Goal: Task Accomplishment & Management: Use online tool/utility

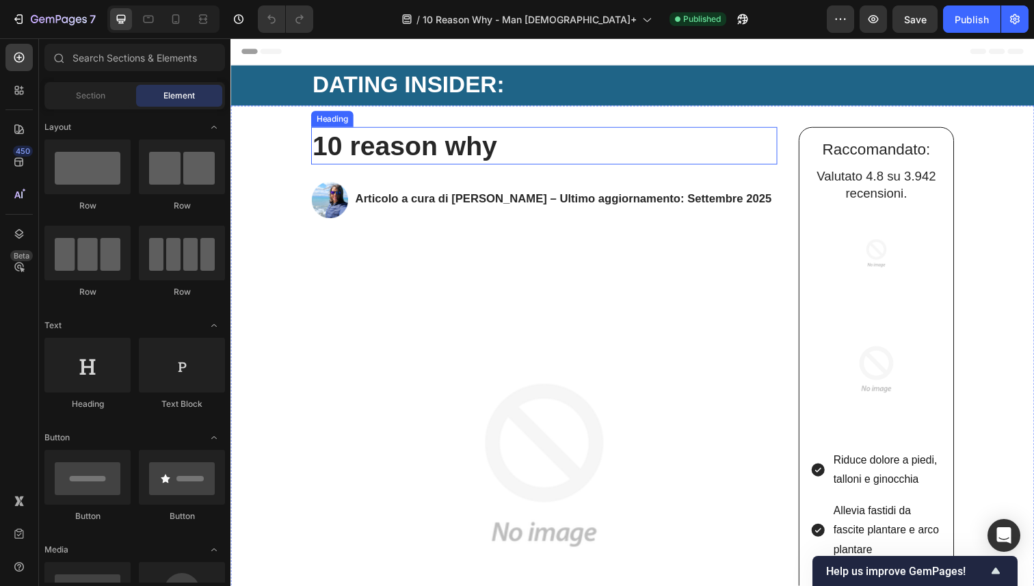
click at [368, 152] on strong "10 reason why" at bounding box center [408, 148] width 189 height 30
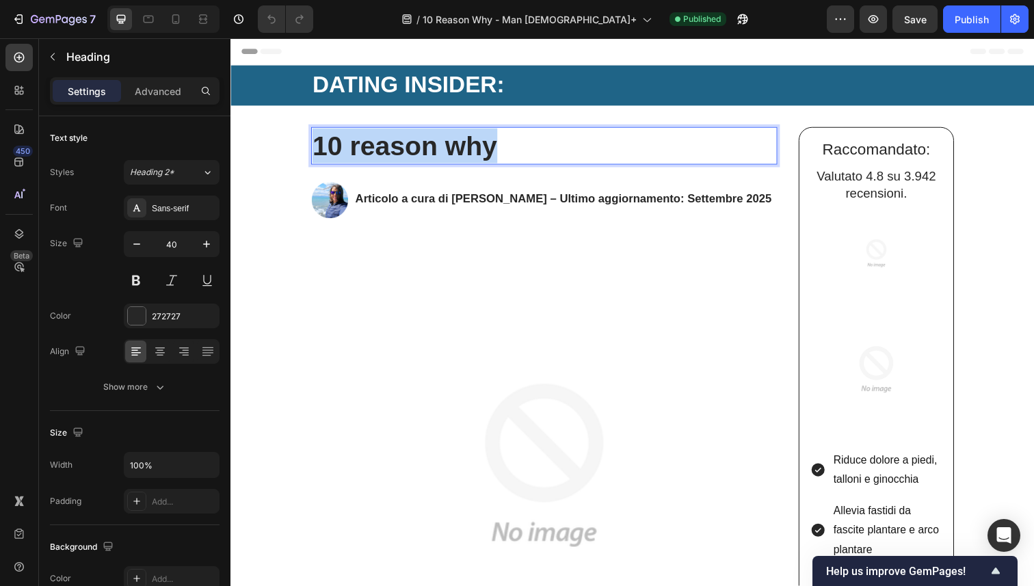
click at [368, 152] on strong "10 reason why" at bounding box center [408, 148] width 189 height 30
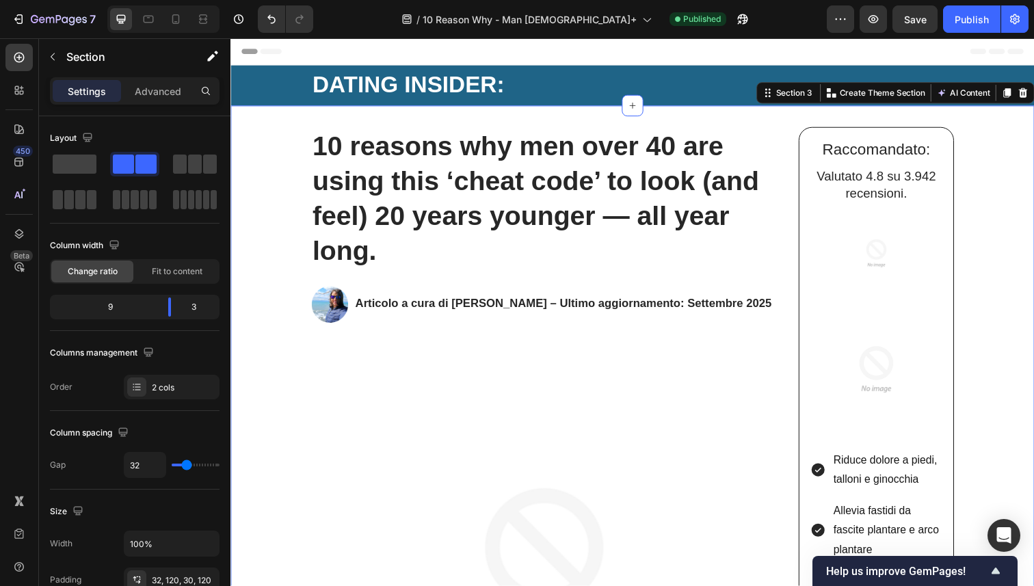
click at [552, 285] on div "⁠⁠⁠⁠⁠⁠⁠ 10 reasons why men over 40 are using this ‘cheat code’ to look (and fee…" at bounding box center [551, 540] width 476 height 822
click at [523, 181] on strong "10 reasons why men over 40 are using this ‘cheat code’ to look (and feel) 20 ye…" at bounding box center [542, 201] width 456 height 137
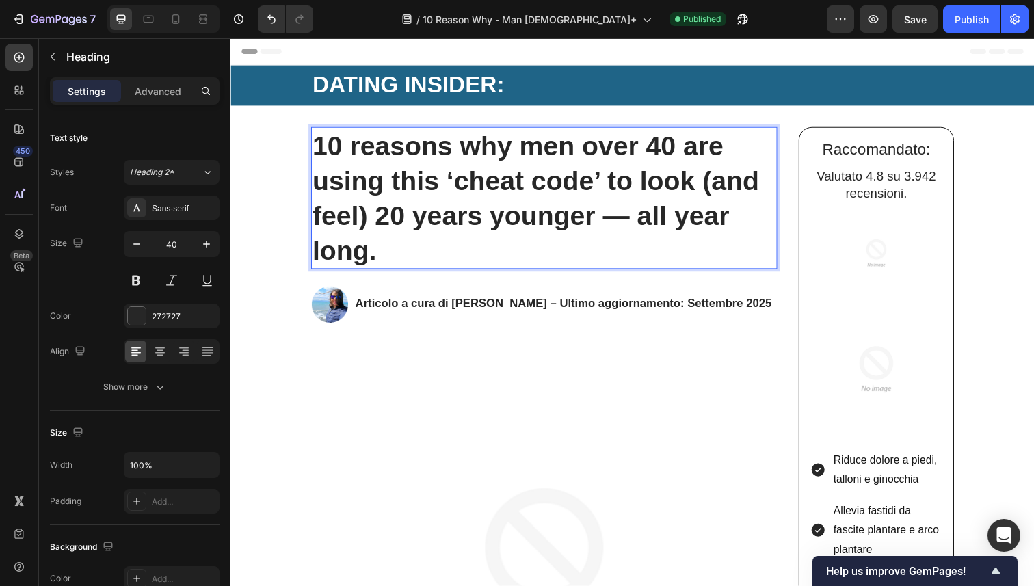
click at [529, 184] on strong "10 reasons why men over 40 are using this ‘cheat code’ to look (and feel) 20 ye…" at bounding box center [542, 201] width 456 height 137
click at [685, 186] on strong "10 reasons why men over 40 are using this cheat code’ to look (and feel) 20 yea…" at bounding box center [538, 201] width 449 height 137
click at [524, 185] on strong "10 reasons why men over 40 are using this cheat code" to look (and feel) 20 yea…" at bounding box center [542, 201] width 456 height 137
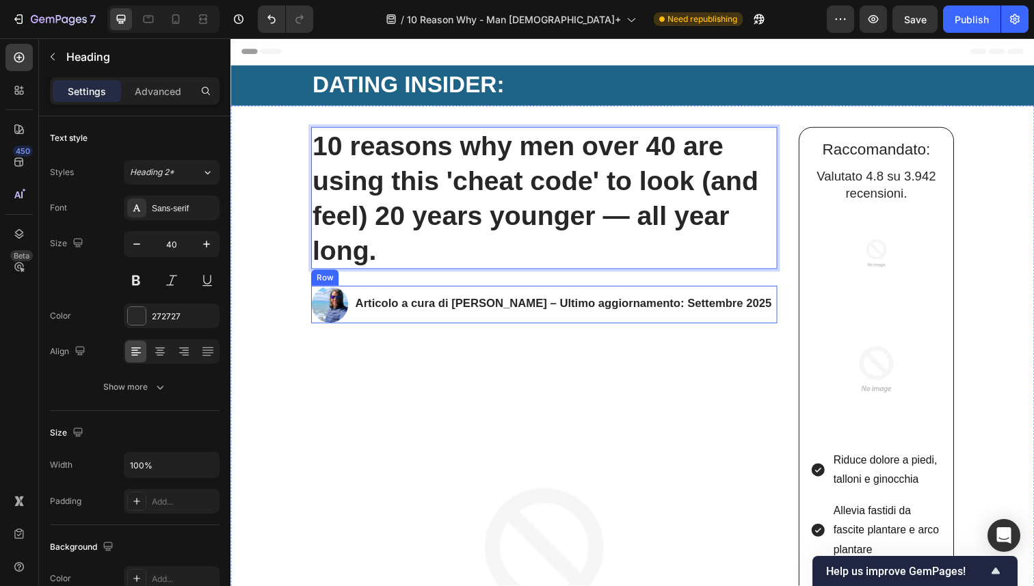
click at [458, 326] on div "Articolo a cura di Sara R. – Ultimo aggiornamento: Settembre 2025 Heading" at bounding box center [570, 310] width 428 height 38
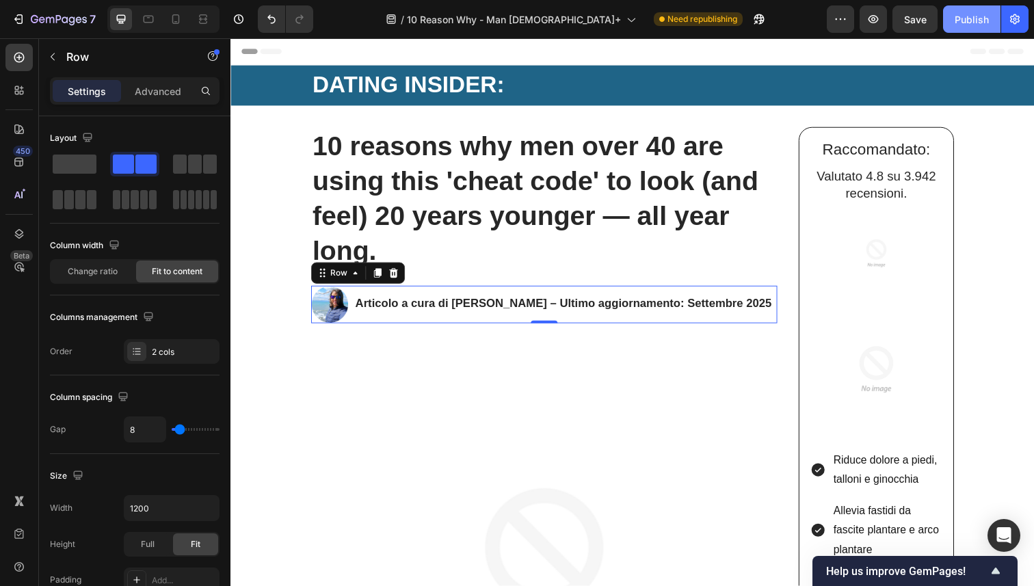
click at [958, 28] on button "Publish" at bounding box center [971, 18] width 57 height 27
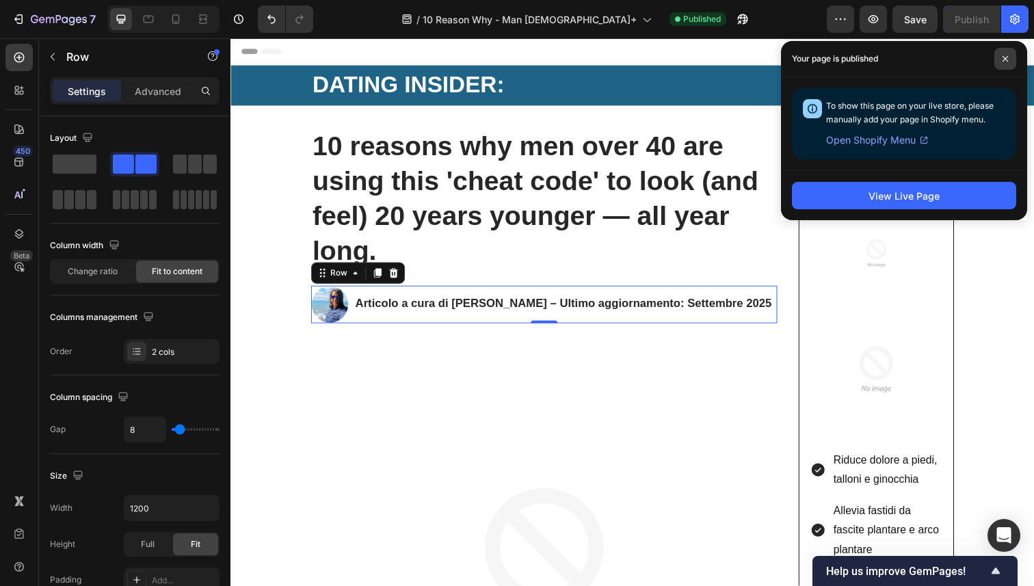
click at [1008, 55] on icon at bounding box center [1005, 58] width 7 height 7
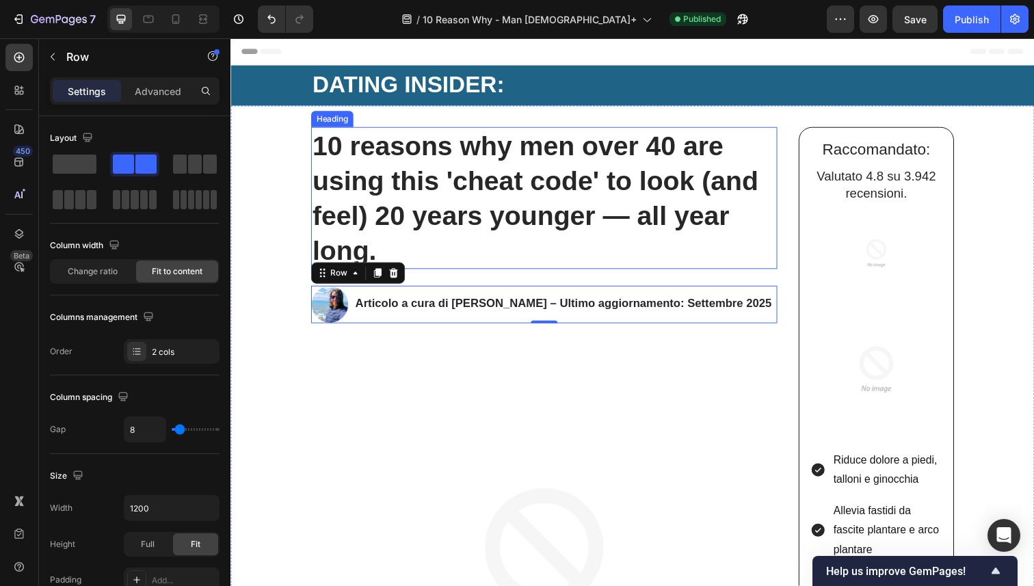
click at [460, 166] on strong "10 reasons why men over 40 are using this 'cheat code' to look (and feel) 20 ye…" at bounding box center [542, 201] width 456 height 137
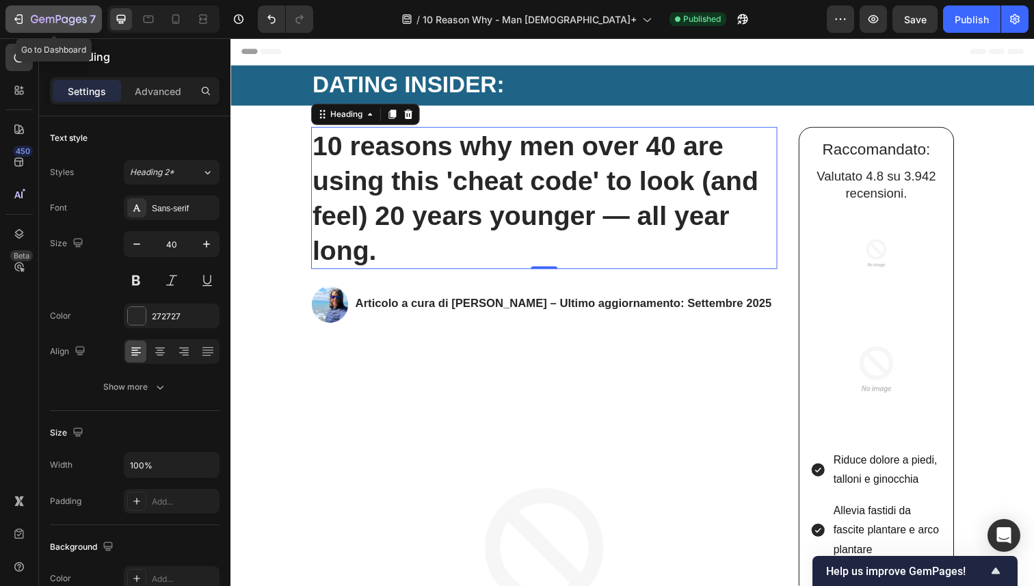
click at [17, 22] on icon "button" at bounding box center [20, 19] width 6 height 10
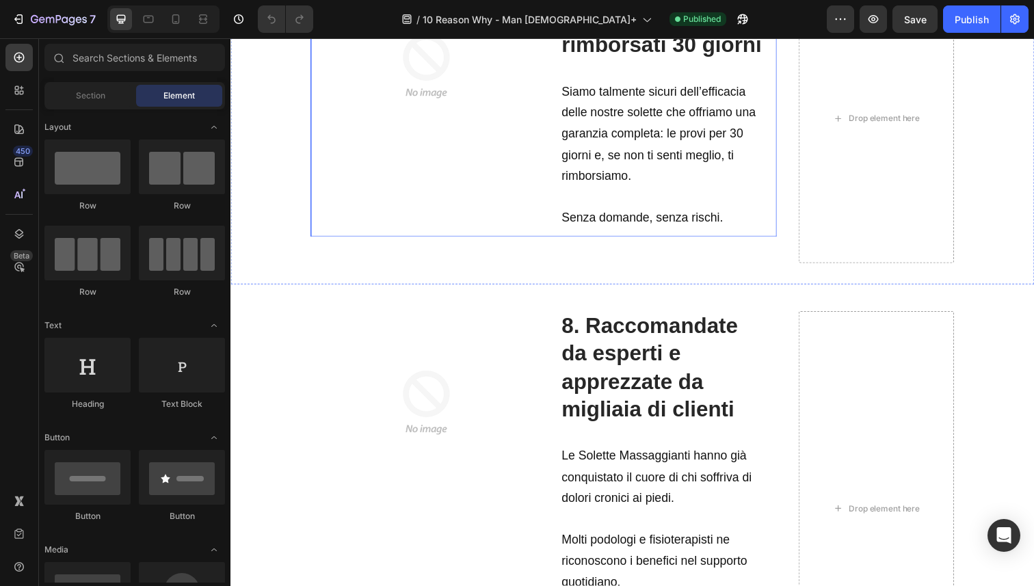
scroll to position [3357, 0]
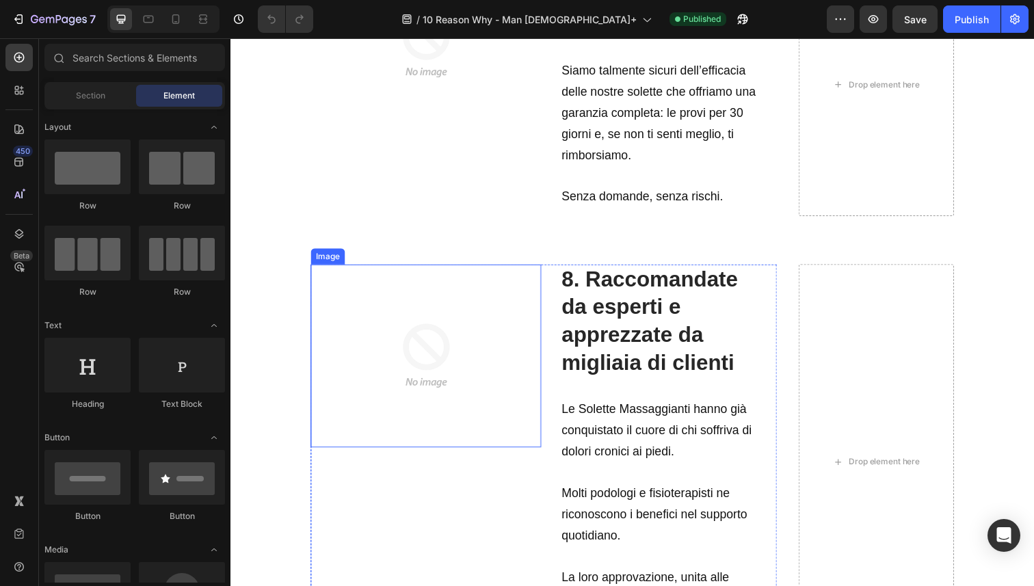
click at [476, 363] on img at bounding box center [430, 363] width 187 height 187
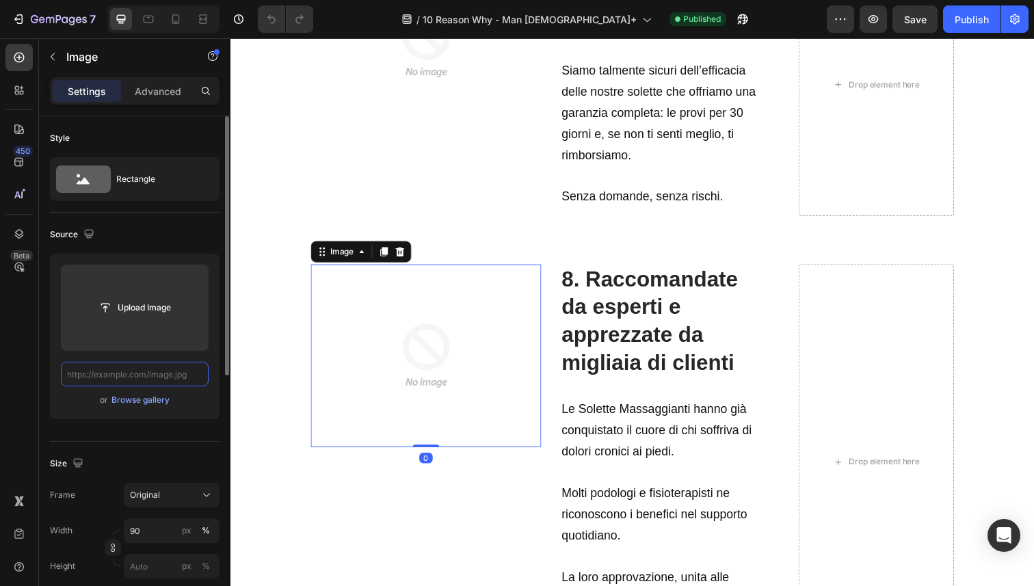
click at [133, 382] on input "text" at bounding box center [135, 374] width 148 height 25
paste input "[URL][DOMAIN_NAME]"
type input "[URL][DOMAIN_NAME]"
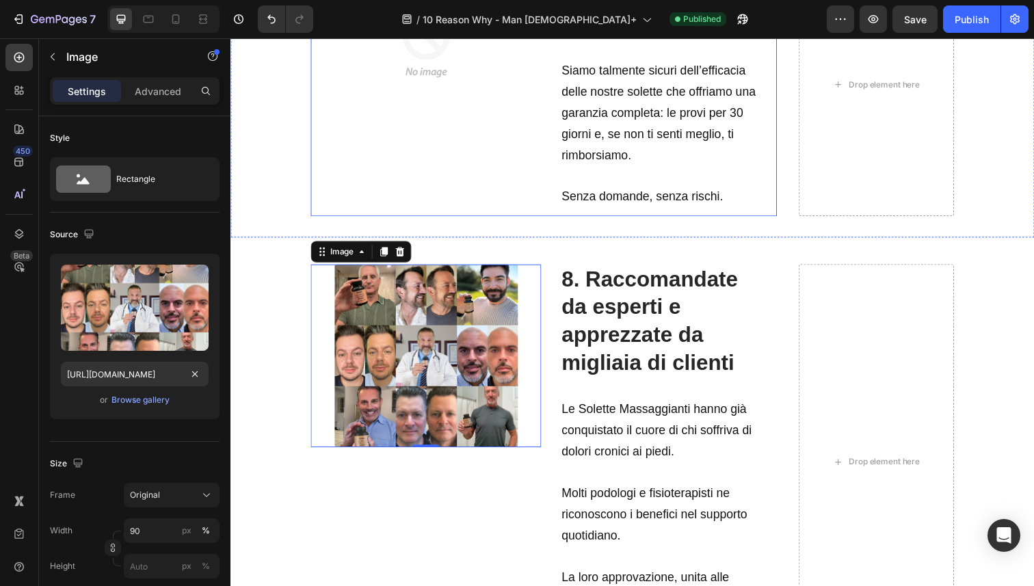
click at [417, 180] on div "Image" at bounding box center [430, 86] width 235 height 268
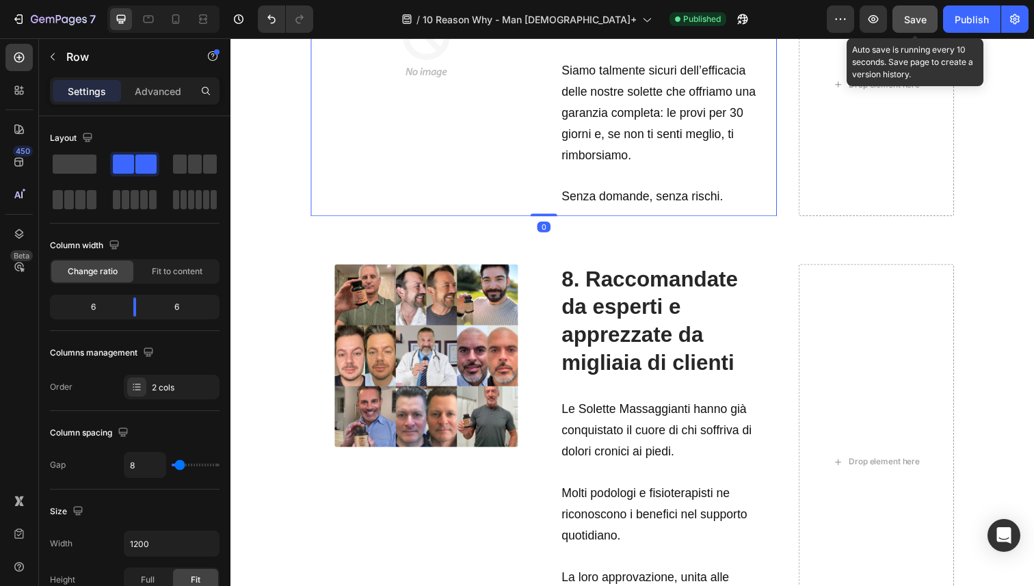
click at [915, 20] on span "Save" at bounding box center [915, 20] width 23 height 12
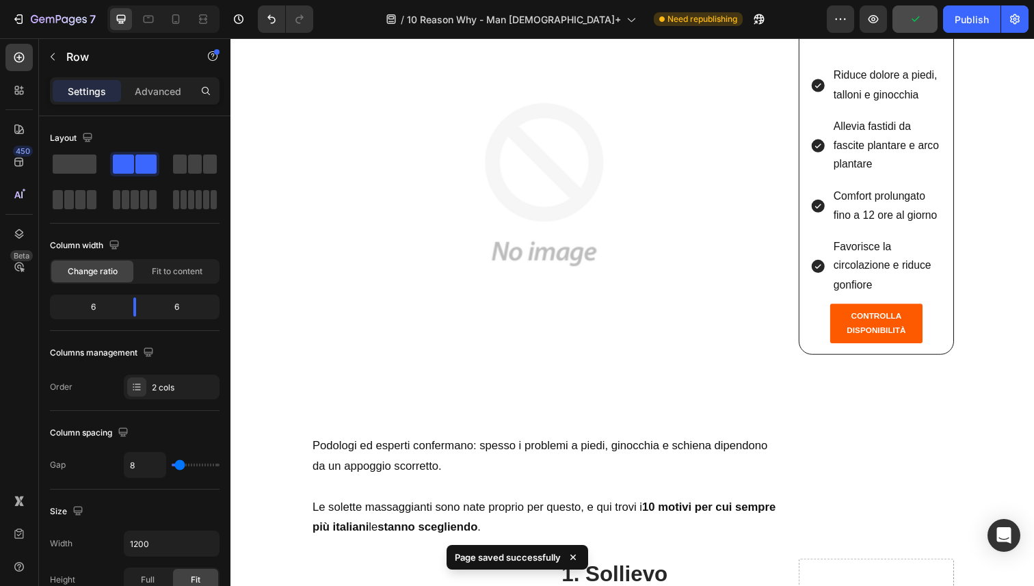
scroll to position [0, 0]
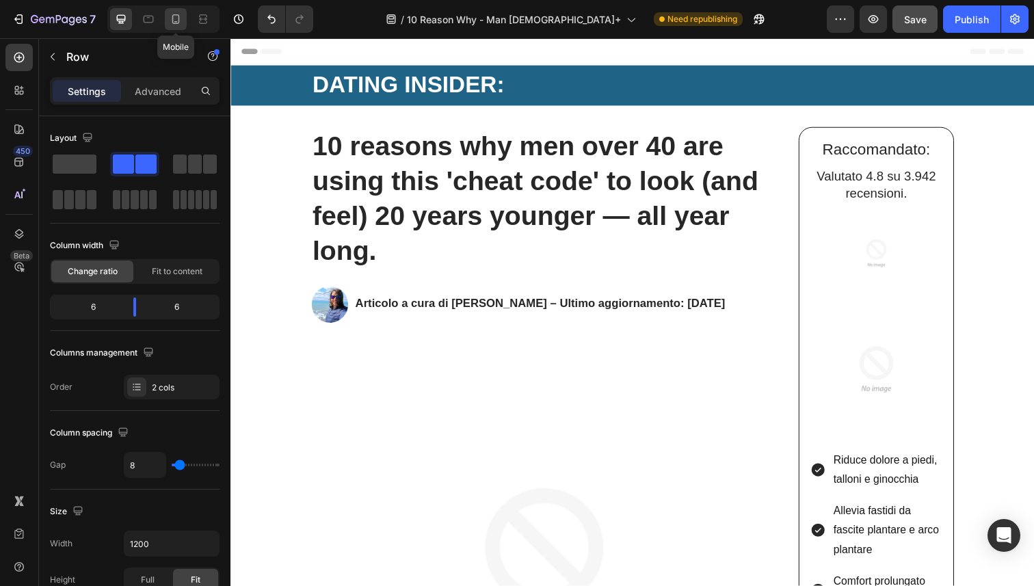
click at [176, 17] on icon at bounding box center [176, 19] width 14 height 14
type input "0"
type input "100%"
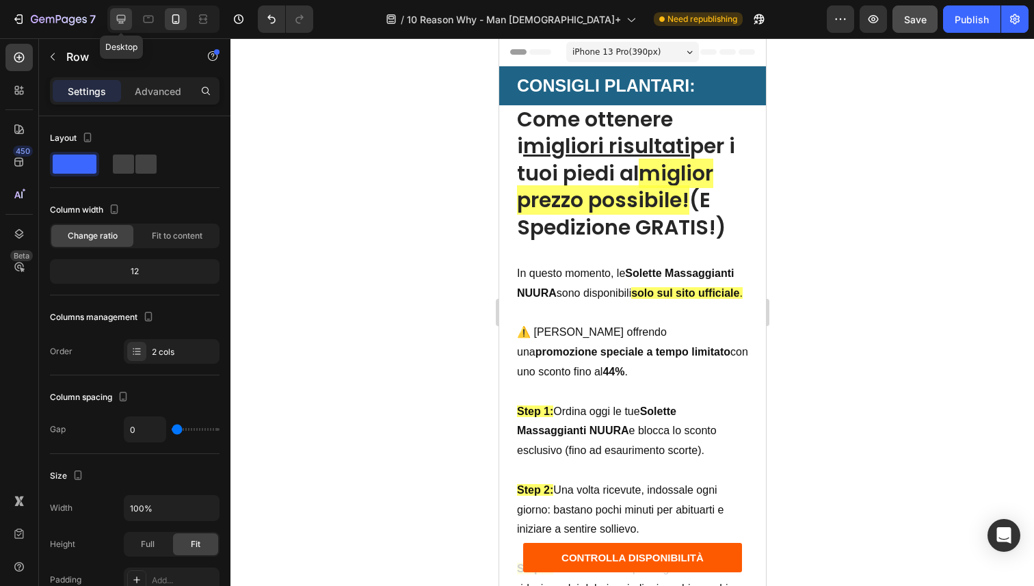
click at [120, 23] on icon at bounding box center [121, 19] width 9 height 9
type input "8"
type input "1200"
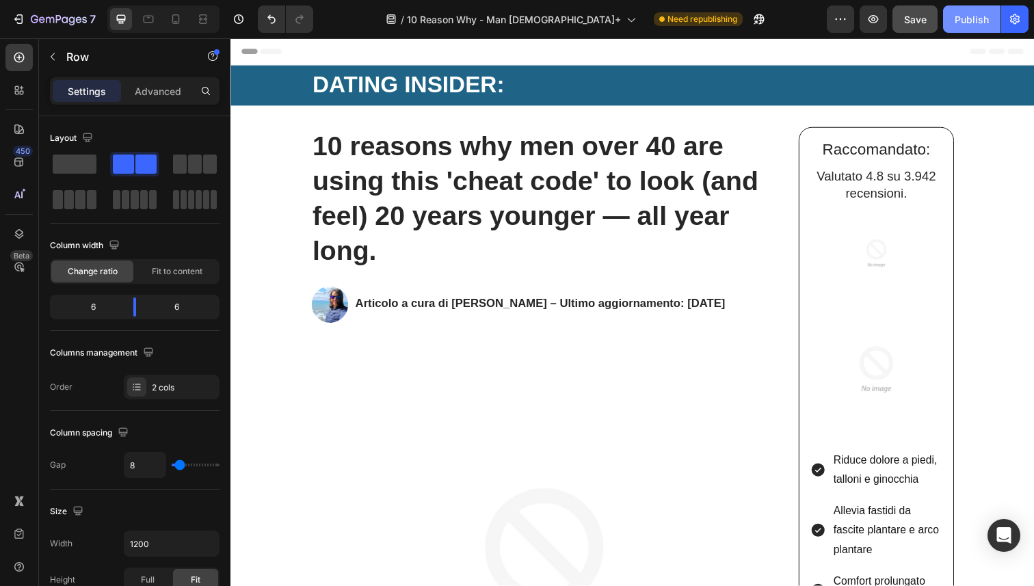
click at [954, 23] on button "Publish" at bounding box center [971, 18] width 57 height 27
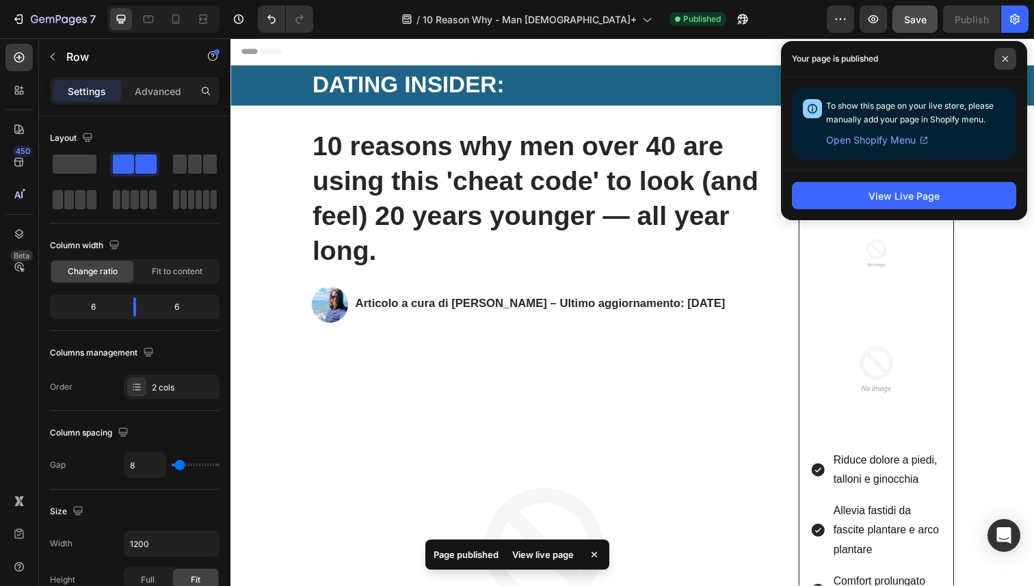
click at [1001, 57] on span at bounding box center [1006, 59] width 22 height 22
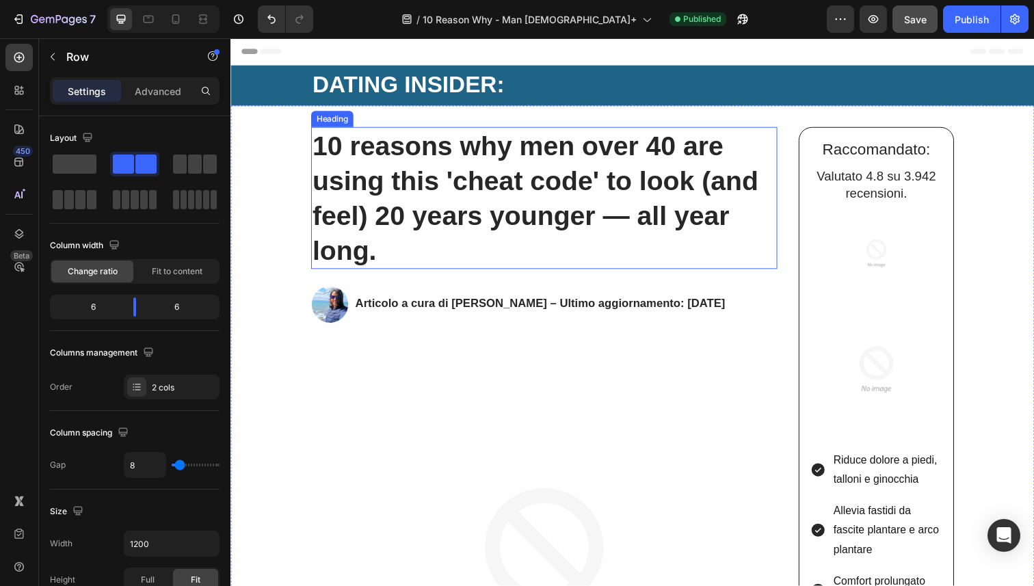
click at [376, 220] on strong "10 reasons why men over 40 are using this 'cheat code' to look (and feel) 20 ye…" at bounding box center [542, 201] width 456 height 137
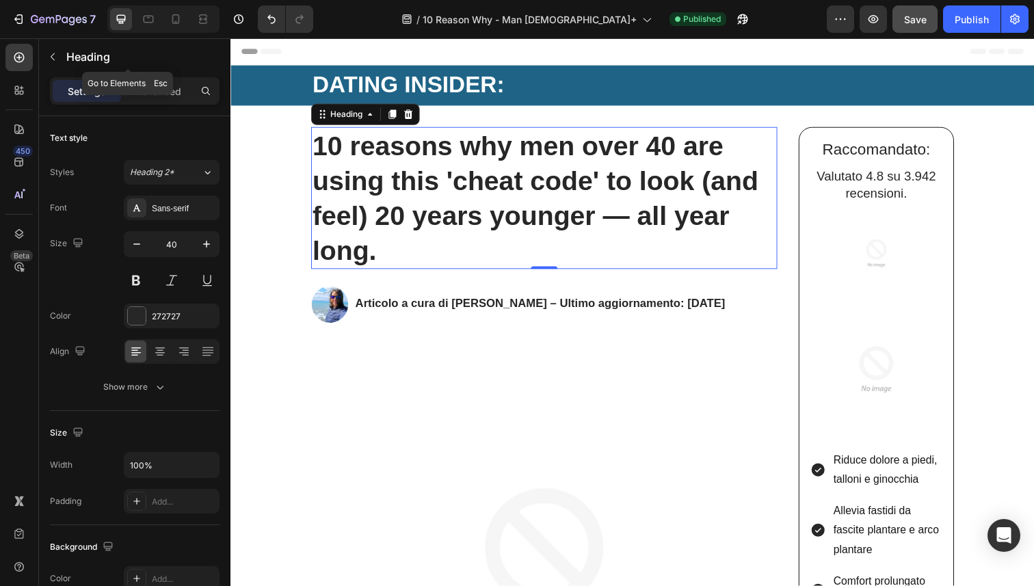
click at [47, 59] on icon "button" at bounding box center [52, 56] width 11 height 11
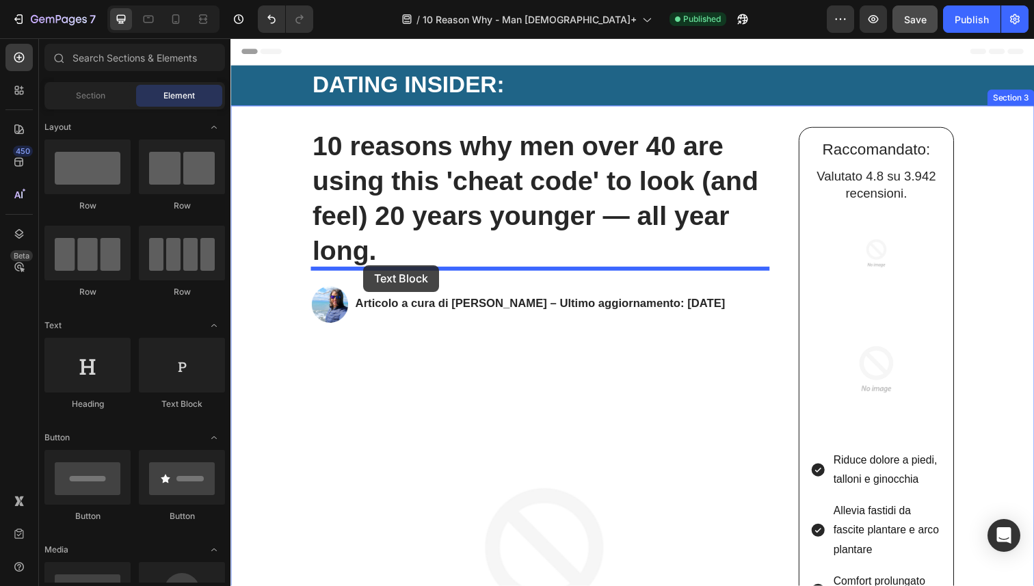
drag, startPoint x: 415, startPoint y: 427, endPoint x: 366, endPoint y: 270, distance: 164.0
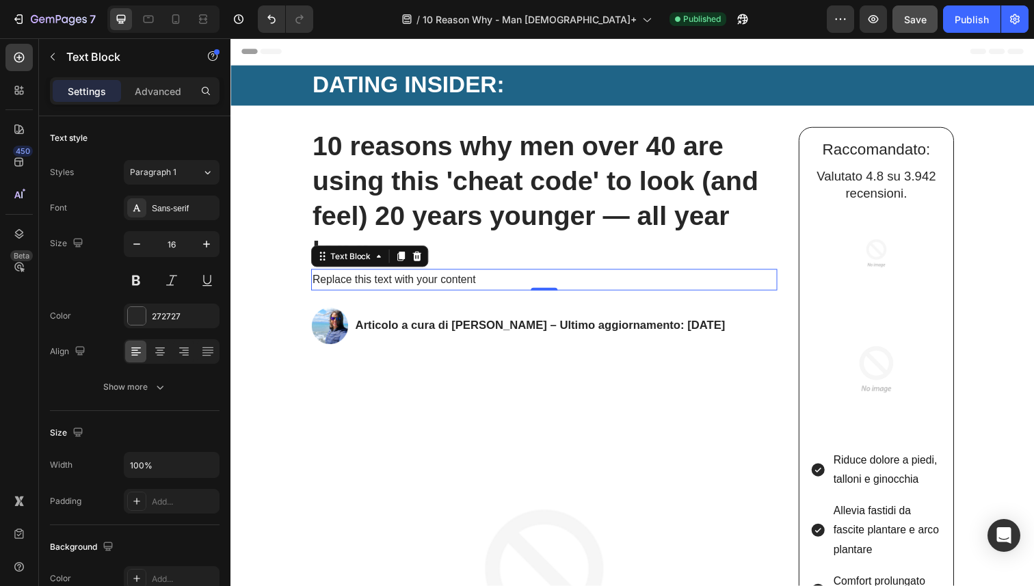
click at [368, 285] on div "Replace this text with your content" at bounding box center [551, 285] width 476 height 23
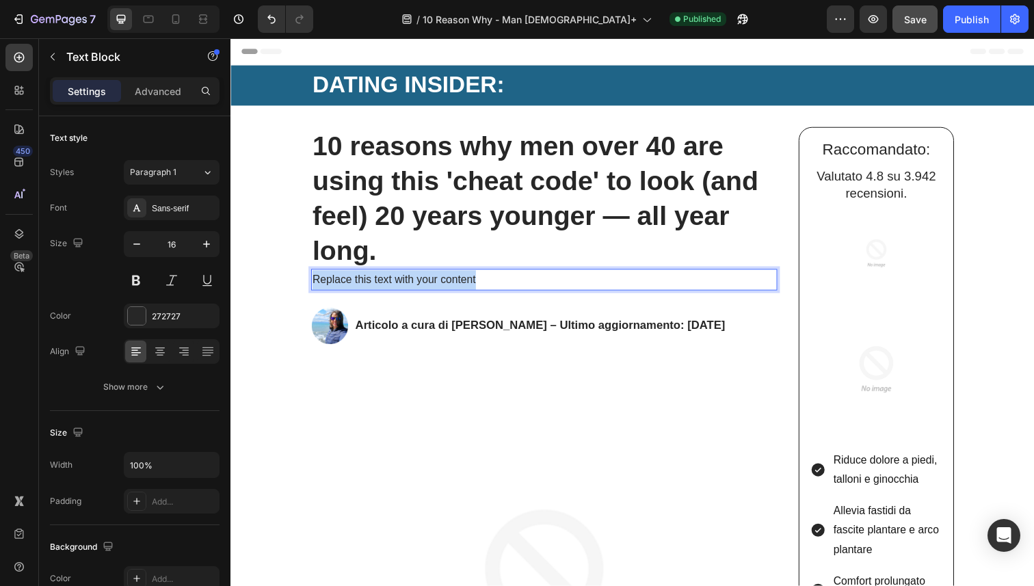
click at [368, 285] on p "Replace this text with your content" at bounding box center [550, 286] width 473 height 20
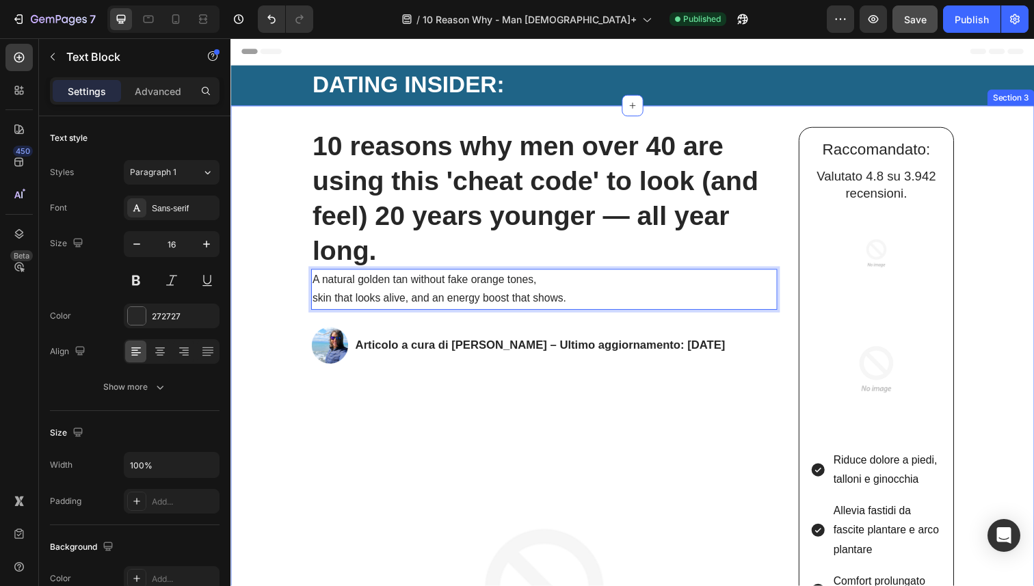
click at [297, 196] on div "10 reasons why men over 40 are using this 'cheat code' to look (and feel) 20 ye…" at bounding box center [641, 560] width 821 height 906
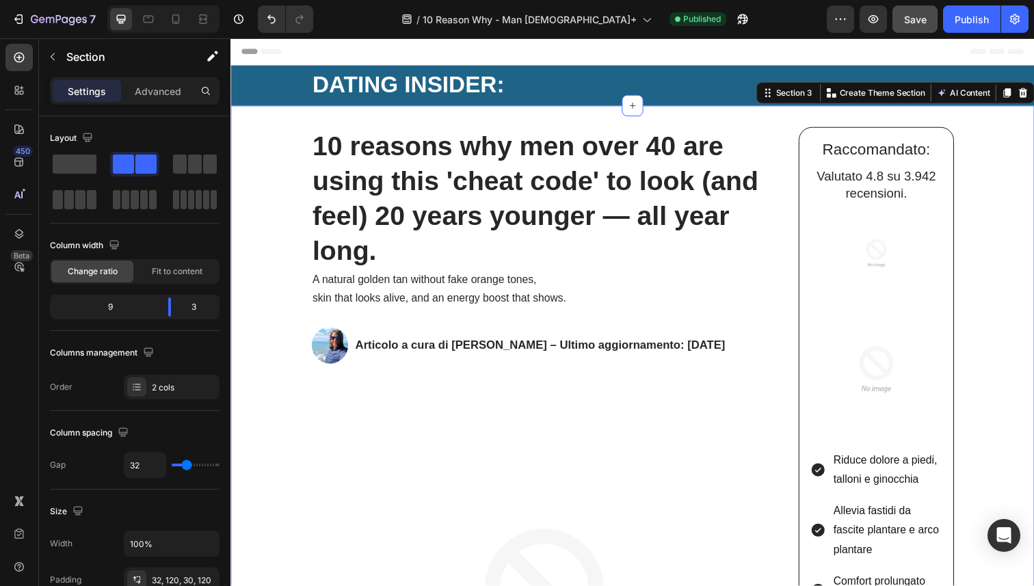
click at [397, 302] on p "A natural golden tan without fake orange tones, skin that looks alive, and an e…" at bounding box center [550, 296] width 473 height 40
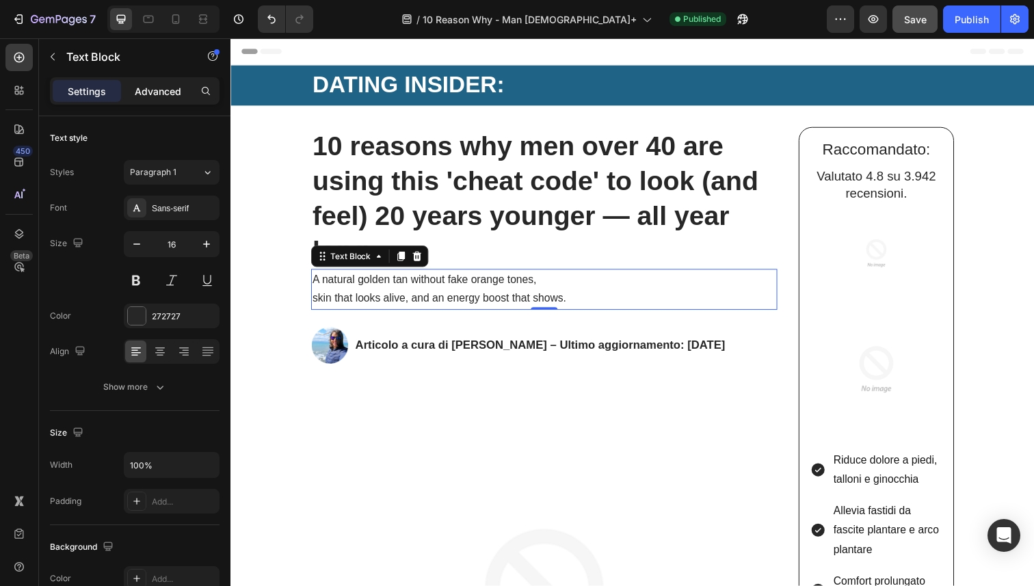
click at [154, 86] on p "Advanced" at bounding box center [158, 91] width 47 height 14
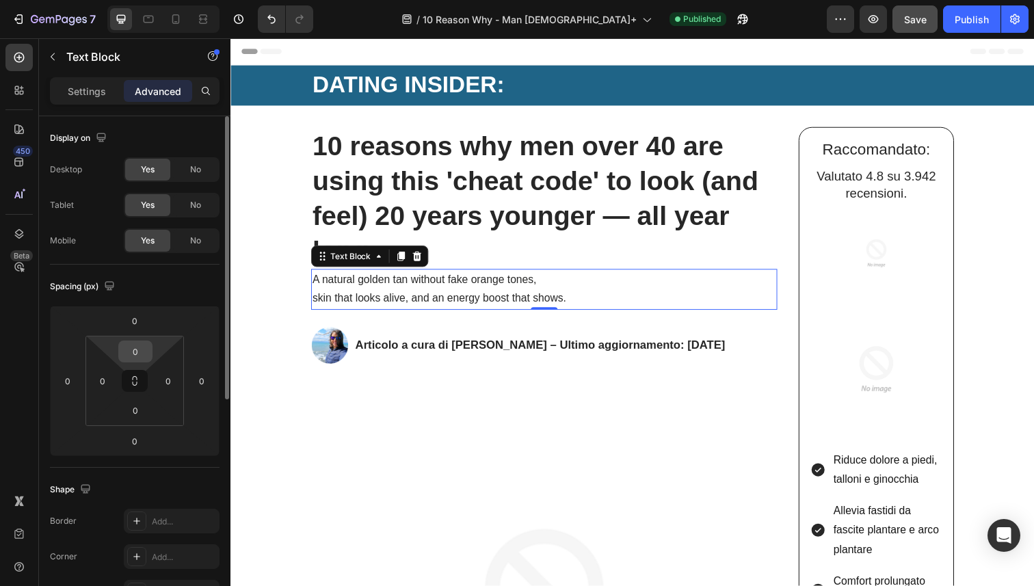
click at [142, 344] on input "0" at bounding box center [135, 351] width 27 height 21
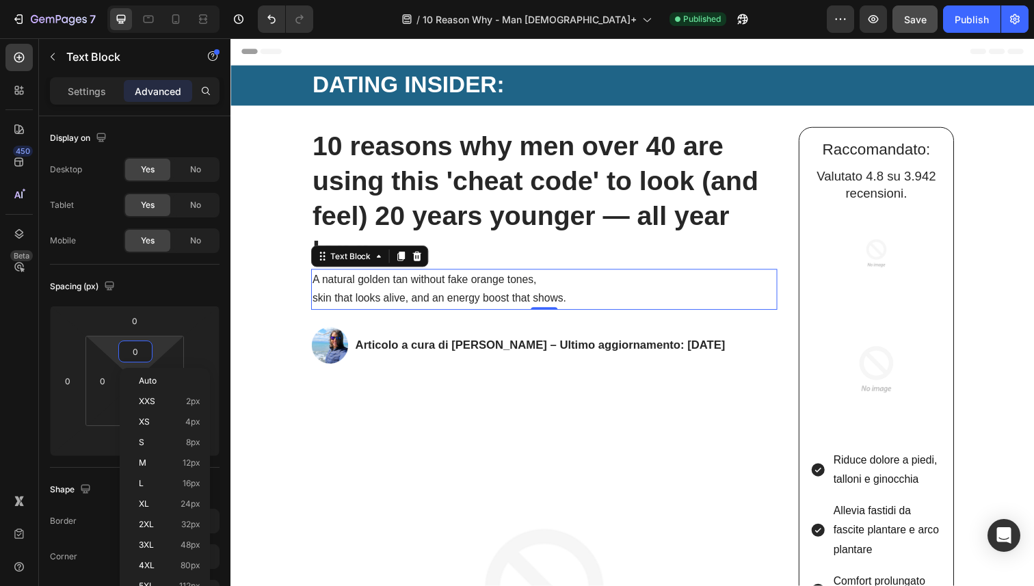
click at [529, 215] on strong "10 reasons why men over 40 are using this 'cheat code' to look (and feel) 20 ye…" at bounding box center [542, 201] width 456 height 137
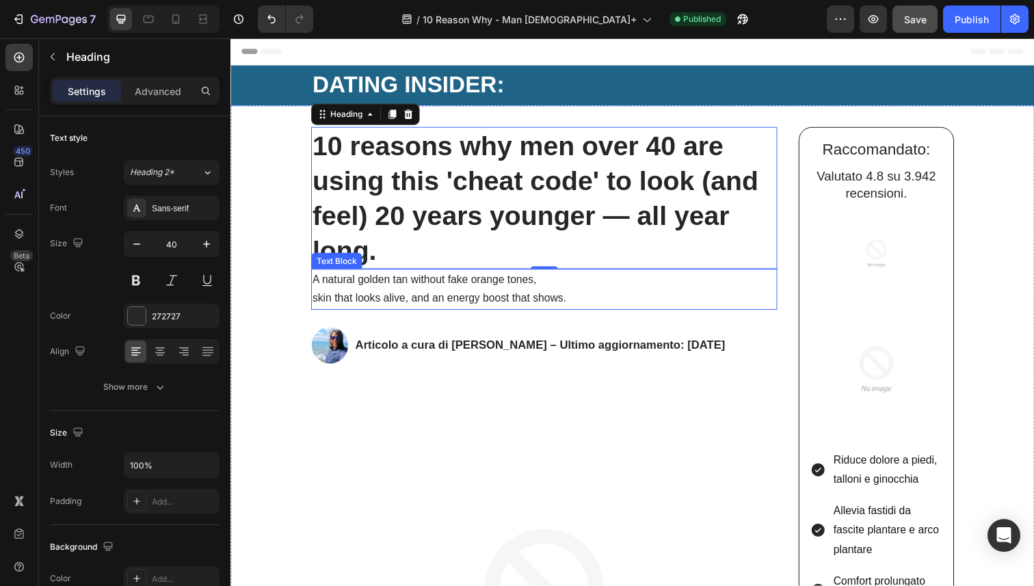
click at [563, 278] on p "A natural golden tan without fake orange tones, skin that looks alive, and an e…" at bounding box center [550, 296] width 473 height 40
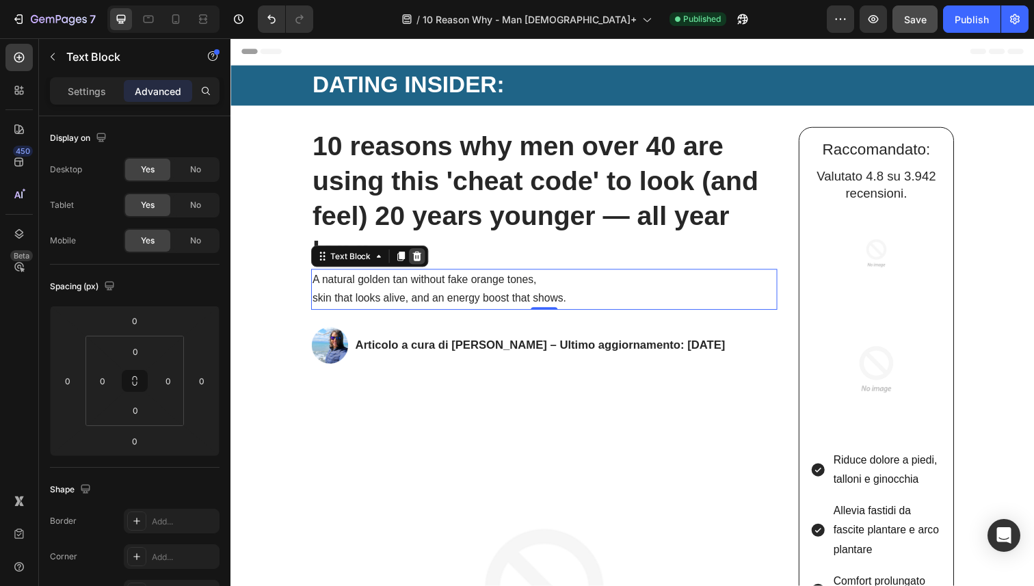
click at [419, 261] on icon at bounding box center [420, 261] width 11 height 11
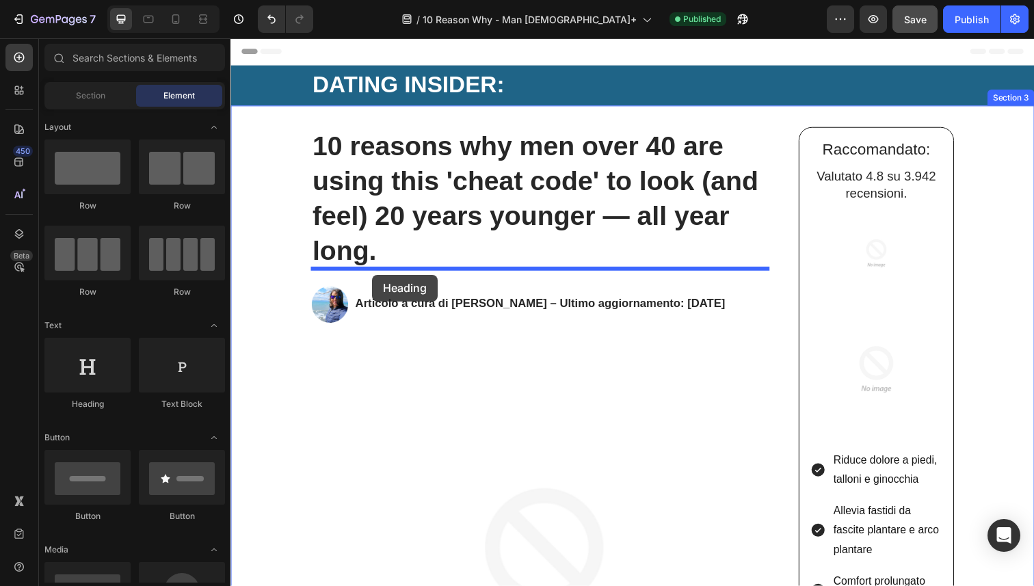
drag, startPoint x: 326, startPoint y: 419, endPoint x: 375, endPoint y: 280, distance: 147.1
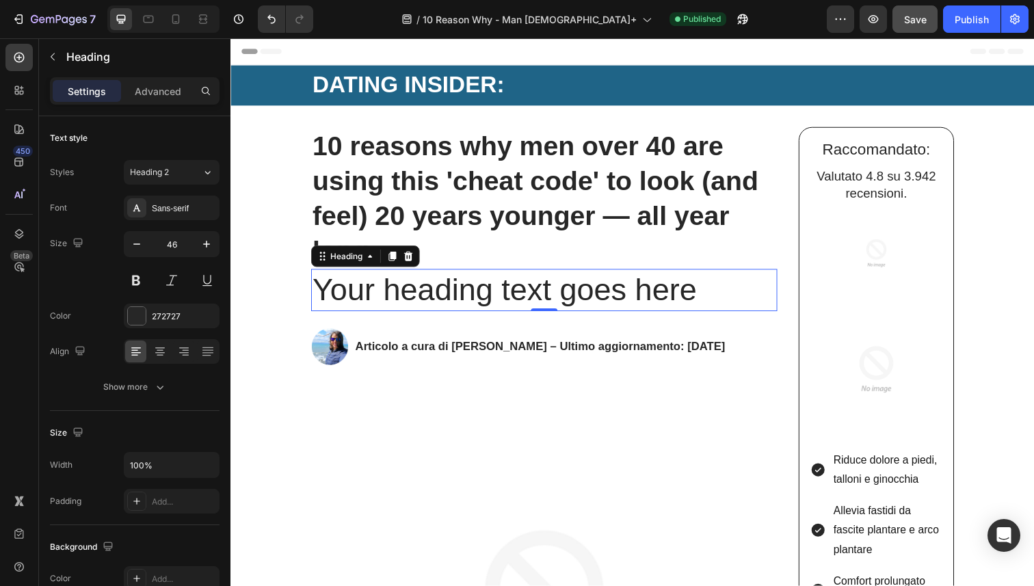
click at [409, 310] on h2 "Your heading text goes here" at bounding box center [551, 296] width 476 height 44
click at [409, 310] on p "Your heading text goes here" at bounding box center [550, 296] width 473 height 41
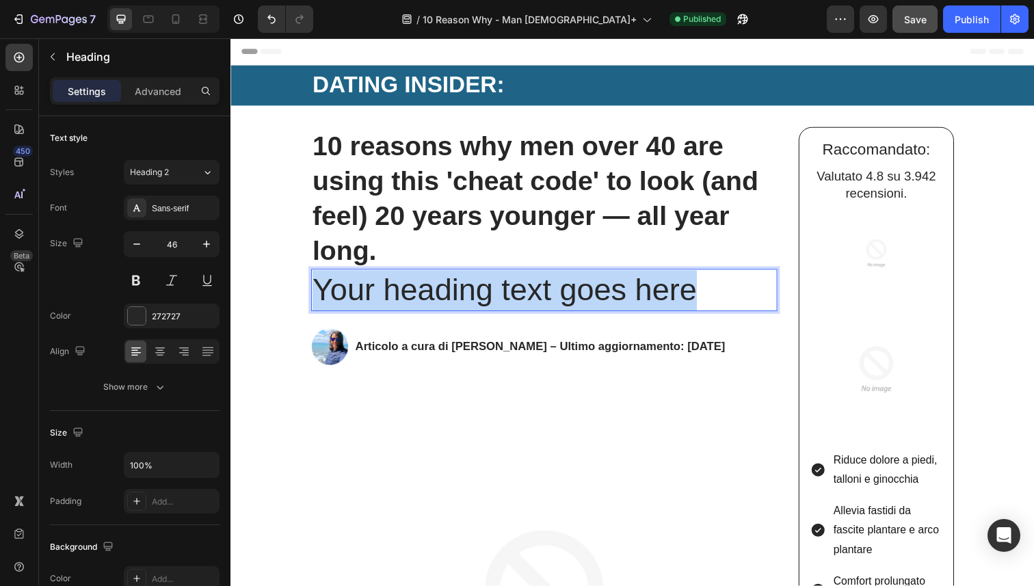
click at [409, 310] on p "Your heading text goes here" at bounding box center [550, 296] width 473 height 41
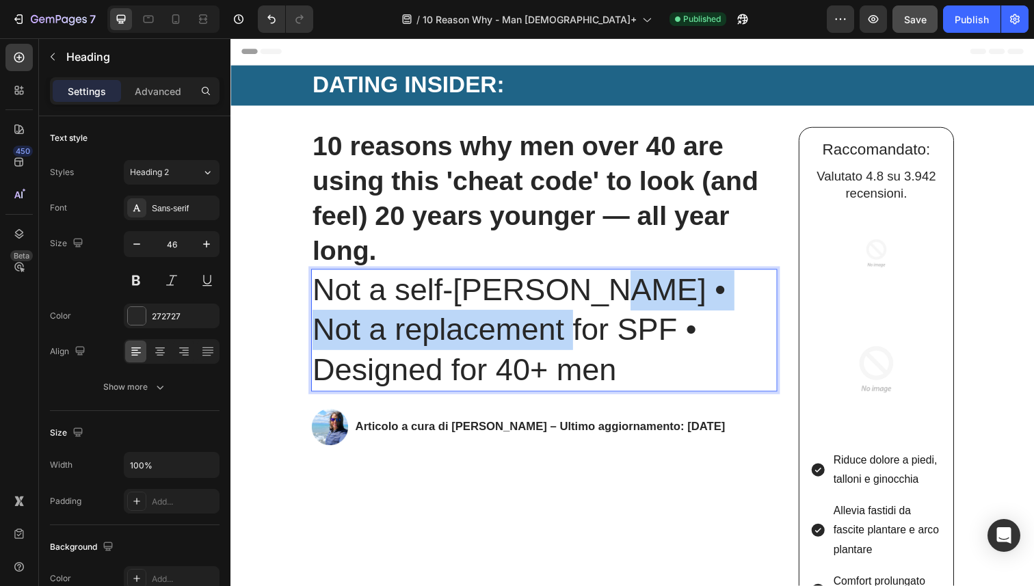
drag, startPoint x: 603, startPoint y: 335, endPoint x: 584, endPoint y: 304, distance: 36.3
click at [584, 304] on p "Not a self-tanner • Not a replacement for SPF • Designed for 40+ men" at bounding box center [550, 337] width 473 height 122
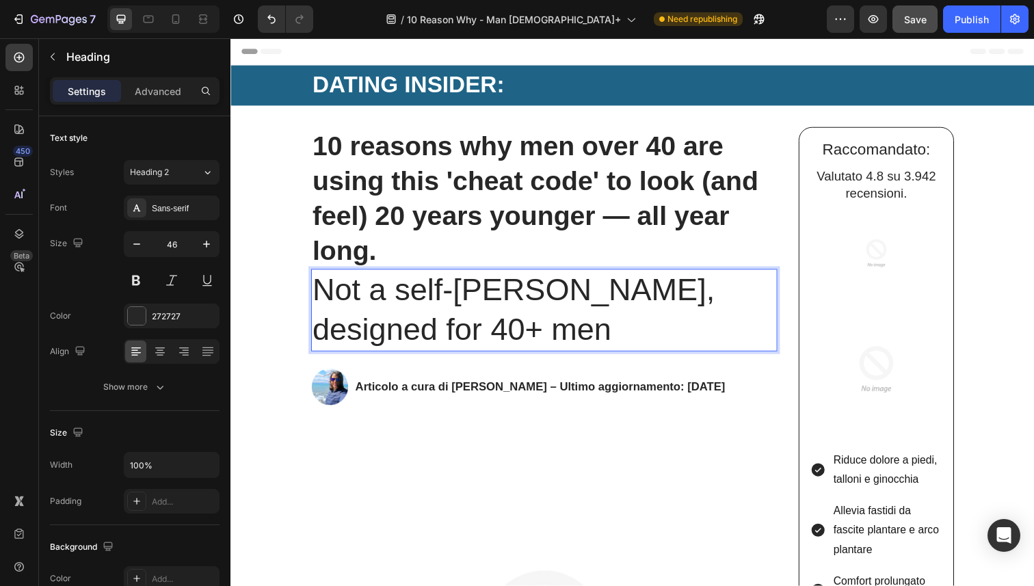
click at [562, 219] on strong "10 reasons why men over 40 are using this 'cheat code' to look (and feel) 20 ye…" at bounding box center [542, 201] width 456 height 137
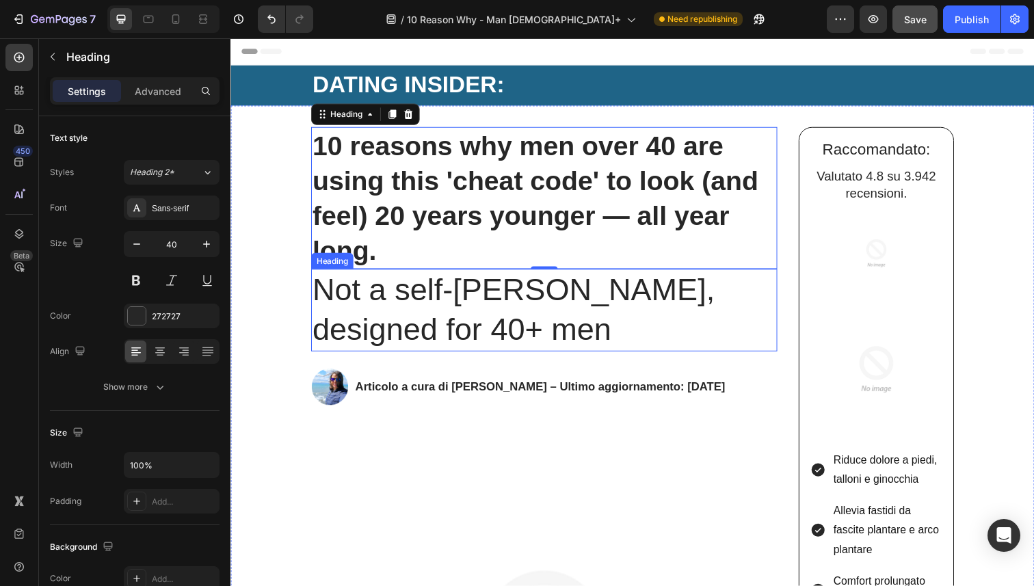
click at [529, 274] on h2 "Not a self-tanner, designed for 40+ men" at bounding box center [551, 316] width 476 height 85
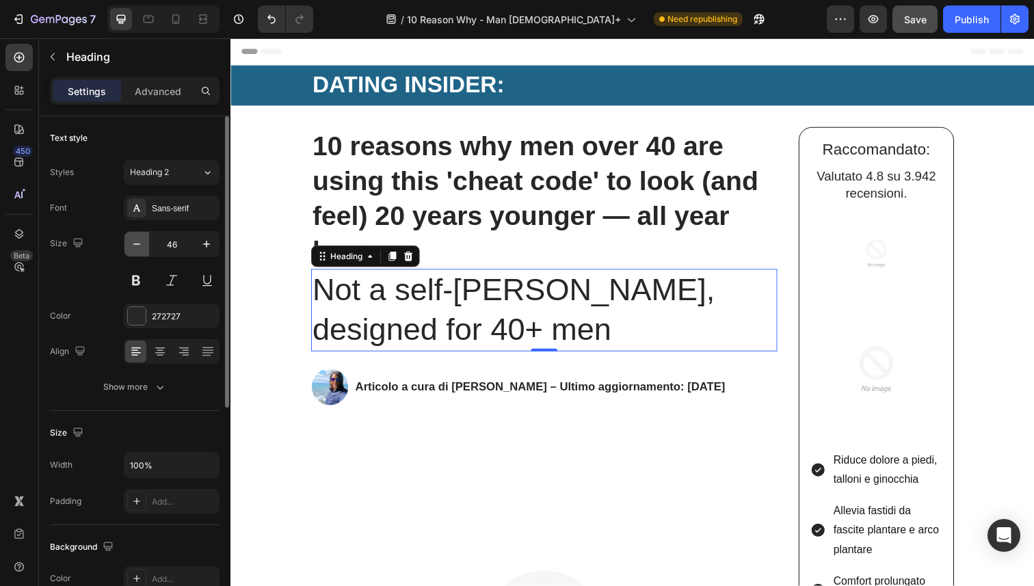
click at [147, 247] on button "button" at bounding box center [137, 244] width 25 height 25
click at [147, 246] on button "button" at bounding box center [137, 244] width 25 height 25
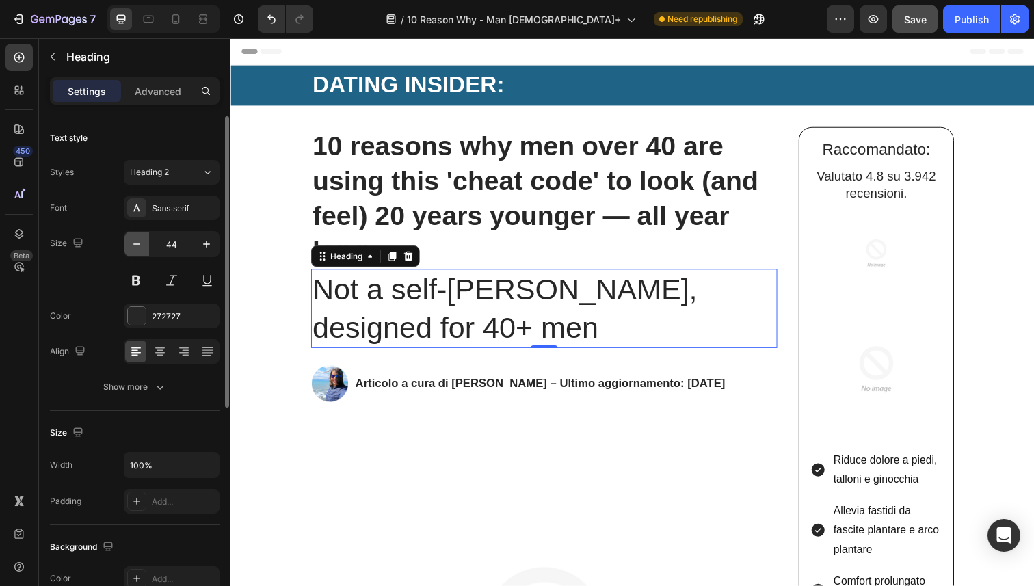
click at [147, 246] on button "button" at bounding box center [137, 244] width 25 height 25
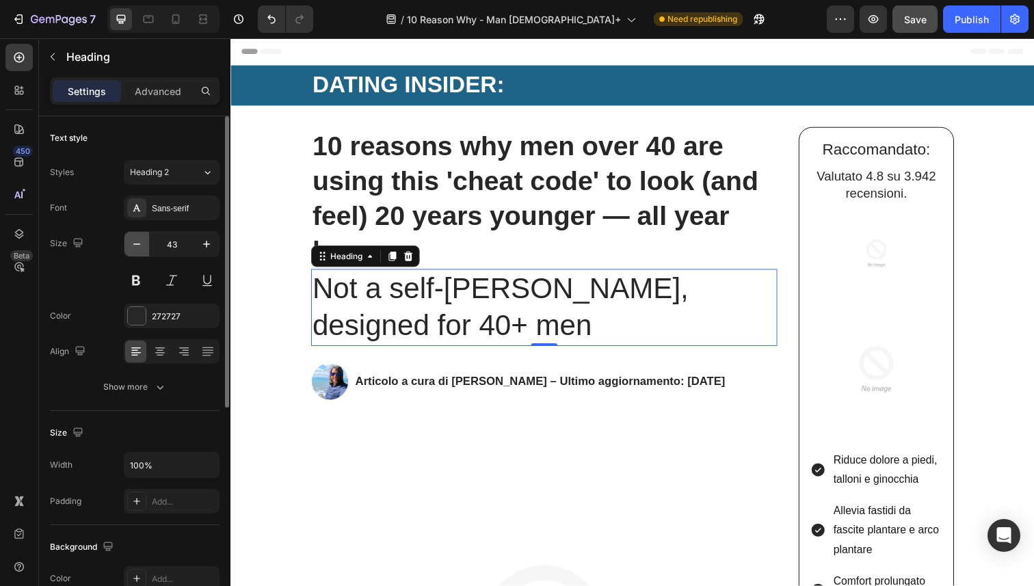
click at [147, 246] on button "button" at bounding box center [137, 244] width 25 height 25
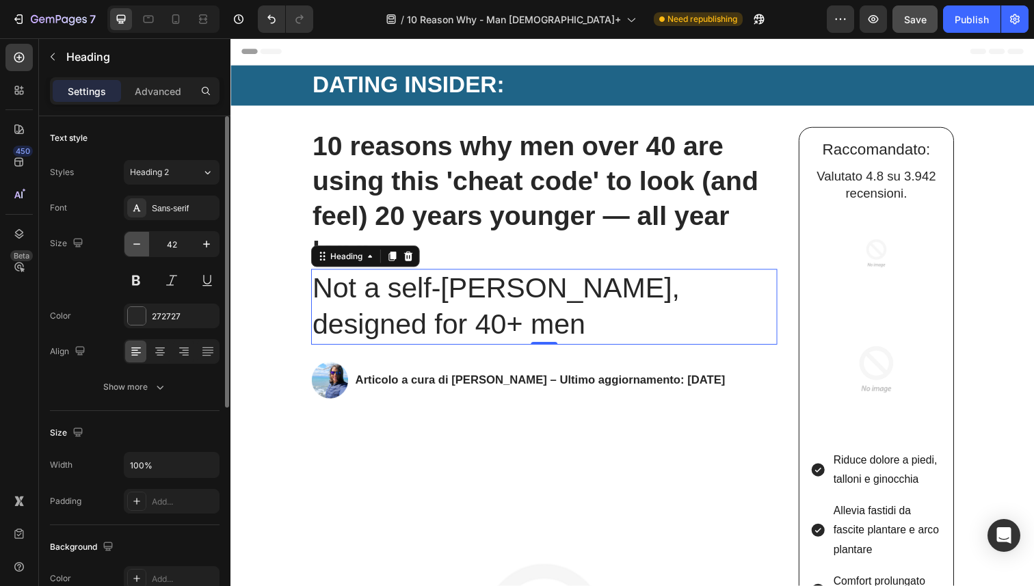
click at [147, 246] on button "button" at bounding box center [137, 244] width 25 height 25
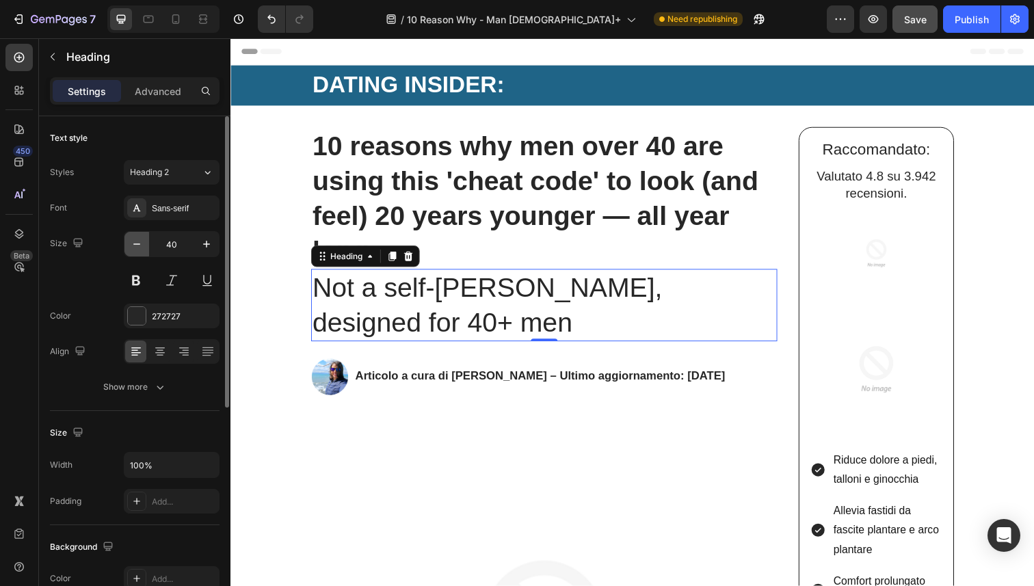
click at [147, 246] on button "button" at bounding box center [137, 244] width 25 height 25
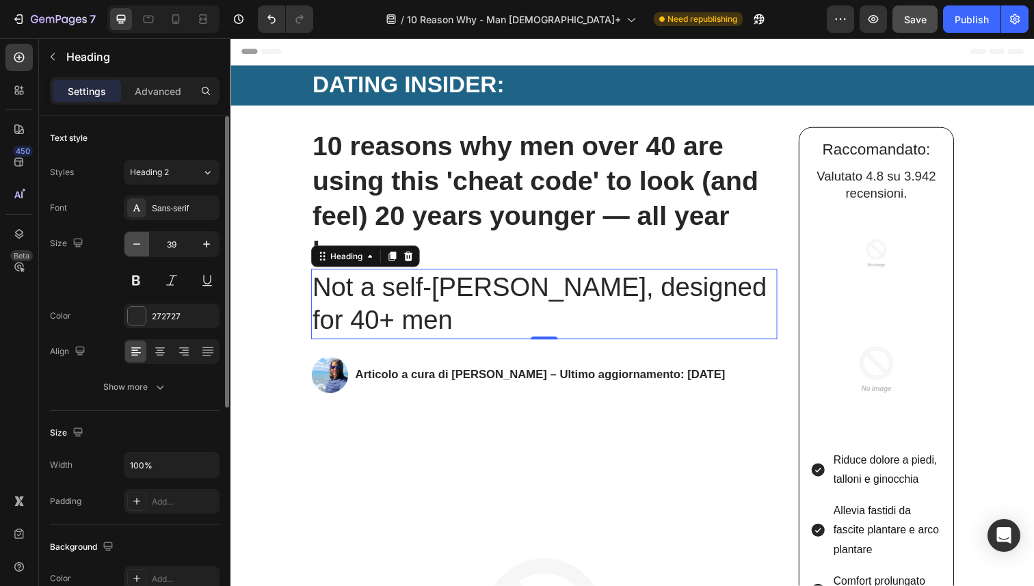
click at [147, 246] on button "button" at bounding box center [137, 244] width 25 height 25
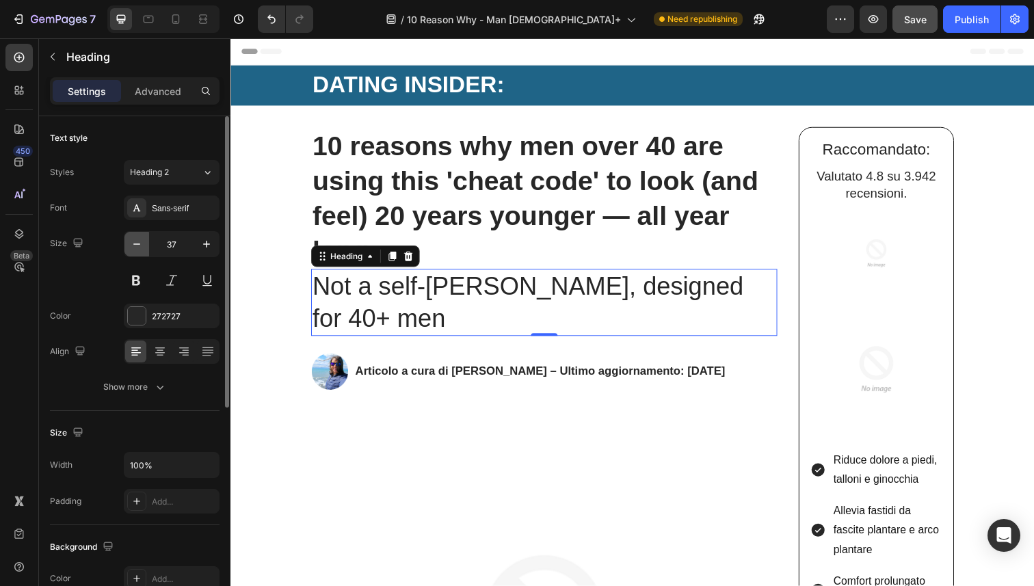
click at [147, 246] on button "button" at bounding box center [137, 244] width 25 height 25
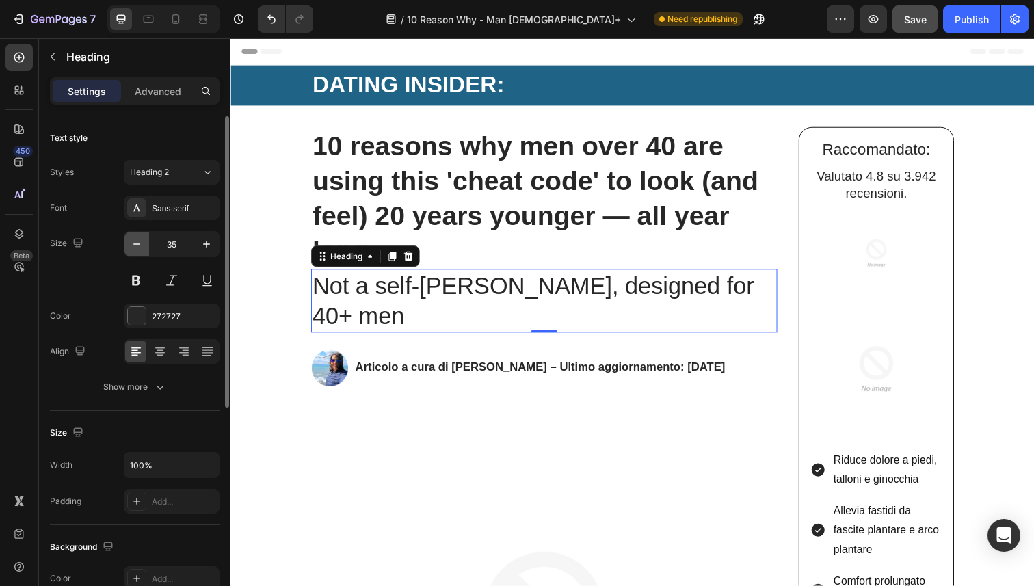
click at [147, 246] on button "button" at bounding box center [137, 244] width 25 height 25
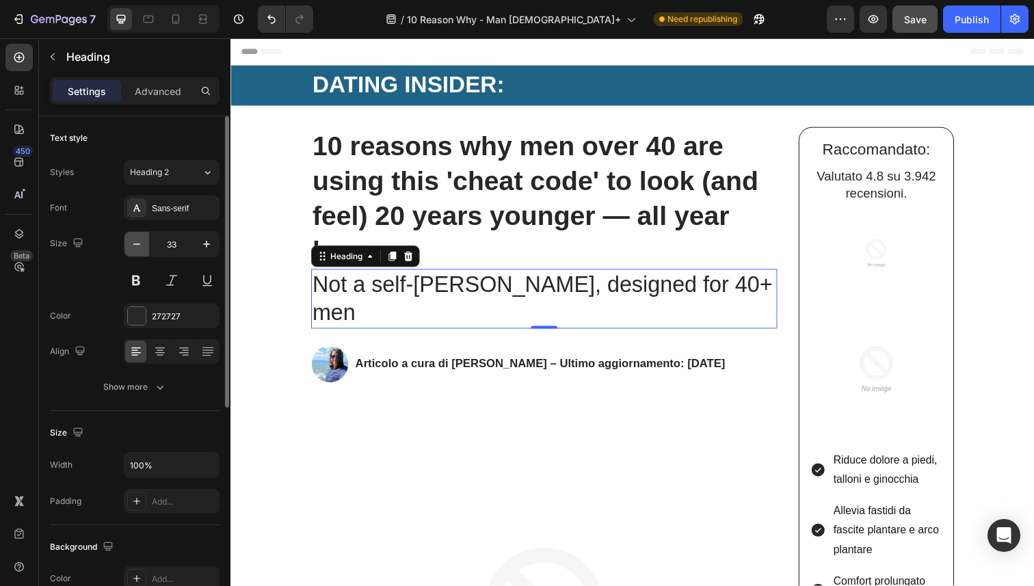
click at [147, 246] on button "button" at bounding box center [137, 244] width 25 height 25
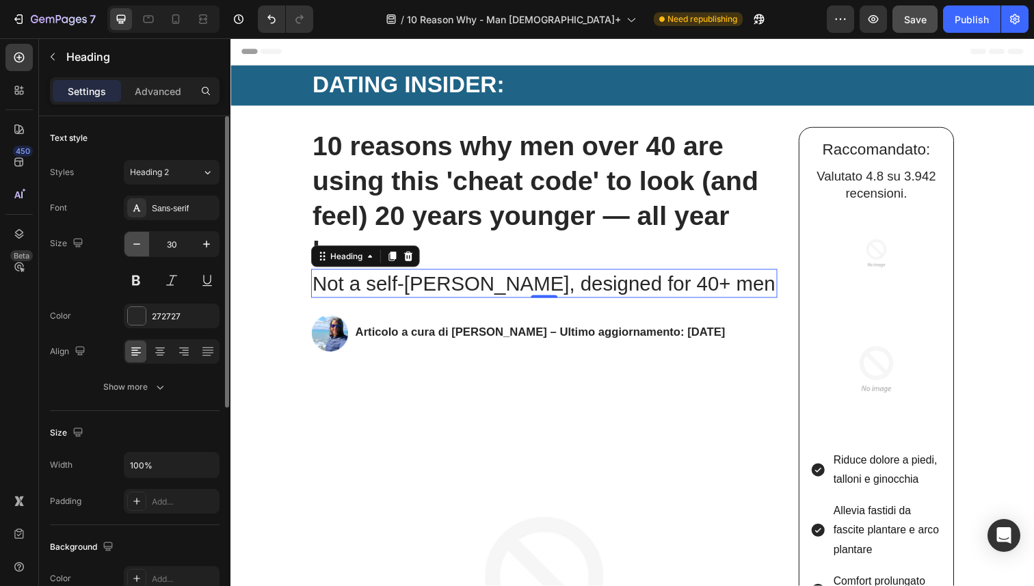
click at [147, 246] on button "button" at bounding box center [137, 244] width 25 height 25
click at [144, 243] on button "button" at bounding box center [137, 244] width 25 height 25
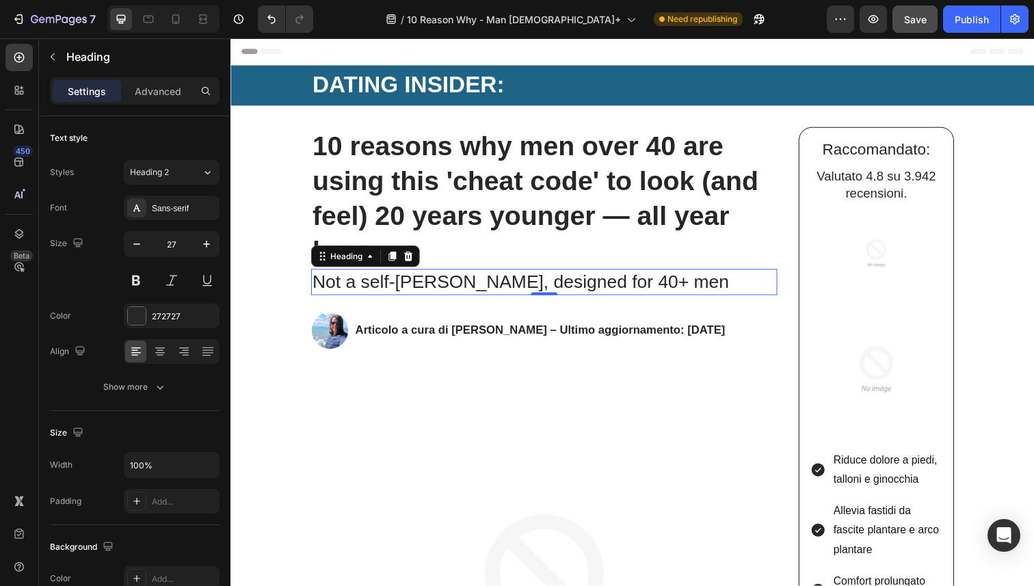
type input "26"
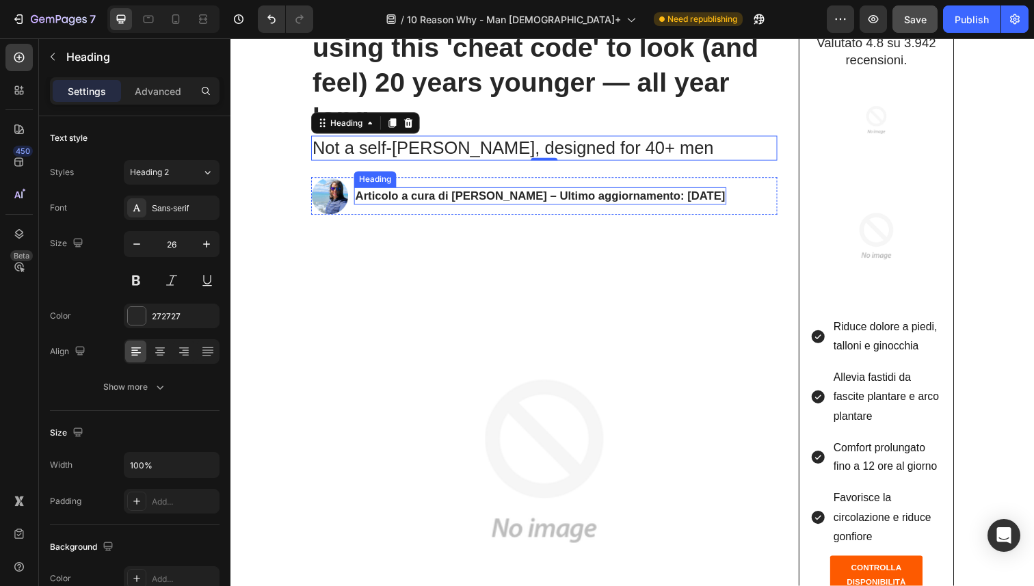
scroll to position [453, 0]
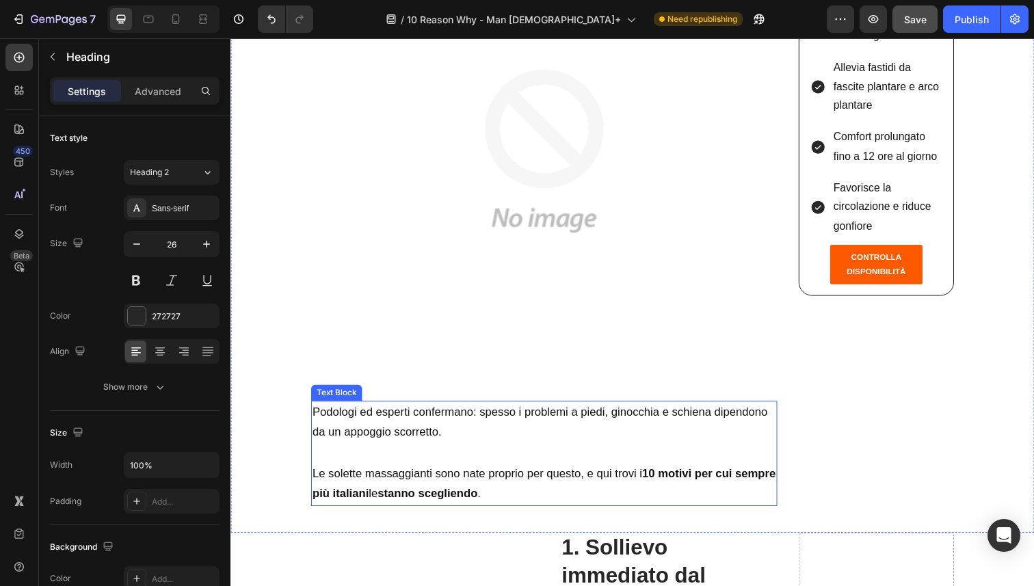
click at [615, 452] on p at bounding box center [550, 462] width 473 height 21
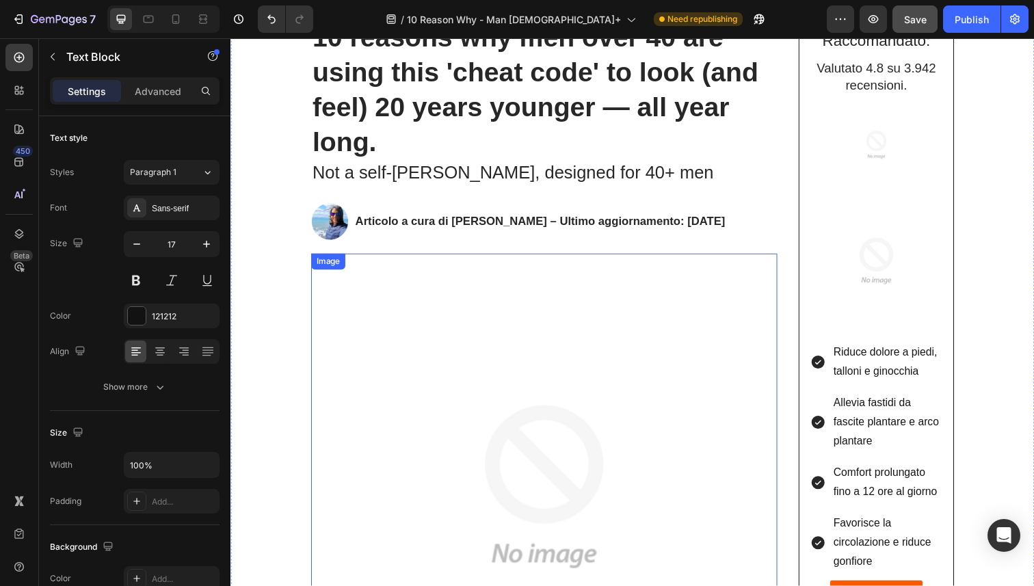
scroll to position [109, 0]
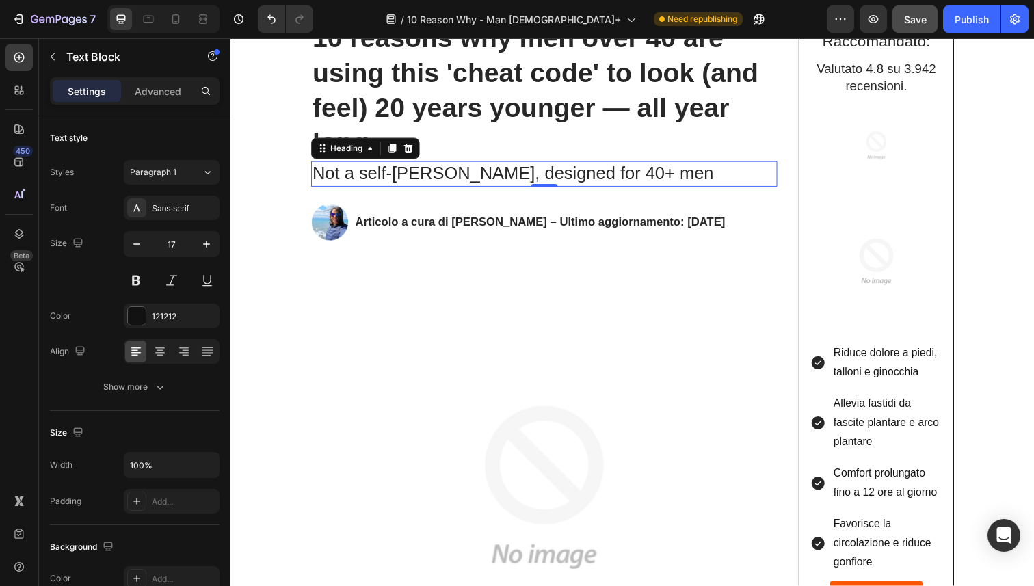
click at [395, 186] on p "Not a self-tanner, designed for 40+ men" at bounding box center [550, 177] width 473 height 23
click at [129, 247] on button "button" at bounding box center [137, 244] width 25 height 25
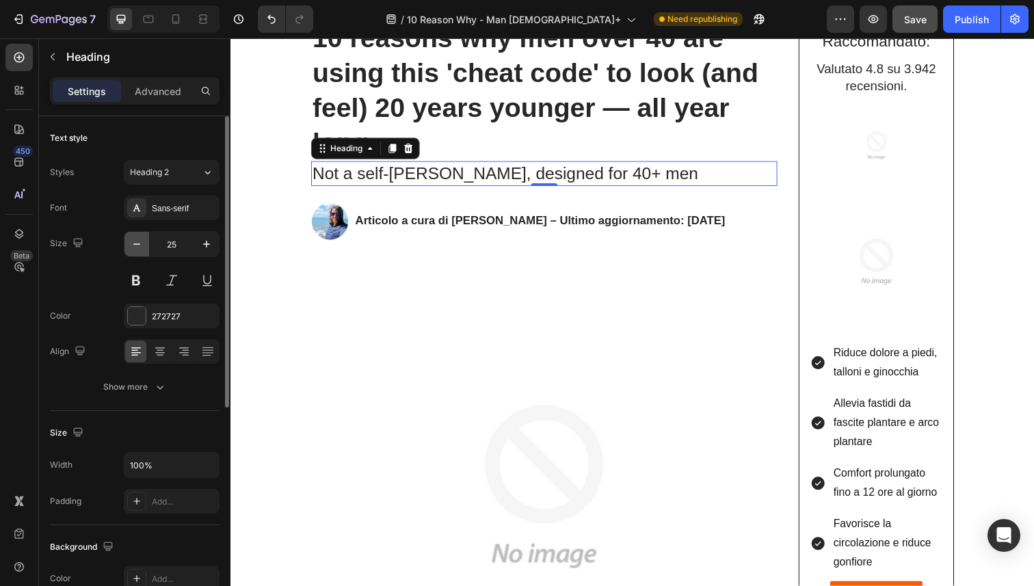
click at [129, 247] on button "button" at bounding box center [137, 244] width 25 height 25
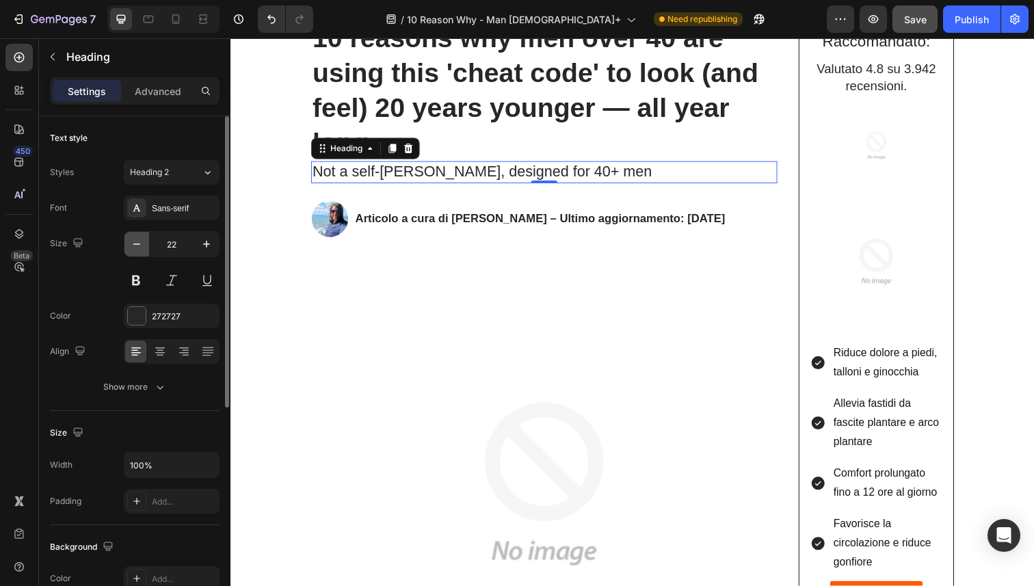
click at [129, 247] on button "button" at bounding box center [137, 244] width 25 height 25
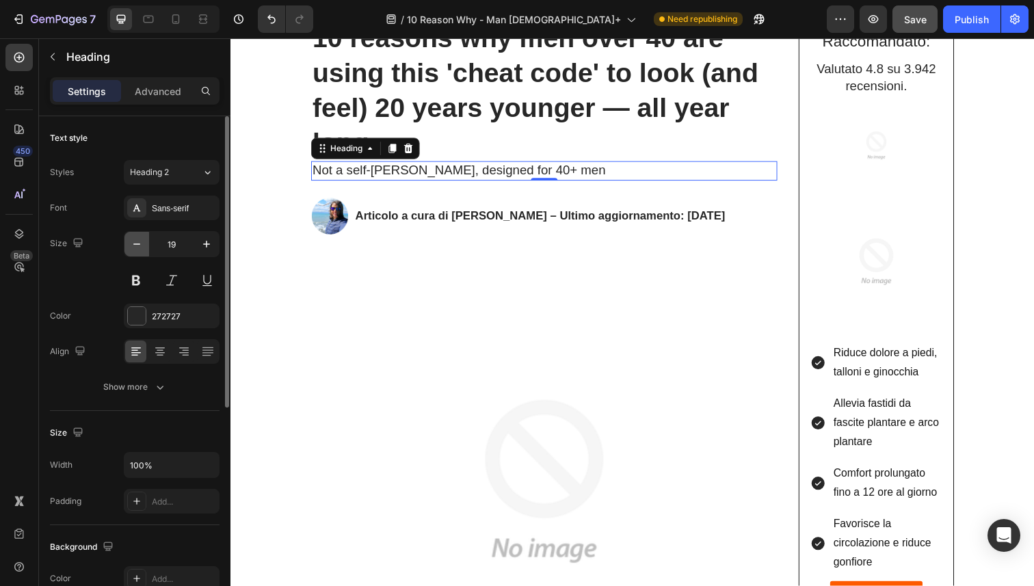
click at [129, 247] on button "button" at bounding box center [137, 244] width 25 height 25
type input "17"
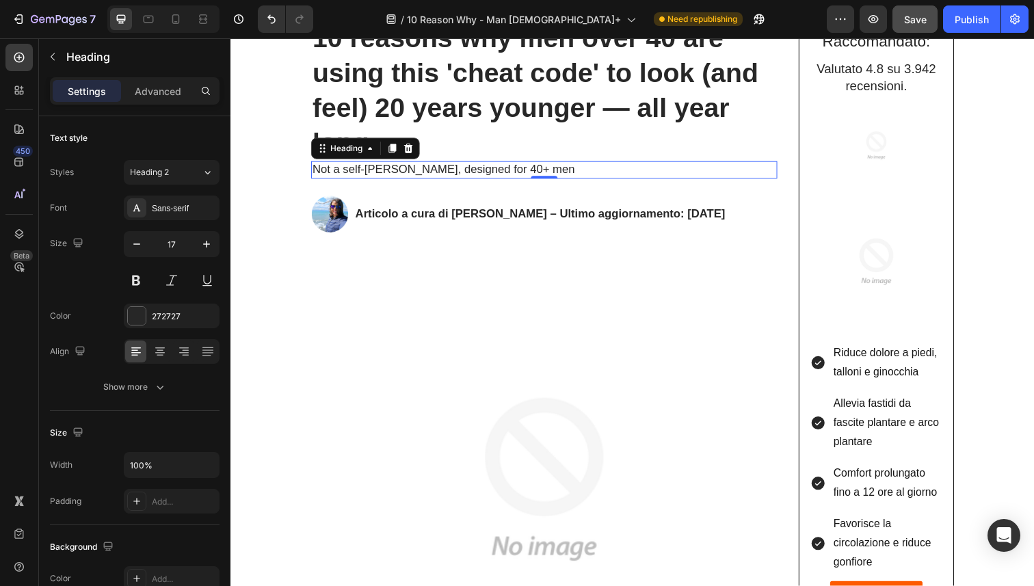
click at [497, 122] on strong "10 reasons why men over 40 are using this 'cheat code' to look (and feel) 20 ye…" at bounding box center [542, 91] width 456 height 137
click at [491, 172] on p "Not a self-tanner, designed for 40+ men" at bounding box center [550, 173] width 473 height 15
click at [157, 87] on p "Advanced" at bounding box center [158, 91] width 47 height 14
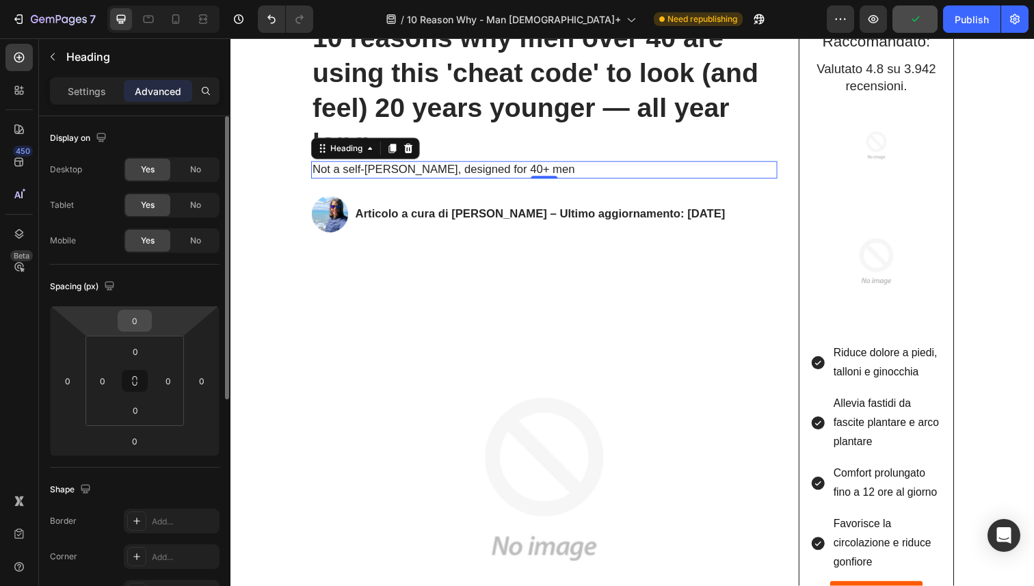
click at [147, 319] on input "0" at bounding box center [134, 321] width 27 height 21
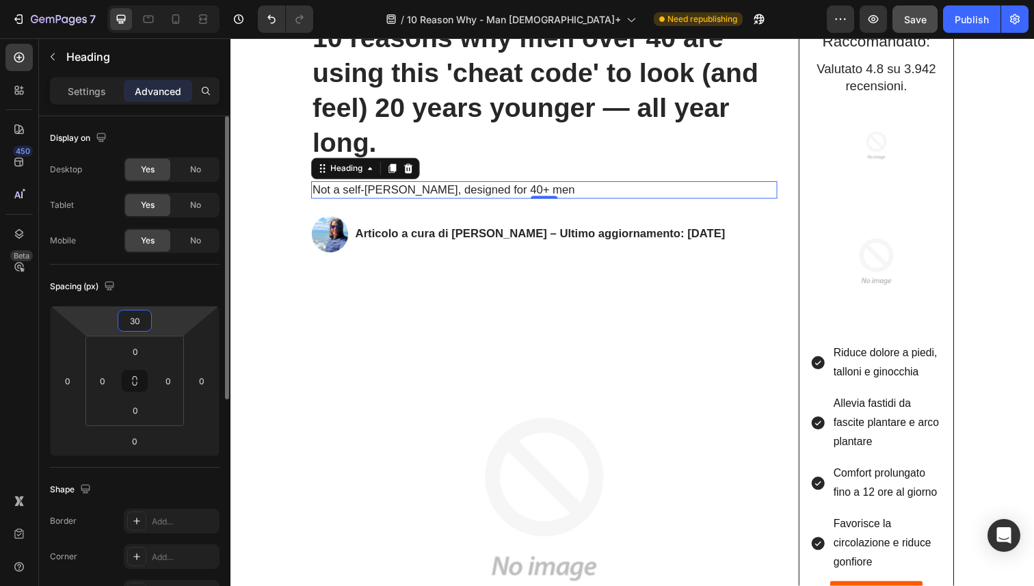
type input "3"
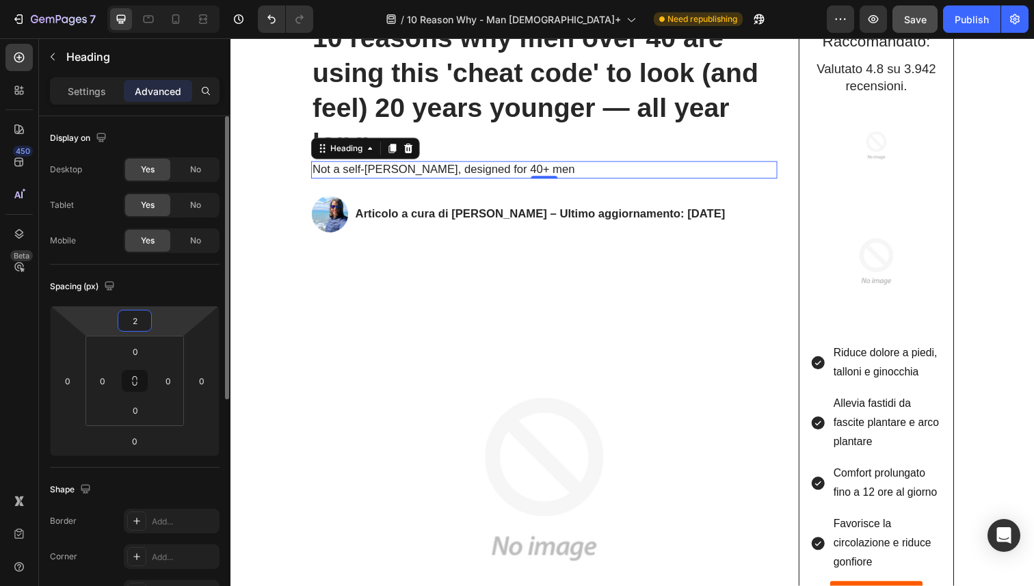
type input "20"
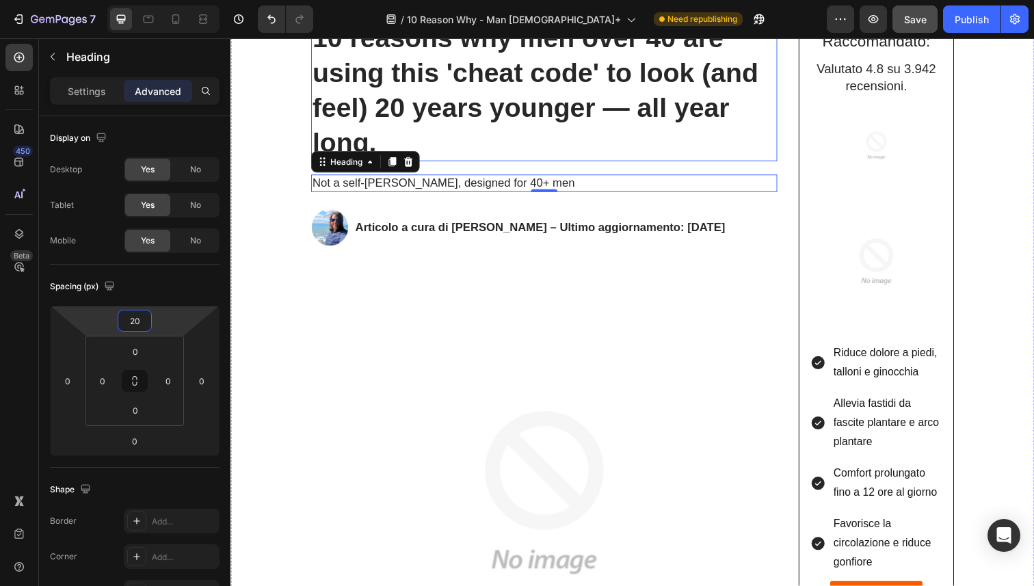
click at [473, 111] on strong "10 reasons why men over 40 are using this 'cheat code' to look (and feel) 20 ye…" at bounding box center [542, 91] width 456 height 137
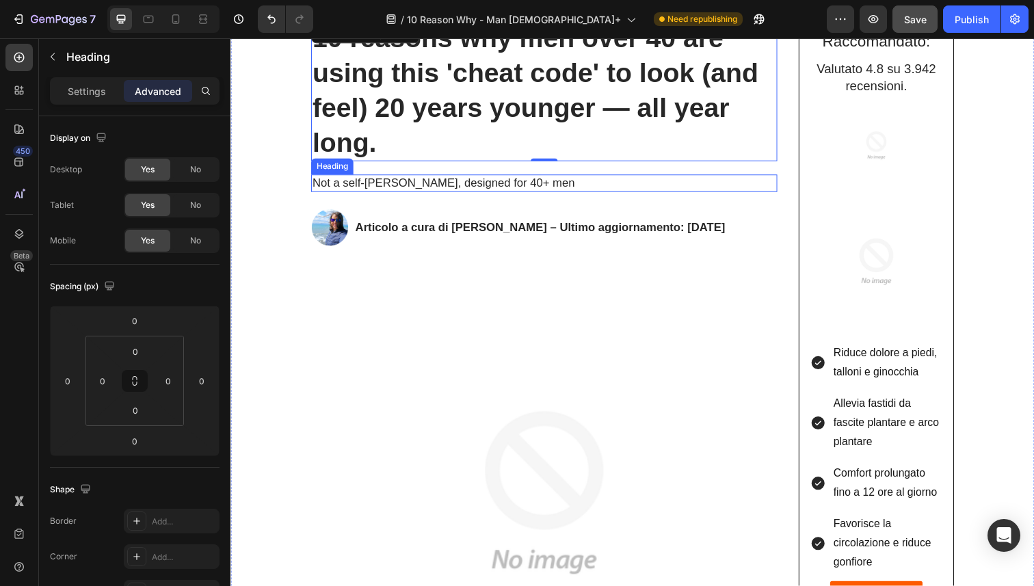
click at [481, 185] on p "Not a self-tanner, designed for 40+ men" at bounding box center [550, 186] width 473 height 15
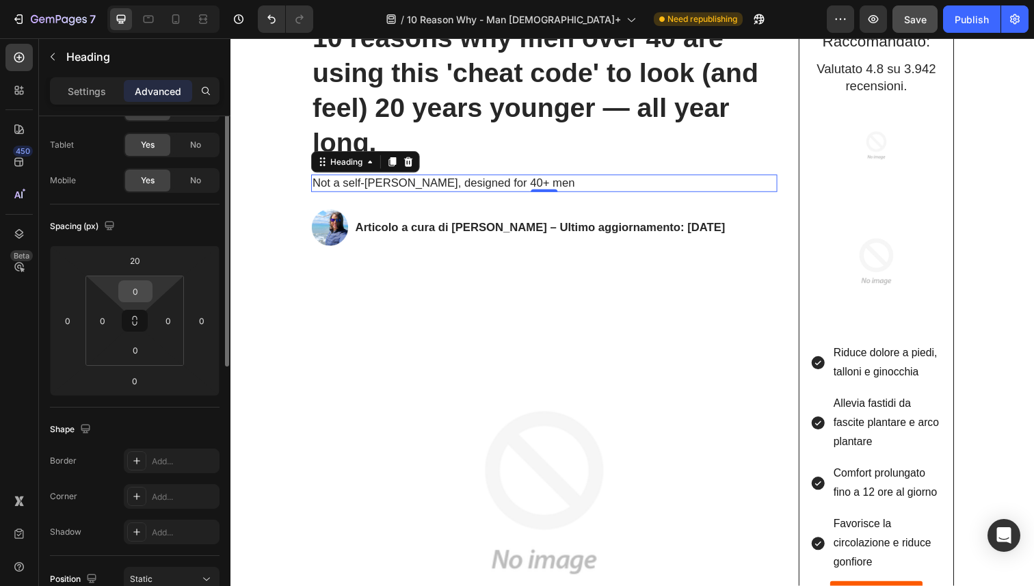
scroll to position [112, 0]
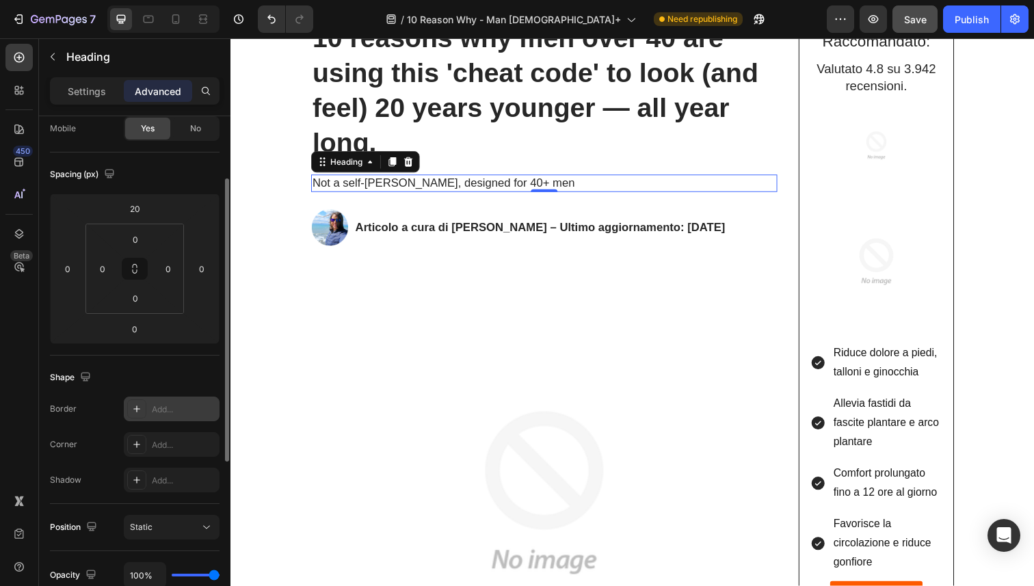
click at [165, 405] on div "Add..." at bounding box center [184, 410] width 64 height 12
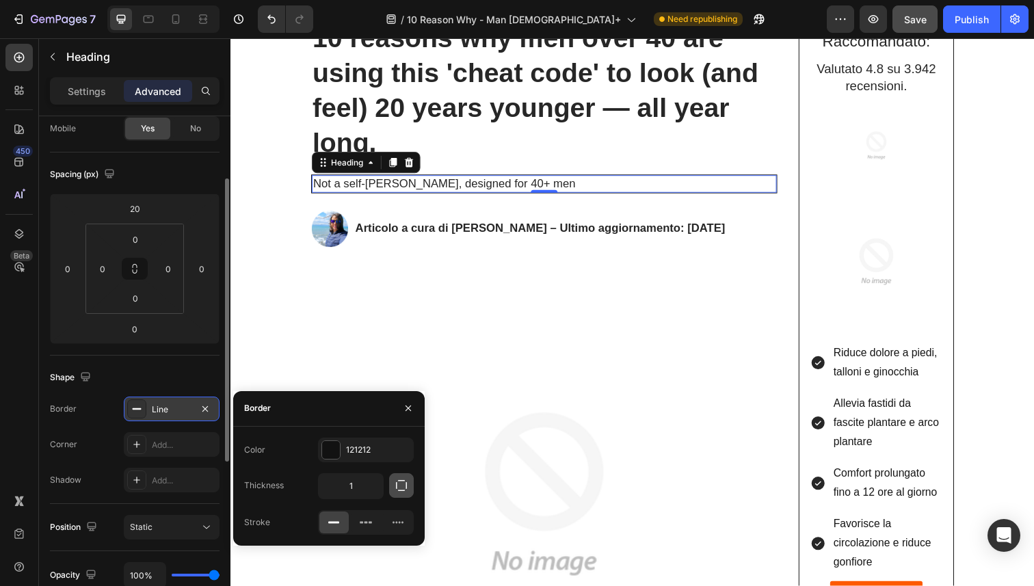
click at [397, 487] on icon "button" at bounding box center [402, 486] width 14 height 14
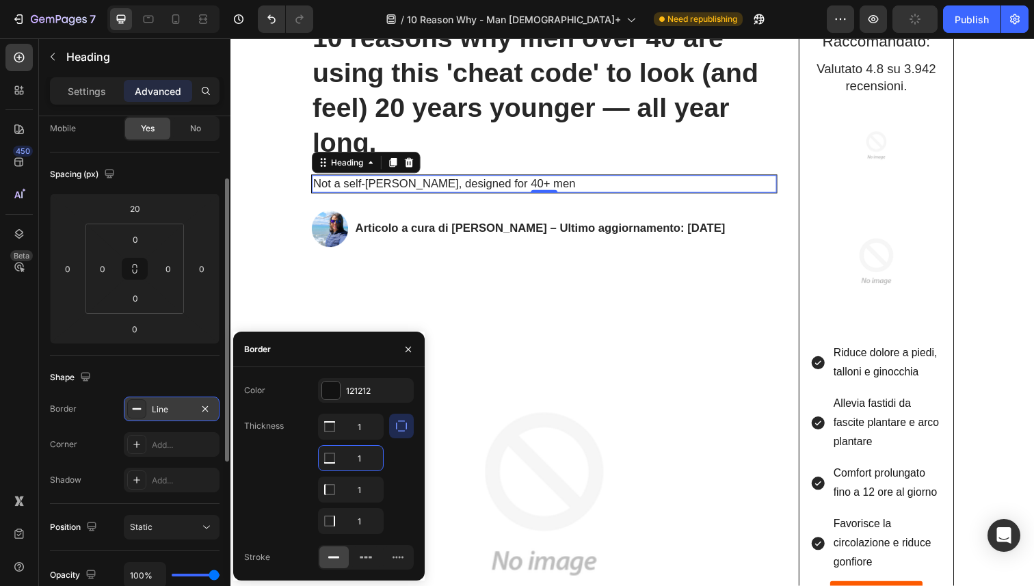
click at [371, 462] on input "1" at bounding box center [351, 458] width 64 height 25
type input "0"
click at [368, 439] on div "1" at bounding box center [351, 427] width 66 height 26
click at [368, 428] on input "1" at bounding box center [351, 427] width 64 height 25
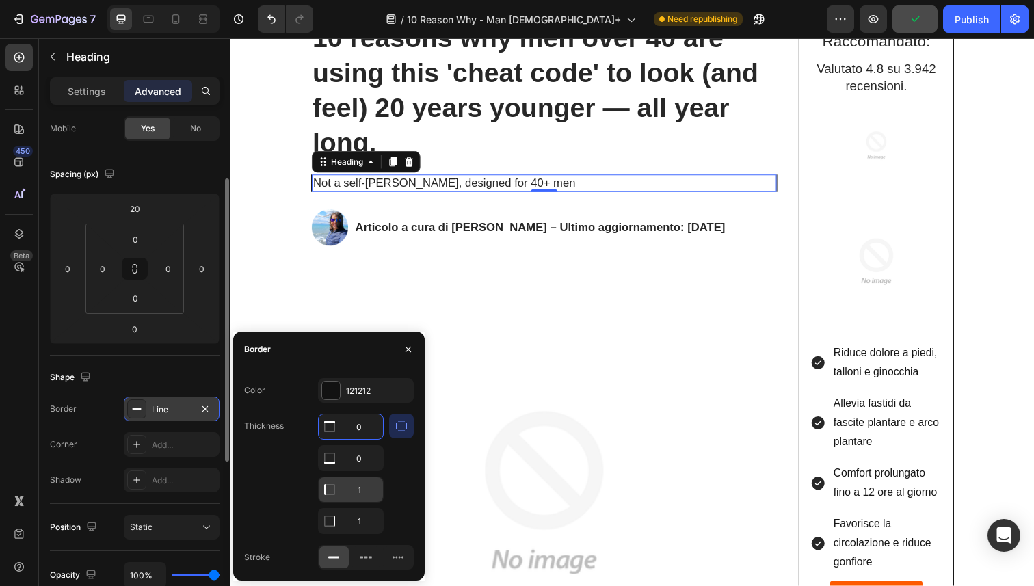
type input "0"
click at [366, 495] on input "1" at bounding box center [351, 490] width 64 height 25
click at [367, 519] on input "1" at bounding box center [351, 521] width 64 height 25
type input "0"
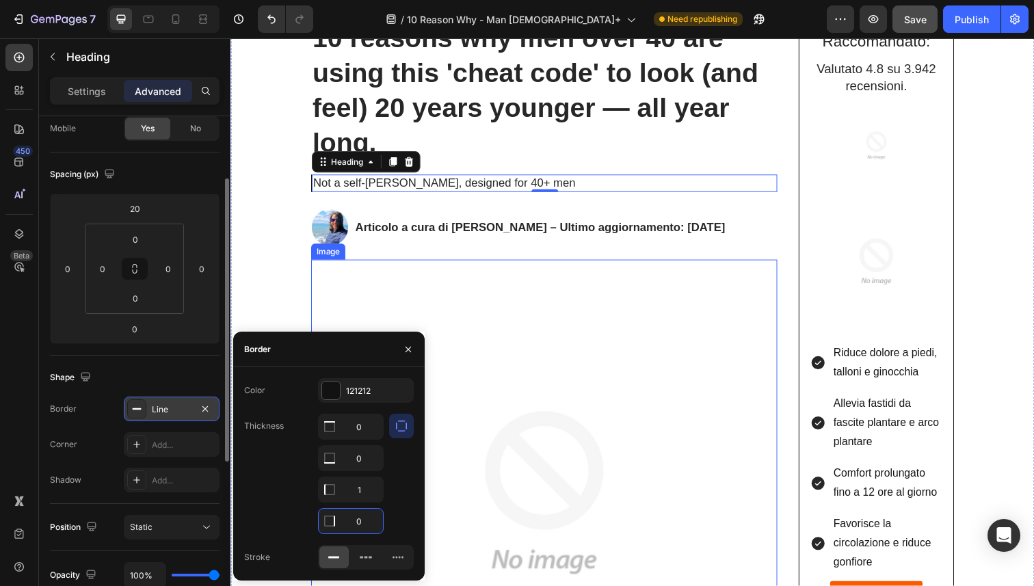
click at [496, 462] on img at bounding box center [551, 503] width 476 height 476
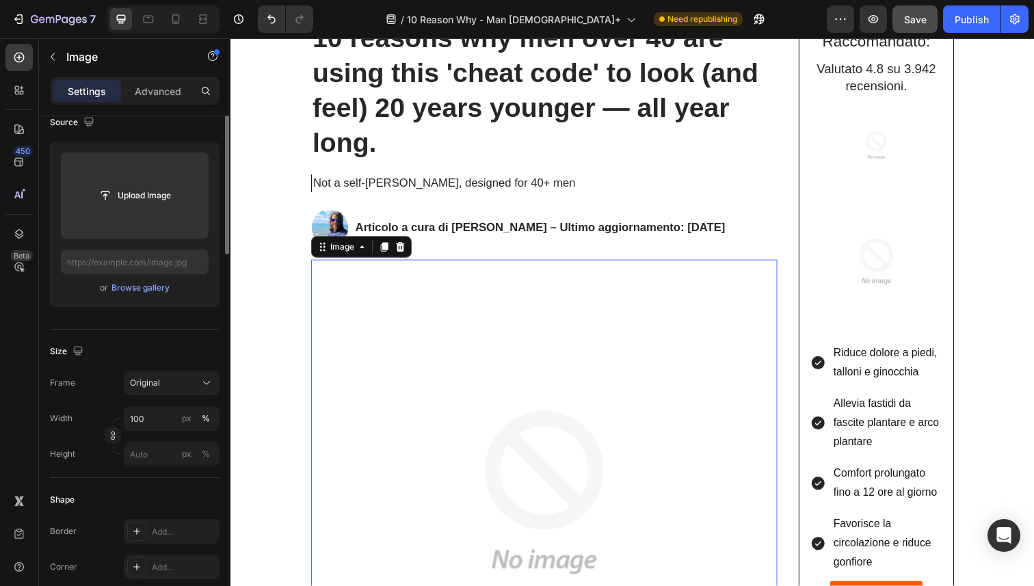
scroll to position [0, 0]
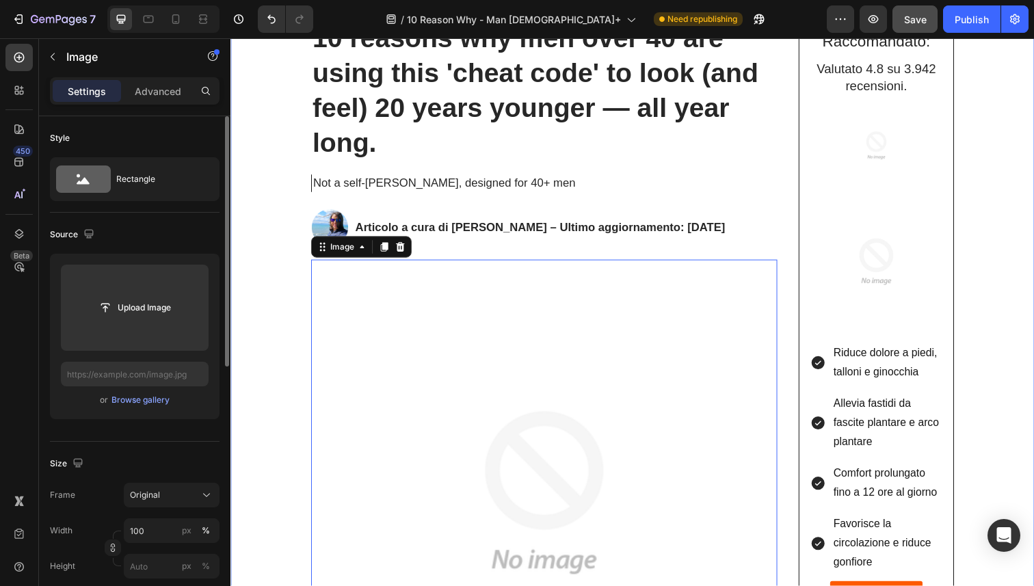
click at [413, 194] on p "Not a self-tanner, designed for 40+ men" at bounding box center [551, 186] width 473 height 15
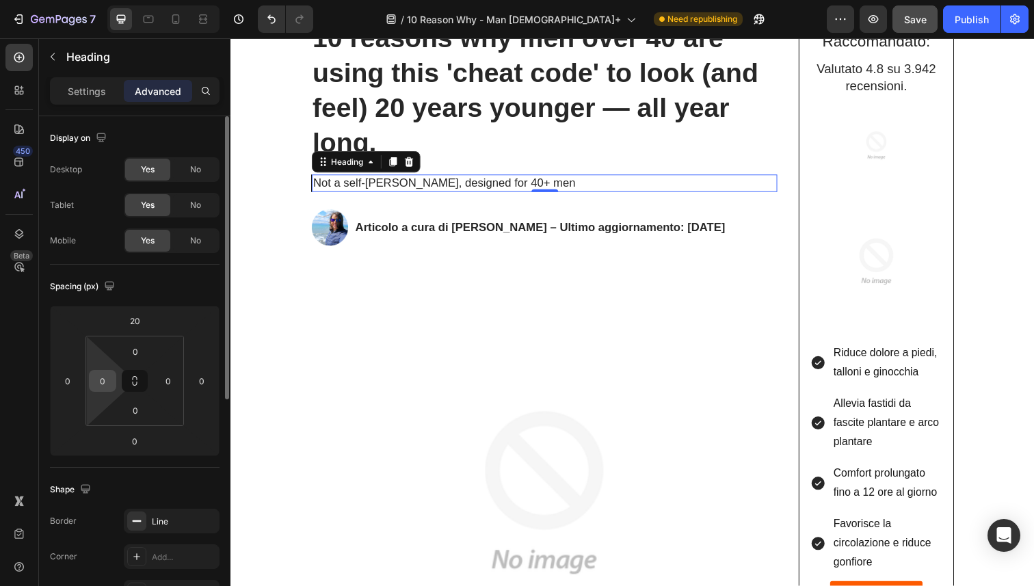
click at [108, 384] on input "0" at bounding box center [102, 381] width 21 height 21
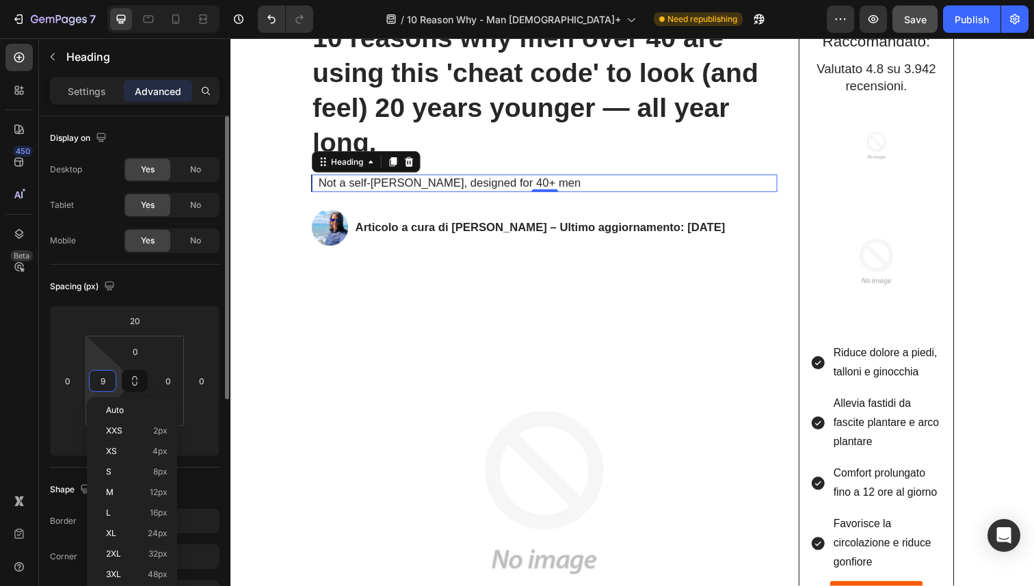
type input "10"
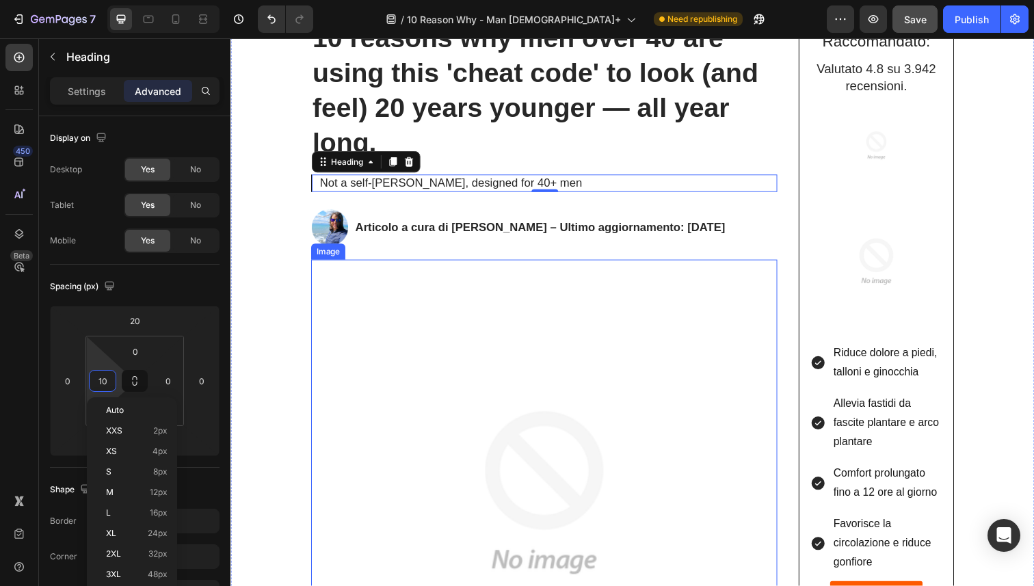
click at [337, 276] on img at bounding box center [551, 503] width 476 height 476
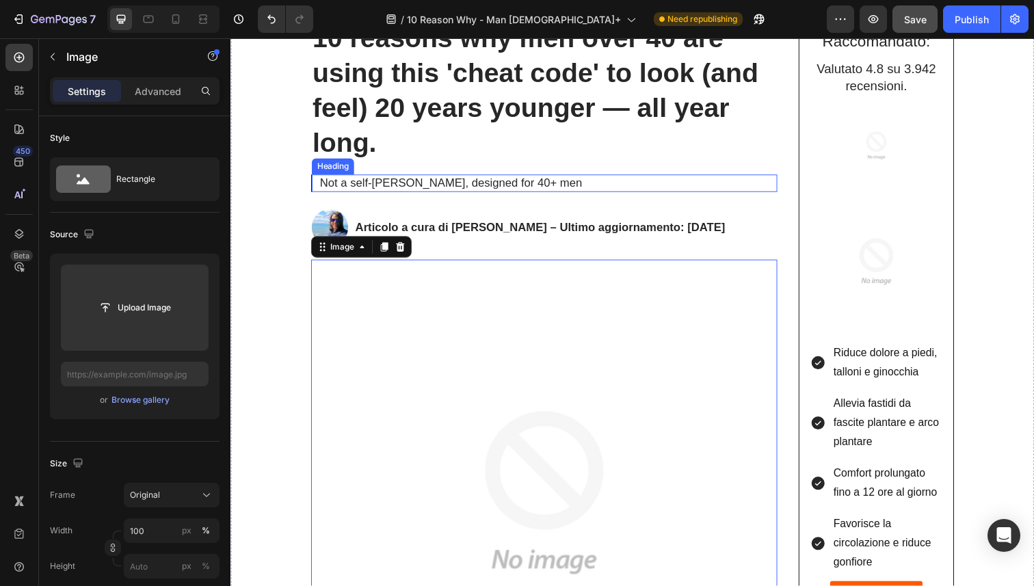
click at [350, 187] on p "Not a self-tanner, designed for 40+ men" at bounding box center [555, 186] width 466 height 15
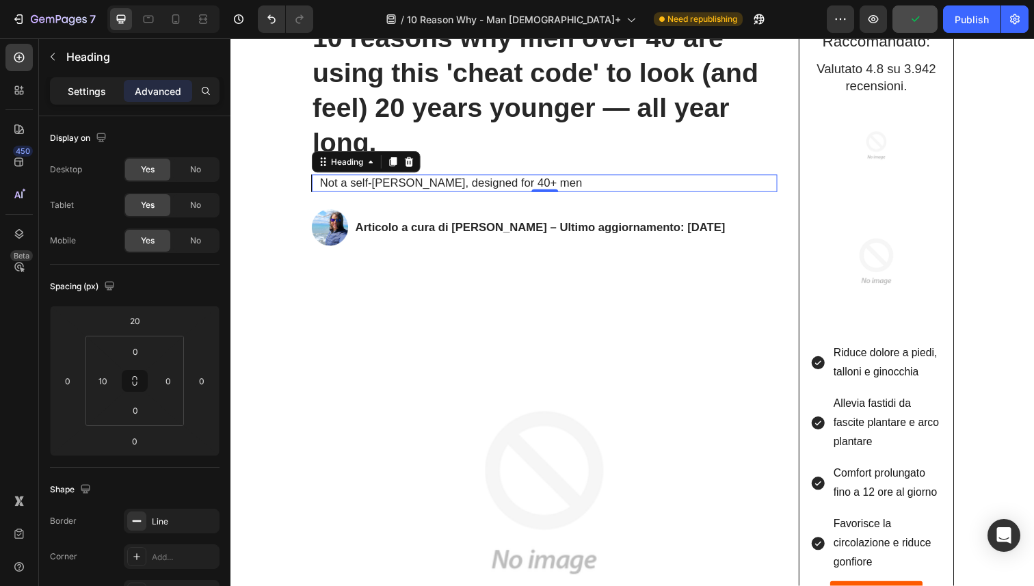
click at [84, 89] on p "Settings" at bounding box center [87, 91] width 38 height 14
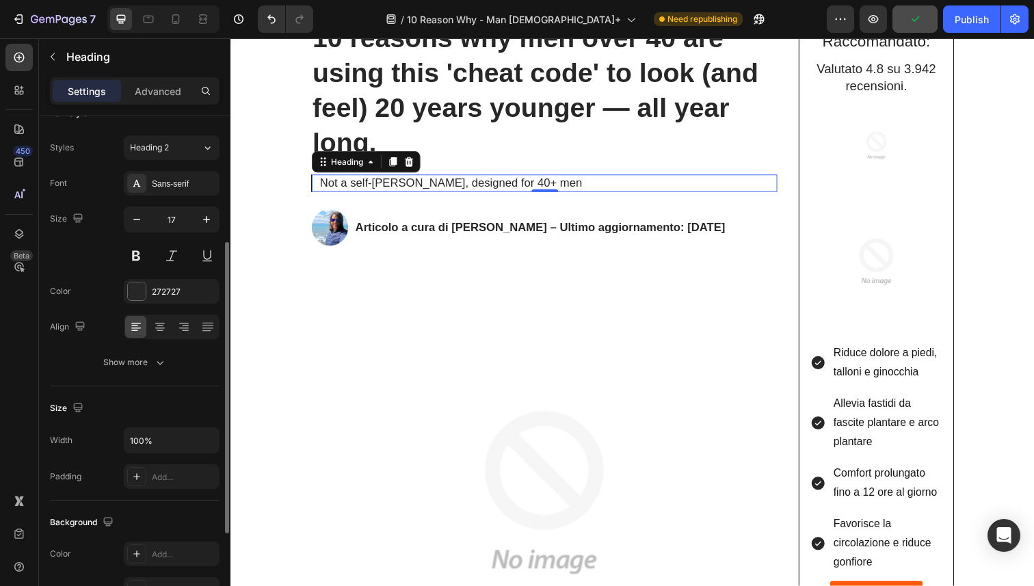
scroll to position [96, 0]
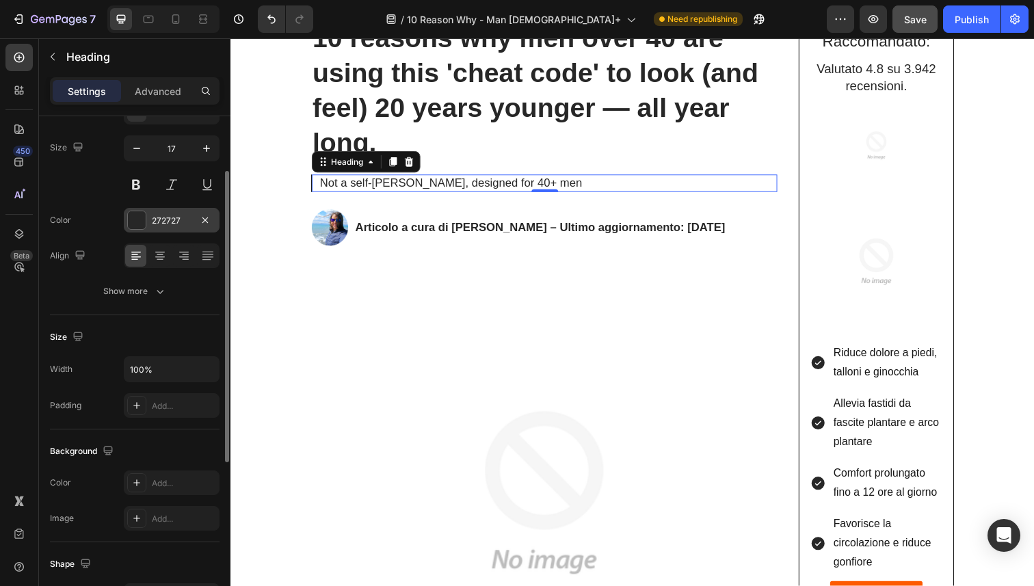
click at [180, 218] on div "272727" at bounding box center [172, 221] width 40 height 12
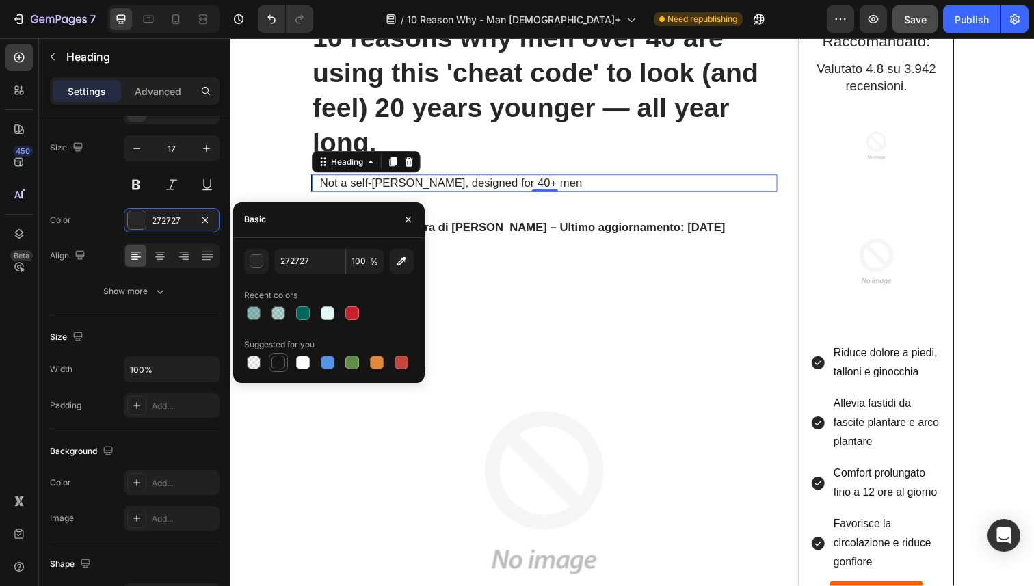
click at [276, 359] on div at bounding box center [279, 363] width 14 height 14
type input "151515"
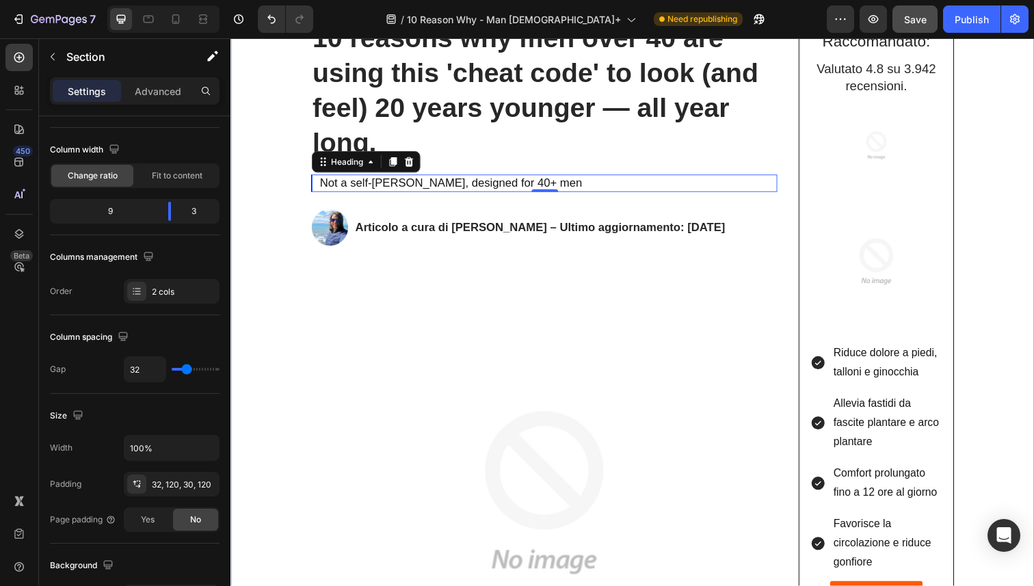
click at [508, 197] on div "10 reasons why men over 40 are using this 'cheat code' to look (and feel) 20 ye…" at bounding box center [551, 445] width 476 height 853
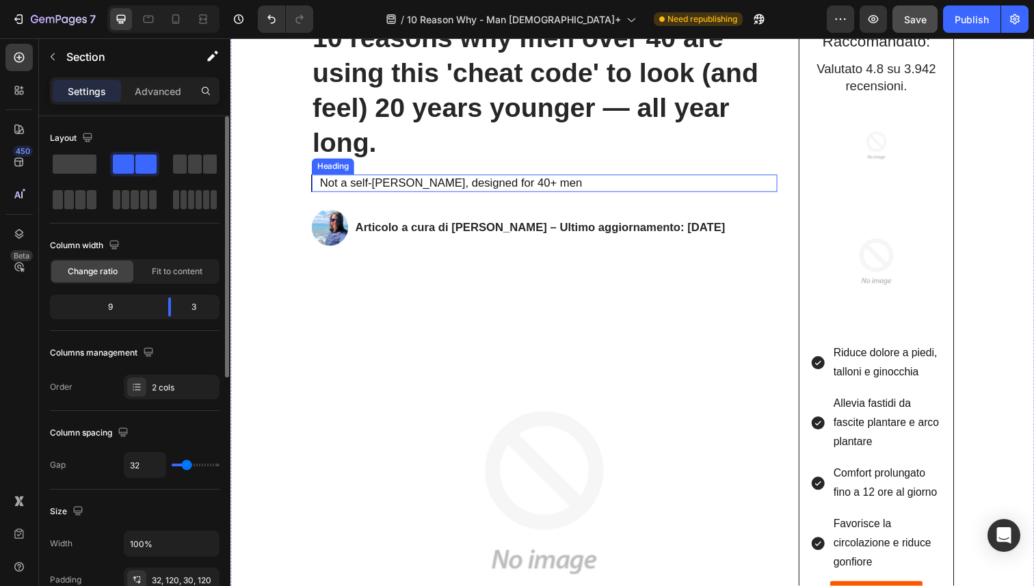
click at [504, 191] on p "Not a self-tanner, designed for 40+ men" at bounding box center [555, 186] width 466 height 15
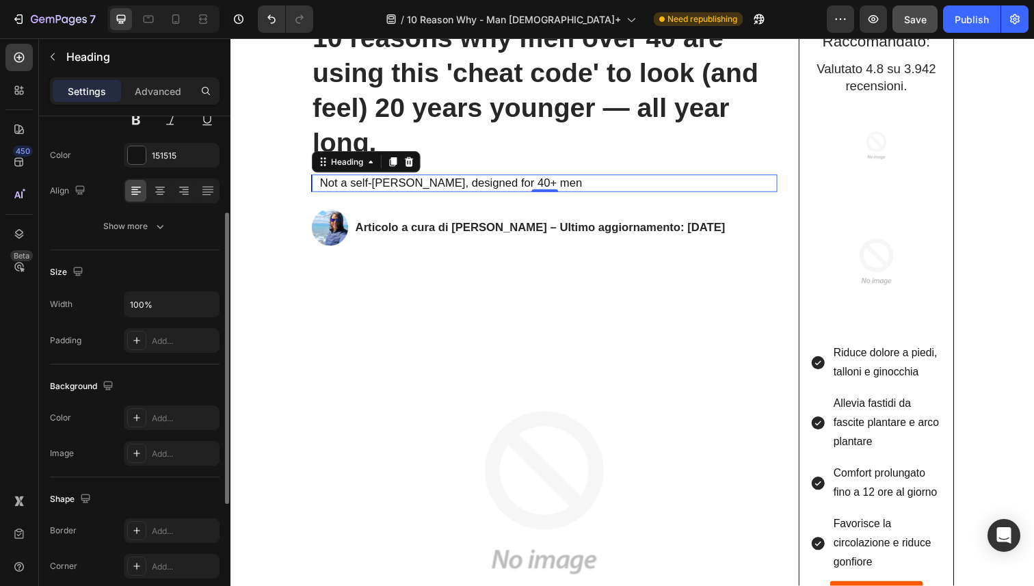
scroll to position [178, 0]
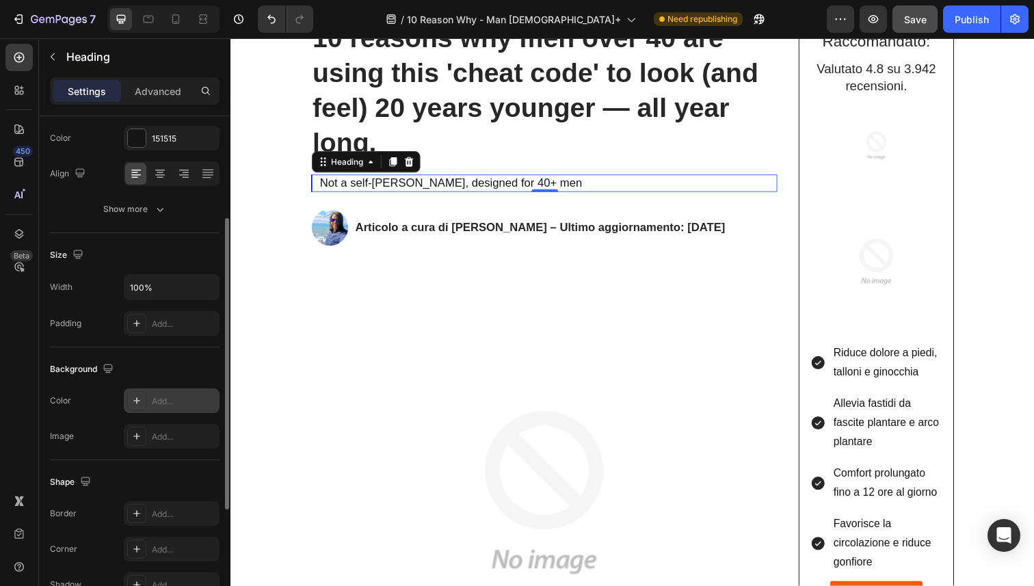
click at [178, 397] on div "Add..." at bounding box center [184, 401] width 64 height 12
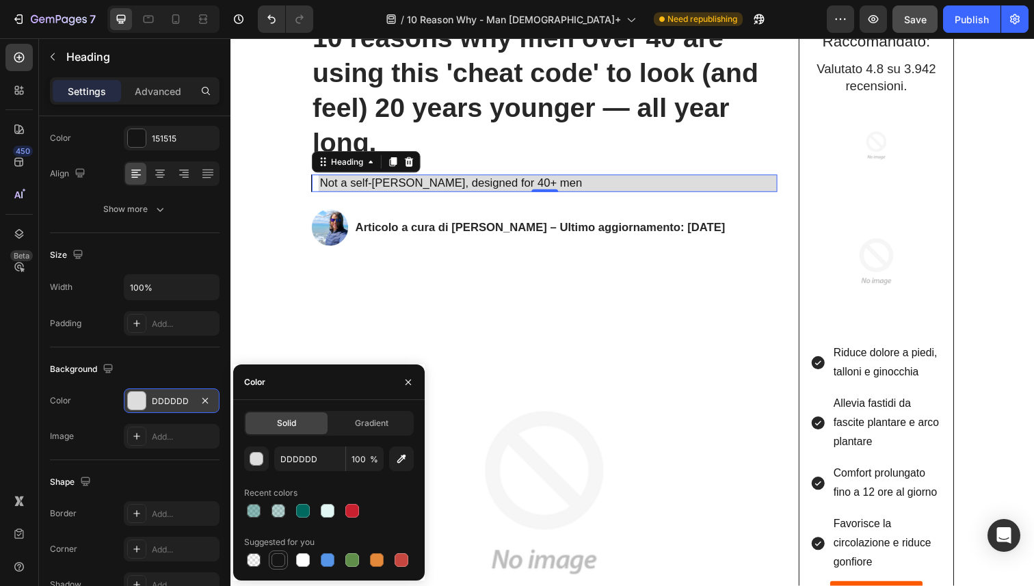
click at [281, 555] on div at bounding box center [279, 560] width 14 height 14
type input "151515"
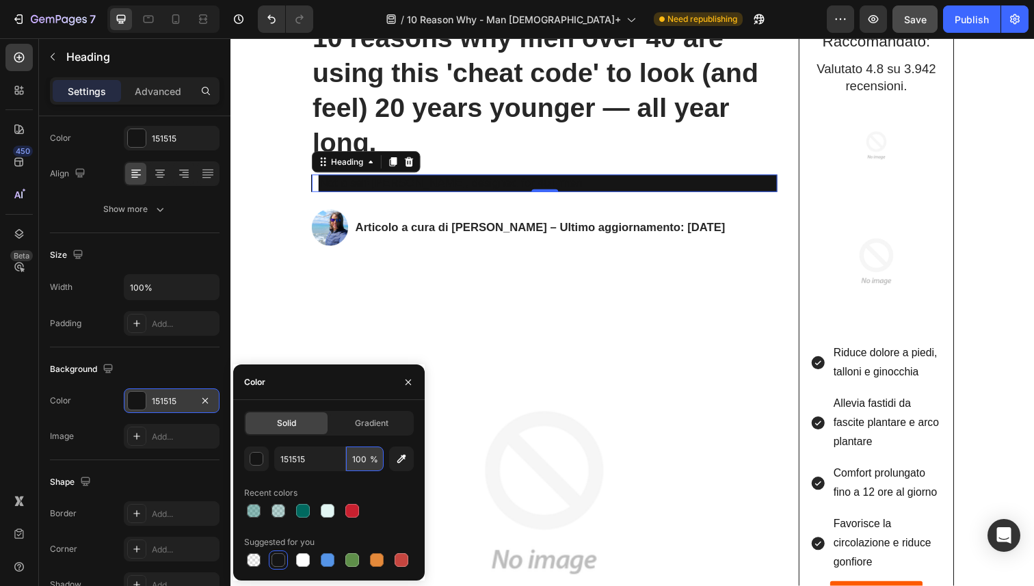
click at [353, 465] on input "100" at bounding box center [365, 459] width 38 height 25
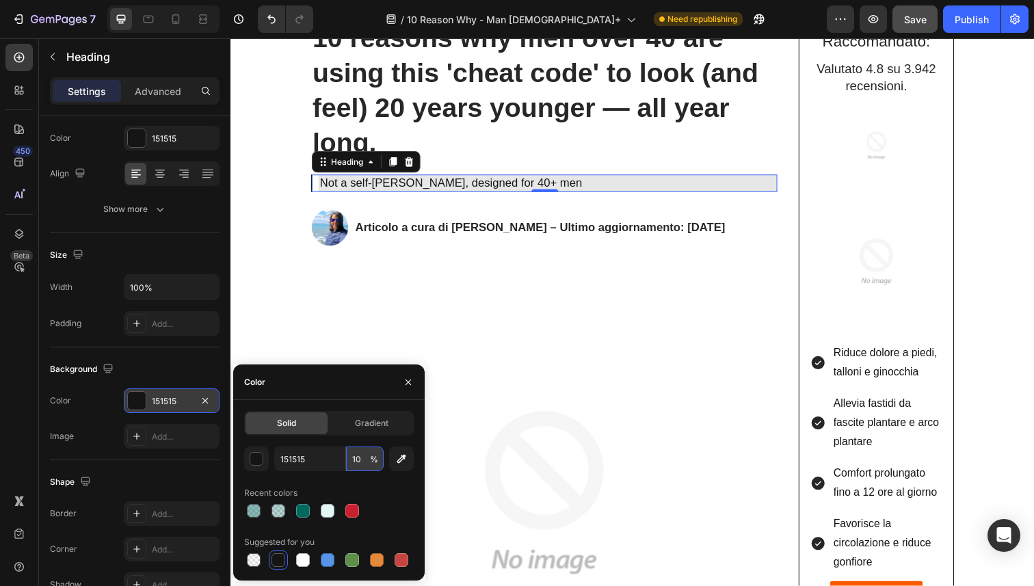
type input "1"
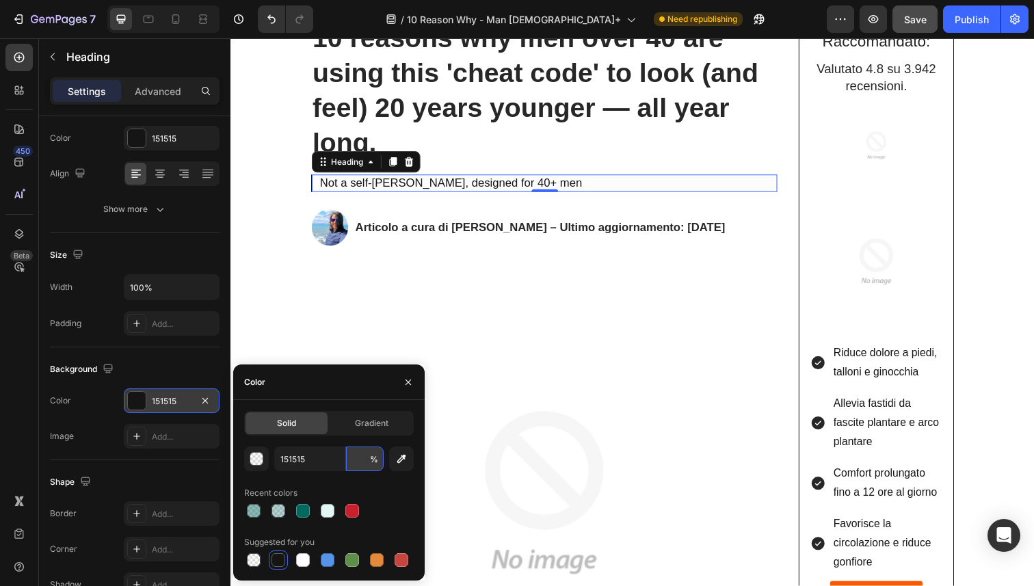
type input "5"
click at [551, 284] on img at bounding box center [551, 503] width 476 height 476
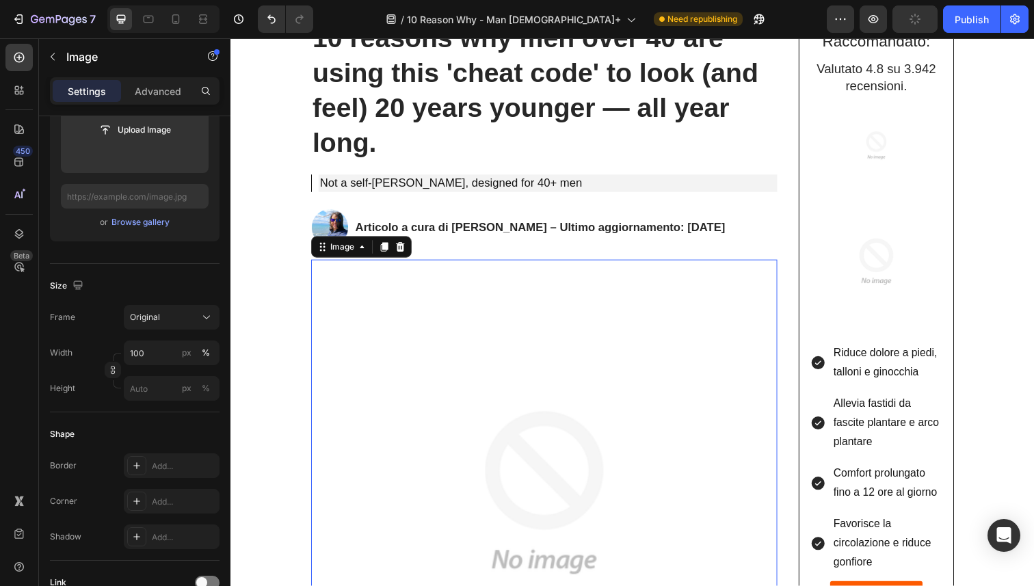
scroll to position [0, 0]
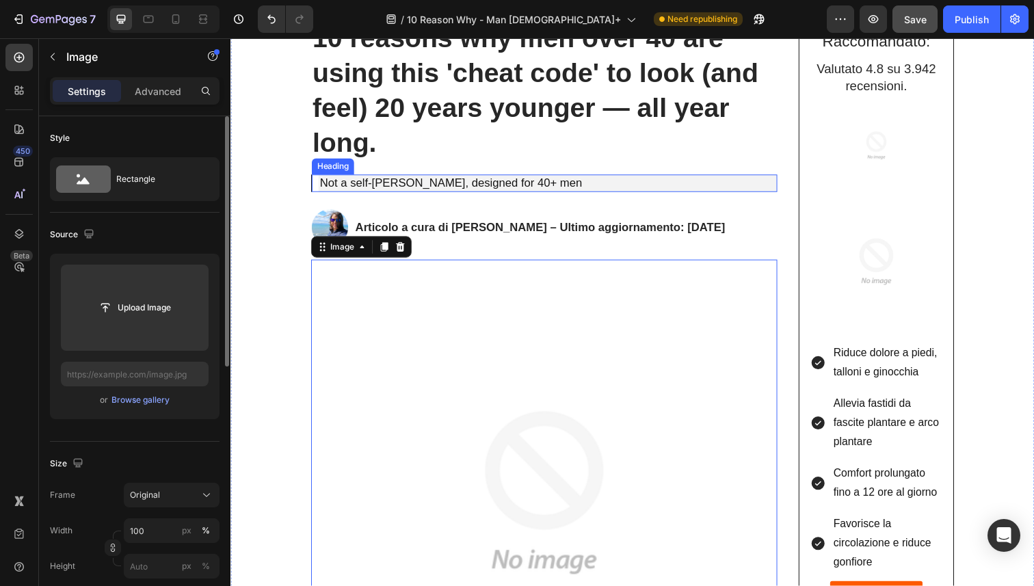
click at [421, 191] on p "Not a self-tanner, designed for 40+ men" at bounding box center [555, 186] width 466 height 15
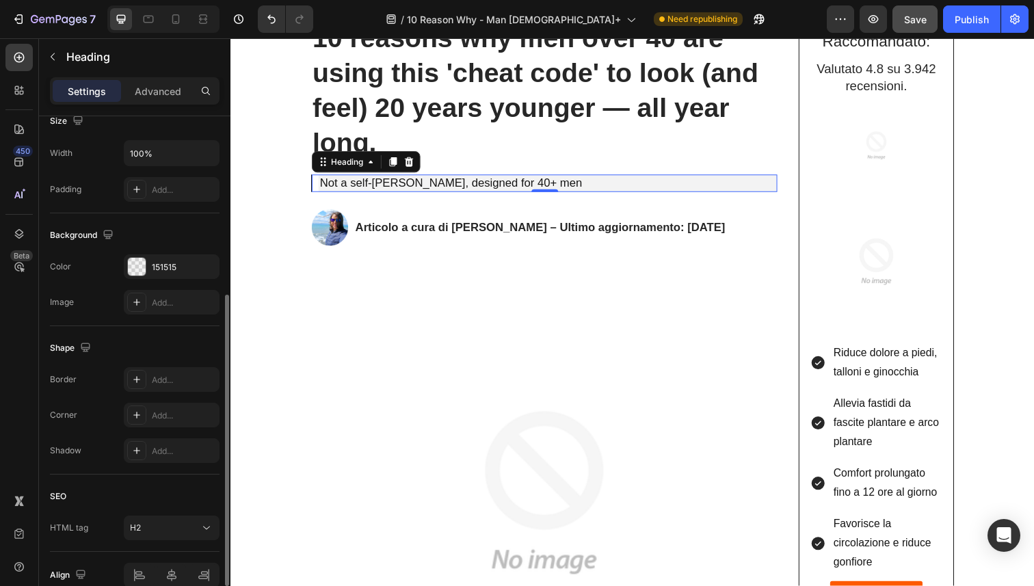
scroll to position [379, 0]
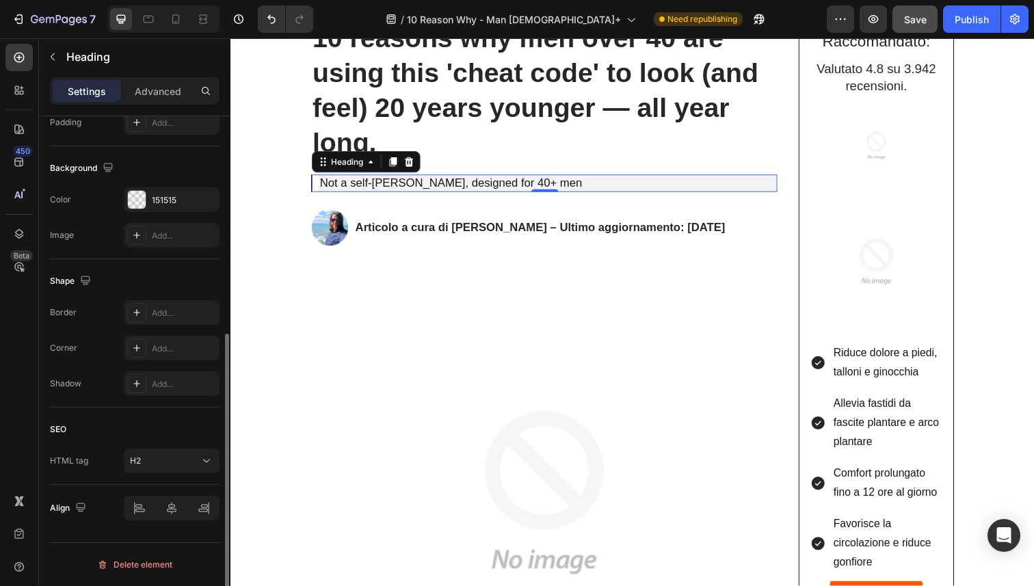
click at [142, 78] on div "Settings Advanced" at bounding box center [135, 90] width 170 height 27
click at [142, 88] on p "Advanced" at bounding box center [158, 91] width 47 height 14
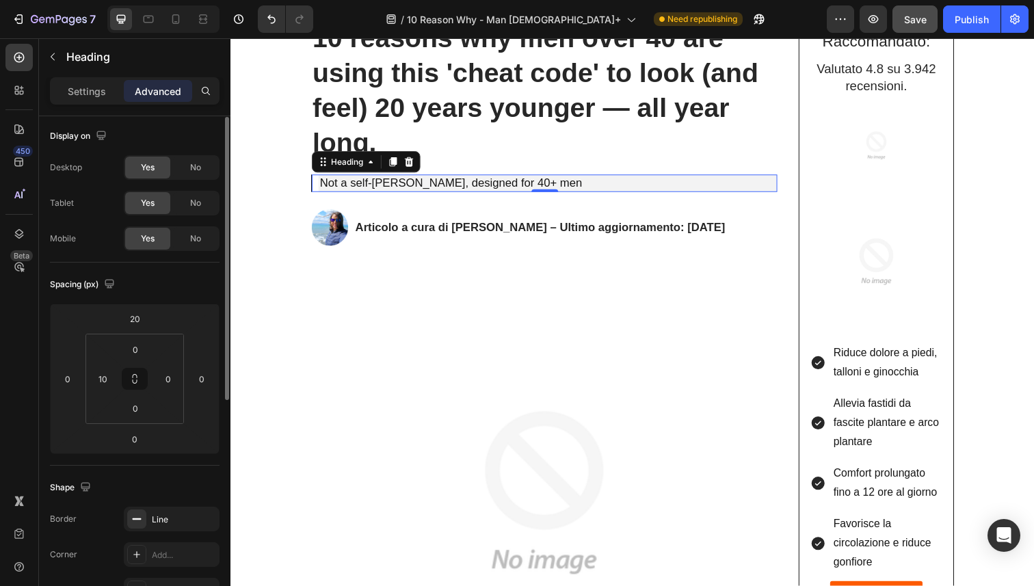
scroll to position [0, 0]
click at [104, 378] on input "10" at bounding box center [102, 381] width 21 height 21
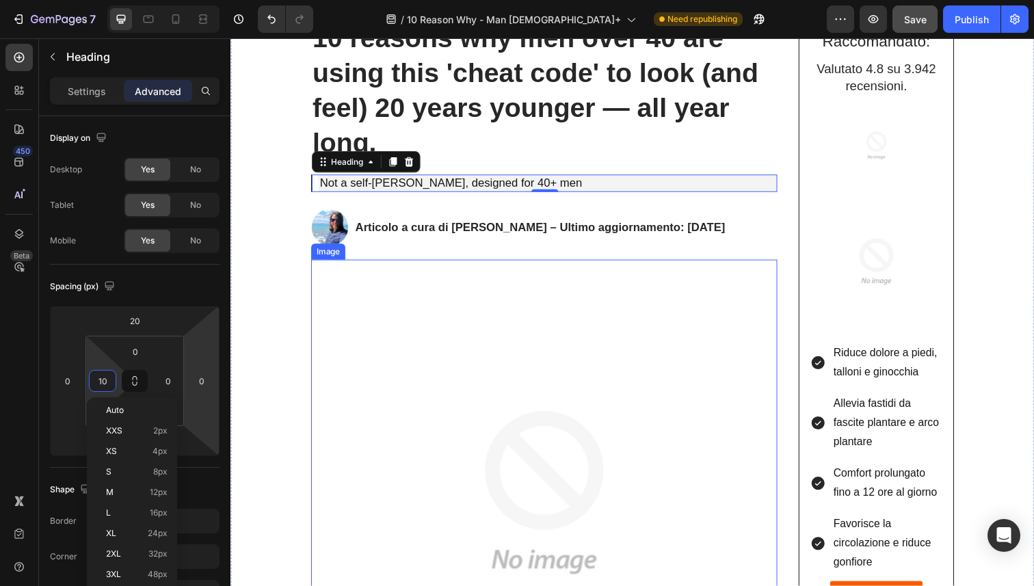
click at [374, 331] on img at bounding box center [551, 503] width 476 height 476
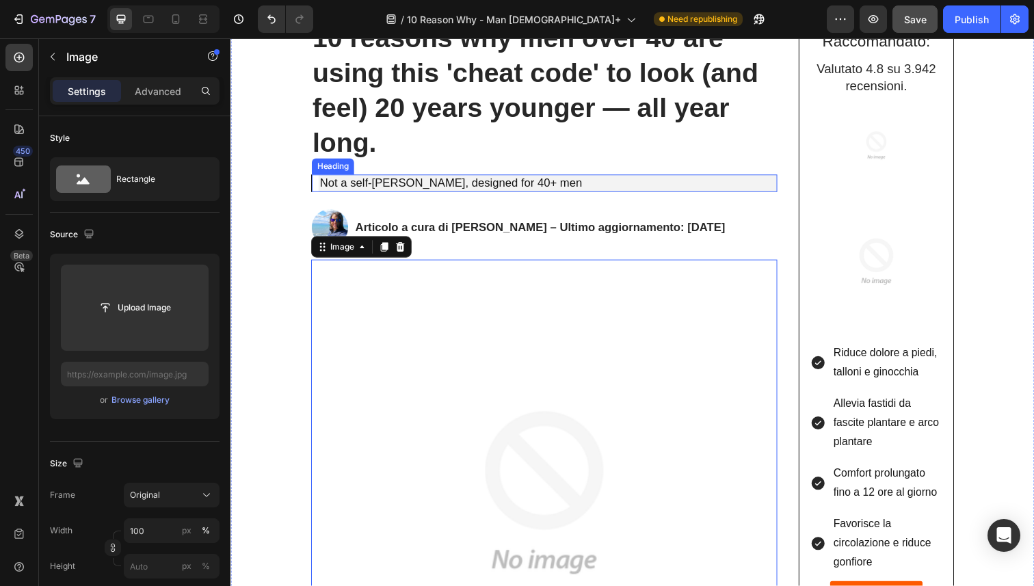
click at [395, 192] on p "Not a self-tanner, designed for 40+ men" at bounding box center [555, 186] width 466 height 15
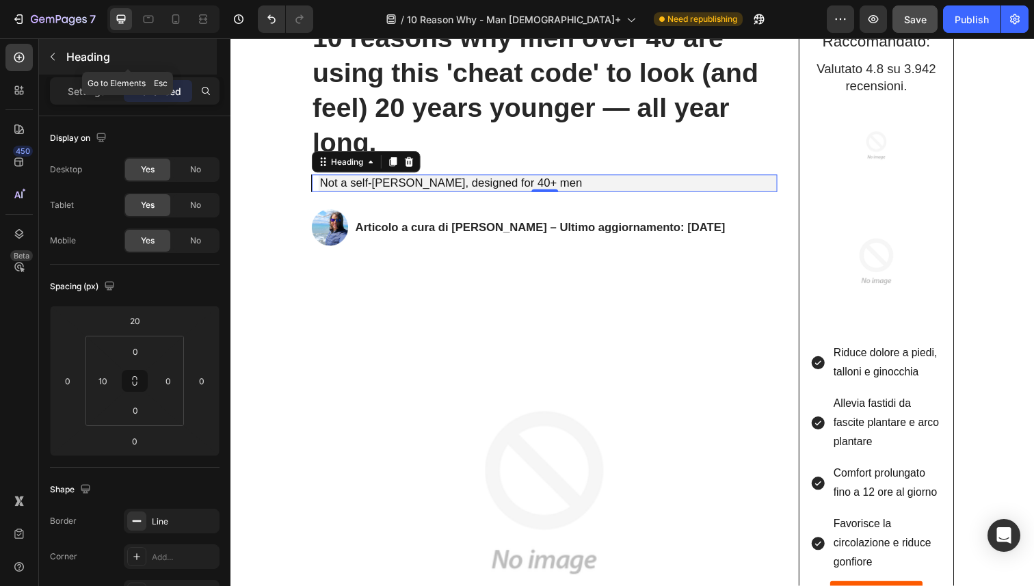
click at [44, 60] on button "button" at bounding box center [53, 57] width 22 height 22
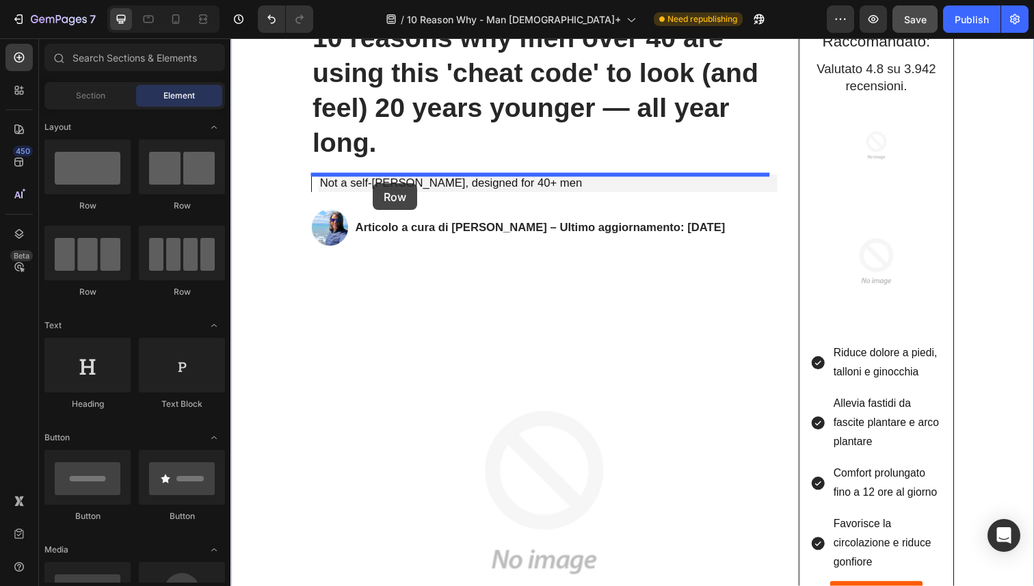
drag, startPoint x: 335, startPoint y: 207, endPoint x: 376, endPoint y: 187, distance: 45.3
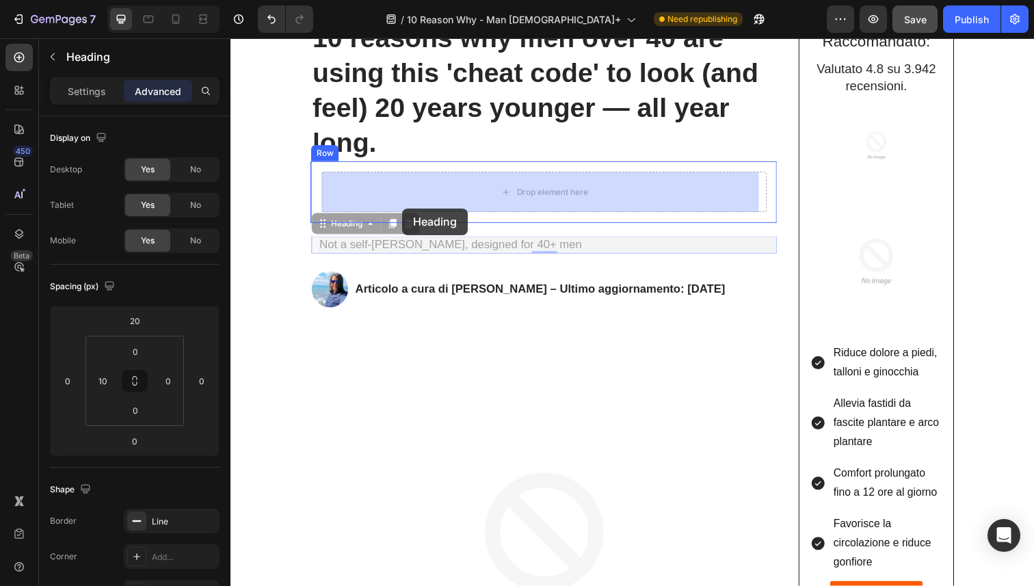
drag, startPoint x: 410, startPoint y: 246, endPoint x: 406, endPoint y: 212, distance: 34.5
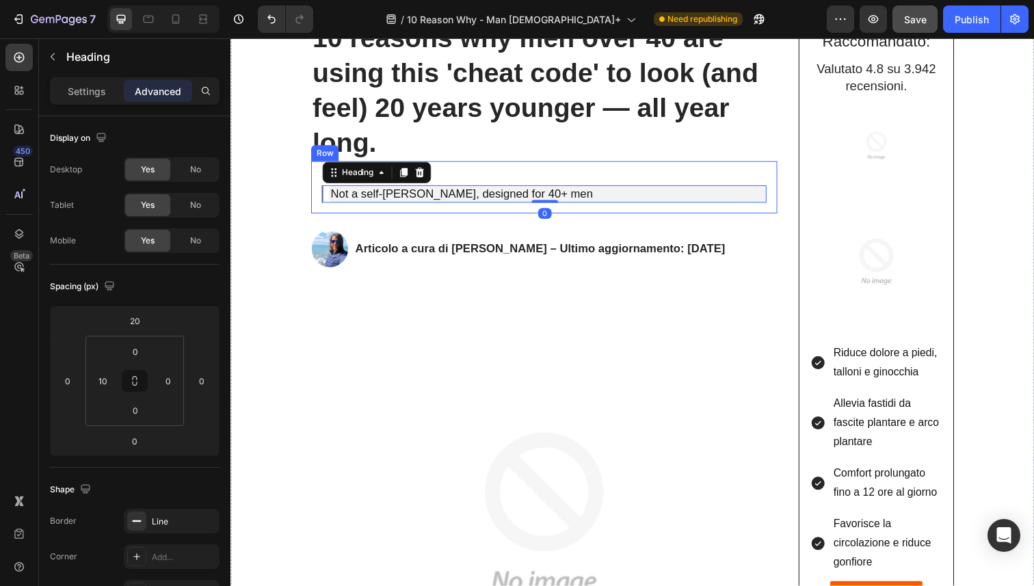
click at [321, 192] on div "Not a self-tanner, designed for 40+ men Heading 0 Row" at bounding box center [551, 190] width 476 height 53
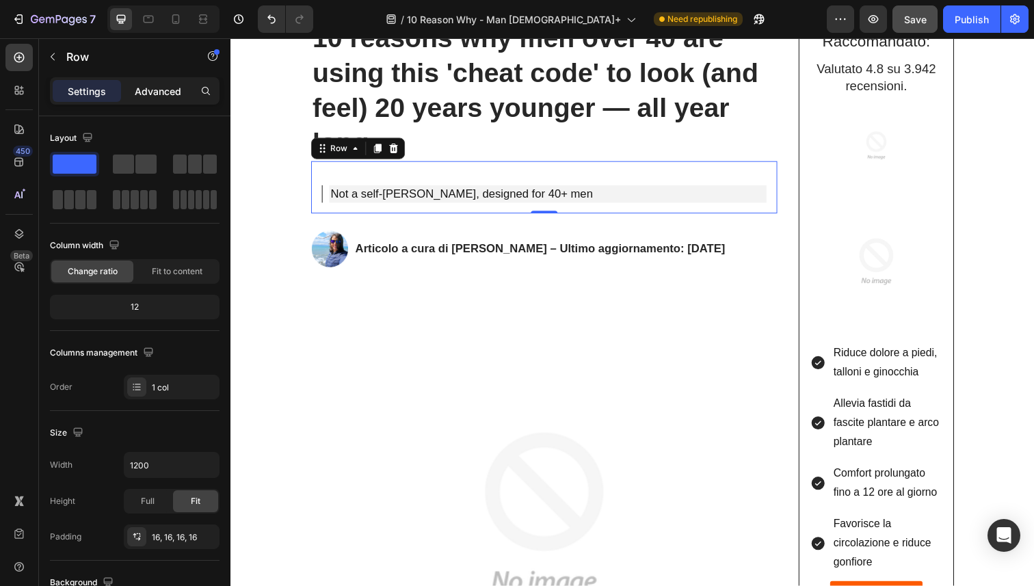
click at [159, 99] on div "Advanced" at bounding box center [158, 91] width 68 height 22
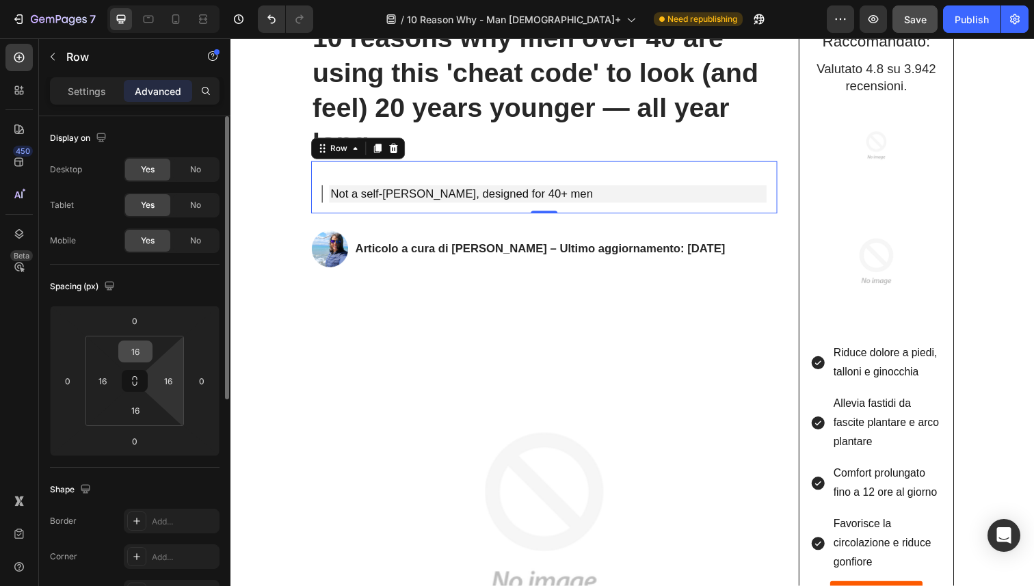
click at [135, 345] on input "16" at bounding box center [135, 351] width 27 height 21
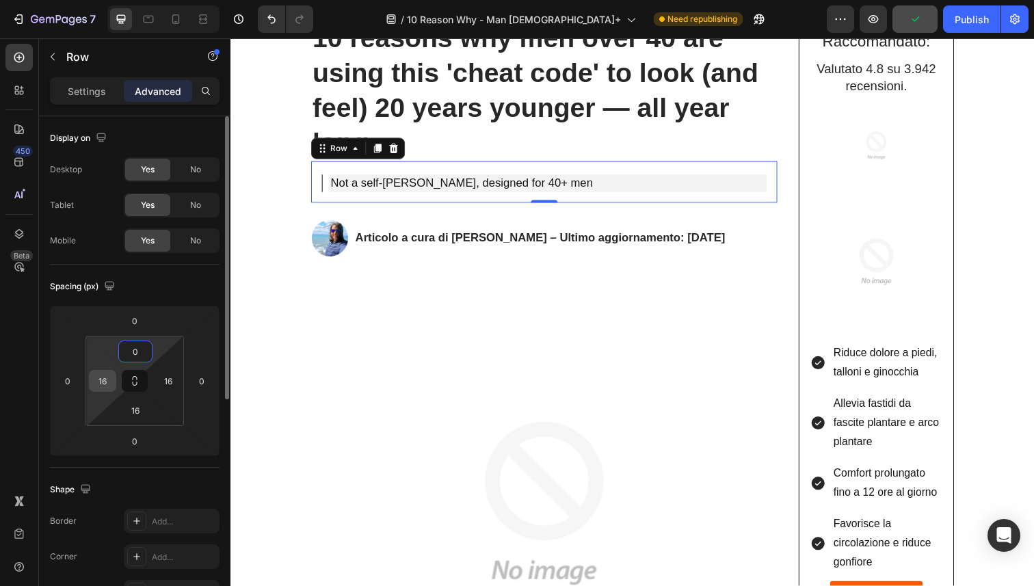
type input "0"
click at [99, 381] on input "16" at bounding box center [102, 381] width 21 height 21
type input "0"
click at [166, 384] on input "16" at bounding box center [168, 381] width 21 height 21
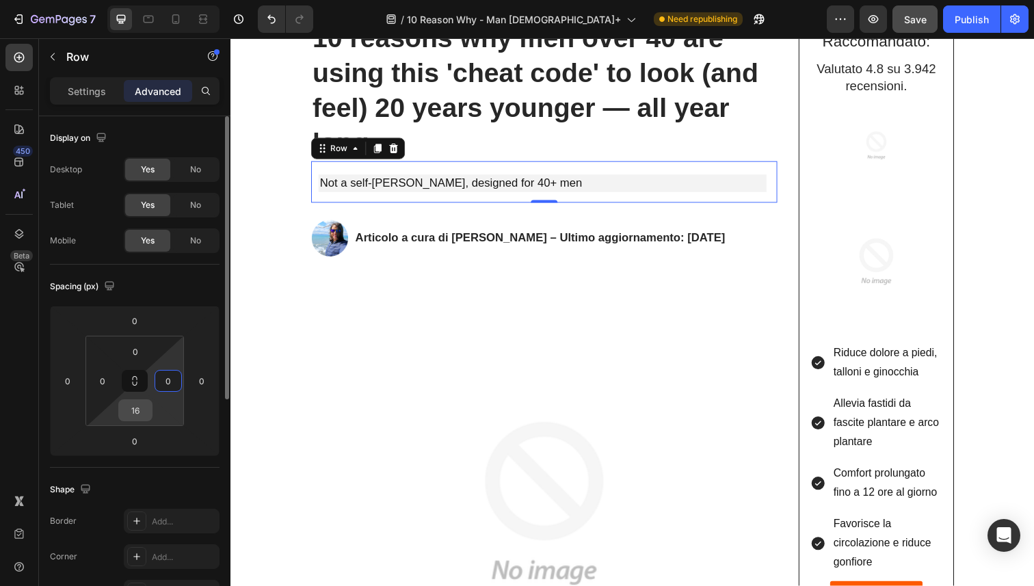
type input "0"
click at [134, 410] on input "16" at bounding box center [135, 410] width 27 height 21
type input "0"
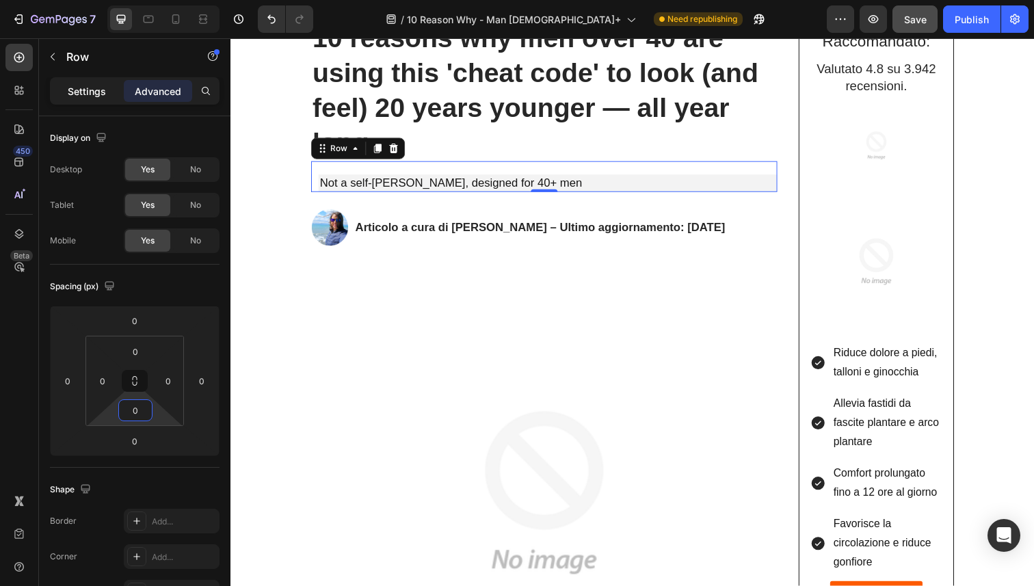
click at [88, 98] on p "Settings" at bounding box center [87, 91] width 38 height 14
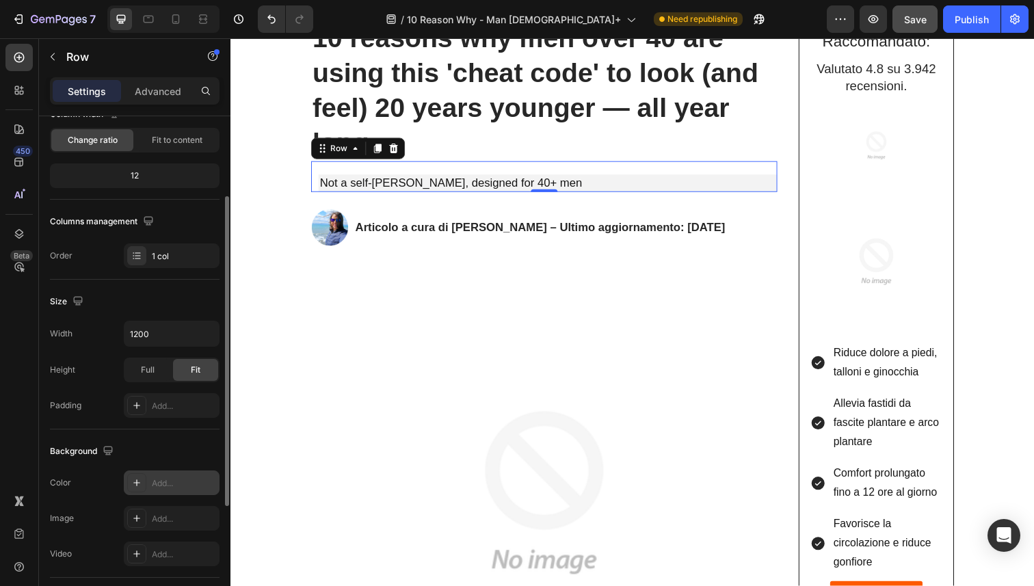
scroll to position [134, 0]
click at [170, 476] on div "Add..." at bounding box center [184, 481] width 64 height 12
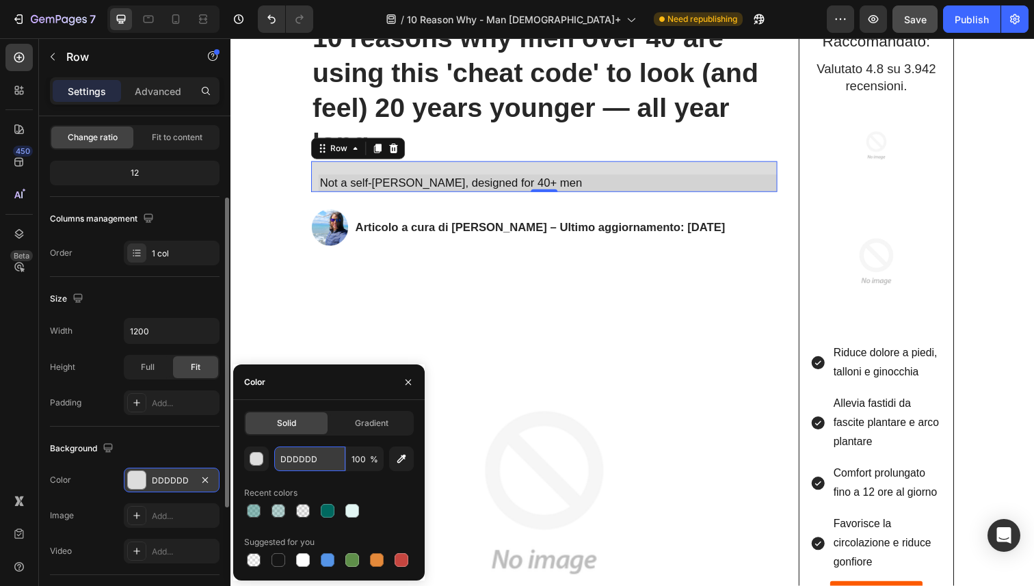
click at [297, 456] on input "DDDDDD" at bounding box center [309, 459] width 71 height 25
paste input "Not a self-tanner • Not a replacement for SPF • Designed for 40+ men"
type input "Not a self-tanner • Not a replacement for SPF • Designed for 40+ men"
click at [358, 343] on img at bounding box center [551, 503] width 476 height 476
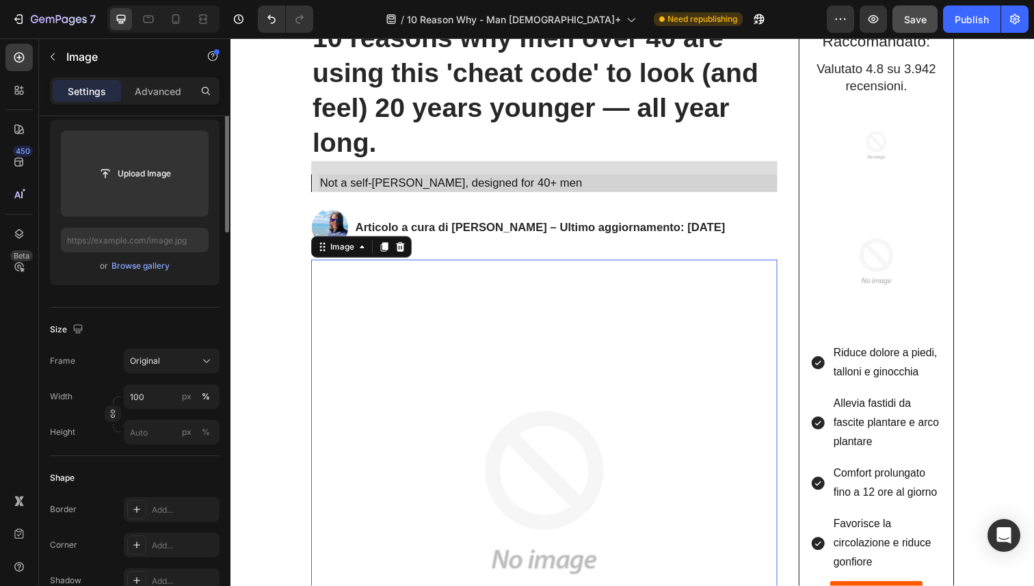
scroll to position [0, 0]
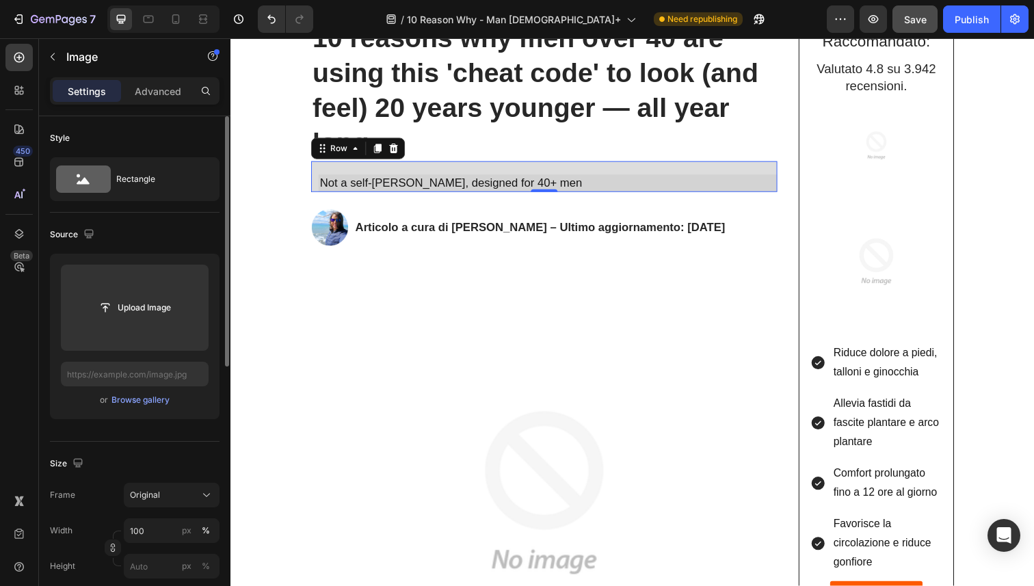
click at [371, 170] on div "Not a self-tanner, designed for 40+ men Heading" at bounding box center [551, 179] width 476 height 31
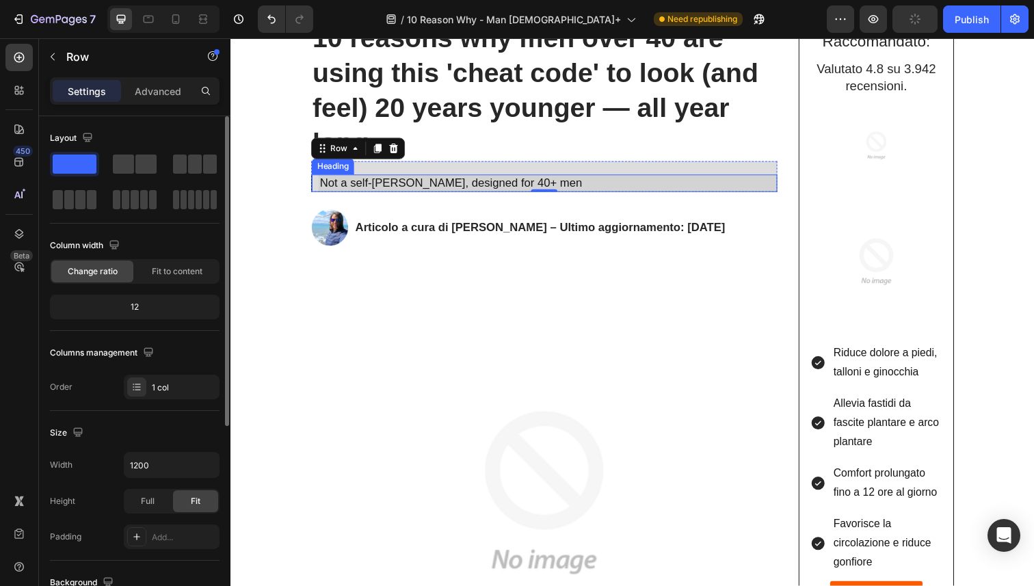
click at [342, 186] on h2 "Not a self-tanner, designed for 40+ men" at bounding box center [554, 187] width 469 height 18
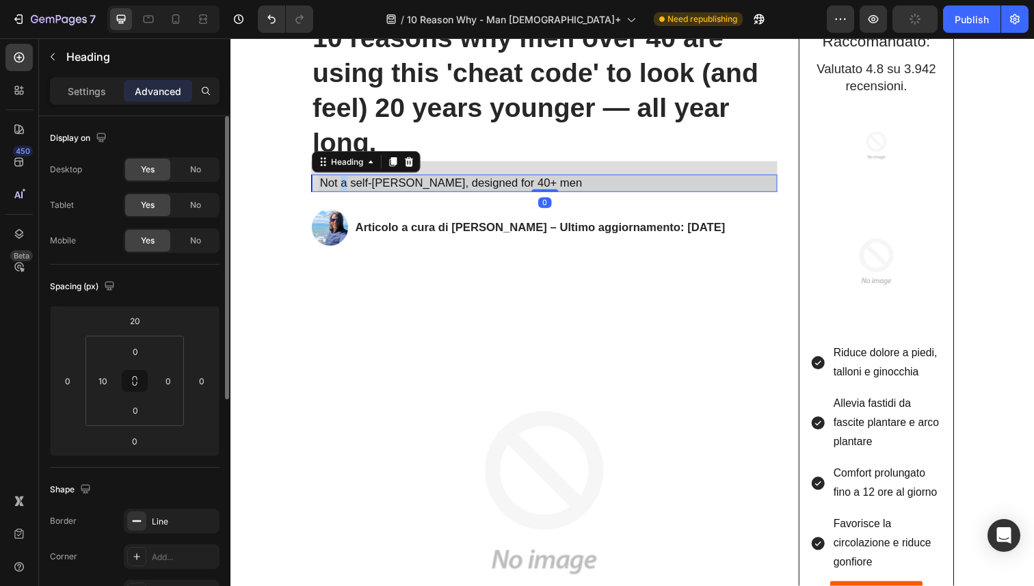
click at [342, 186] on h2 "Not a self-tanner, designed for 40+ men" at bounding box center [554, 187] width 469 height 18
click at [342, 186] on p "Not a self-tanner, designed for 40+ men" at bounding box center [555, 186] width 466 height 15
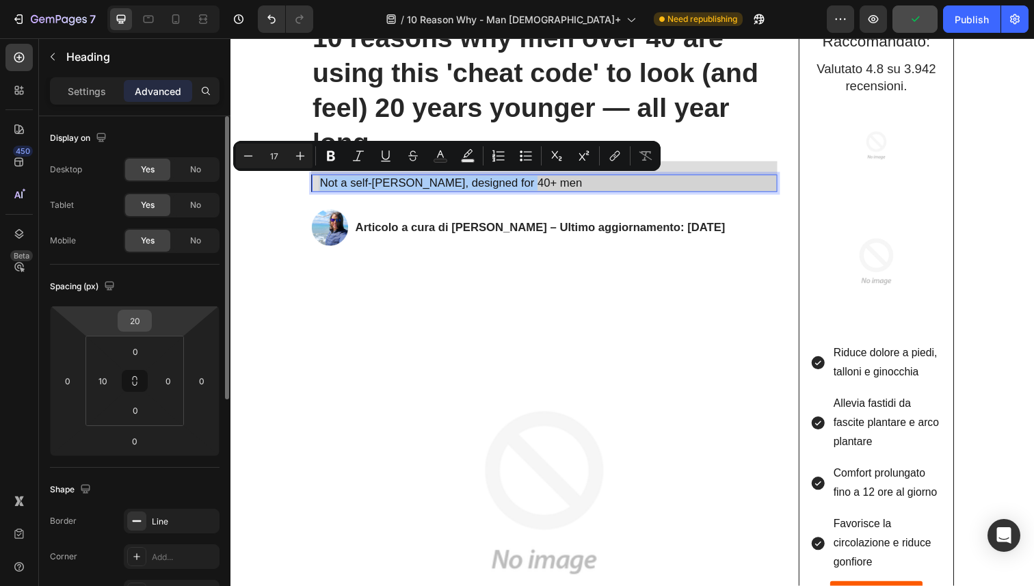
click at [127, 313] on input "20" at bounding box center [134, 321] width 27 height 21
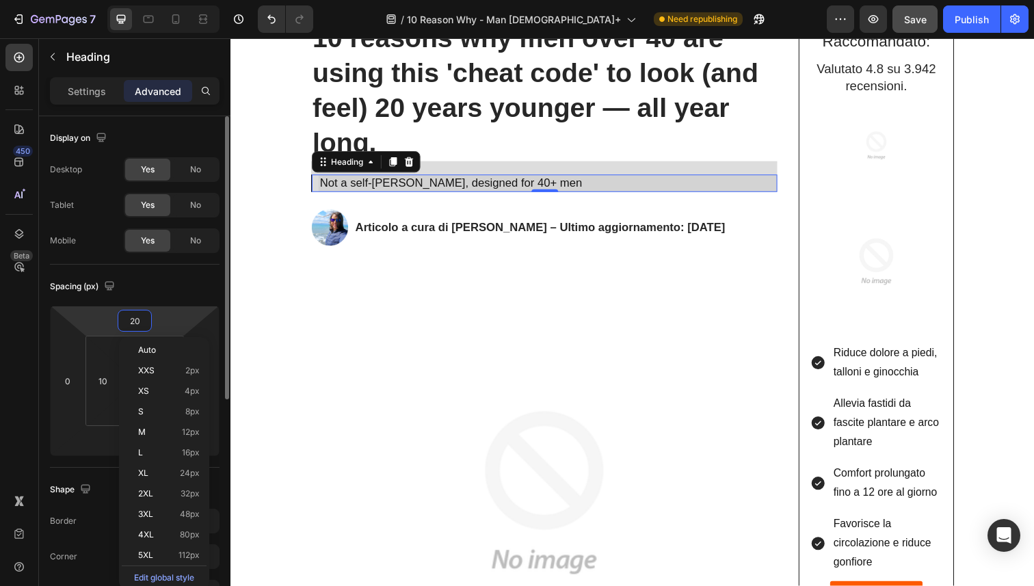
type input "0"
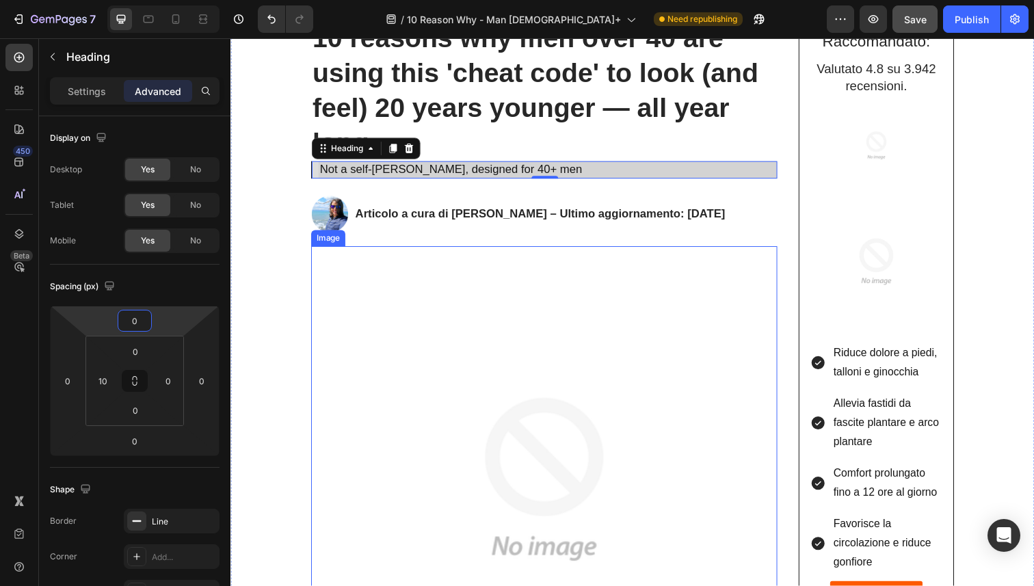
click at [410, 268] on img at bounding box center [551, 489] width 476 height 476
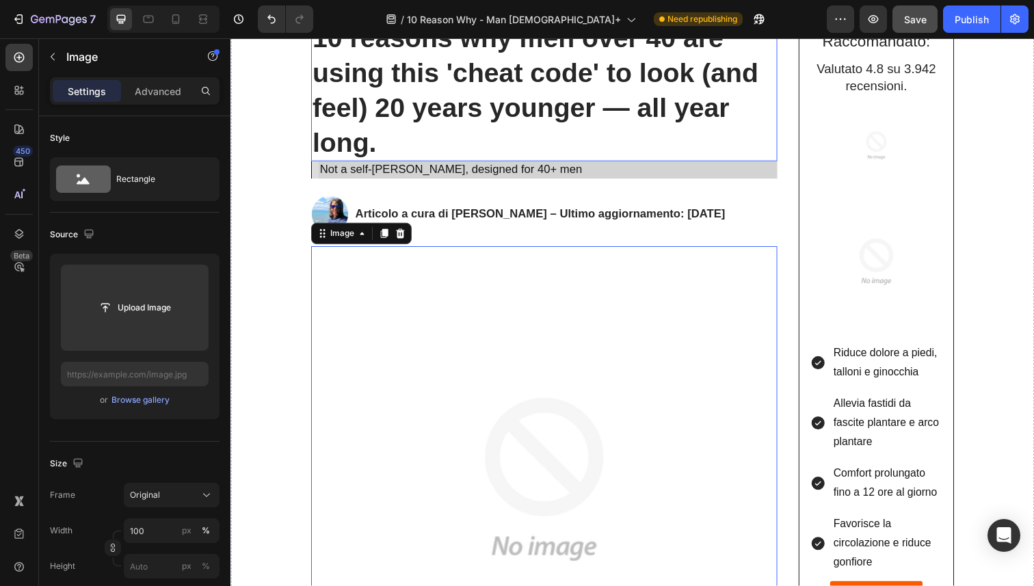
click at [421, 181] on h2 "Not a self-tanner, designed for 40+ men" at bounding box center [554, 173] width 469 height 18
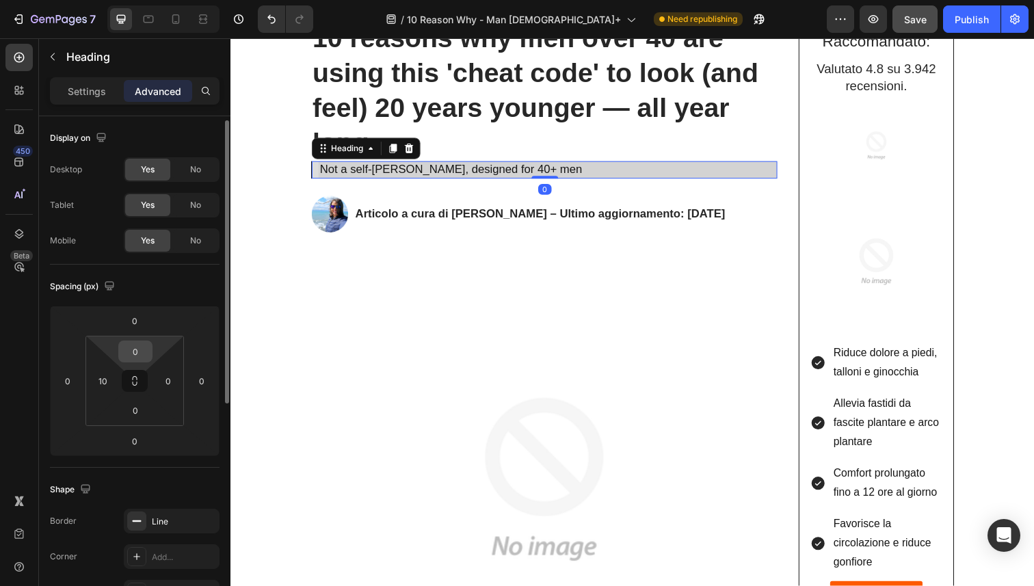
scroll to position [404, 0]
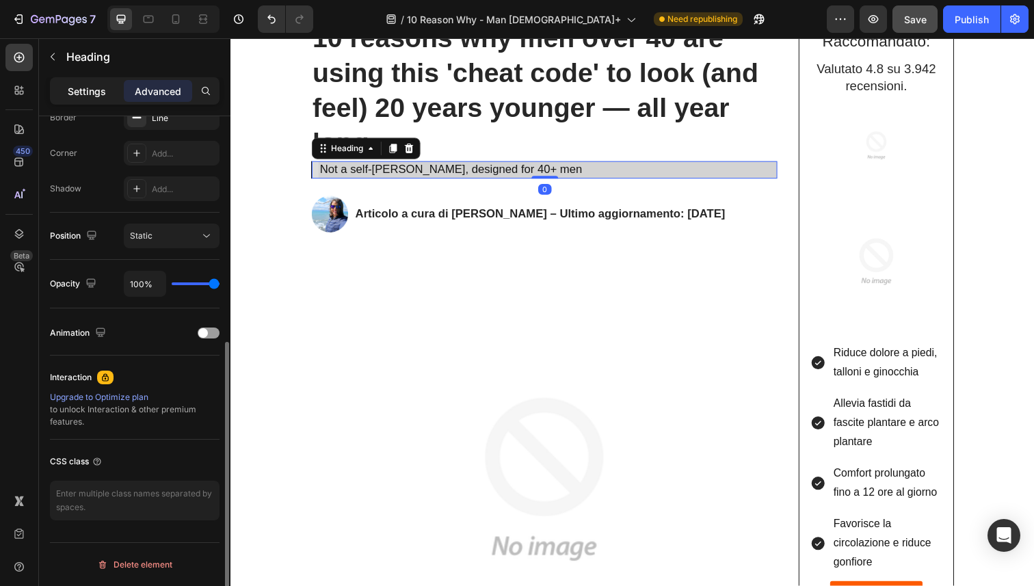
click at [81, 89] on p "Settings" at bounding box center [87, 91] width 38 height 14
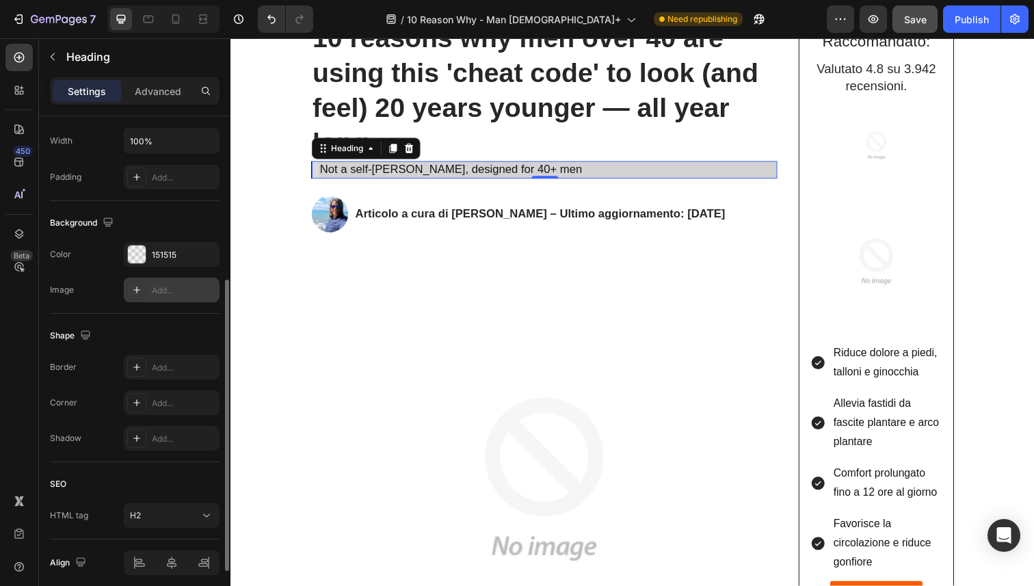
scroll to position [308, 0]
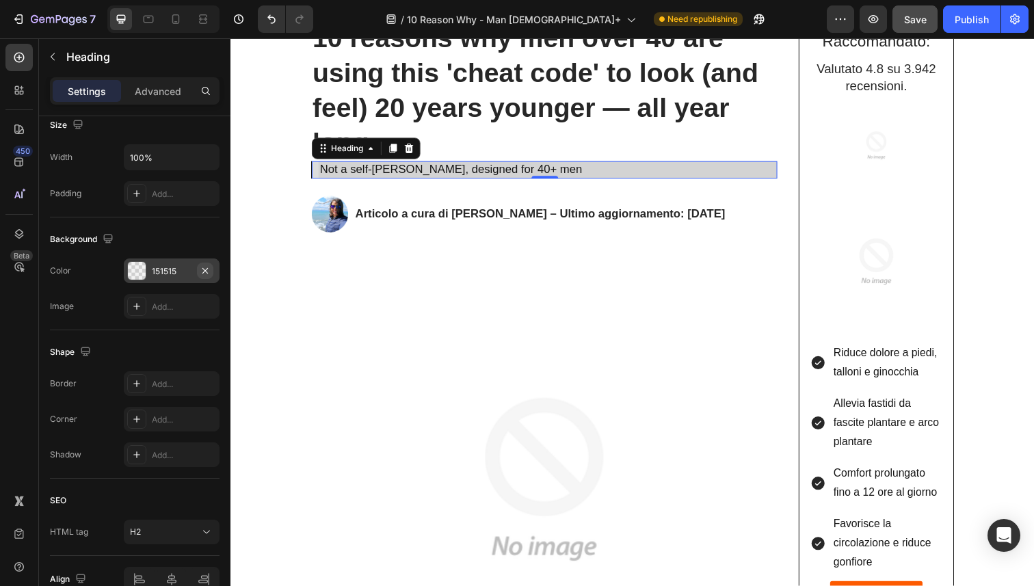
click at [205, 274] on icon "button" at bounding box center [205, 270] width 11 height 11
click at [452, 112] on strong "10 reasons why men over 40 are using this 'cheat code' to look (and feel) 20 ye…" at bounding box center [542, 91] width 456 height 137
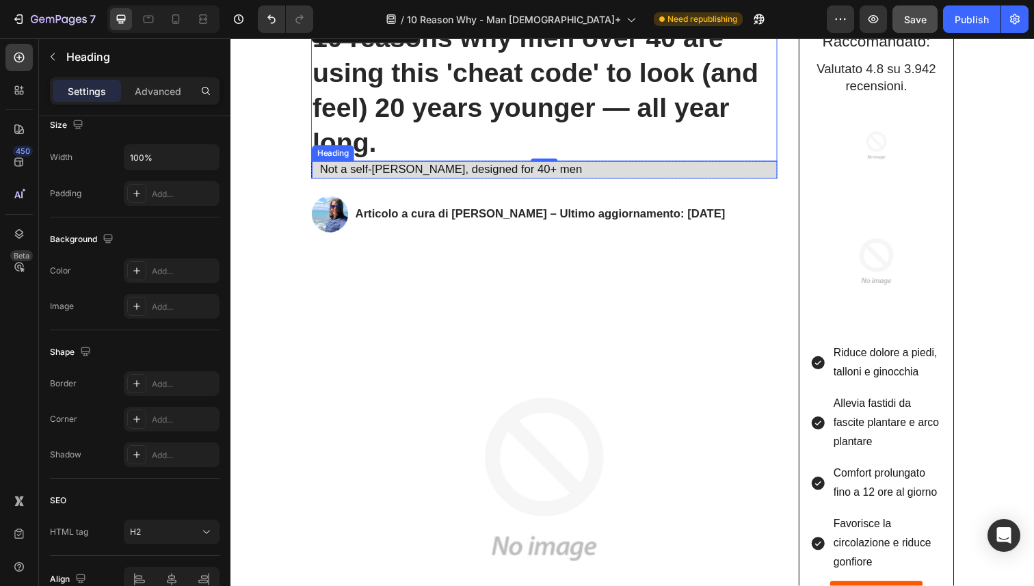
click at [471, 172] on p "Not a self-tanner, designed for 40+ men" at bounding box center [555, 173] width 466 height 15
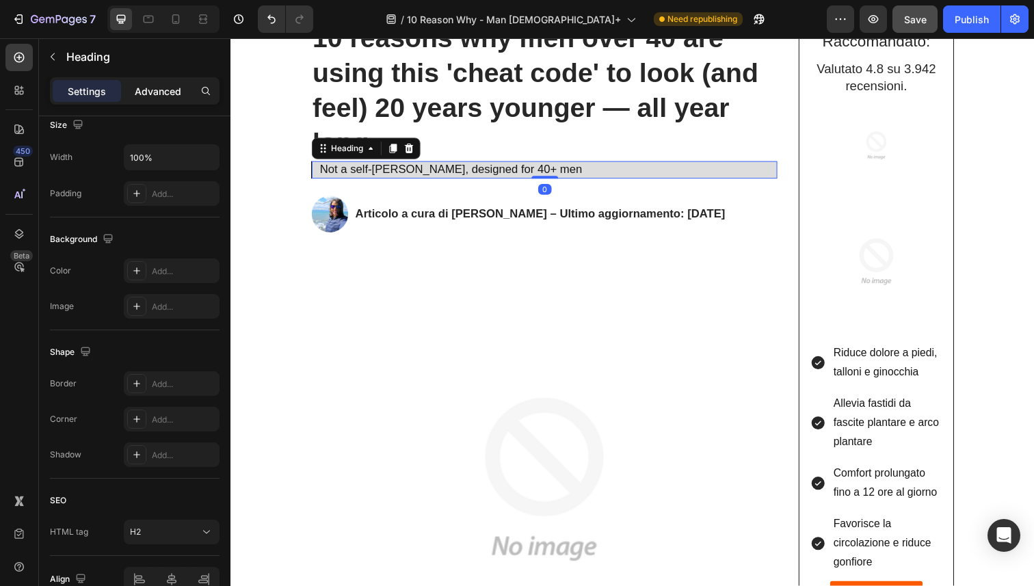
click at [157, 97] on p "Advanced" at bounding box center [158, 91] width 47 height 14
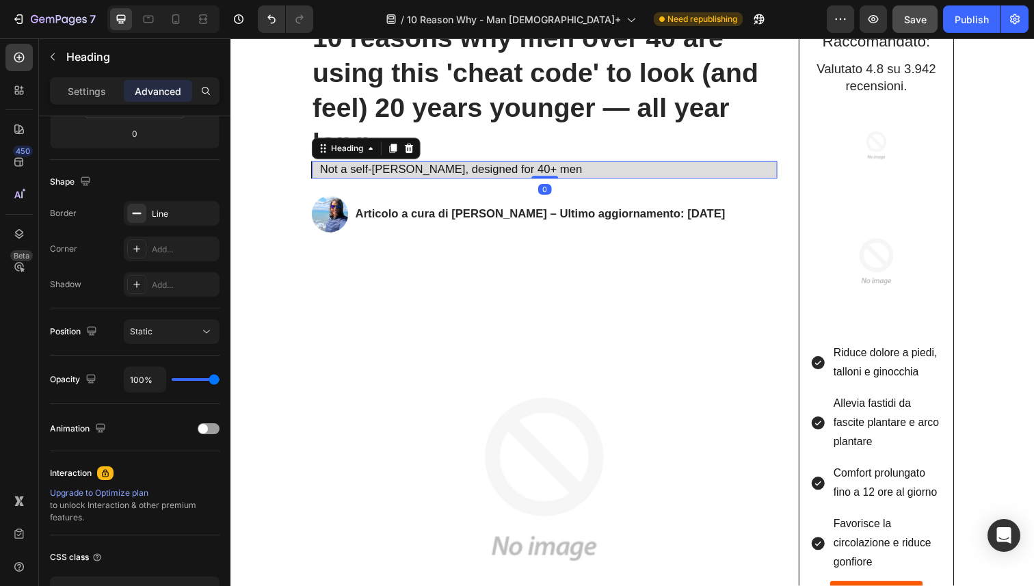
scroll to position [0, 0]
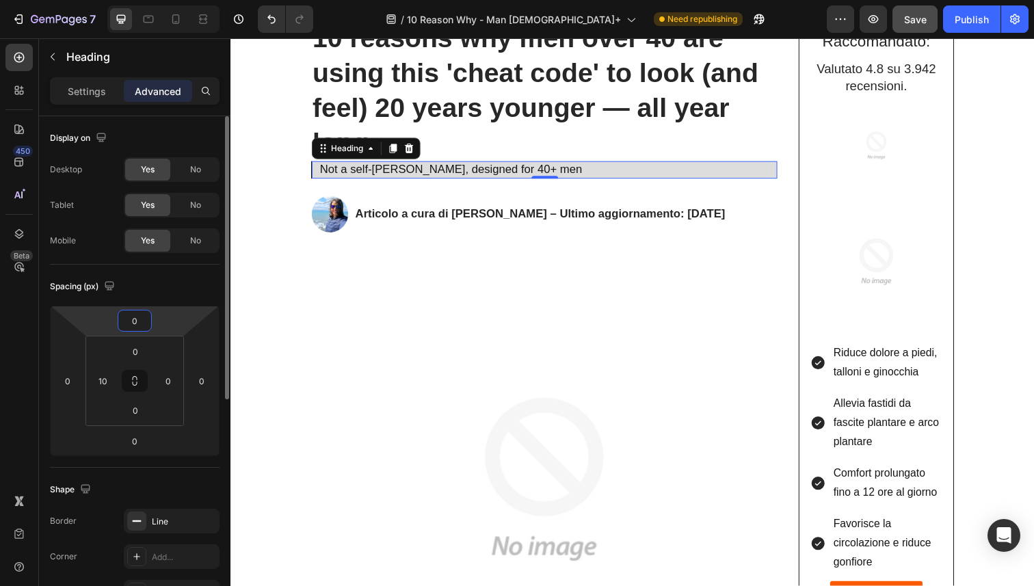
click at [133, 324] on input "0" at bounding box center [134, 321] width 27 height 21
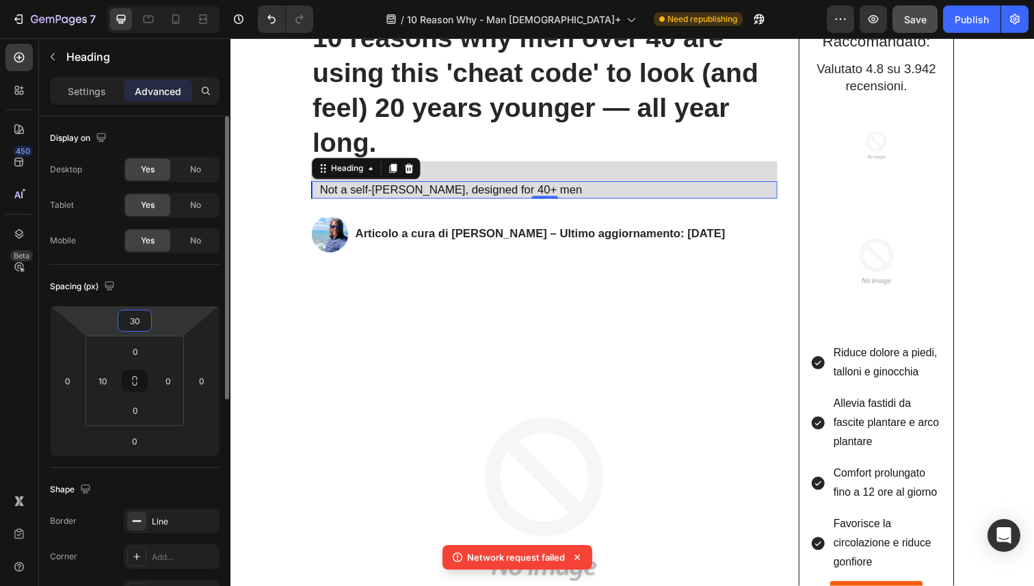
type input "3"
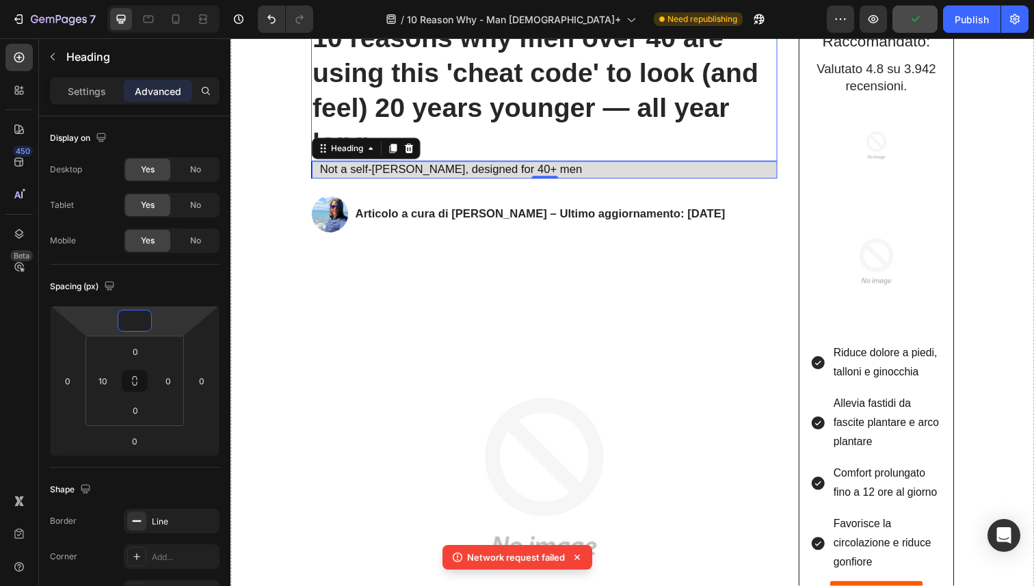
click at [476, 106] on strong "10 reasons why men over 40 are using this 'cheat code' to look (and feel) 20 ye…" at bounding box center [542, 91] width 456 height 137
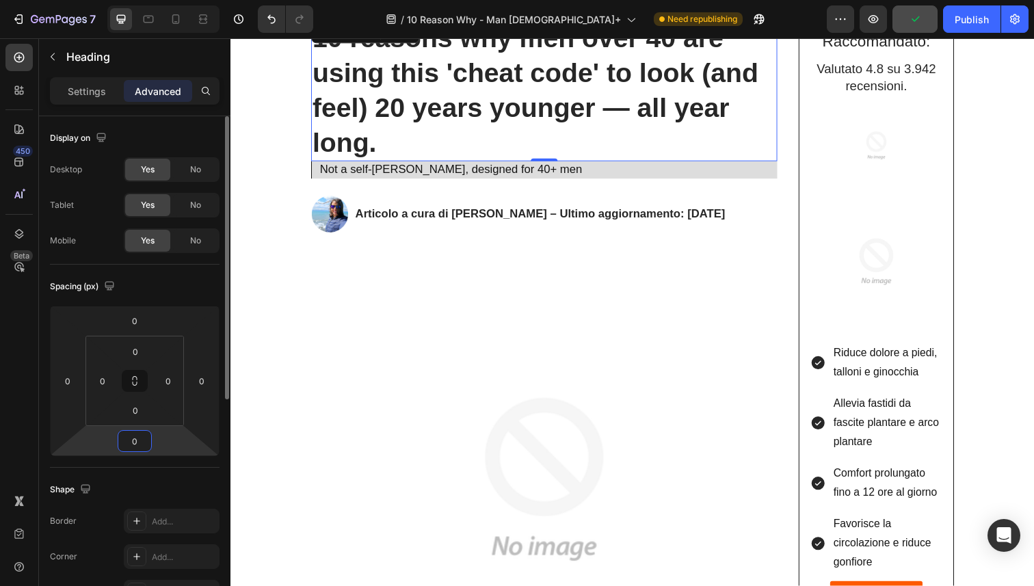
click at [121, 438] on input "0" at bounding box center [134, 441] width 27 height 21
type input "30"
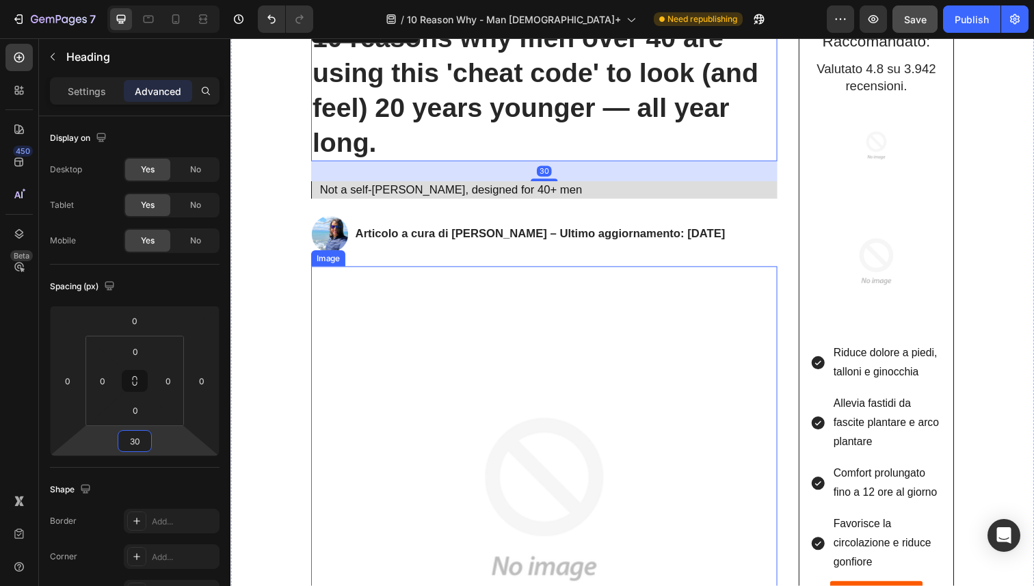
click at [400, 358] on img at bounding box center [551, 510] width 476 height 476
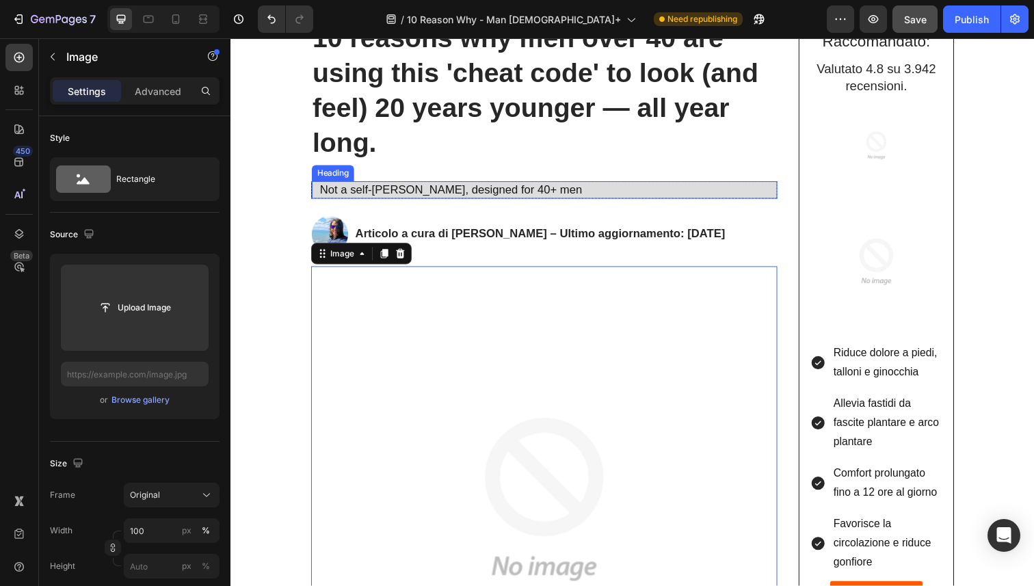
click at [407, 201] on h2 "Not a self-tanner, designed for 40+ men" at bounding box center [554, 194] width 469 height 18
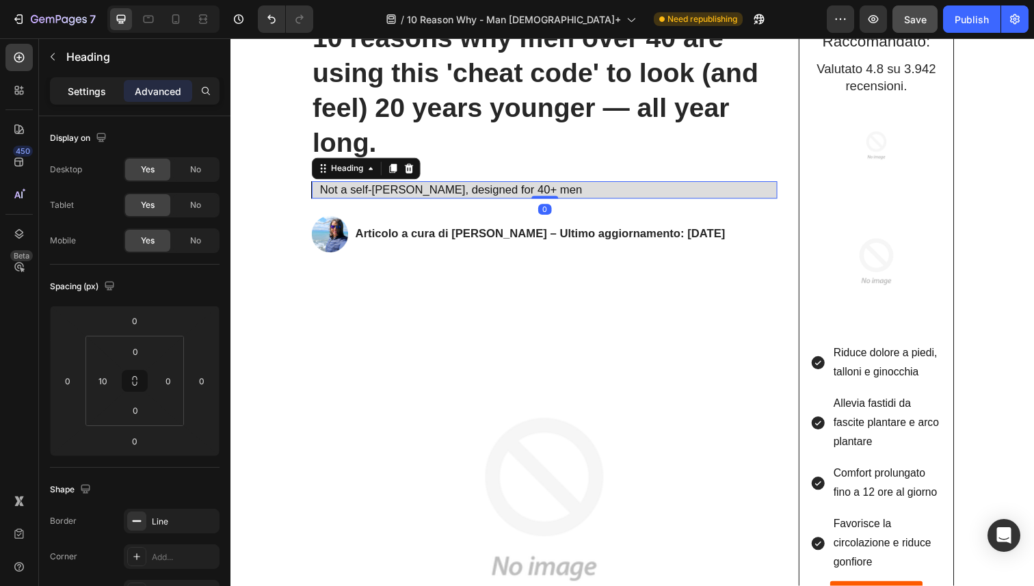
click at [95, 93] on p "Settings" at bounding box center [87, 91] width 38 height 14
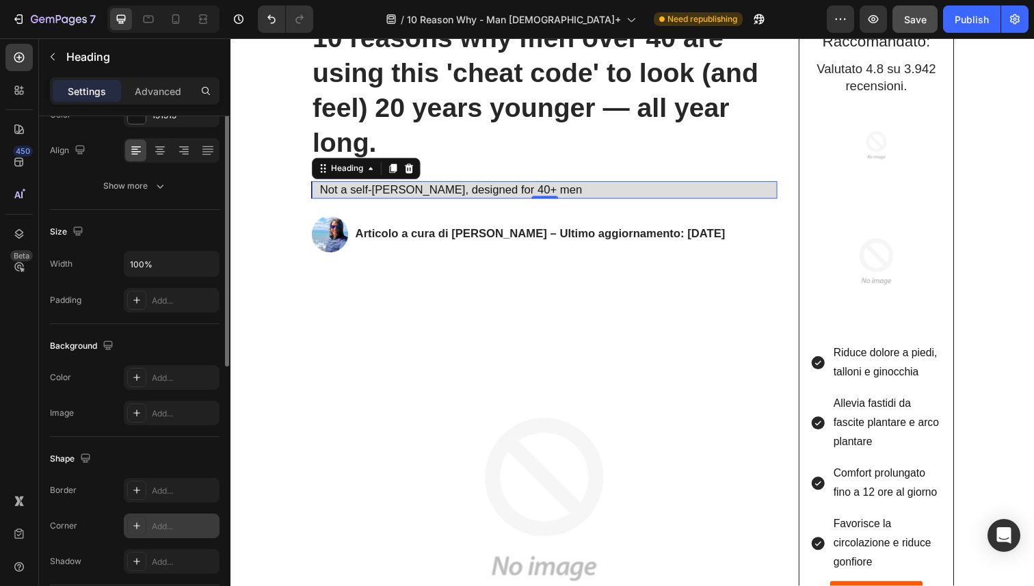
scroll to position [379, 0]
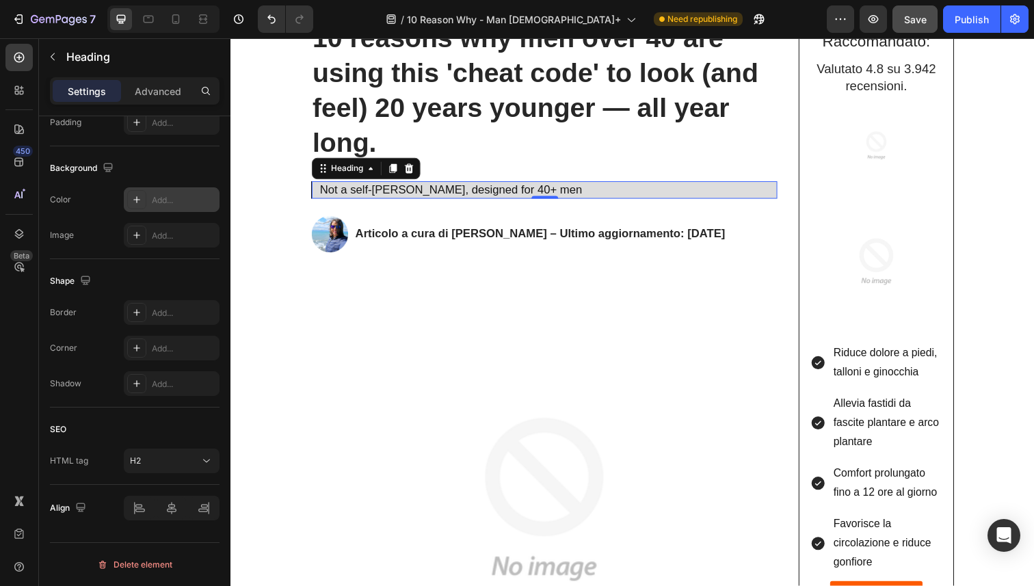
click at [169, 195] on div "Add..." at bounding box center [184, 200] width 64 height 12
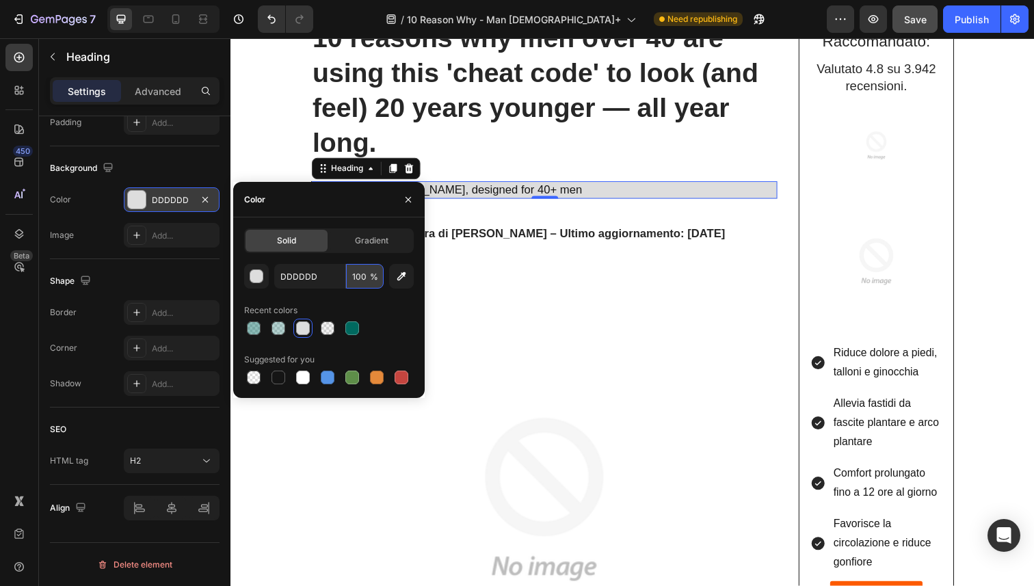
click at [350, 277] on input "100" at bounding box center [365, 276] width 38 height 25
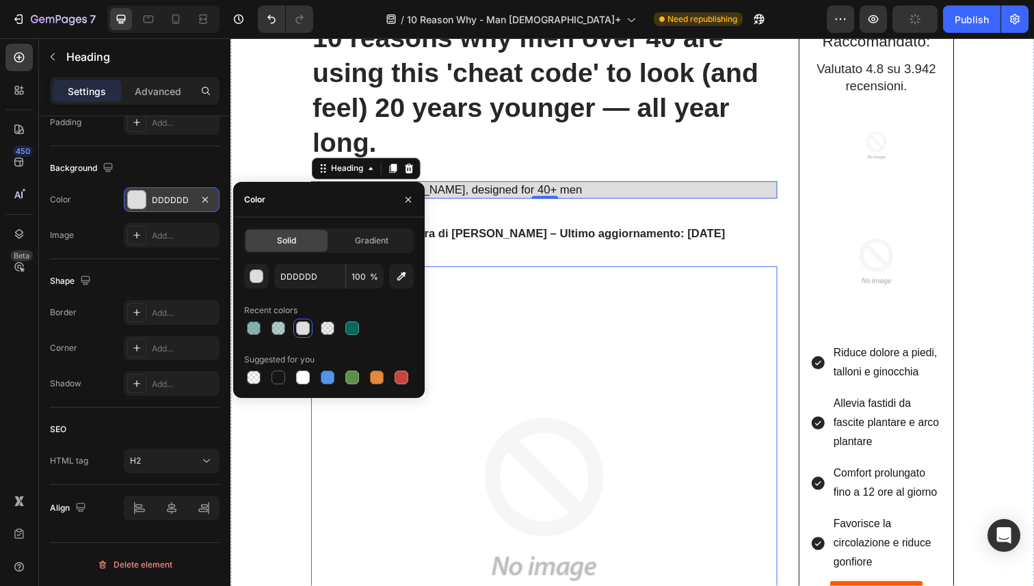
click at [499, 273] on img at bounding box center [551, 510] width 476 height 476
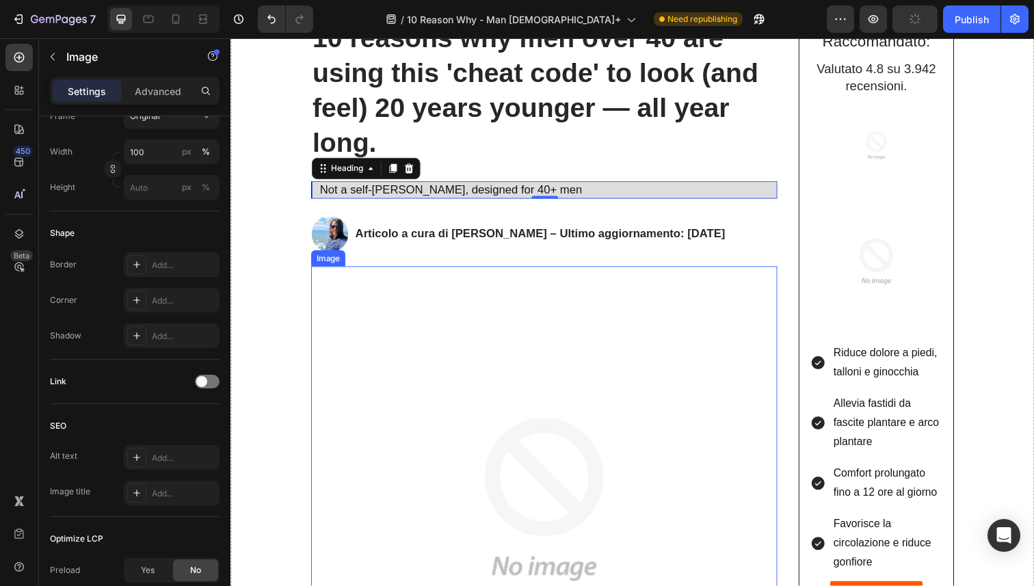
scroll to position [0, 0]
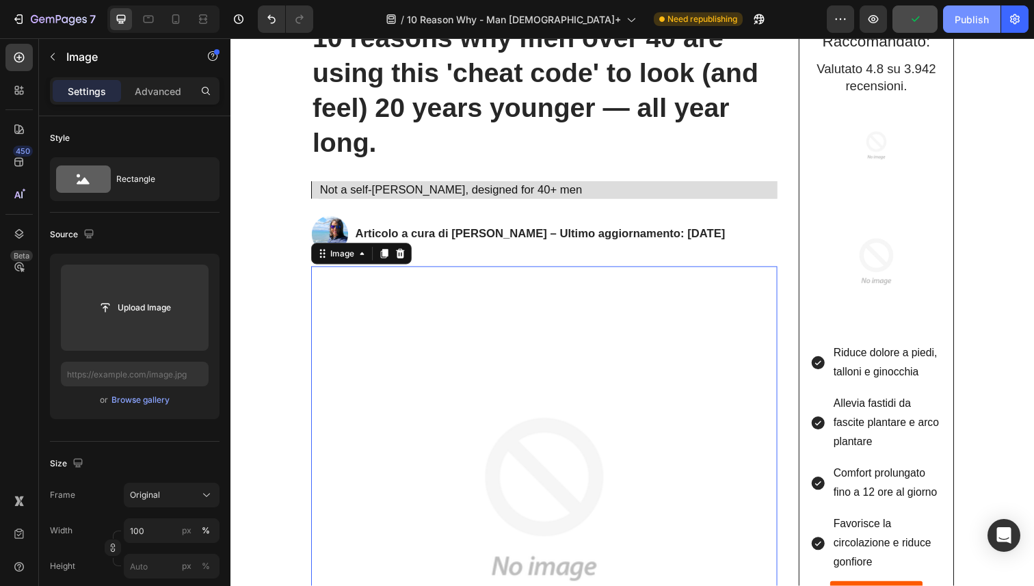
click at [975, 21] on div "Publish" at bounding box center [972, 19] width 34 height 14
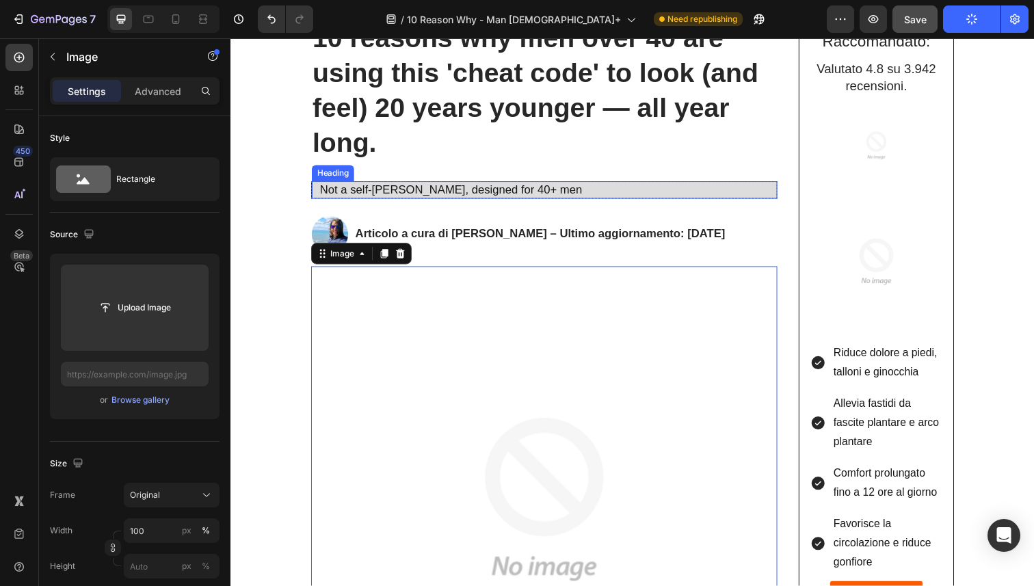
click at [354, 192] on p "Not a self-tanner, designed for 40+ men" at bounding box center [555, 193] width 466 height 15
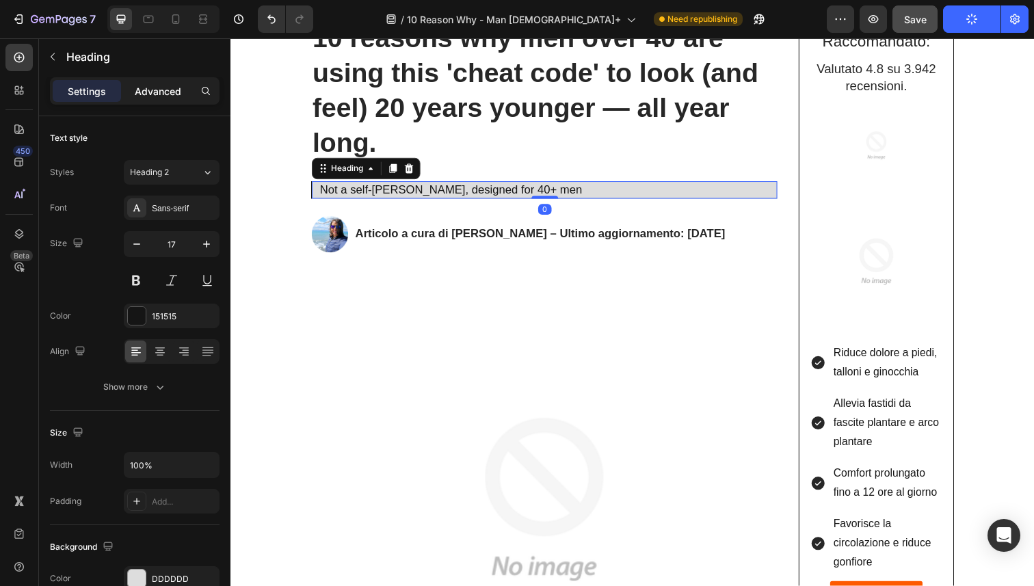
click at [142, 95] on p "Advanced" at bounding box center [158, 91] width 47 height 14
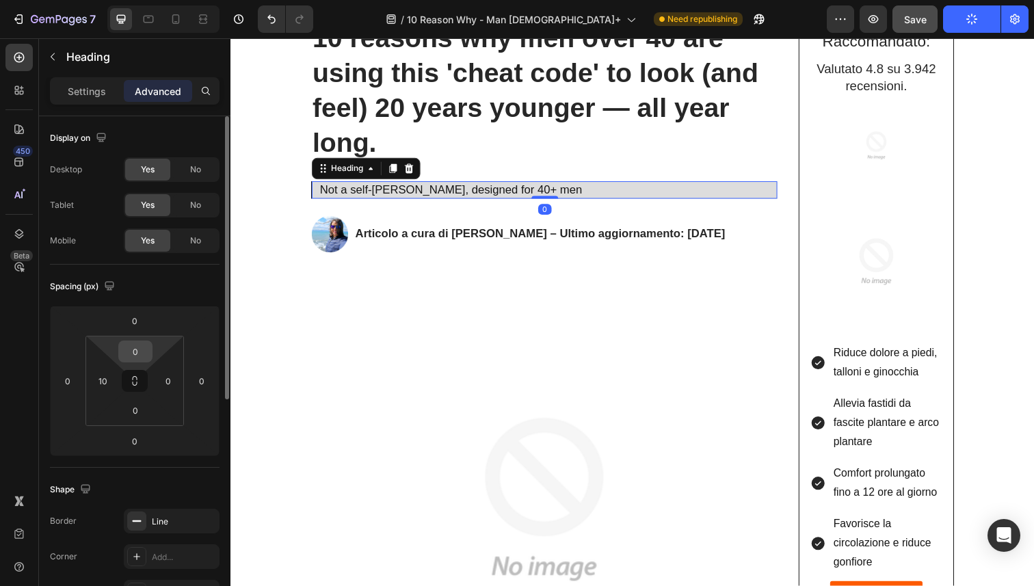
click at [142, 351] on input "0" at bounding box center [135, 351] width 27 height 21
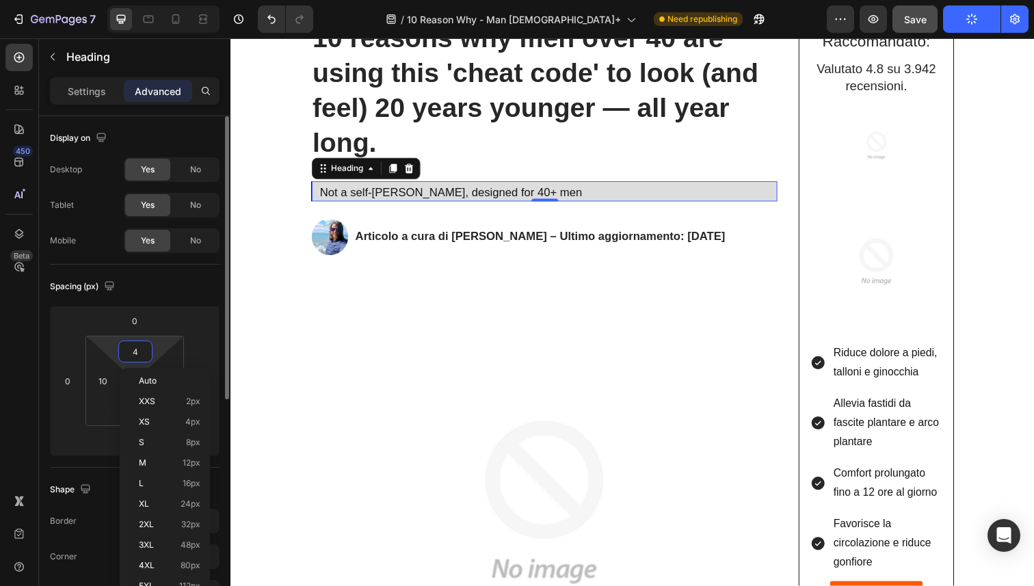
type input "5"
click at [118, 0] on html "7 Version history / 10 Reason Why - Man 40+ Need republishing Preview Save Publ…" at bounding box center [517, 0] width 1034 height 0
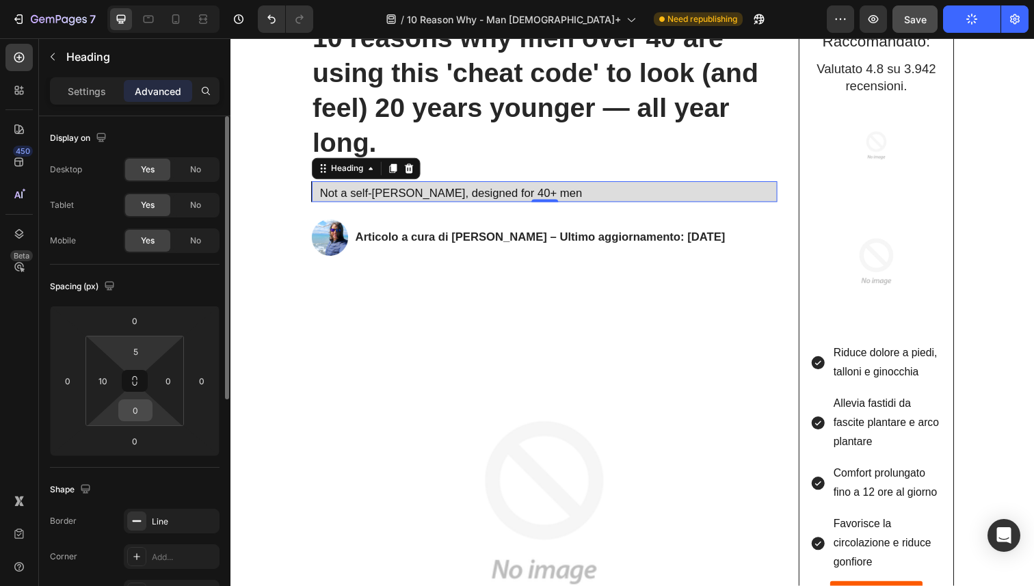
click at [129, 406] on input "0" at bounding box center [135, 410] width 27 height 21
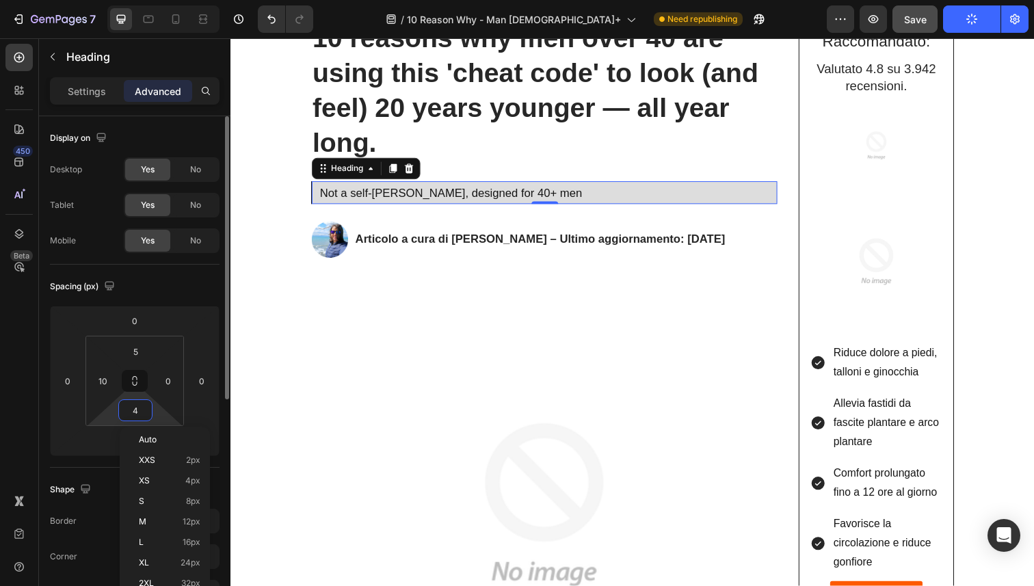
type input "5"
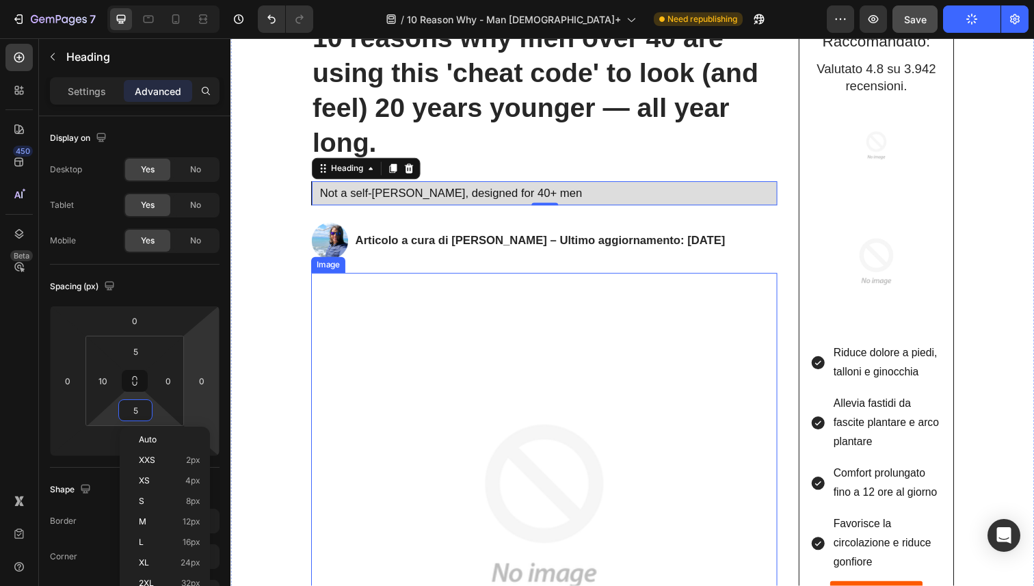
click at [388, 304] on img at bounding box center [551, 516] width 476 height 476
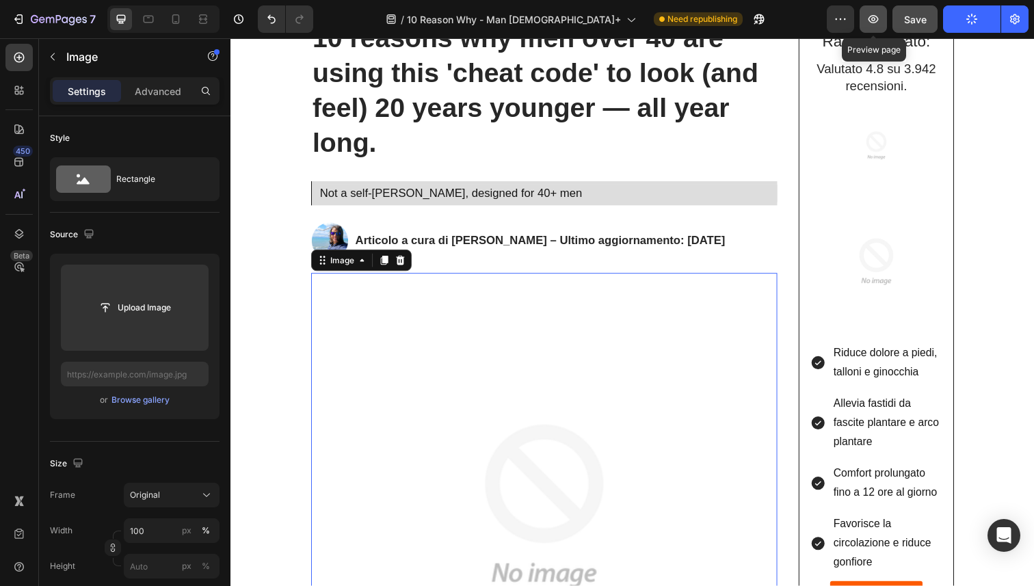
click at [886, 16] on button "button" at bounding box center [873, 18] width 27 height 27
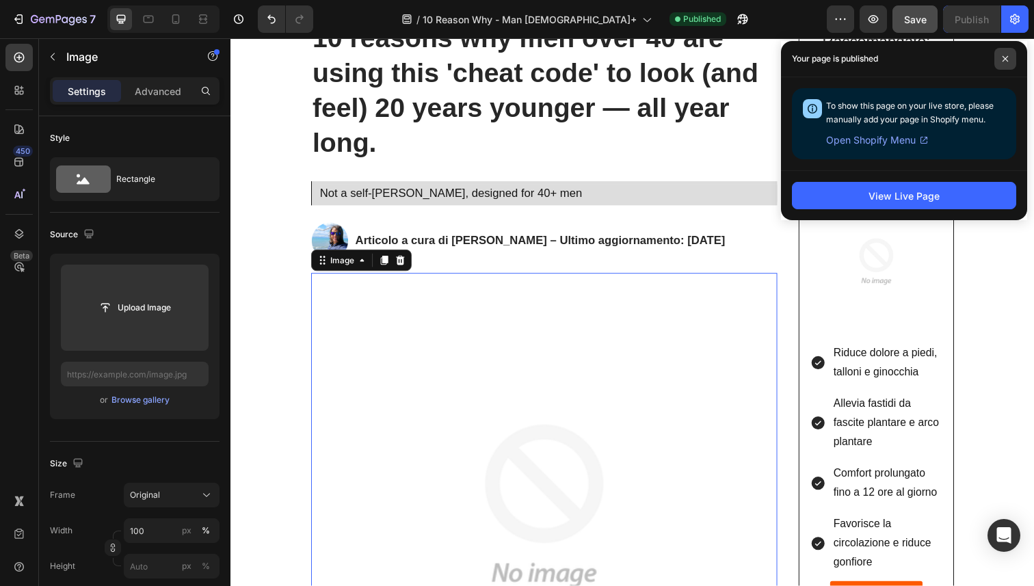
click at [1003, 62] on icon at bounding box center [1005, 58] width 7 height 7
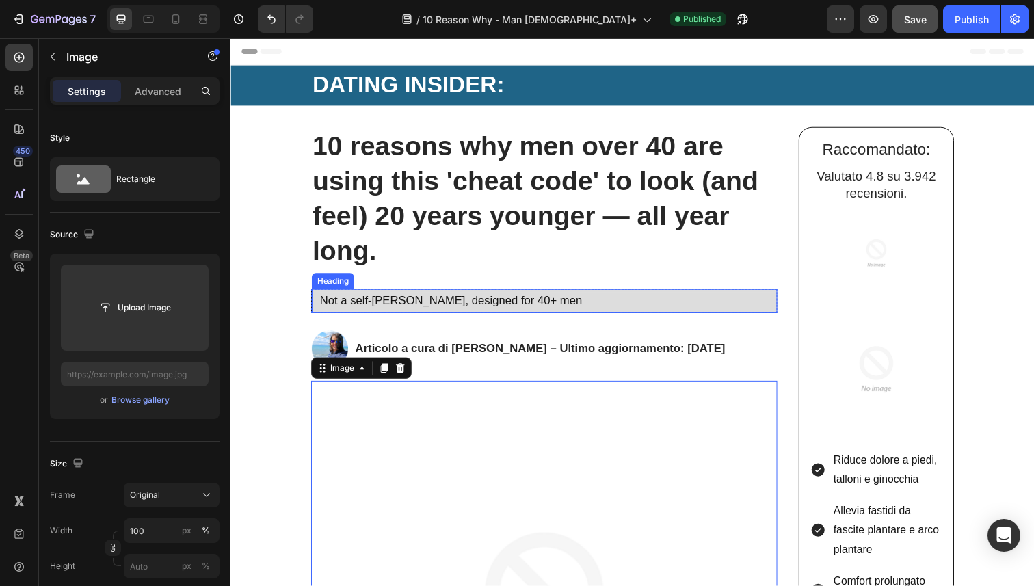
click at [546, 306] on p "Not a self-tanner, designed for 40+ men" at bounding box center [555, 307] width 466 height 15
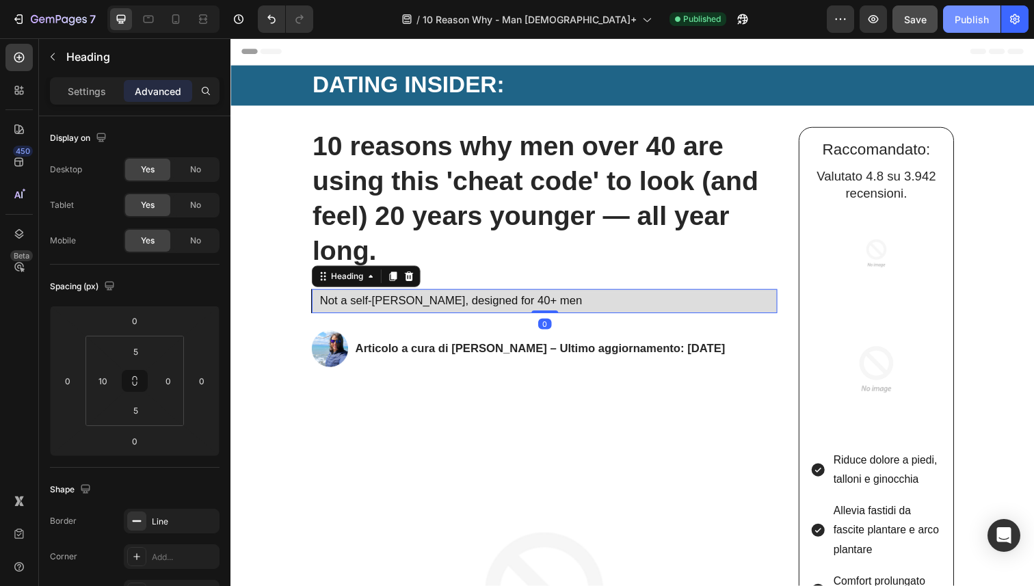
click at [957, 28] on button "Publish" at bounding box center [971, 18] width 57 height 27
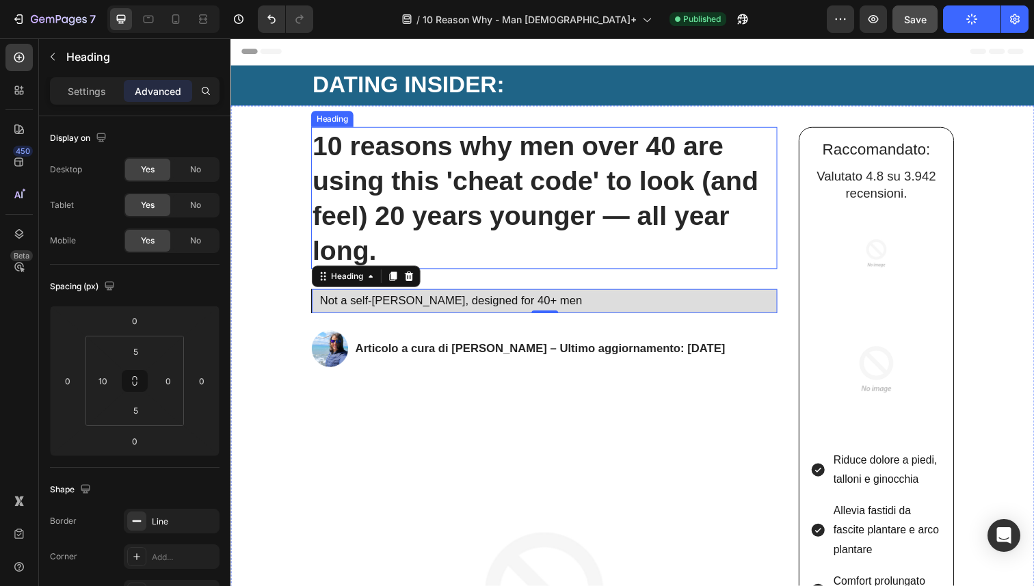
click at [560, 194] on strong "10 reasons why men over 40 are using this 'cheat code' to look (and feel) 20 ye…" at bounding box center [542, 201] width 456 height 137
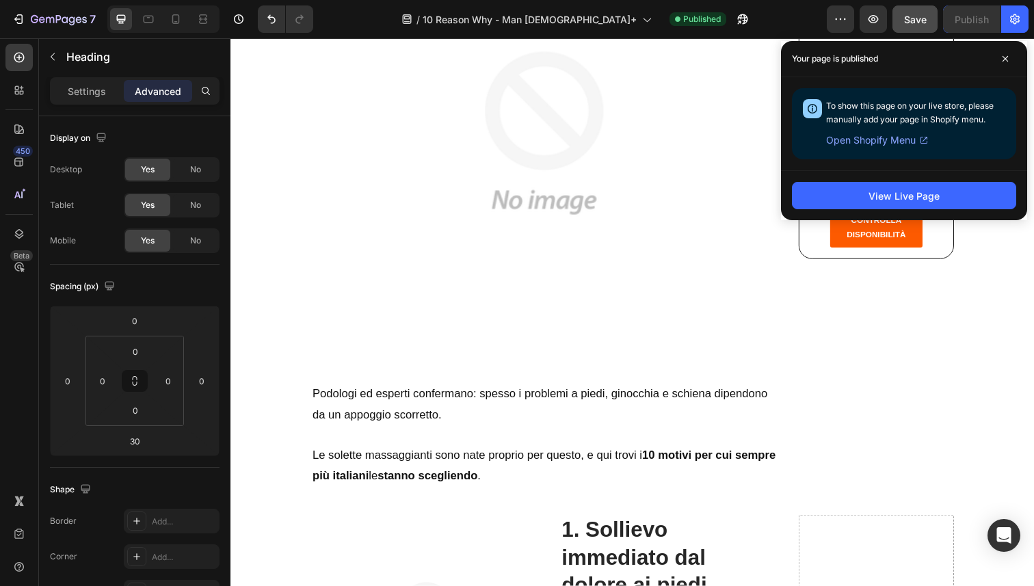
scroll to position [631, 0]
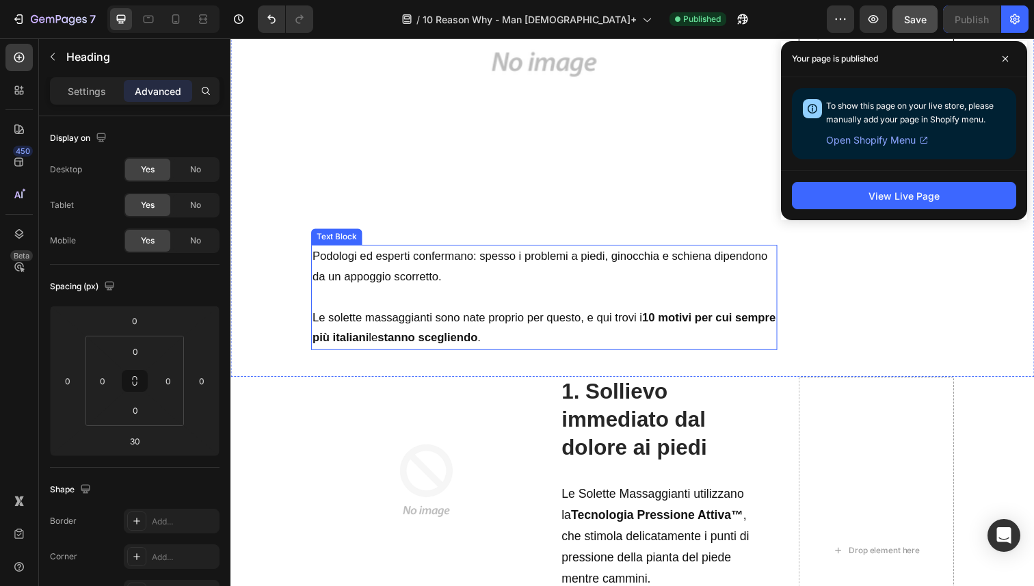
click at [478, 298] on p at bounding box center [550, 303] width 473 height 21
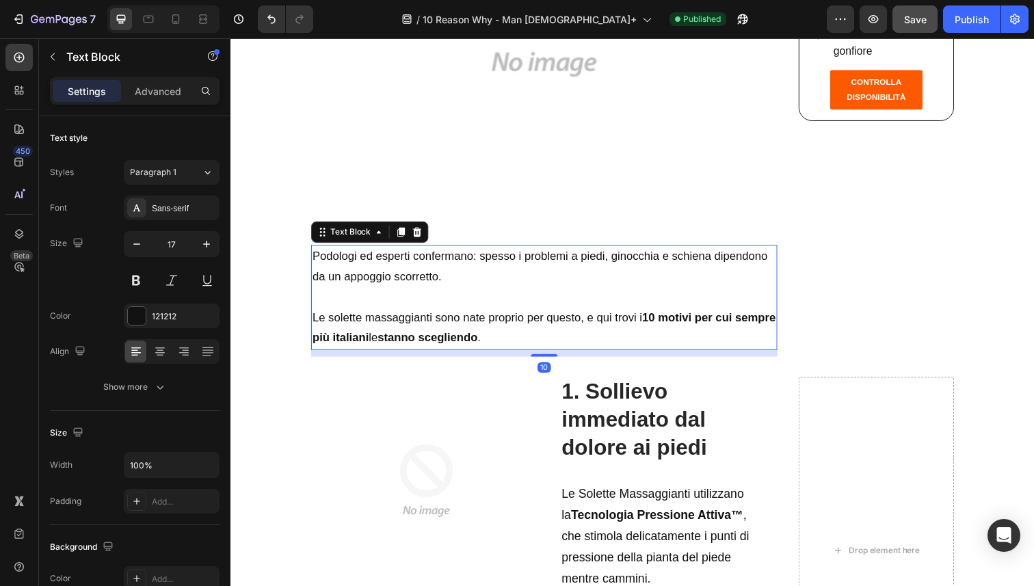
click at [558, 343] on p "Le solette massaggianti sono nate proprio per questo, e qui trovi i 10 motivi p…" at bounding box center [550, 335] width 473 height 42
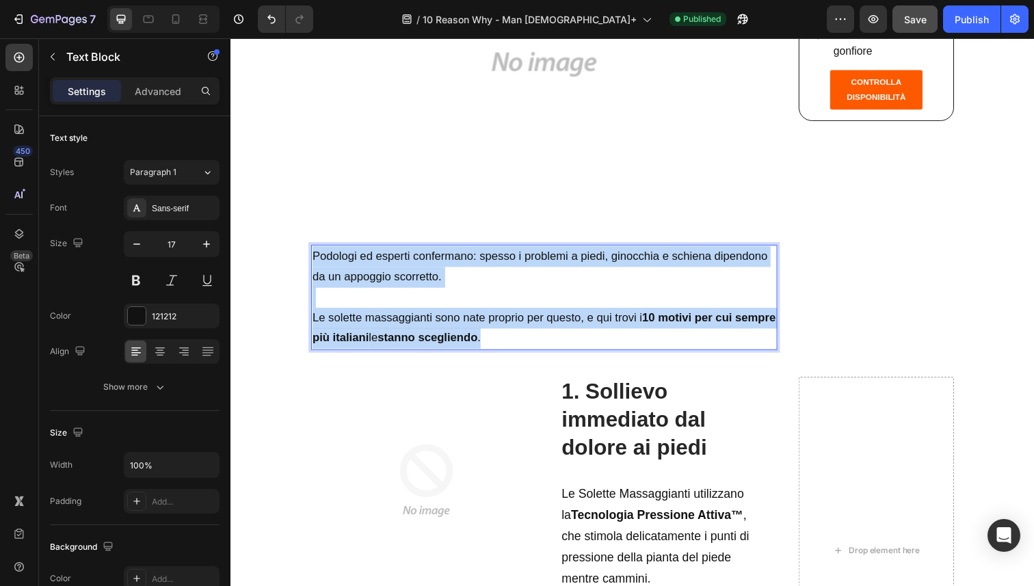
drag, startPoint x: 558, startPoint y: 343, endPoint x: 315, endPoint y: 252, distance: 258.7
click at [315, 252] on div "Podologi ed esperti confermano: spesso i problemi a piedi, ginocchia e schiena …" at bounding box center [551, 303] width 476 height 107
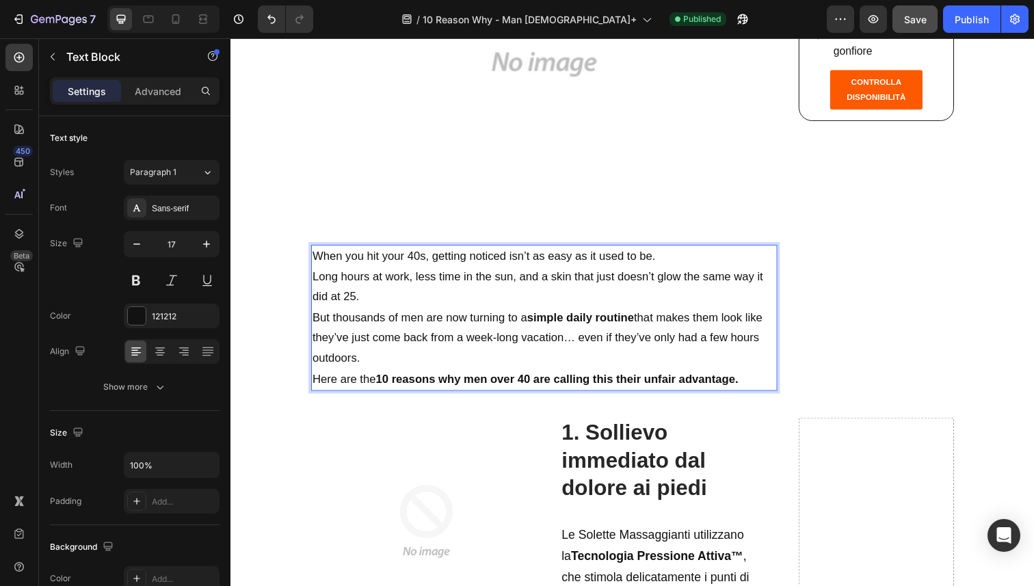
click at [667, 254] on p "When you hit your 40s, getting noticed isn’t as easy as it used to be." at bounding box center [550, 261] width 473 height 21
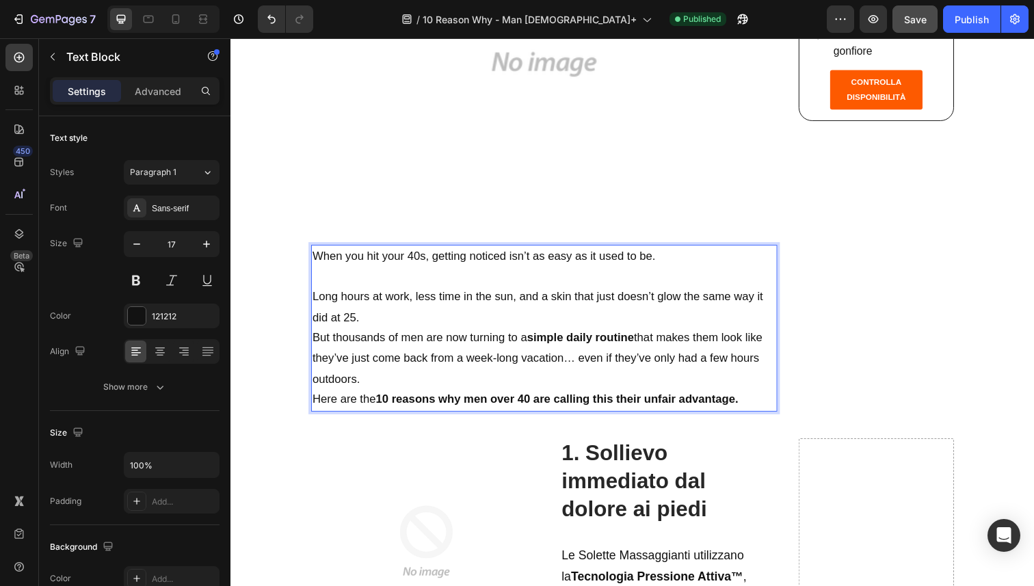
click at [592, 312] on p "Long hours at work, less time in the sun, and a skin that just doesn’t glow the…" at bounding box center [550, 314] width 473 height 42
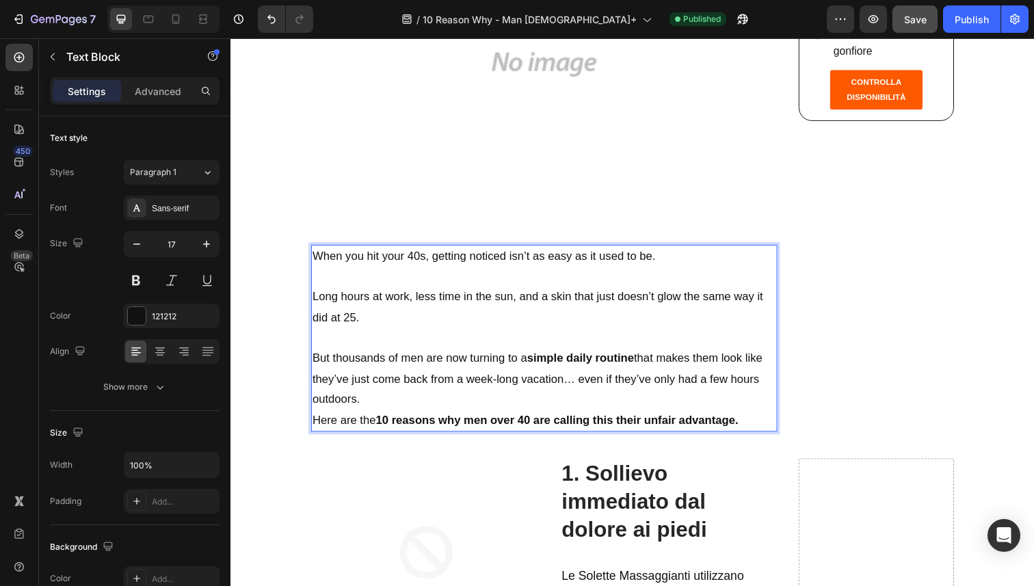
click at [484, 398] on p "But thousands of men are now turning to a simple daily routine that makes them …" at bounding box center [550, 387] width 473 height 63
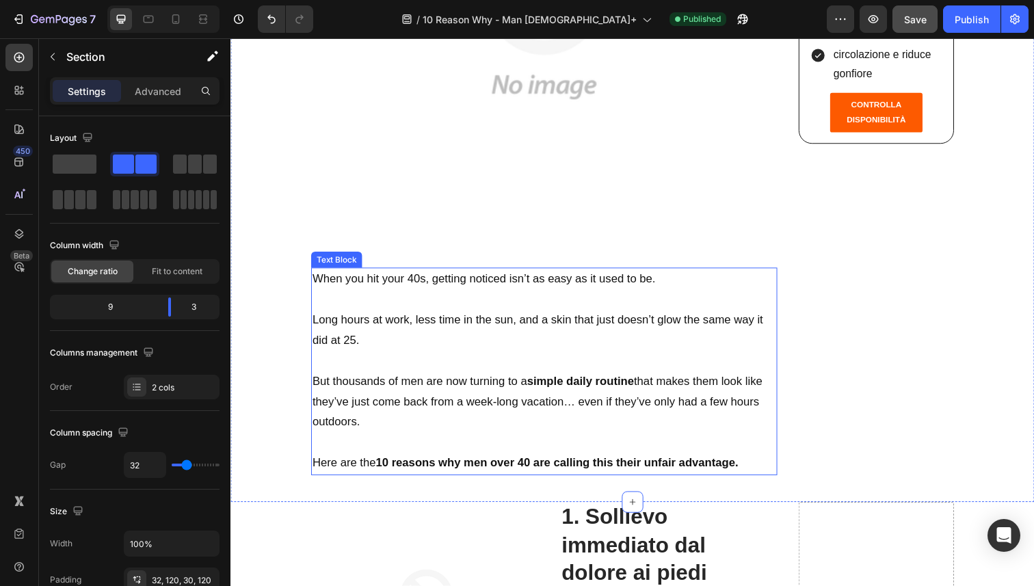
scroll to position [607, 0]
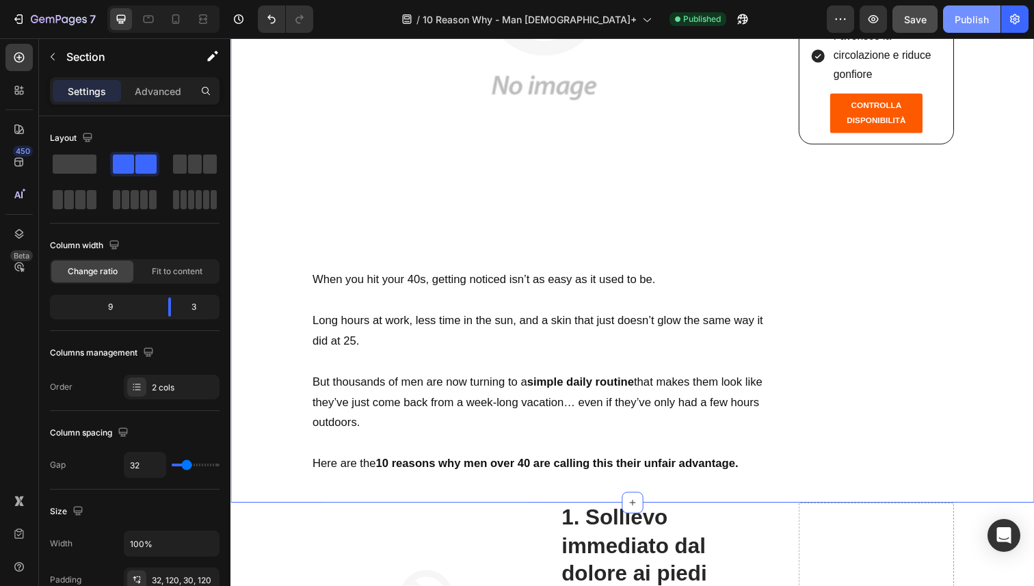
click at [961, 20] on div "Publish" at bounding box center [972, 19] width 34 height 14
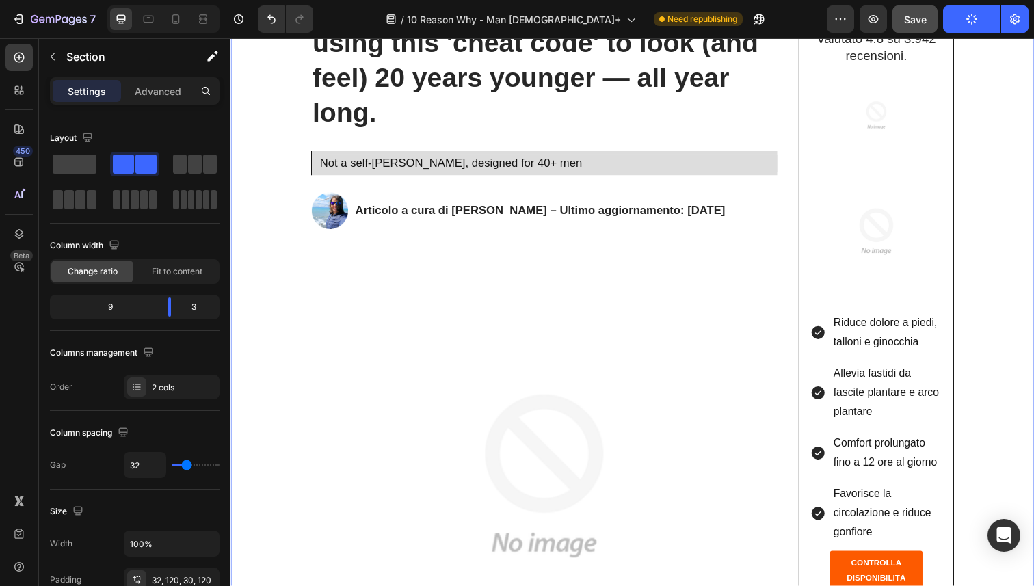
scroll to position [203, 0]
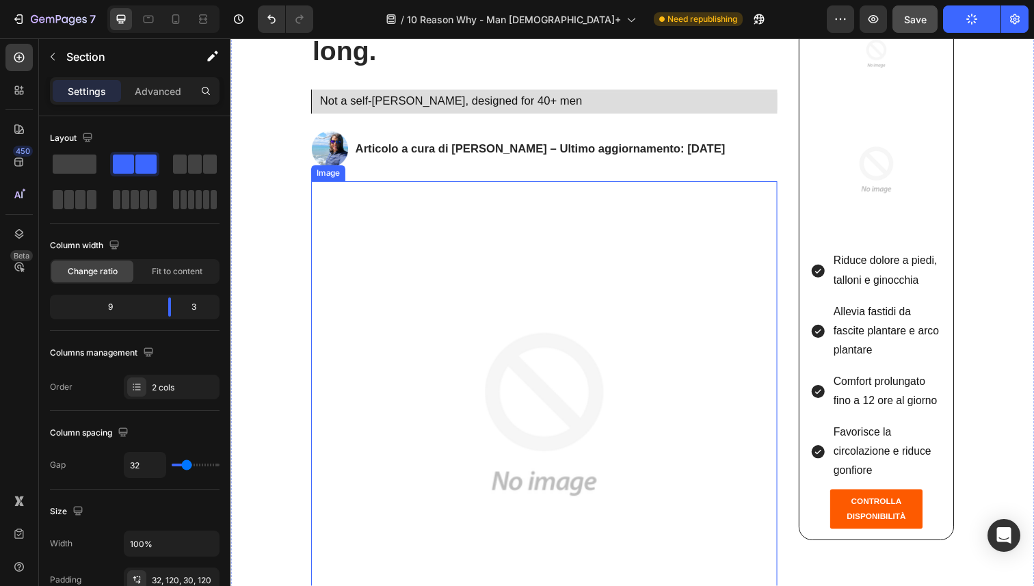
click at [488, 320] on img at bounding box center [551, 423] width 476 height 476
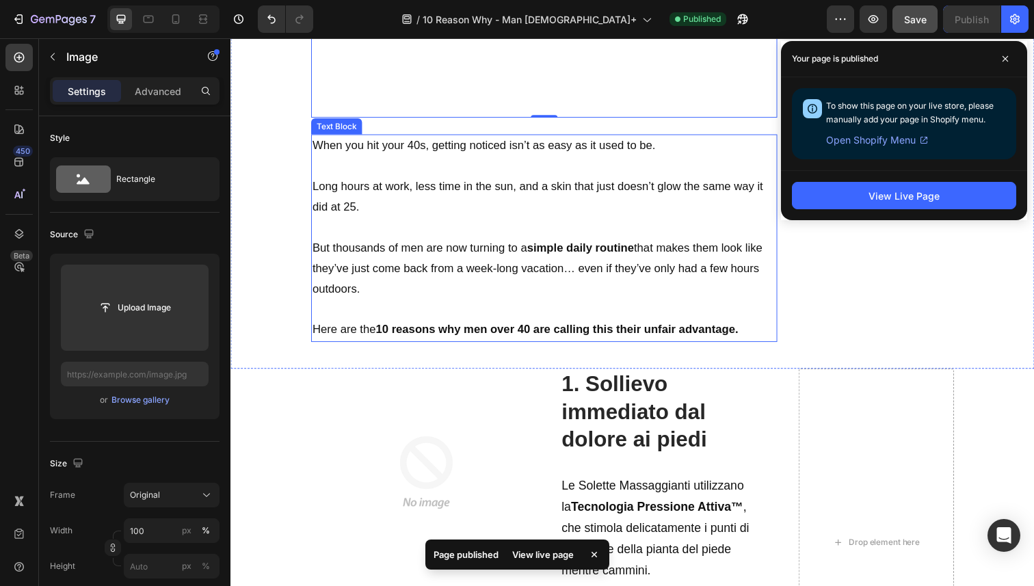
scroll to position [790, 0]
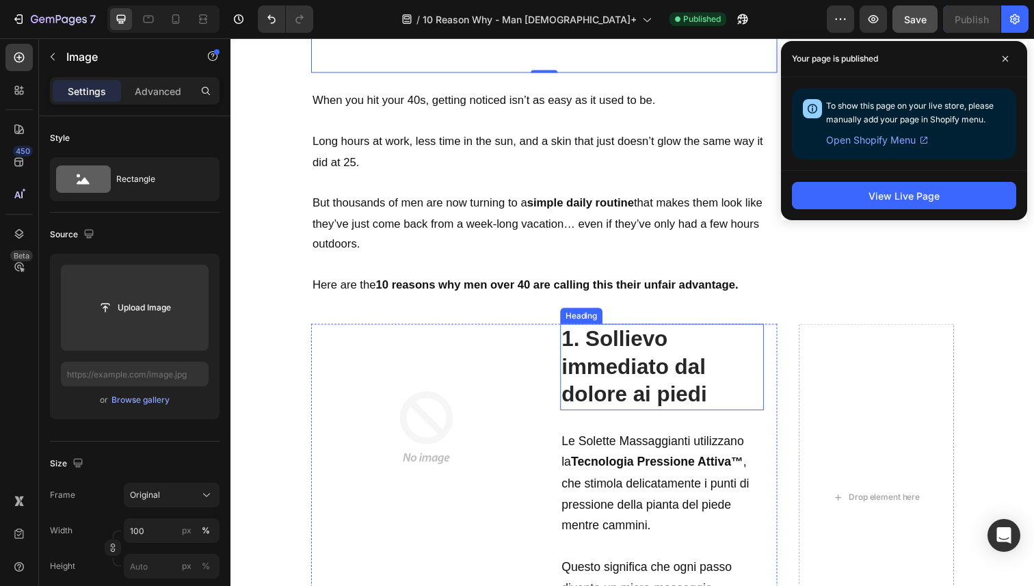
click at [592, 369] on strong "1. Sollievo immediato dal dolore ai piedi" at bounding box center [642, 373] width 148 height 81
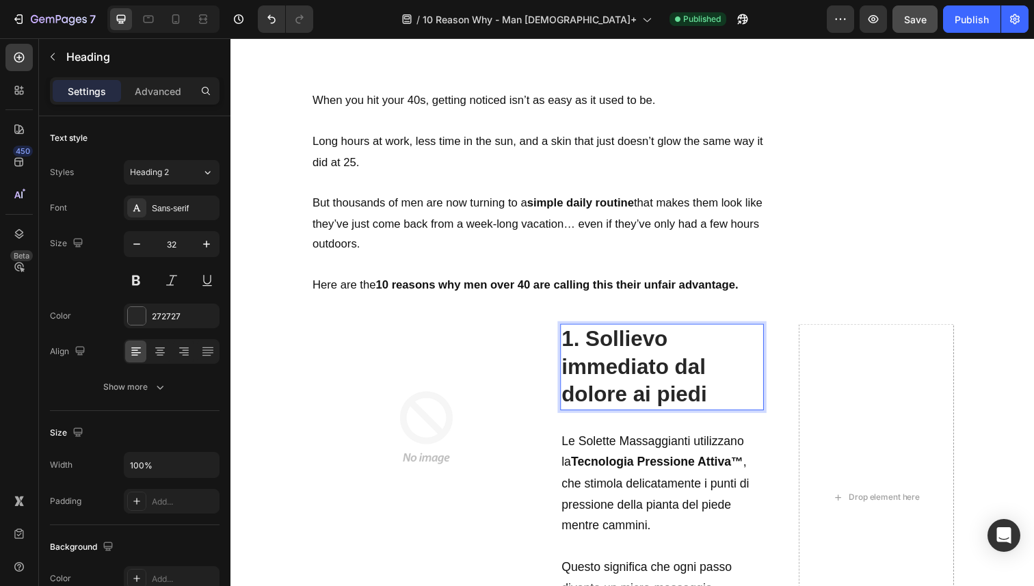
click at [592, 369] on strong "1. Sollievo immediato dal dolore ai piedi" at bounding box center [642, 373] width 148 height 81
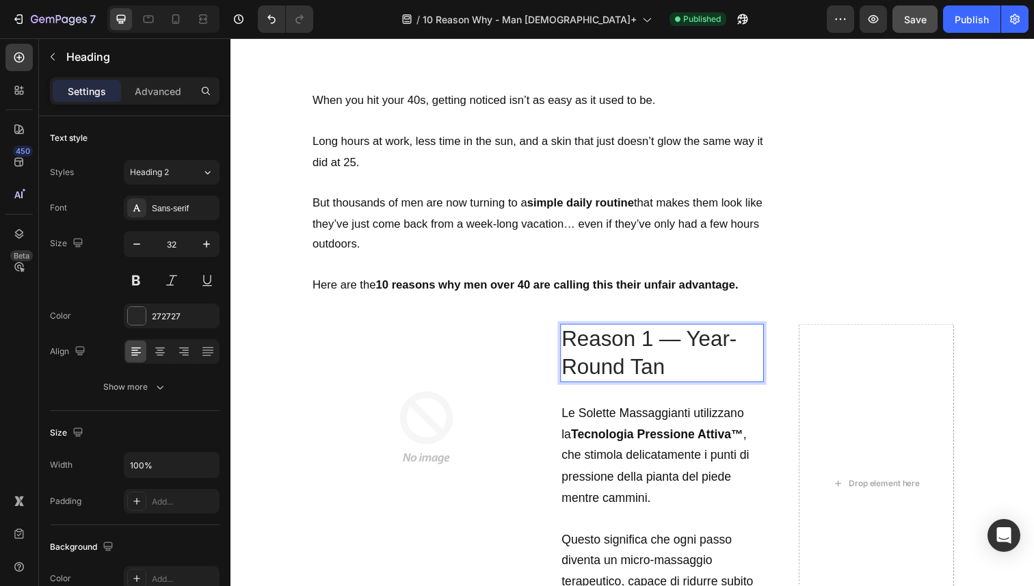
click at [691, 338] on p "Reason 1 — Year-Round Tan" at bounding box center [670, 360] width 205 height 57
drag, startPoint x: 646, startPoint y: 338, endPoint x: 586, endPoint y: 337, distance: 60.9
click at [586, 337] on p "Reason 1.Year-Round Tan" at bounding box center [670, 360] width 205 height 57
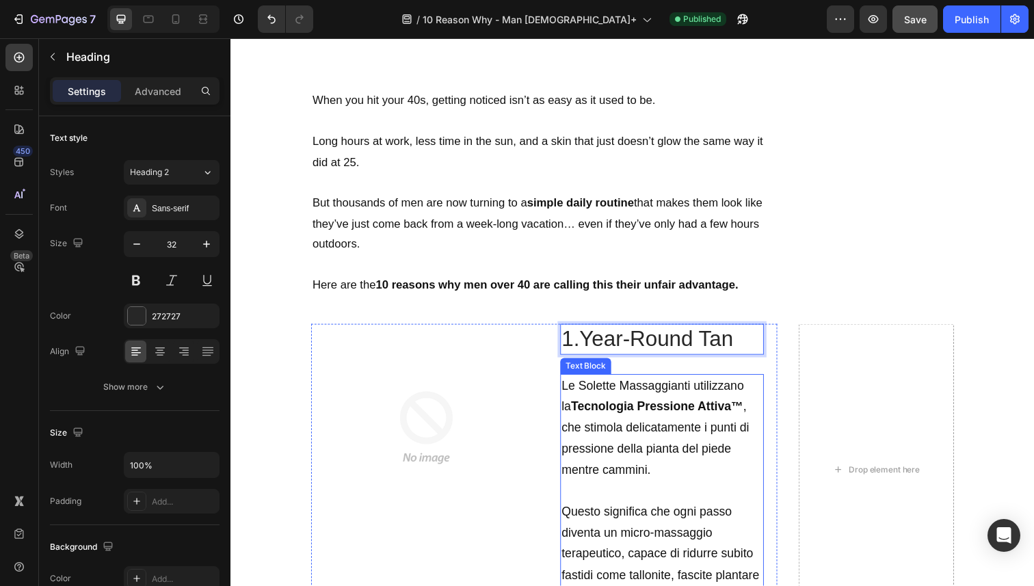
click at [662, 387] on span "Le Solette Massaggianti utilizzano la Tecnologia Pressione Attiva™ , che stimol…" at bounding box center [664, 437] width 192 height 100
click at [664, 335] on p "1.Year-Round Tan" at bounding box center [670, 346] width 205 height 29
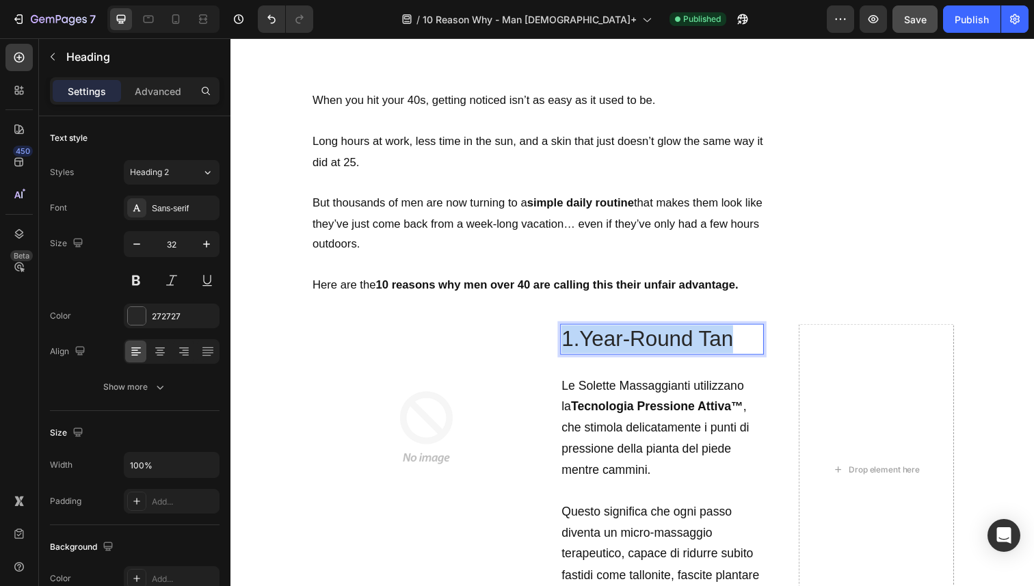
click at [629, 333] on p "1.Year-Round Tan" at bounding box center [670, 346] width 205 height 29
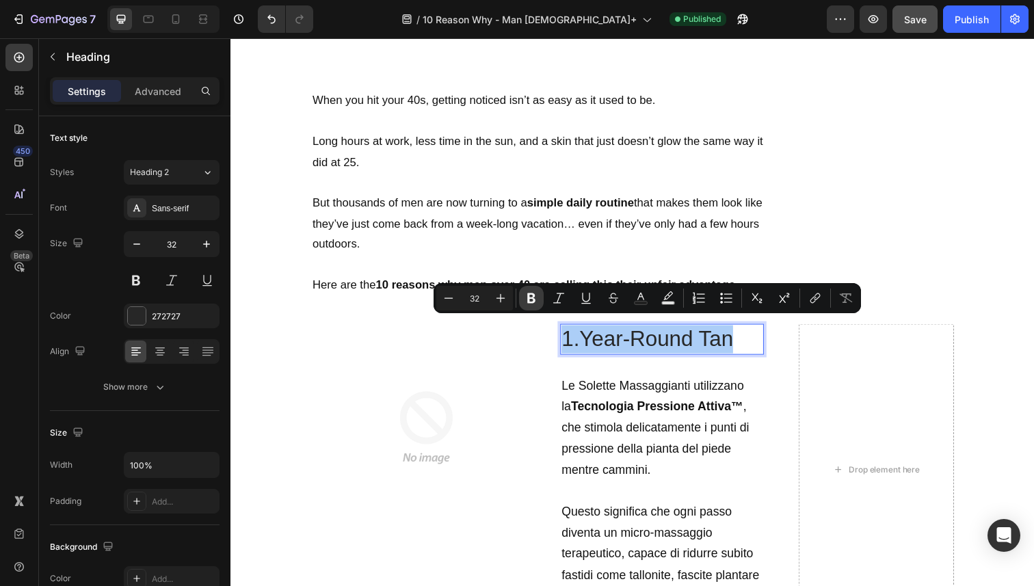
click at [530, 296] on icon "Editor contextual toolbar" at bounding box center [532, 298] width 14 height 14
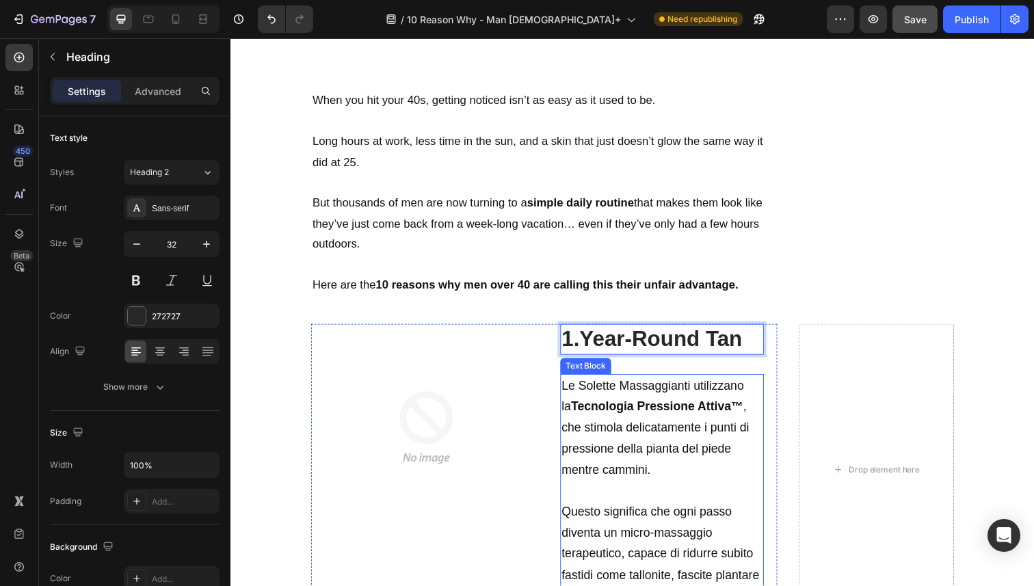
click at [644, 434] on span "Le Solette Massaggianti utilizzano la Tecnologia Pressione Attiva™ , che stimol…" at bounding box center [664, 437] width 192 height 100
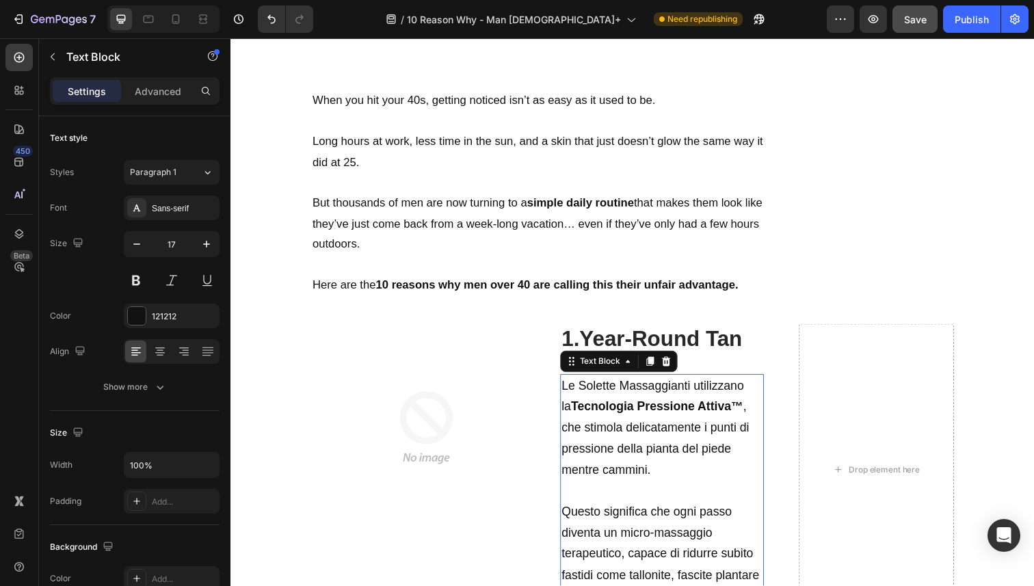
click at [644, 434] on span "Le Solette Massaggianti utilizzano la Tecnologia Pressione Attiva™ , che stimol…" at bounding box center [664, 437] width 192 height 100
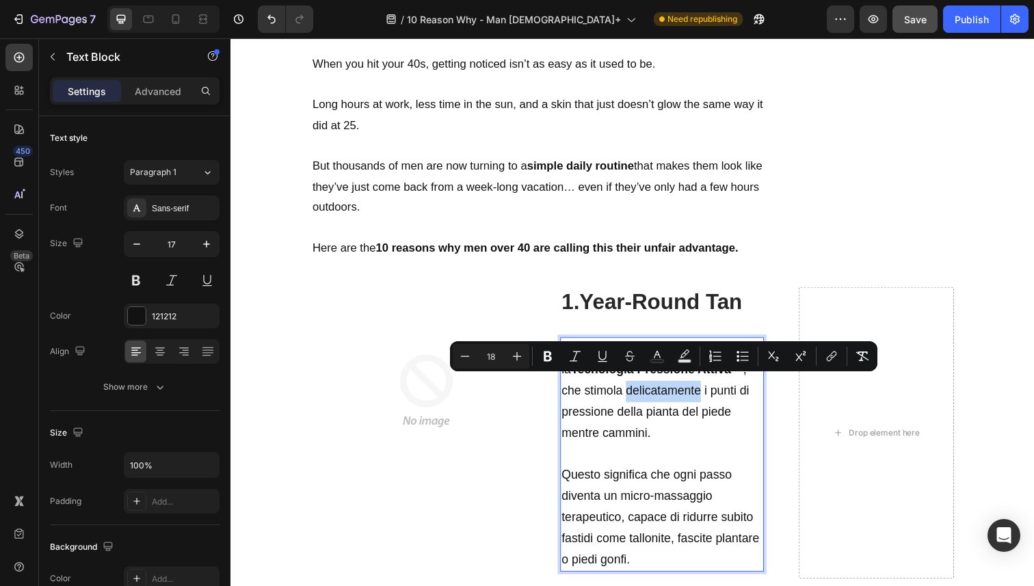
scroll to position [830, 0]
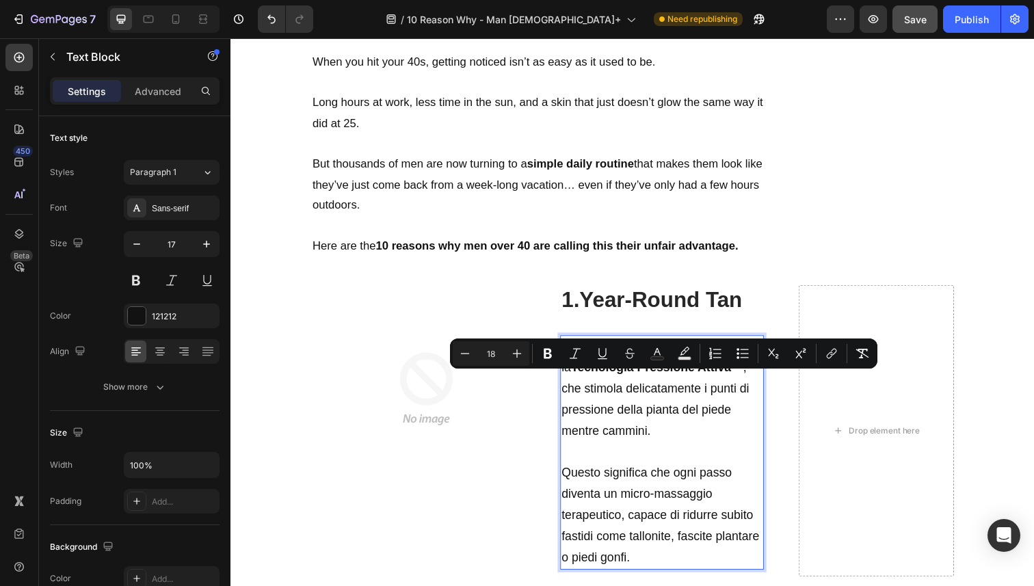
click at [701, 559] on p "Questo significa che ogni passo diventa un micro-massaggio terapeutico, capace …" at bounding box center [670, 526] width 205 height 108
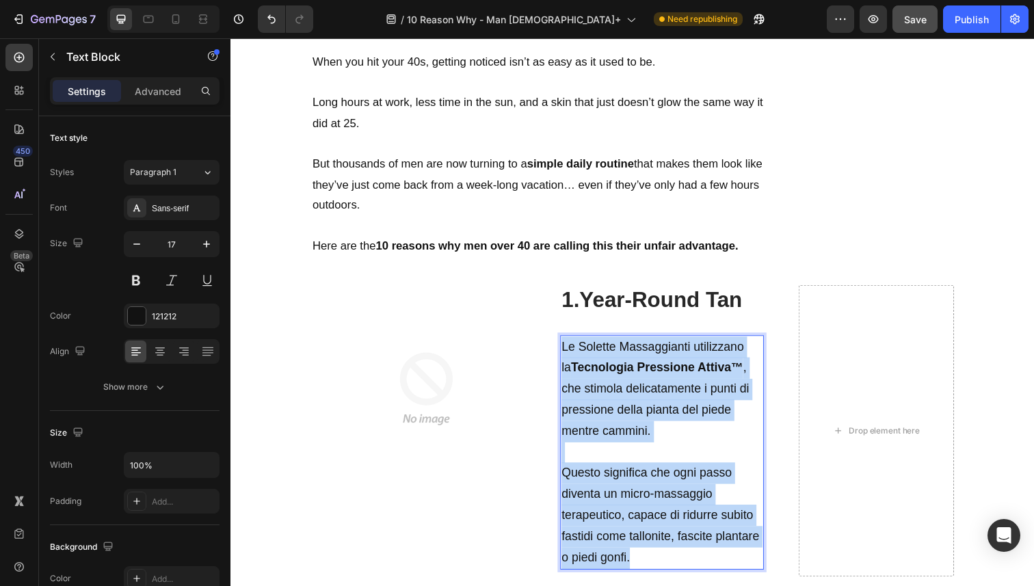
drag, startPoint x: 701, startPoint y: 559, endPoint x: 568, endPoint y: 354, distance: 244.2
click at [568, 354] on div "Le Solette Massaggianti utilizzano la Tecnologia Pressione Attiva™ , che stimol…" at bounding box center [671, 462] width 208 height 240
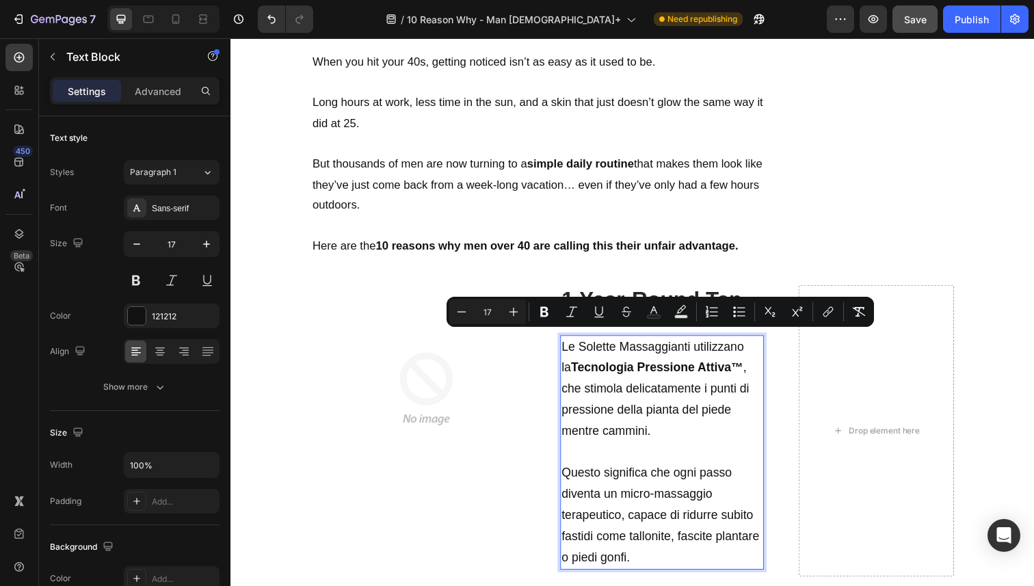
scroll to position [849, 0]
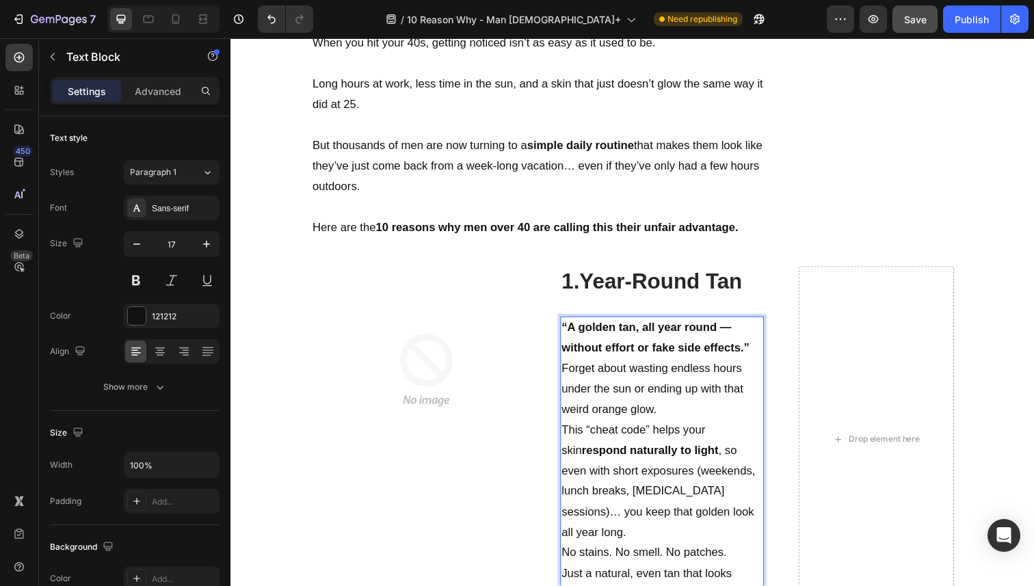
click at [757, 348] on p "“A golden tan, all year round — without effort or fake side effects.”" at bounding box center [670, 345] width 205 height 42
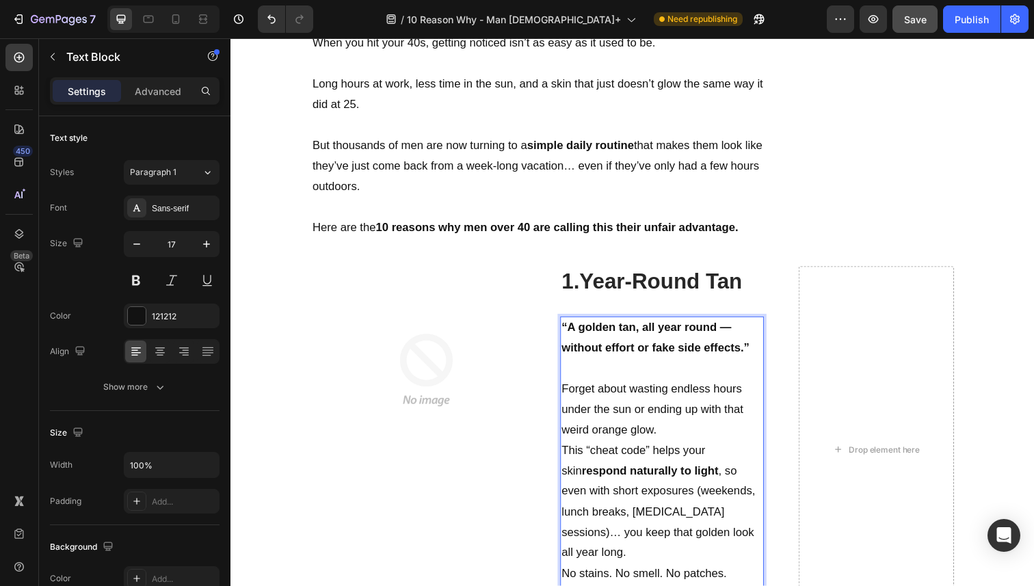
click at [664, 430] on p "Forget about wasting endless hours under the sun or ending up with that weird o…" at bounding box center [670, 418] width 205 height 63
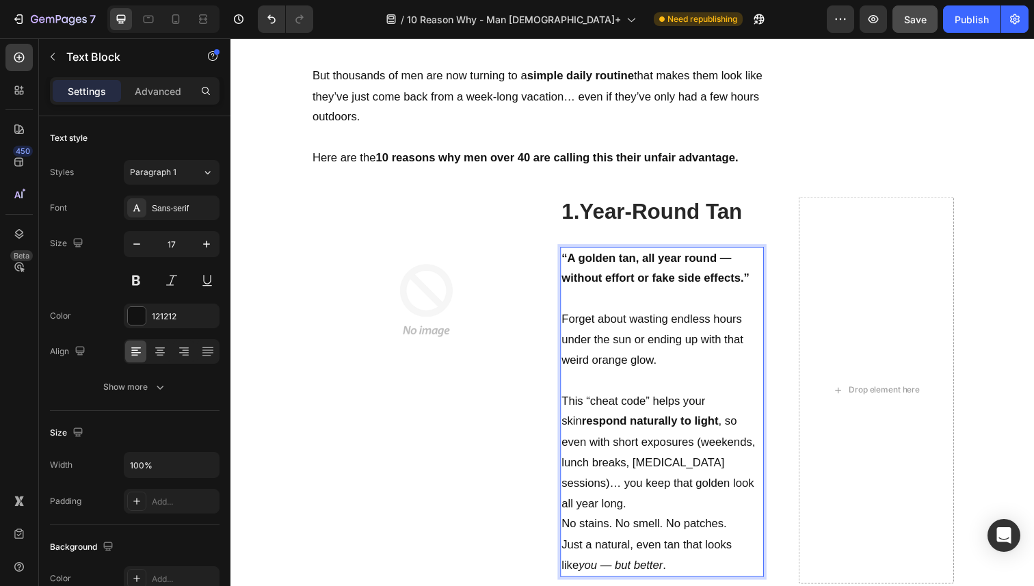
scroll to position [932, 0]
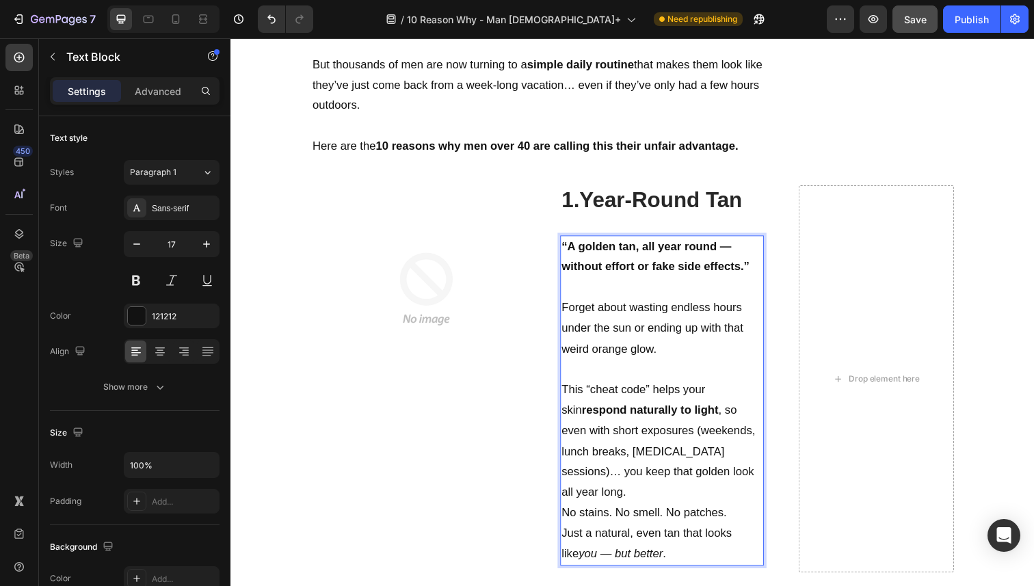
click at [719, 473] on p "This “cheat code” helps your skin respond naturally to light , so even with sho…" at bounding box center [670, 451] width 205 height 126
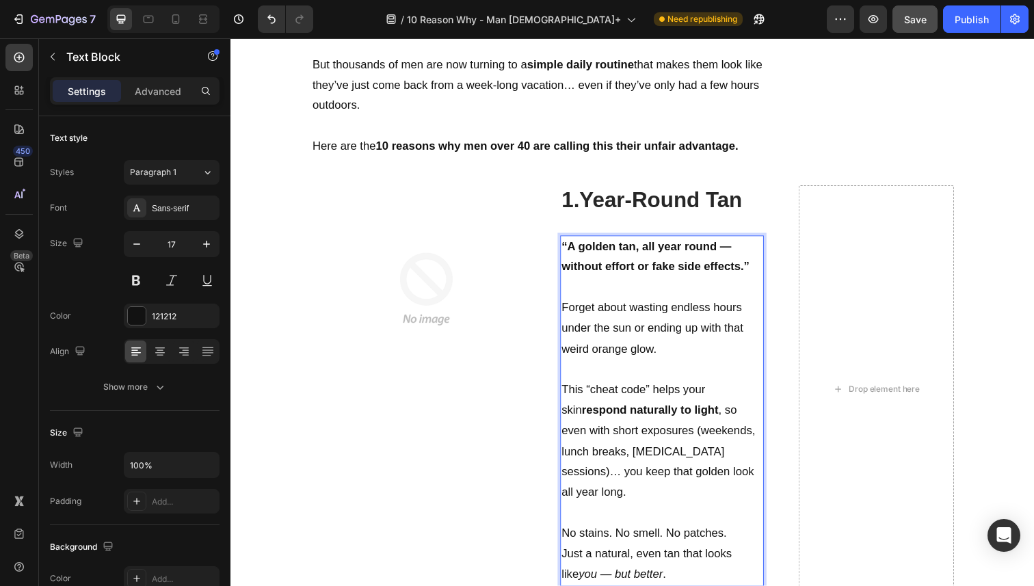
click at [734, 534] on p "No stains. No smell. No patches." at bounding box center [670, 544] width 205 height 21
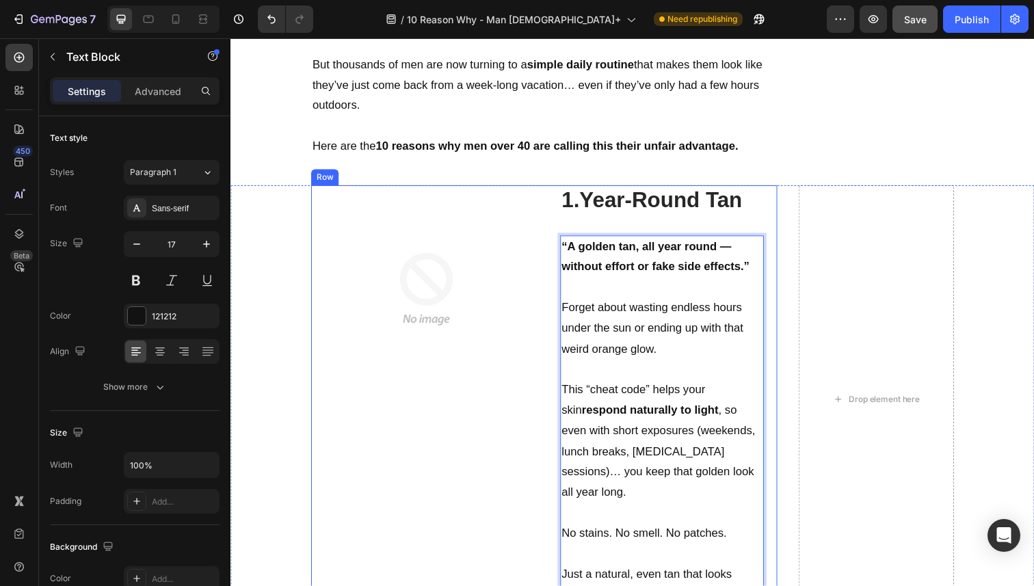
click at [518, 484] on div "Image" at bounding box center [430, 407] width 235 height 437
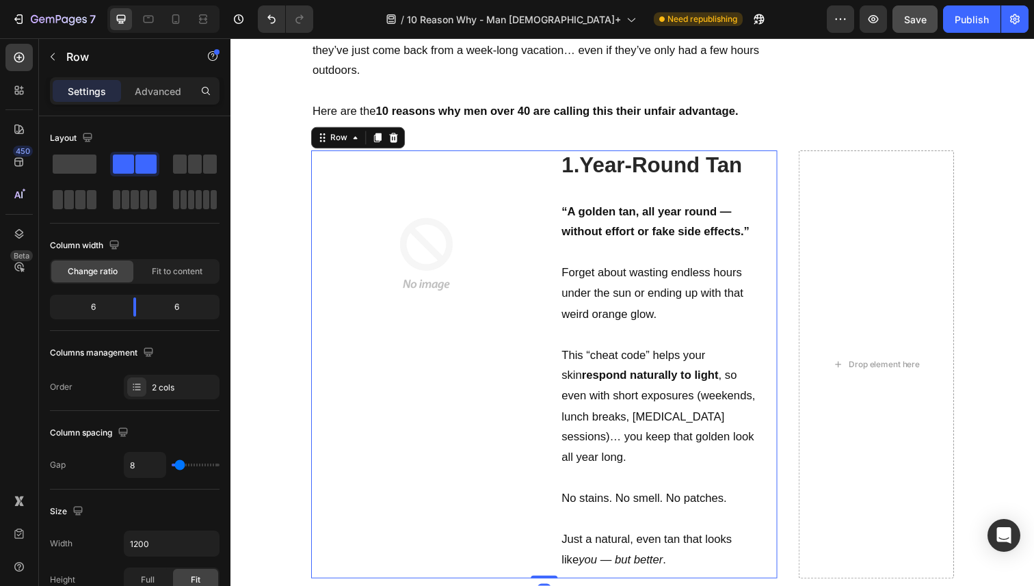
scroll to position [971, 0]
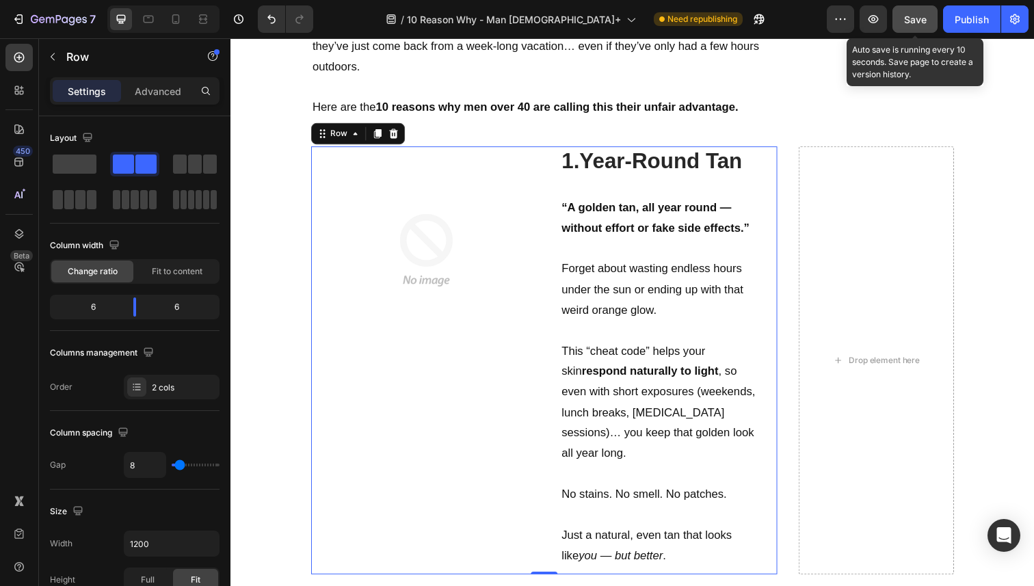
click at [927, 16] on span "Save" at bounding box center [915, 20] width 23 height 12
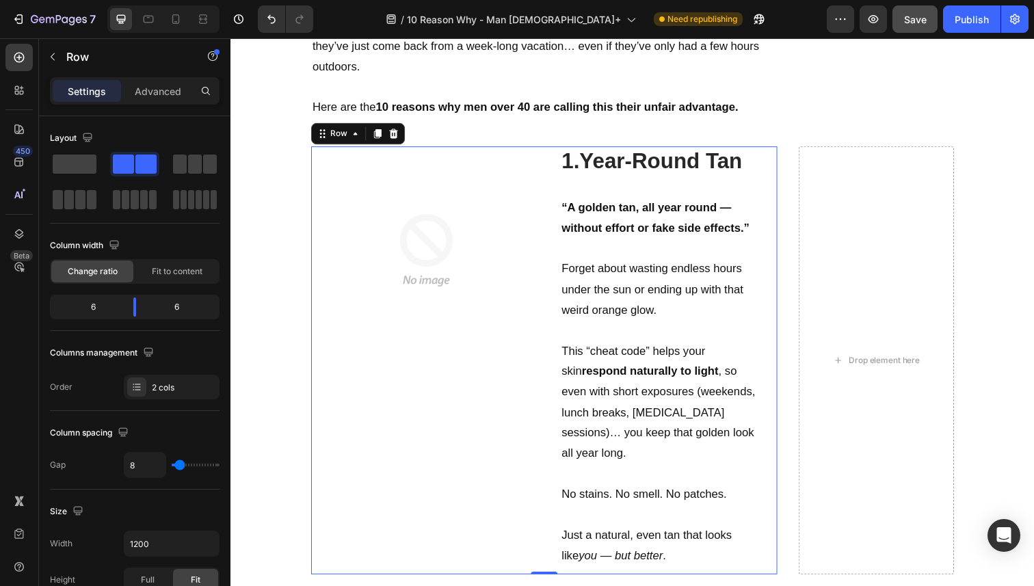
scroll to position [1219, 0]
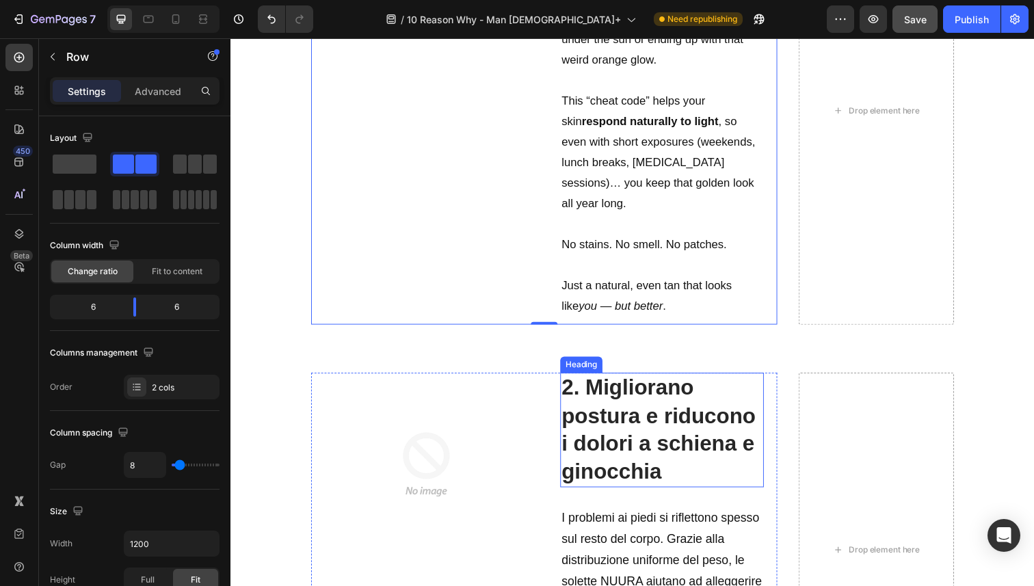
click at [639, 395] on strong "2. Migliorano postura e riducono i dolori a schiena e ginocchia" at bounding box center [667, 438] width 198 height 110
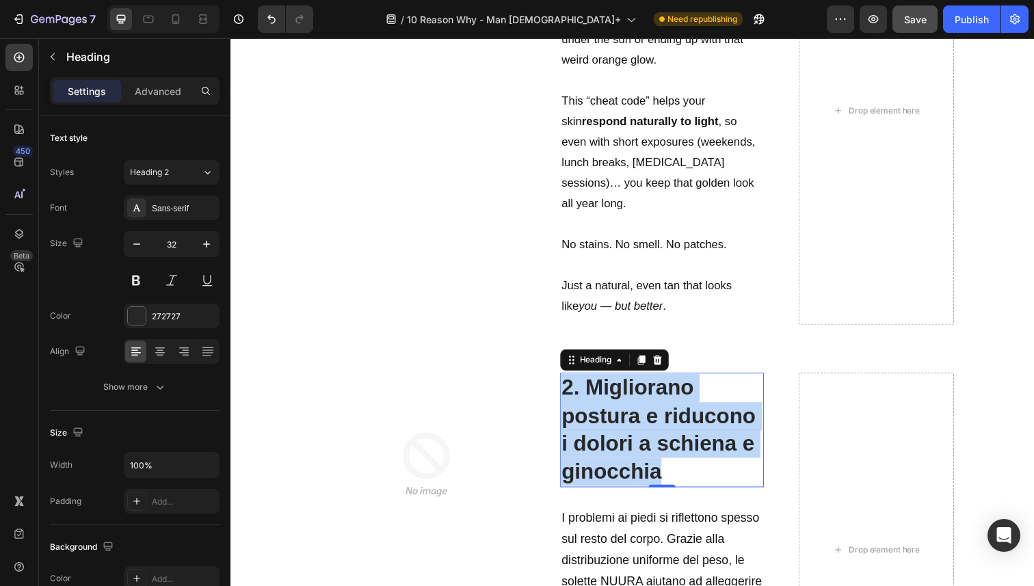
click at [639, 395] on strong "2. Migliorano postura e riducono i dolori a schiena e ginocchia" at bounding box center [667, 438] width 198 height 110
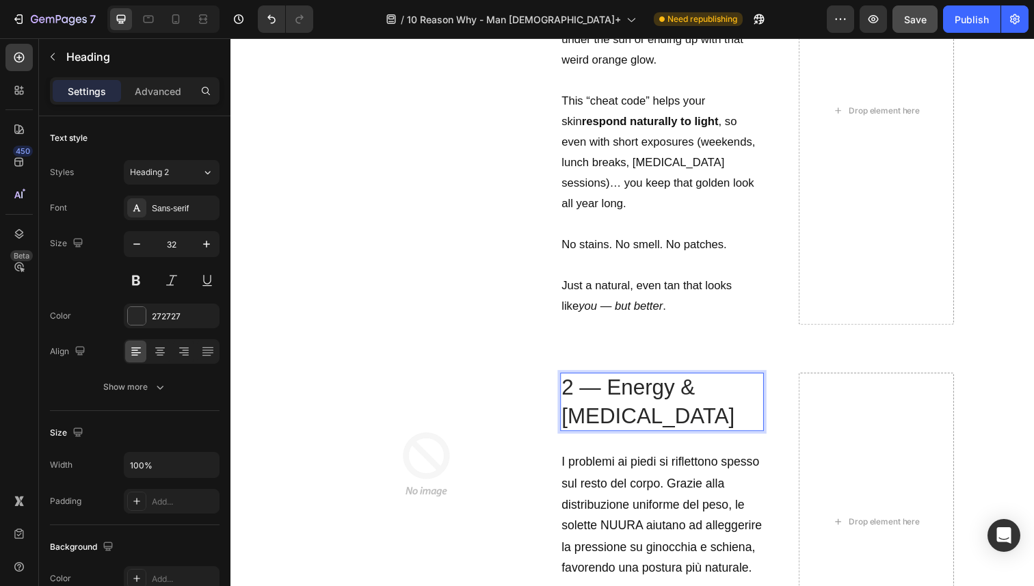
click at [614, 382] on p "2 — Energy & Testosterone" at bounding box center [670, 410] width 205 height 57
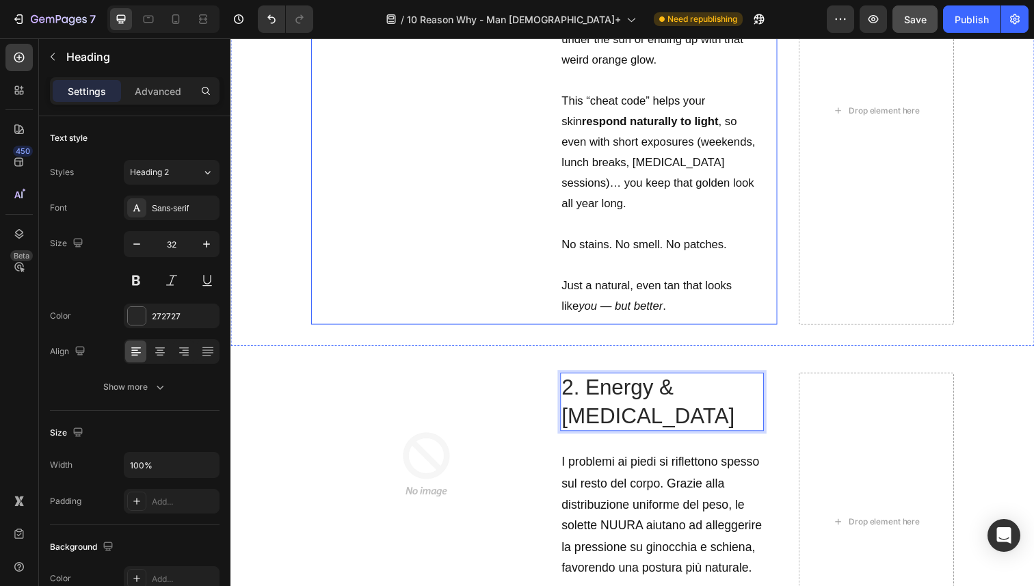
click at [499, 272] on div "Image" at bounding box center [430, 112] width 235 height 437
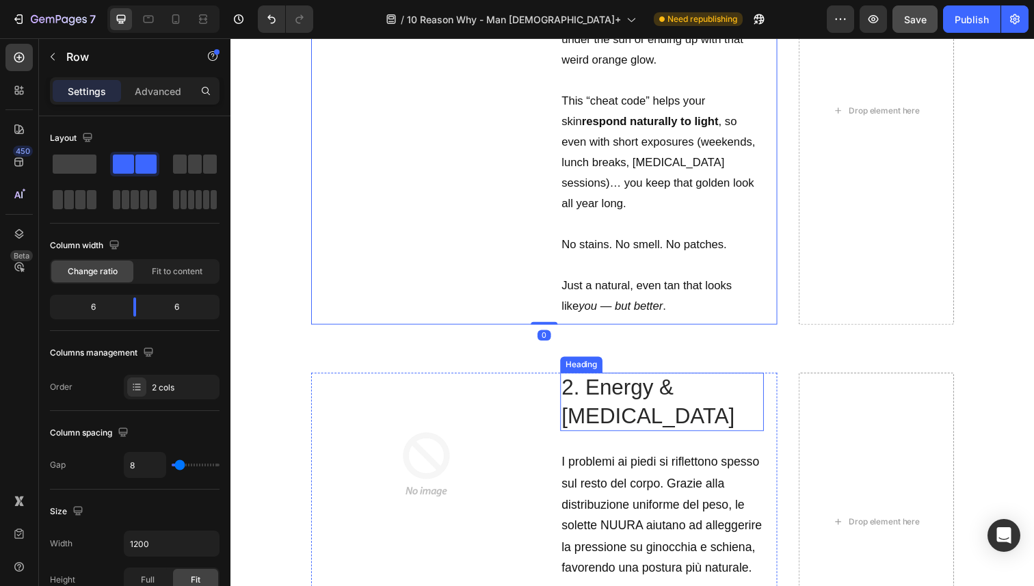
click at [636, 382] on p "2. Energy & Testosterone" at bounding box center [670, 410] width 205 height 57
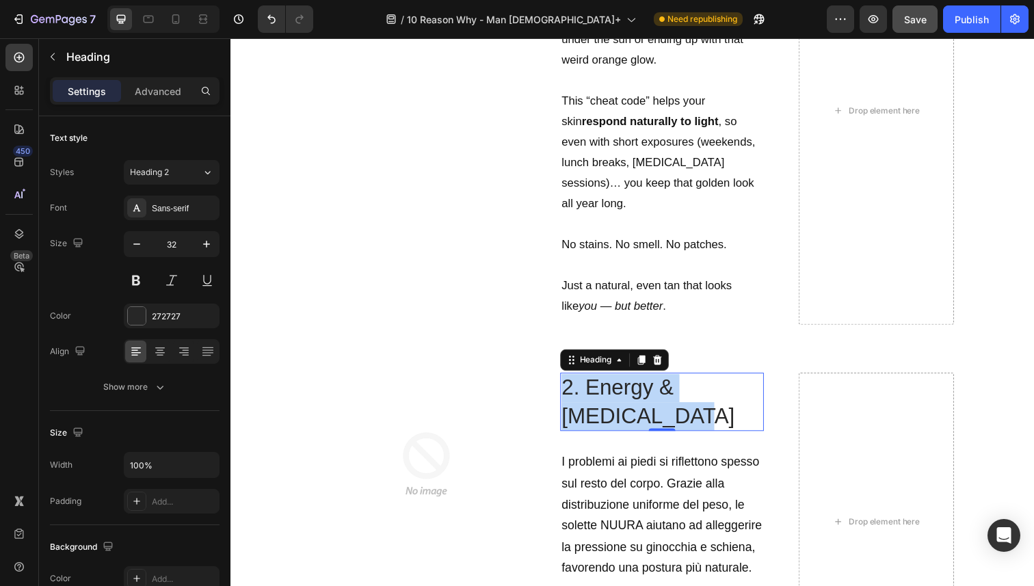
click at [636, 382] on p "2. Energy & Testosterone" at bounding box center [670, 410] width 205 height 57
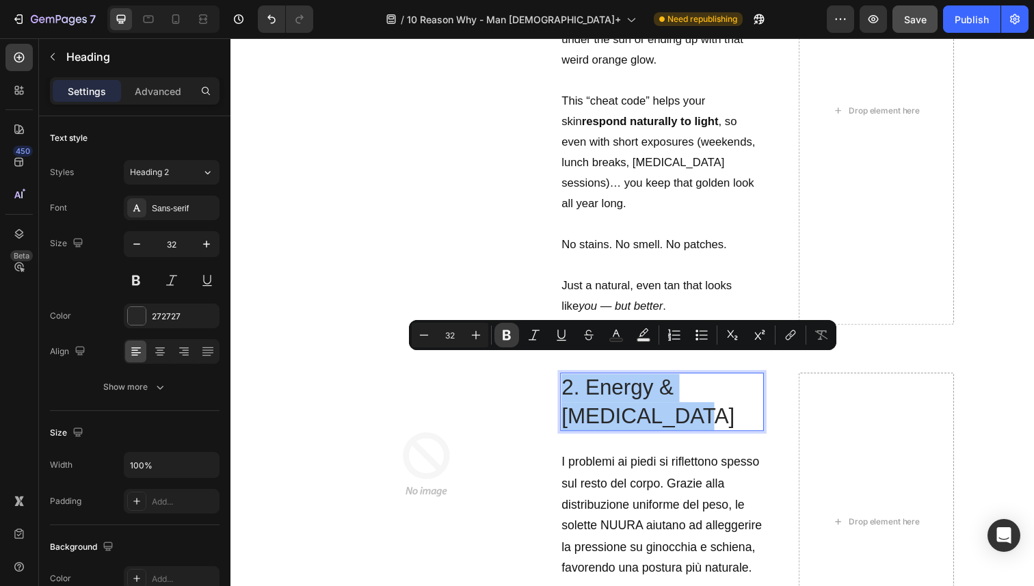
click at [511, 335] on icon "Editor contextual toolbar" at bounding box center [507, 335] width 14 height 14
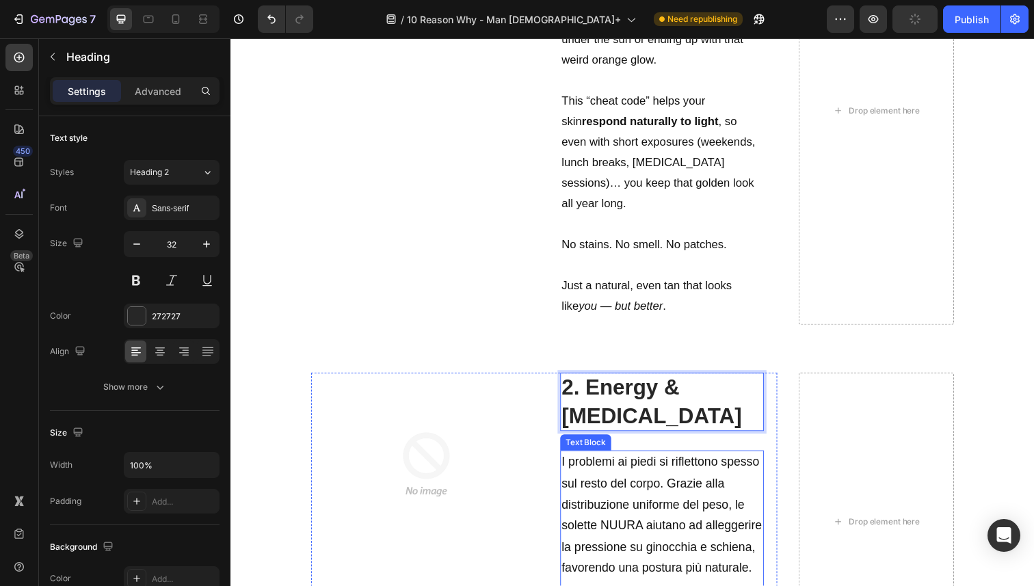
click at [654, 486] on span "I problemi ai piedi si riflettono spesso sul resto del corpo. Grazie alla distr…" at bounding box center [670, 526] width 205 height 122
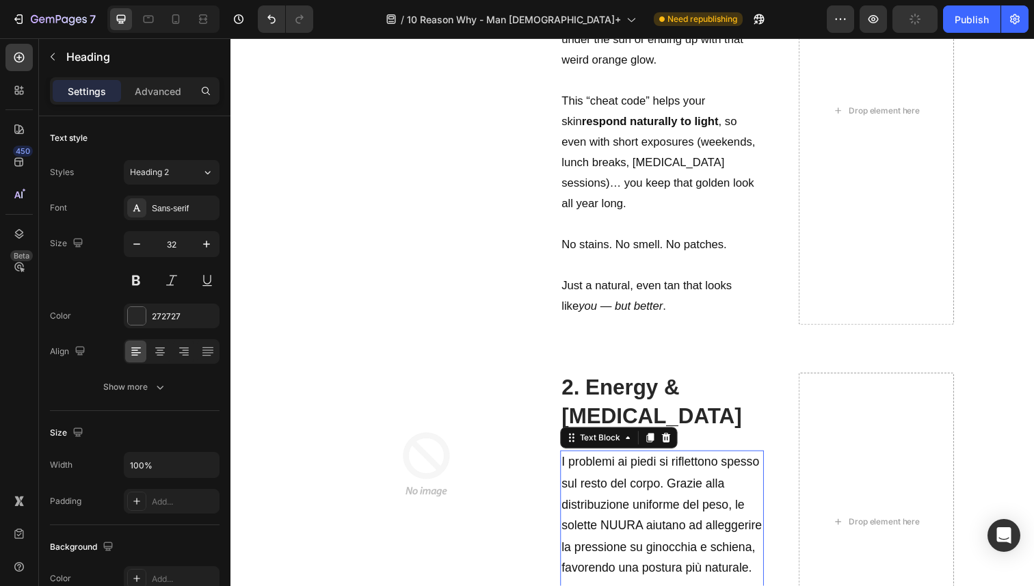
click at [654, 486] on span "I problemi ai piedi si riflettono spesso sul resto del corpo. Grazie alla distr…" at bounding box center [670, 526] width 205 height 122
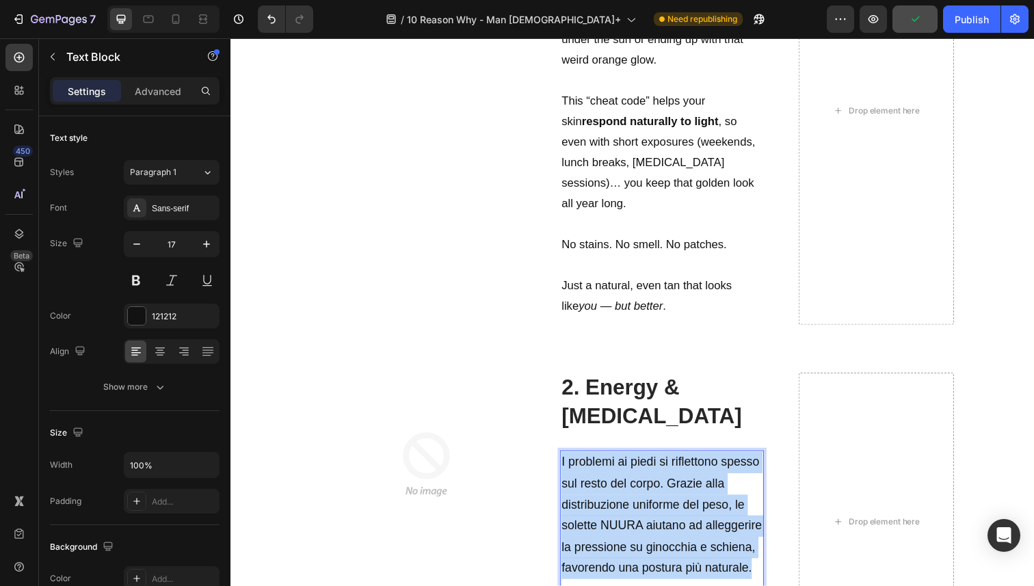
click at [654, 486] on span "I problemi ai piedi si riflettono spesso sul resto del corpo. Grazie alla distr…" at bounding box center [670, 526] width 205 height 122
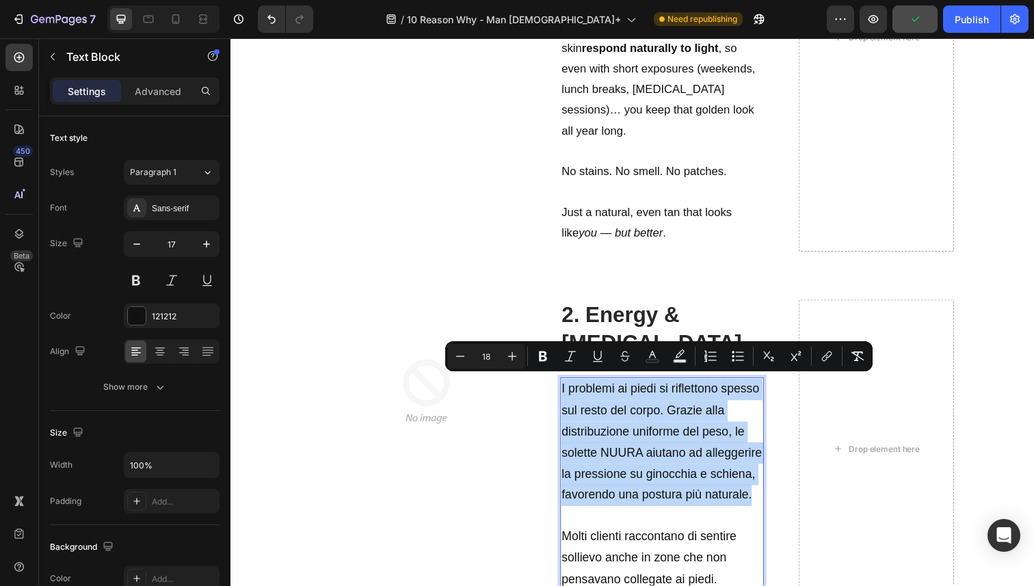
scroll to position [1318, 0]
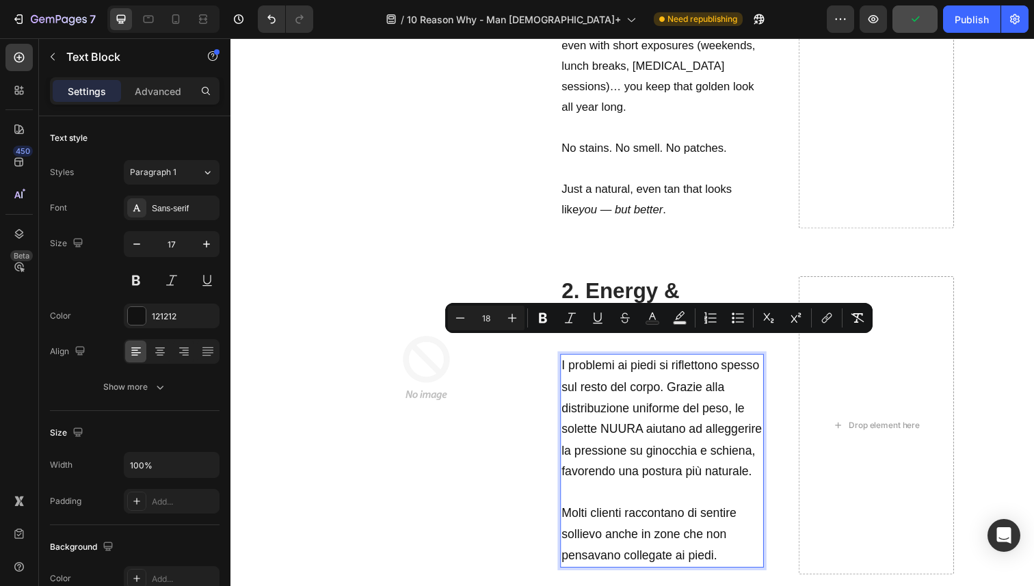
click at [735, 560] on p "Molti clienti raccontano di sentire sollievo anche in zone che non pensavano co…" at bounding box center [670, 545] width 205 height 65
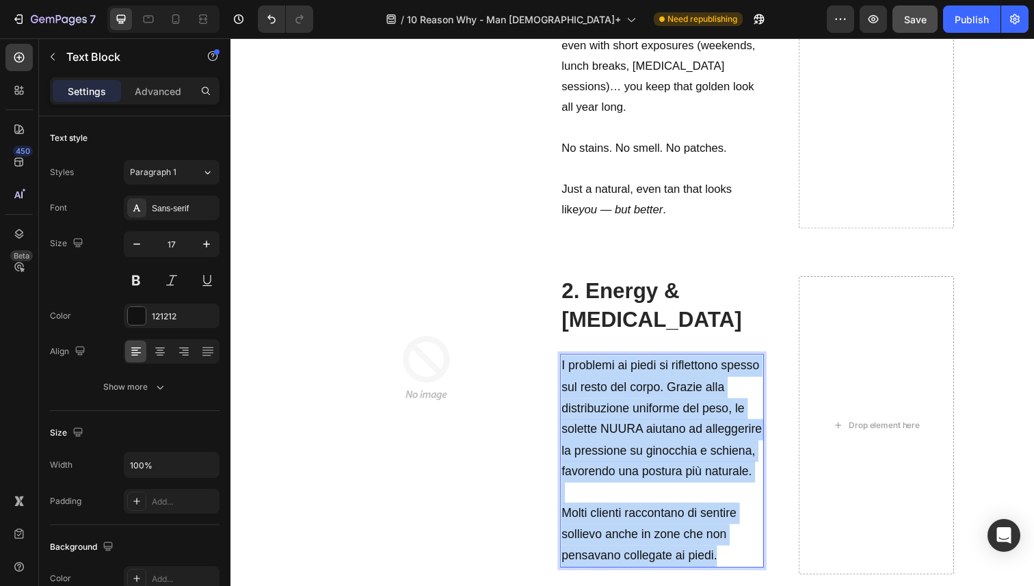
drag, startPoint x: 735, startPoint y: 560, endPoint x: 565, endPoint y: 345, distance: 273.7
click at [567, 361] on div "I problemi ai piedi si riflettono spesso sul resto del corpo. Grazie alla distr…" at bounding box center [671, 470] width 208 height 218
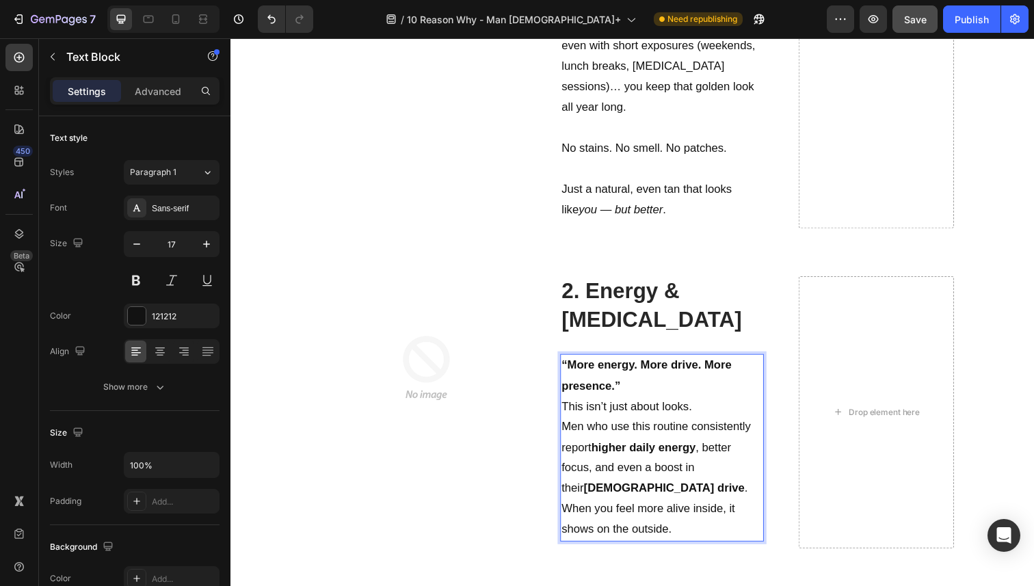
click at [623, 369] on strong "“More energy. More drive. More presence.”" at bounding box center [655, 383] width 174 height 34
click at [569, 366] on strong "“More energy. More drive. More presence." at bounding box center [655, 383] width 174 height 34
click at [625, 375] on p "More energy. More drive. More presence." at bounding box center [670, 384] width 205 height 42
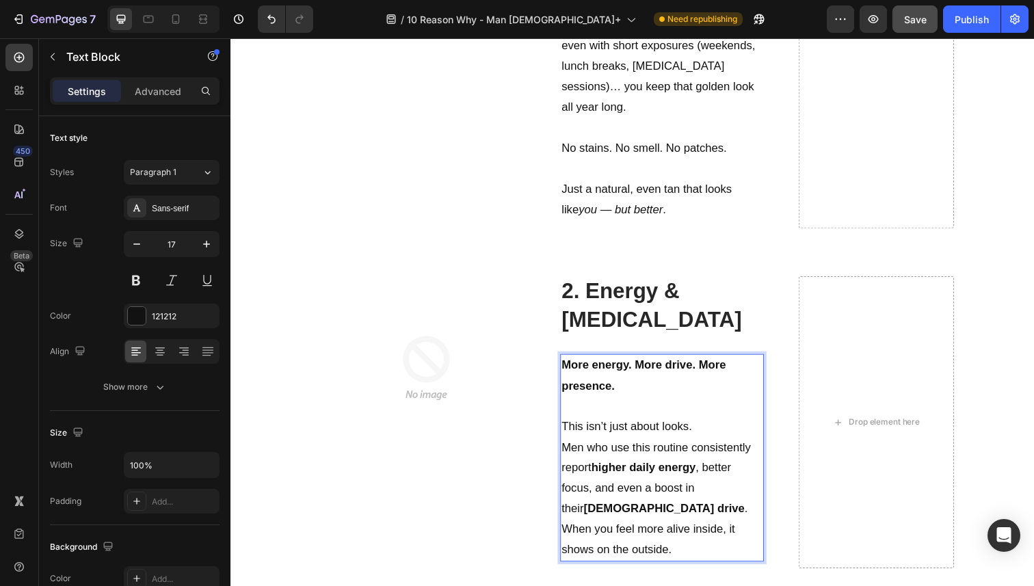
click at [702, 426] on p "This isn’t just about looks." at bounding box center [670, 436] width 205 height 21
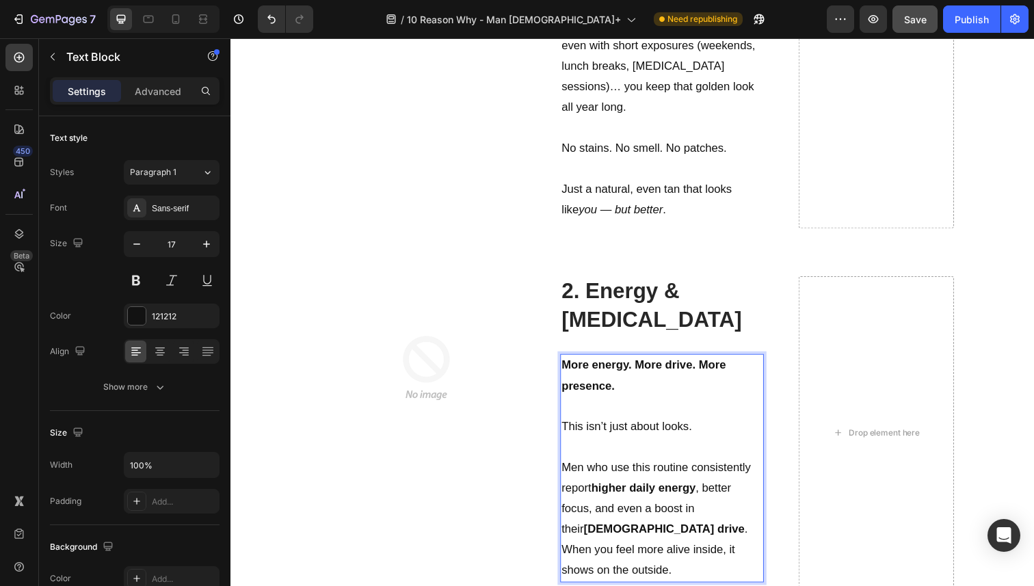
click at [646, 516] on p "Men who use this routine consistently report higher daily energy , better focus…" at bounding box center [670, 508] width 205 height 83
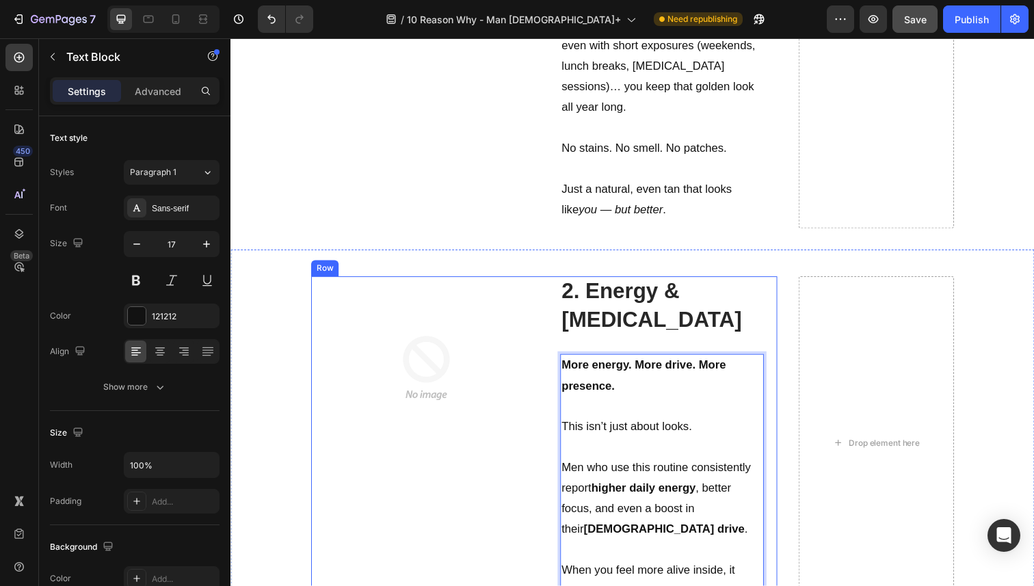
click at [496, 436] on img at bounding box center [430, 375] width 187 height 187
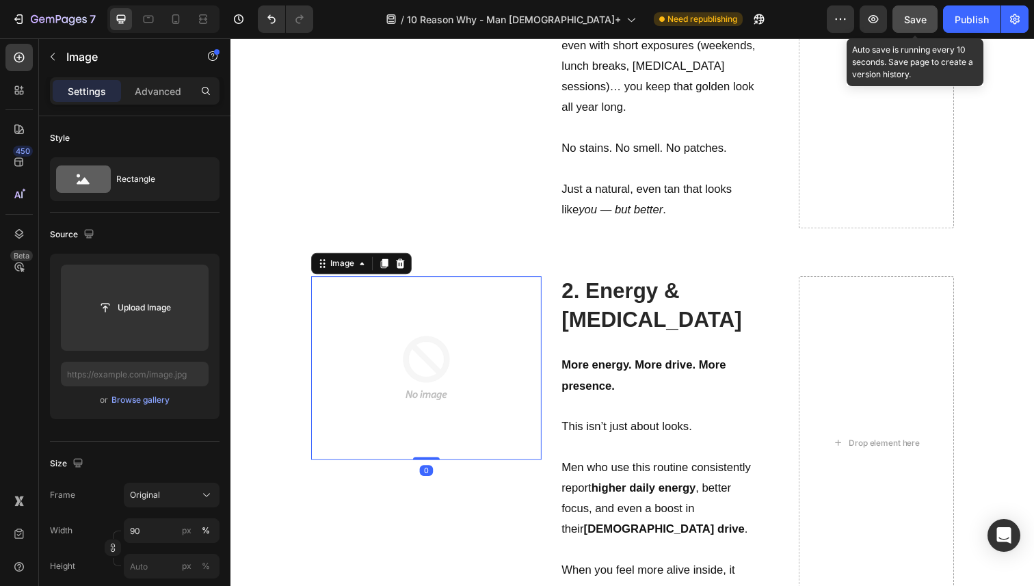
click at [923, 25] on div "Save" at bounding box center [915, 19] width 23 height 14
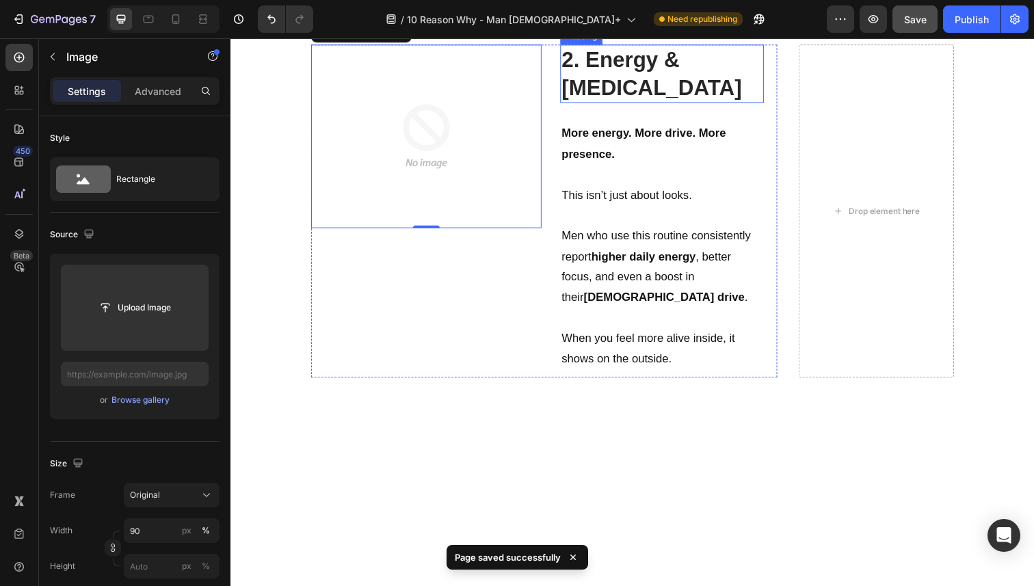
scroll to position [1647, 0]
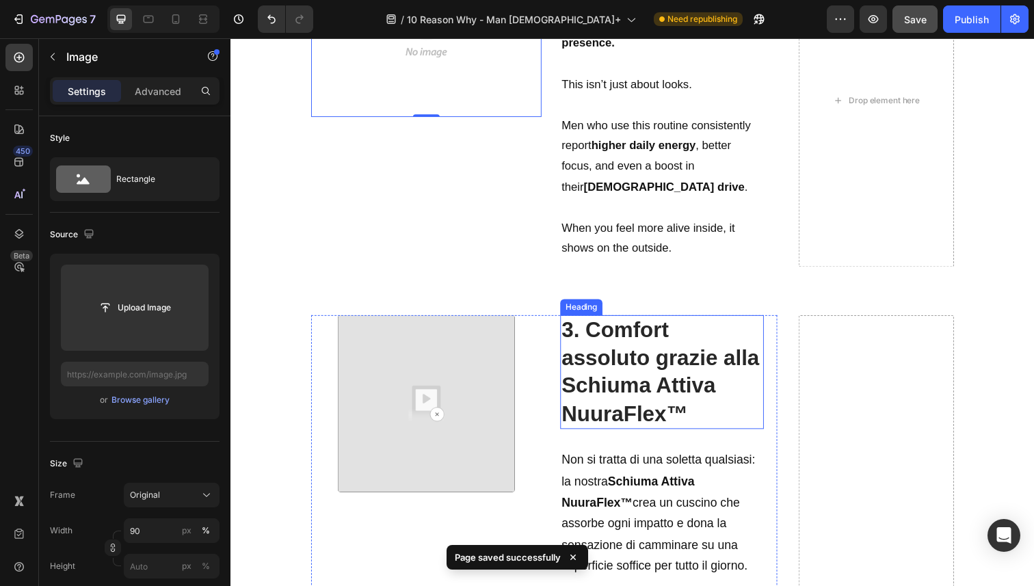
click at [616, 383] on strong "3. Comfort assoluto grazie alla Schiuma Attiva NuuraFlex™" at bounding box center [669, 379] width 202 height 110
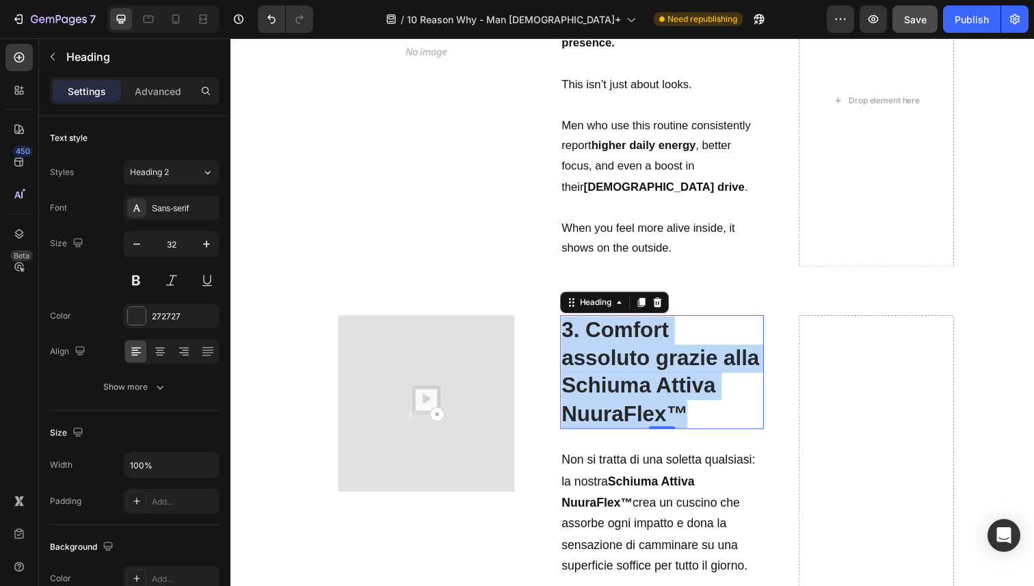
click at [616, 383] on strong "3. Comfort assoluto grazie alla Schiuma Attiva NuuraFlex™" at bounding box center [669, 379] width 202 height 110
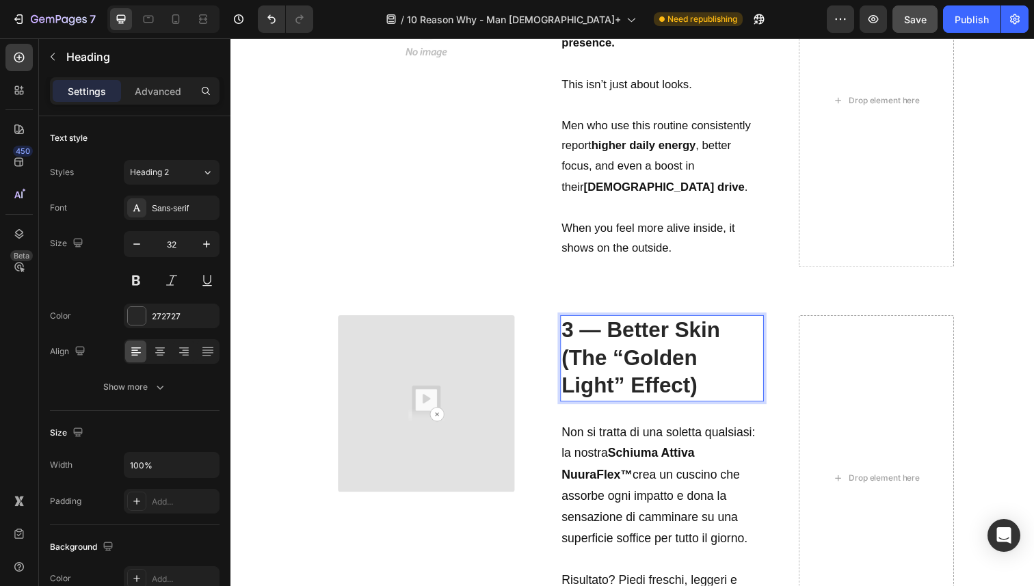
click at [612, 337] on strong "3 — Better Skin (The “Golden Light” Effect)" at bounding box center [649, 364] width 162 height 81
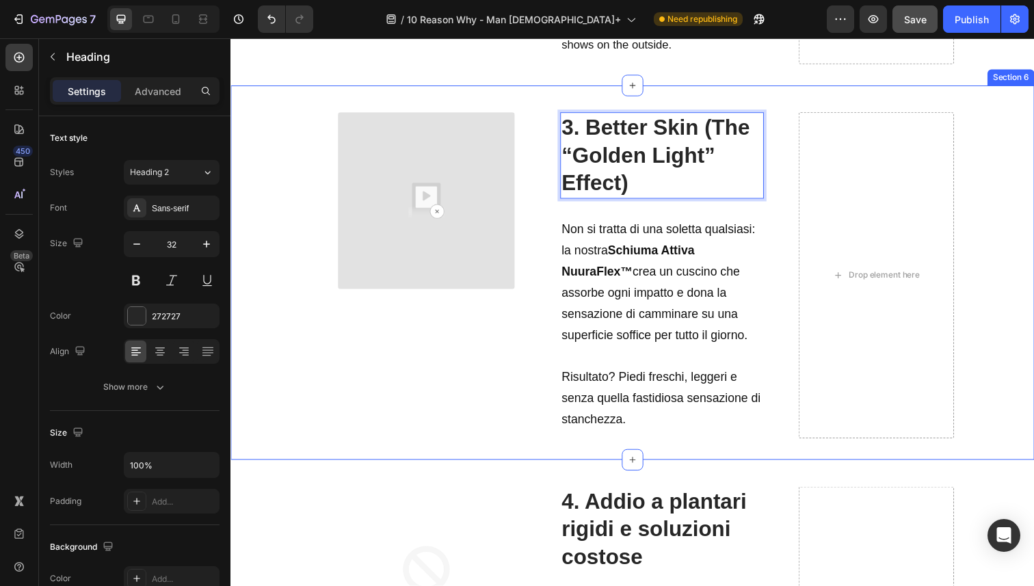
scroll to position [1870, 0]
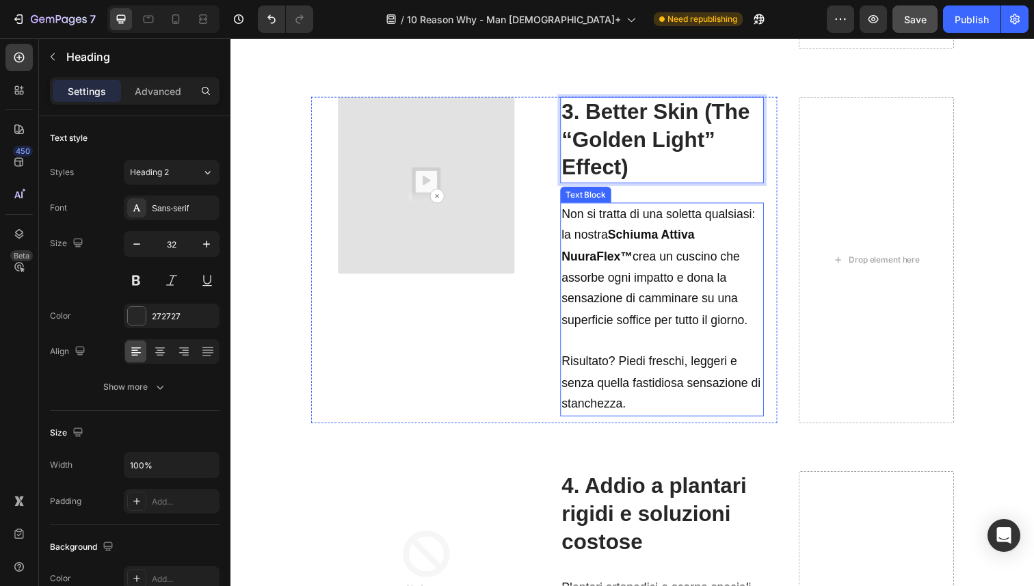
click at [606, 308] on span "Non si tratta di una soletta qualsiasi: la nostra Schiuma Attiva NuuraFlex™ cre…" at bounding box center [667, 272] width 198 height 122
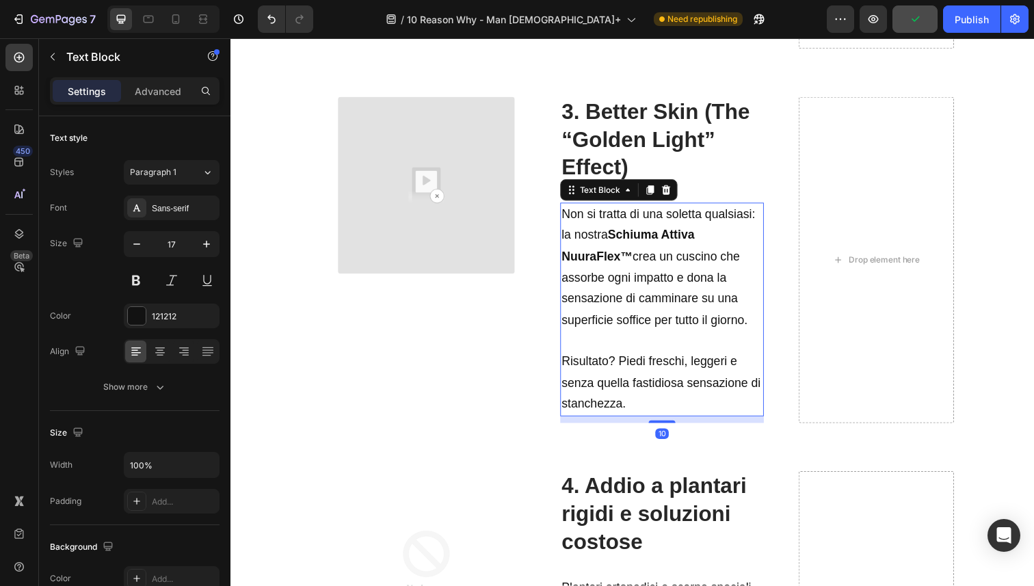
click at [649, 405] on p "Risultato? Piedi freschi, leggeri e senza quella fastidiosa sensazione di stanc…" at bounding box center [670, 390] width 205 height 65
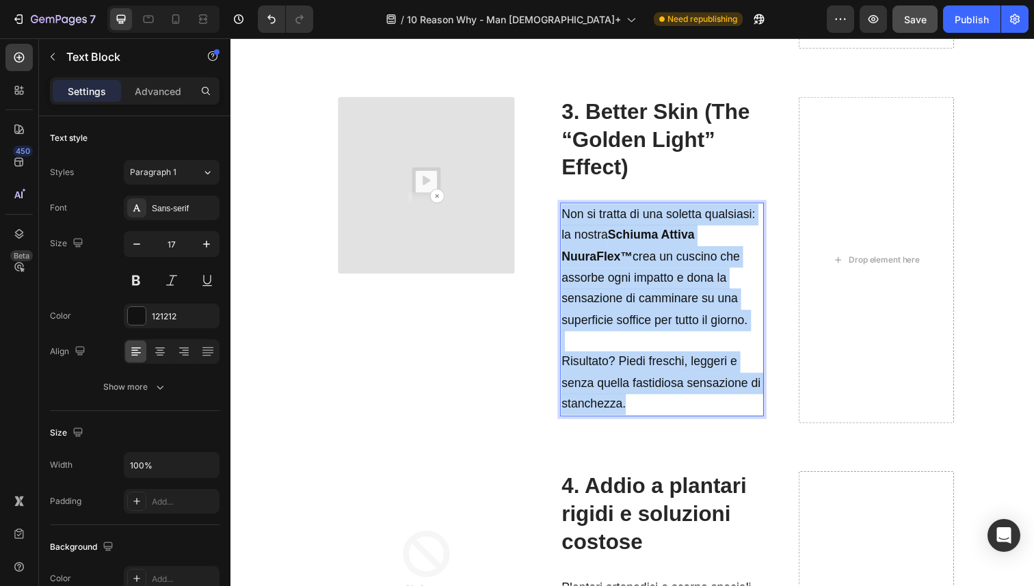
drag, startPoint x: 649, startPoint y: 405, endPoint x: 568, endPoint y: 214, distance: 207.2
click at [568, 214] on div "Non si tratta di una soletta qualsiasi: la nostra Schiuma Attiva NuuraFlex™ cre…" at bounding box center [671, 316] width 208 height 218
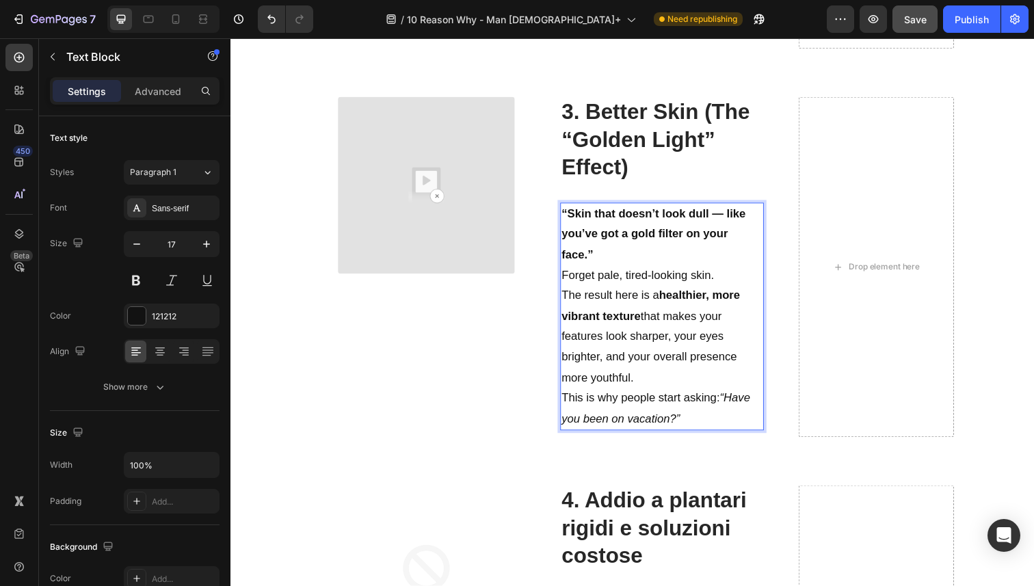
click at [603, 254] on p "“Skin that doesn’t look dull — like you’ve got a gold filter on your face.”" at bounding box center [670, 239] width 205 height 63
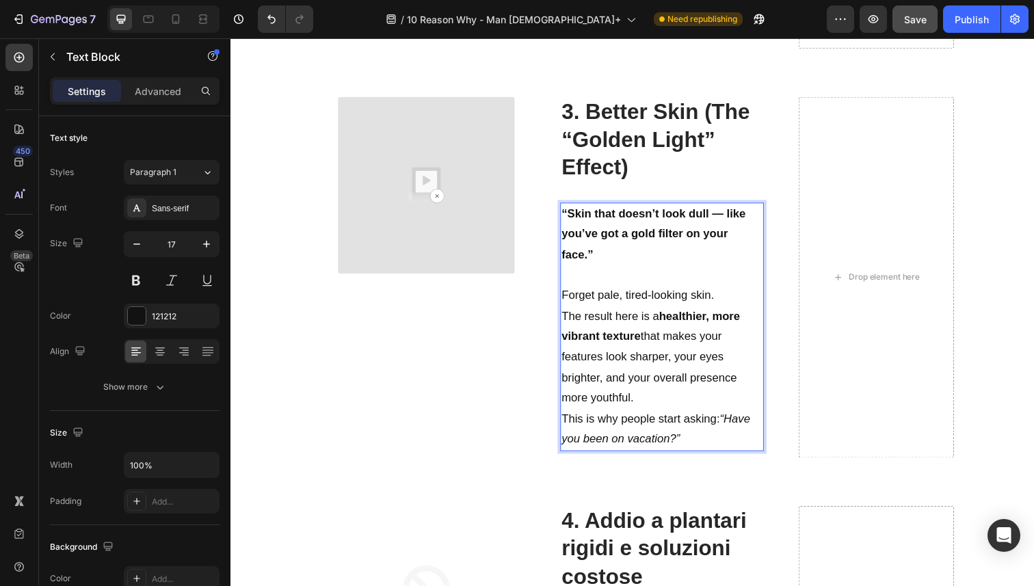
click at [599, 254] on p "“Skin that doesn’t look dull — like you’ve got a gold filter on your face.”" at bounding box center [670, 239] width 205 height 63
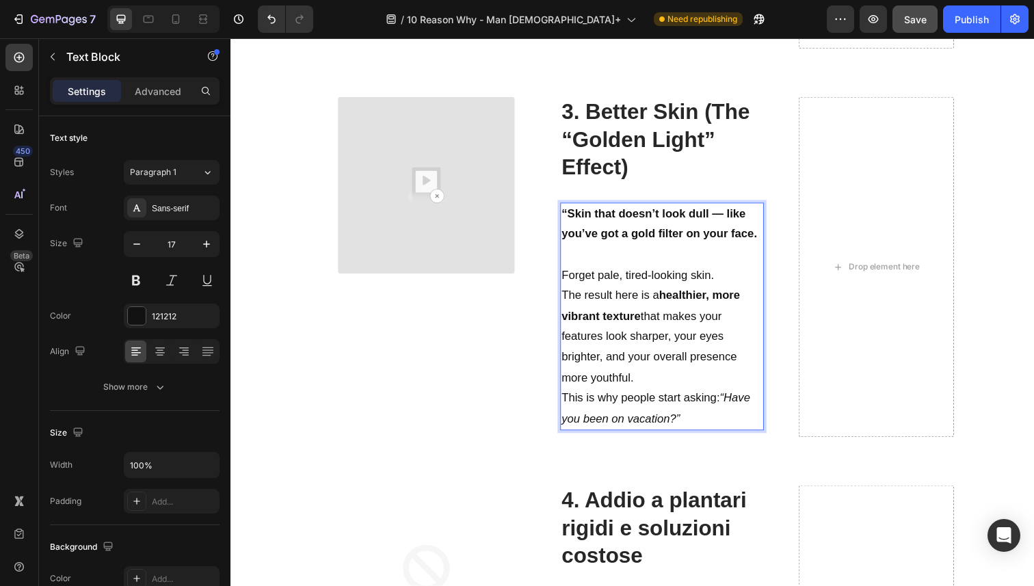
click at [570, 212] on strong "“Skin that doesn’t look dull — like you’ve got a gold filter on your face." at bounding box center [668, 228] width 200 height 34
click at [729, 281] on p "Forget pale, tired-looking skin." at bounding box center [670, 281] width 205 height 21
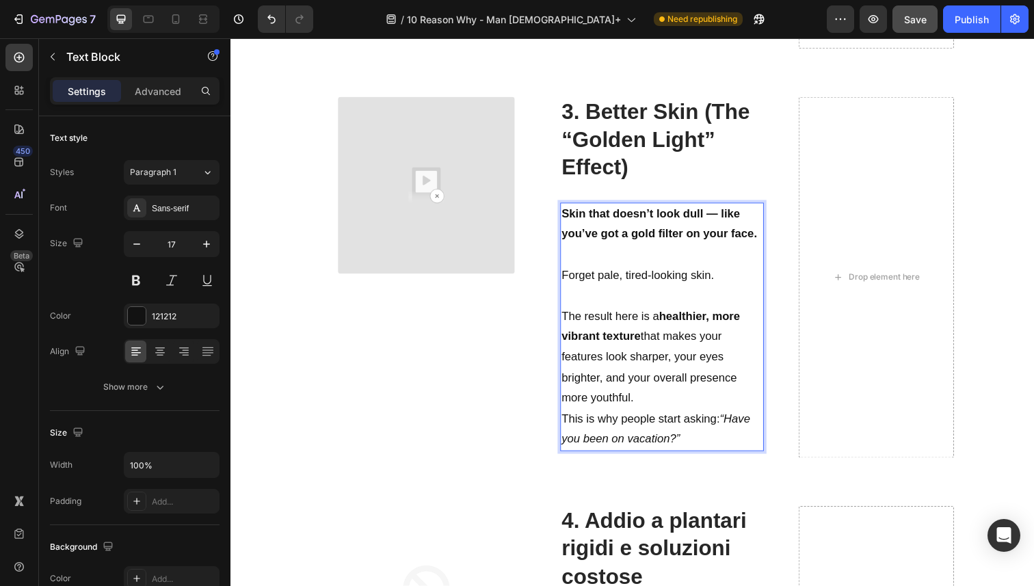
click at [693, 401] on p "The result here is a healthier, more vibrant texture that makes your features l…" at bounding box center [670, 365] width 205 height 105
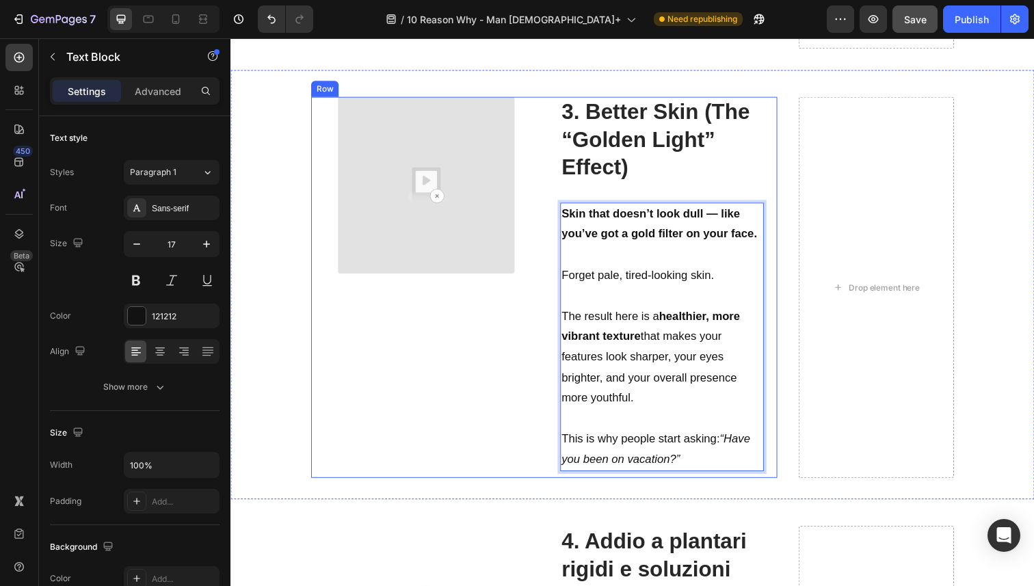
click at [519, 349] on div "Video" at bounding box center [430, 294] width 235 height 390
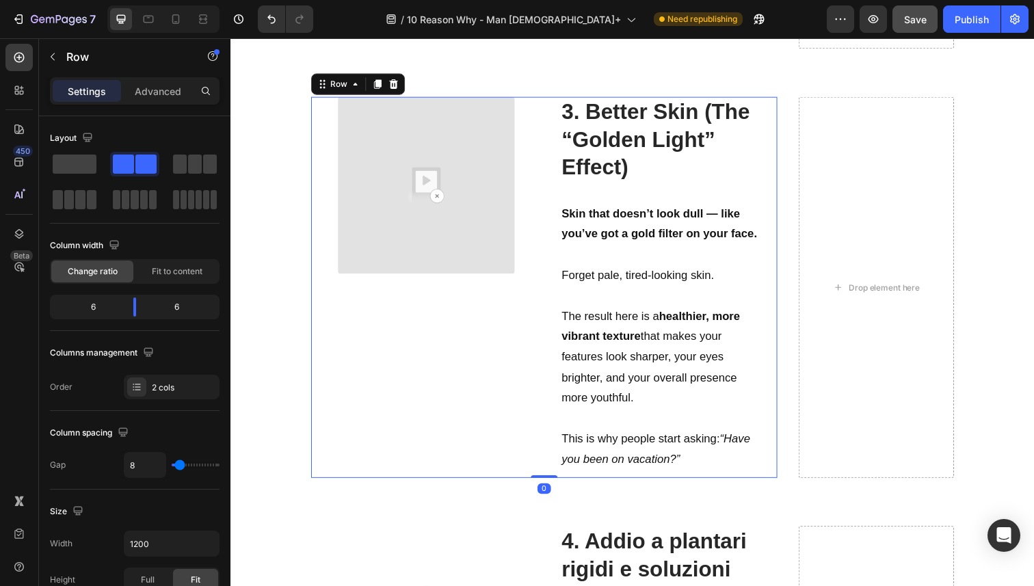
click at [908, 8] on button "Save" at bounding box center [915, 18] width 45 height 27
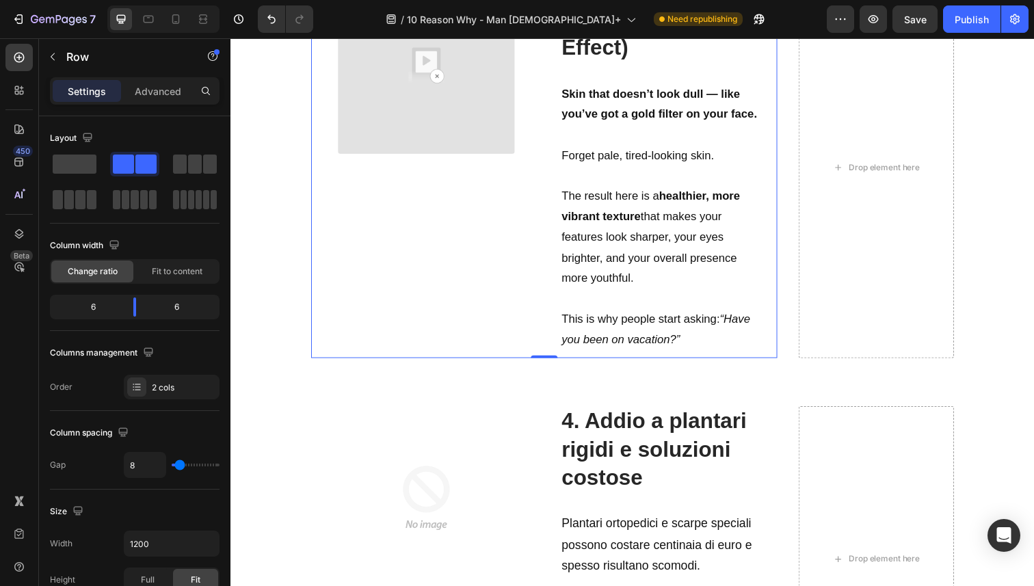
scroll to position [2060, 0]
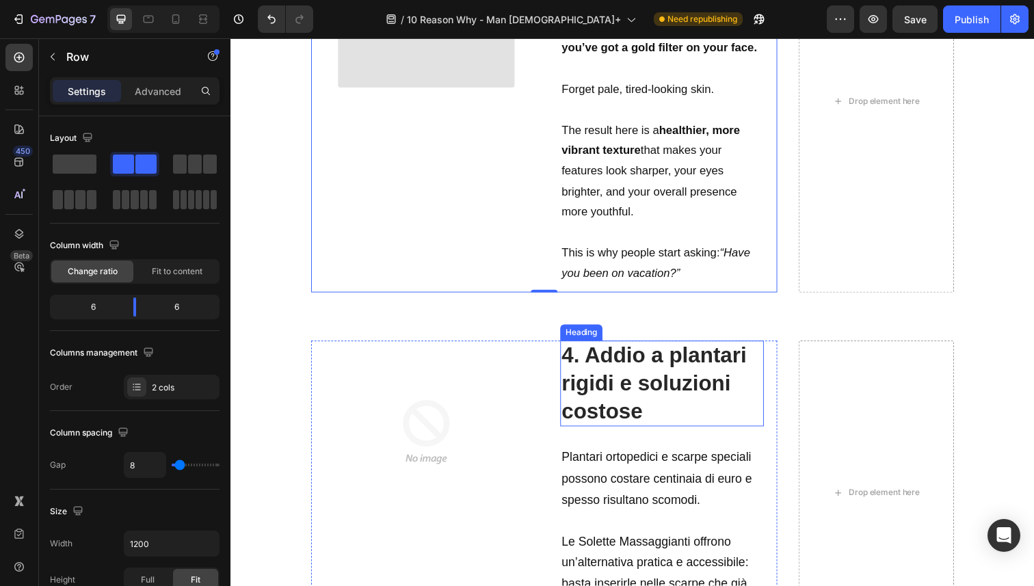
click at [622, 363] on strong "4. Addio a plantari rigidi e soluzioni costose" at bounding box center [662, 390] width 189 height 81
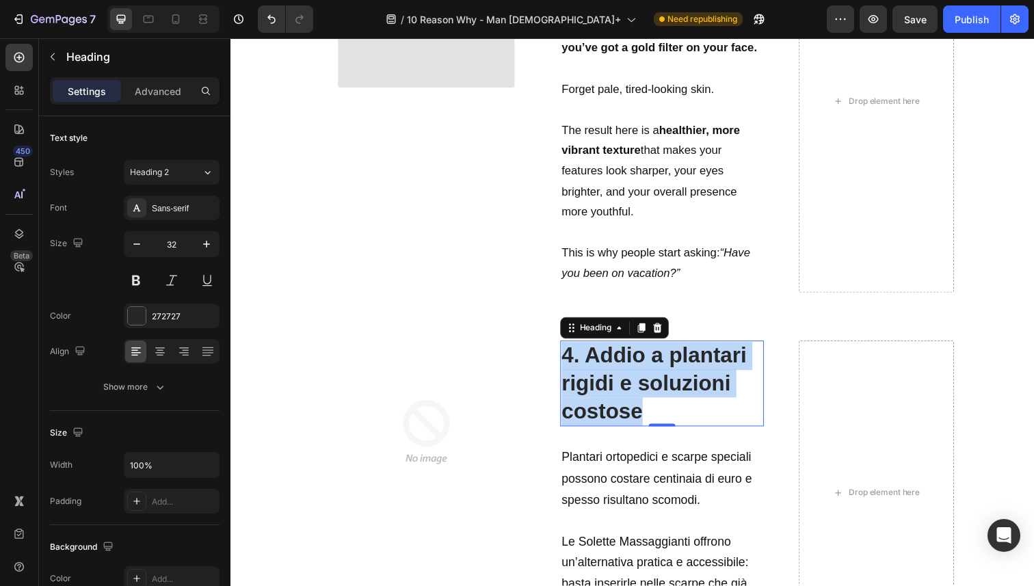
click at [622, 363] on strong "4. Addio a plantari rigidi e soluzioni costose" at bounding box center [662, 390] width 189 height 81
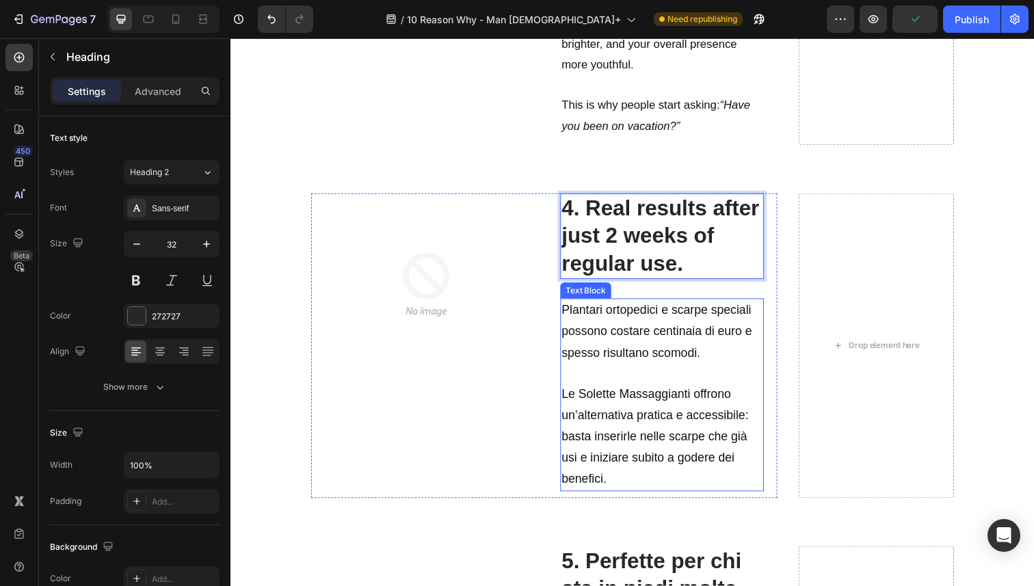
scroll to position [2242, 0]
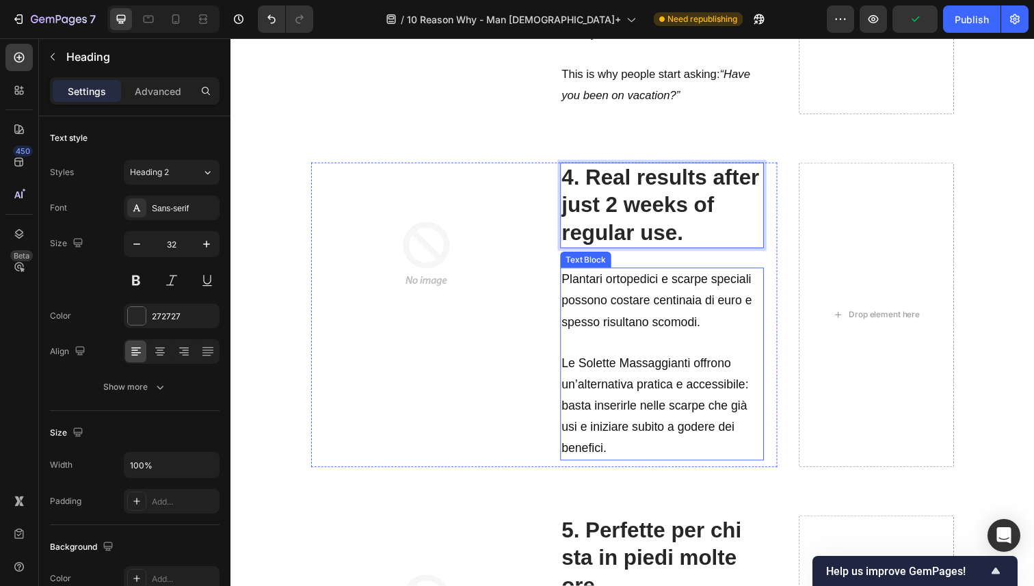
click at [638, 396] on span "Le Solette Massaggianti offrono un’alternativa pratica e accessibile: basta ins…" at bounding box center [663, 414] width 191 height 100
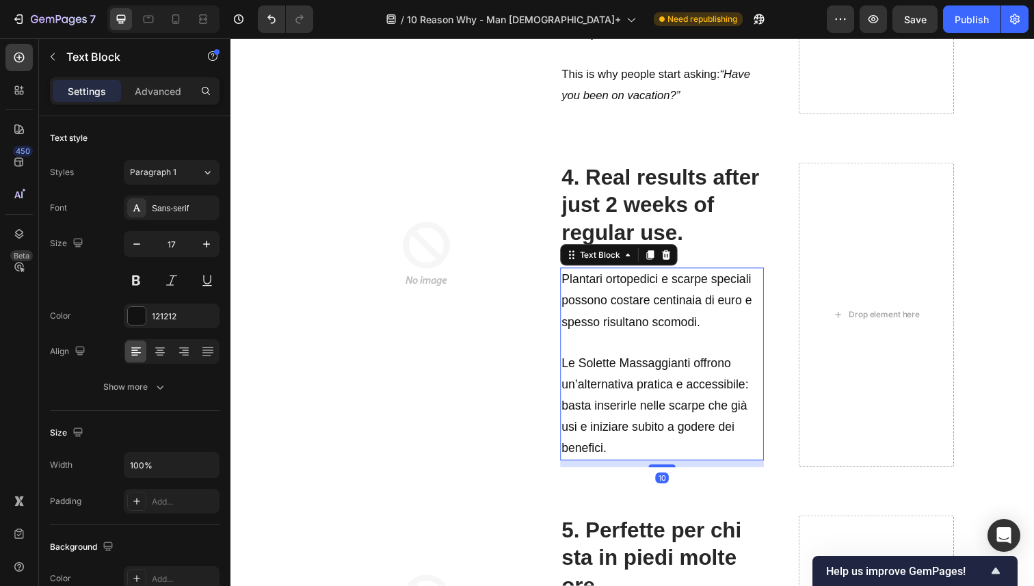
click at [627, 453] on p "Le Solette Massaggianti offrono un’alternativa pratica e accessibile: basta ins…" at bounding box center [670, 415] width 205 height 108
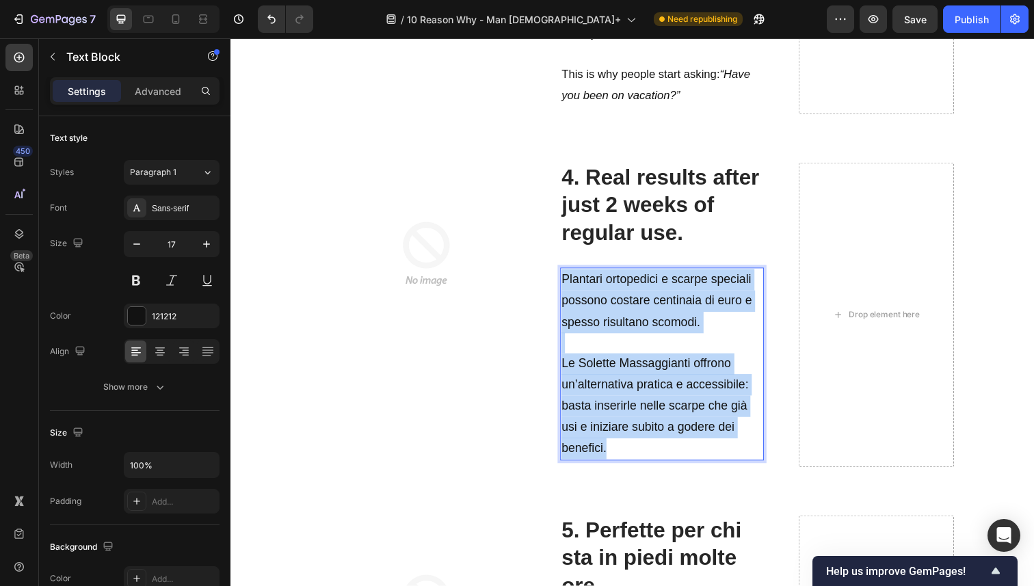
drag, startPoint x: 627, startPoint y: 453, endPoint x: 566, endPoint y: 289, distance: 175.1
click at [567, 289] on div "Plantari ortopedici e scarpe speciali possono costare centinaia di euro e spess…" at bounding box center [671, 371] width 208 height 196
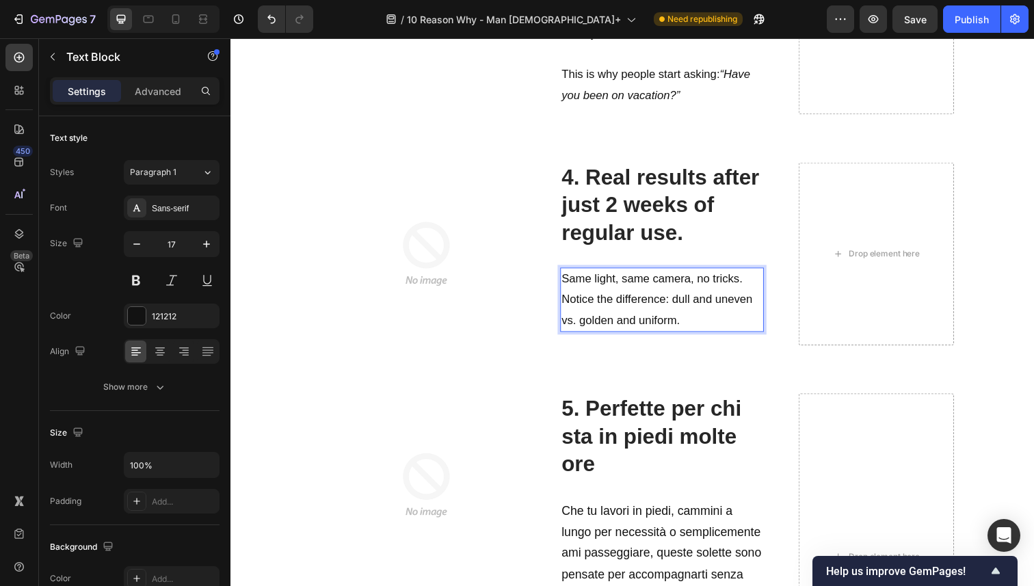
click at [754, 285] on p "Same light, same camera, no tricks." at bounding box center [670, 284] width 205 height 21
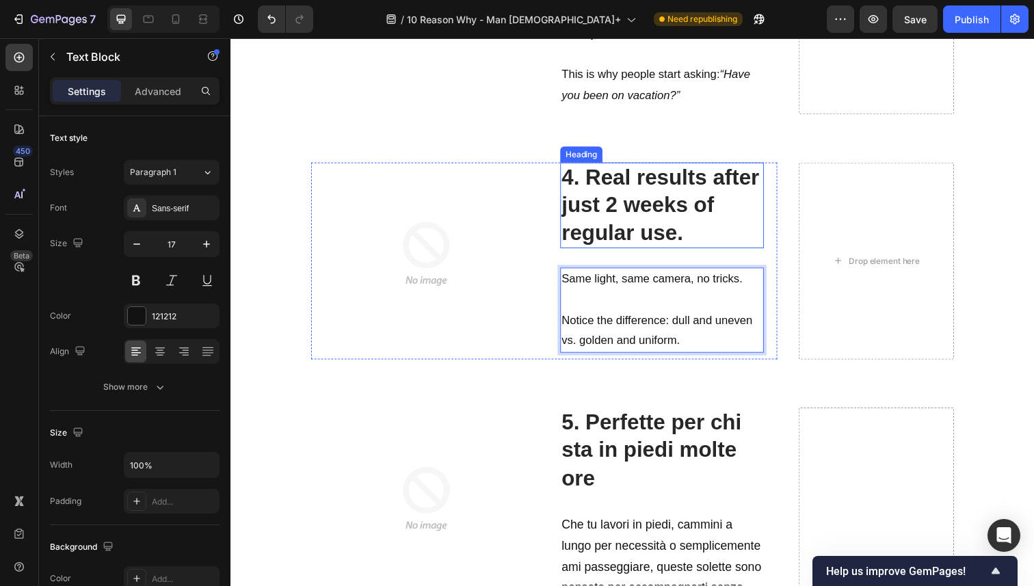
click at [594, 235] on strong "4. Real results after just 2 weeks of regular use." at bounding box center [669, 208] width 202 height 81
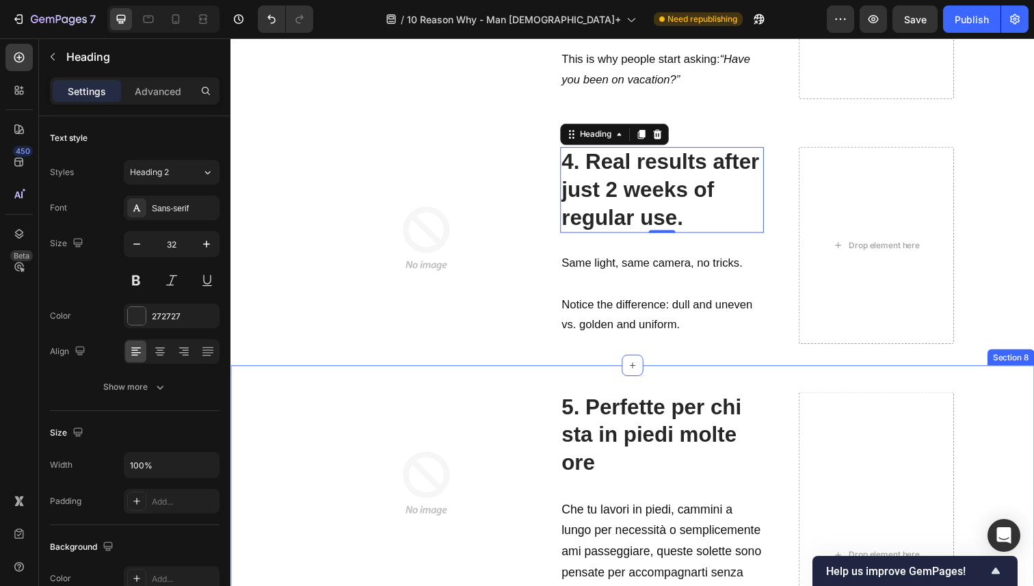
scroll to position [2264, 0]
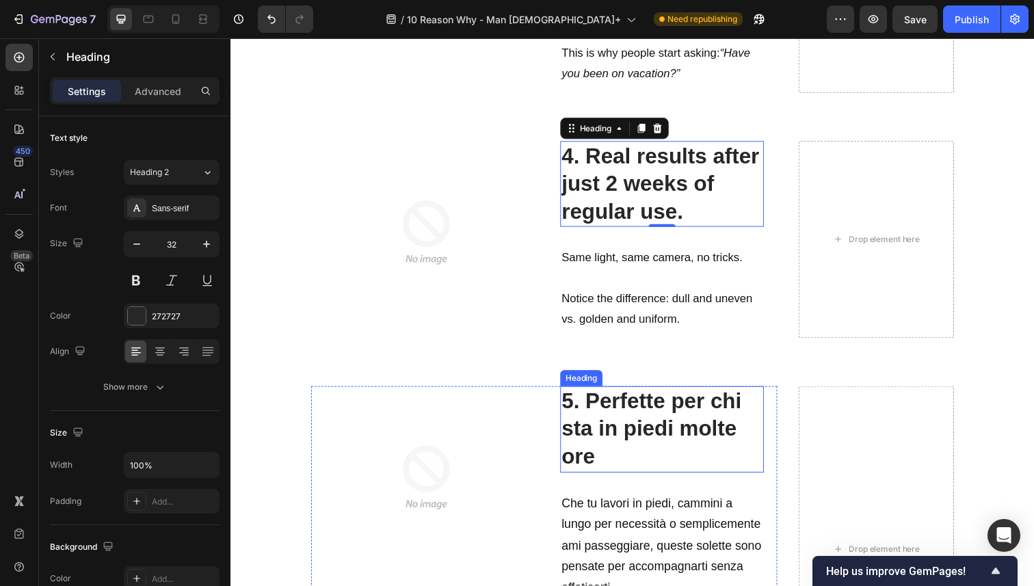
click at [620, 423] on h2 "5. Perfette per chi sta in piedi molte ore" at bounding box center [671, 438] width 208 height 88
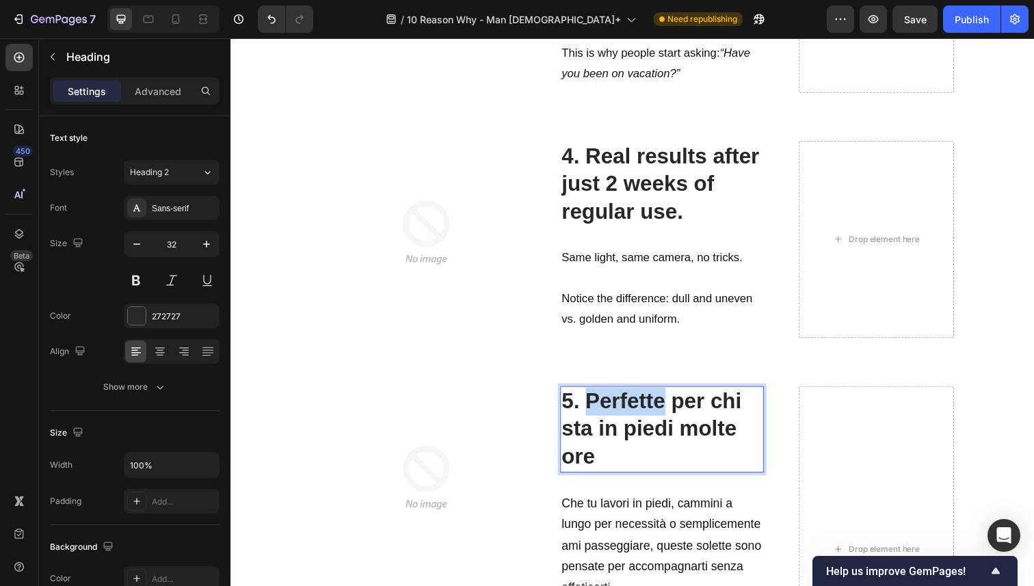
click at [620, 423] on h2 "5. Perfette per chi sta in piedi molte ore" at bounding box center [671, 438] width 208 height 88
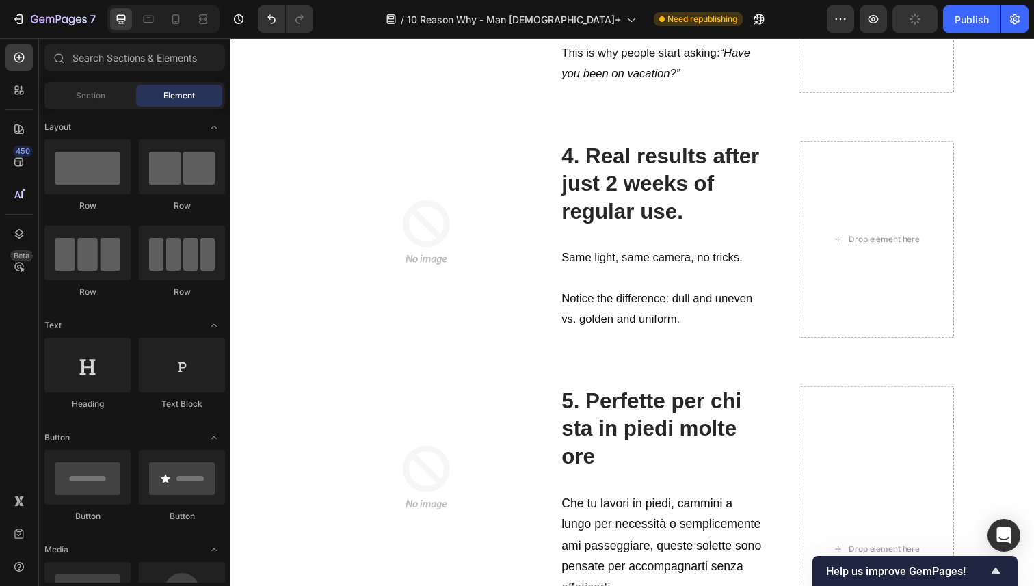
click at [613, 420] on strong "5. Perfette per chi sta in piedi molte ore" at bounding box center [660, 437] width 184 height 81
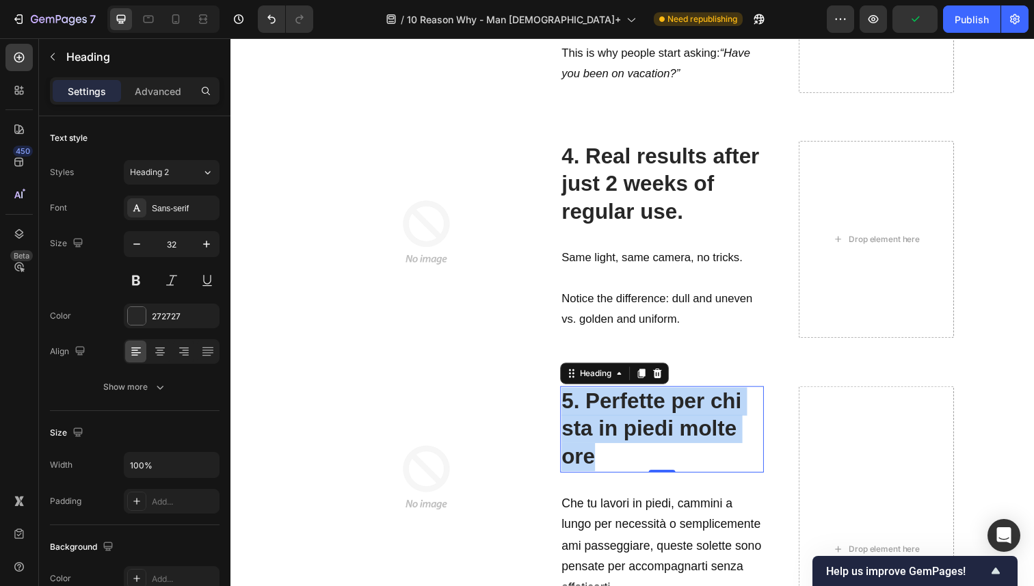
click at [613, 420] on strong "5. Perfette per chi sta in piedi molte ore" at bounding box center [660, 437] width 184 height 81
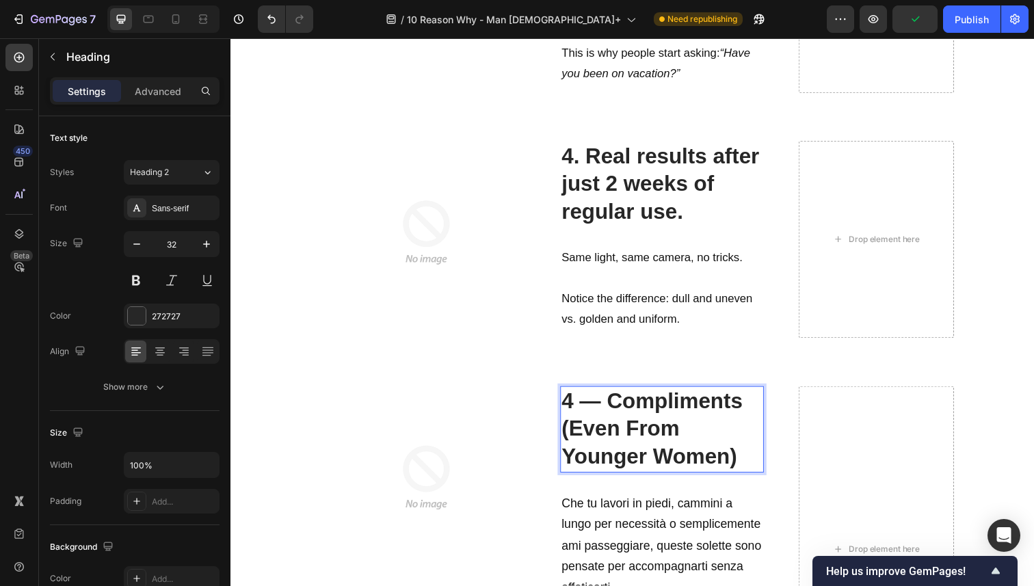
click at [609, 413] on strong "4 — Compliments (Even From Younger Women)" at bounding box center [660, 437] width 185 height 81
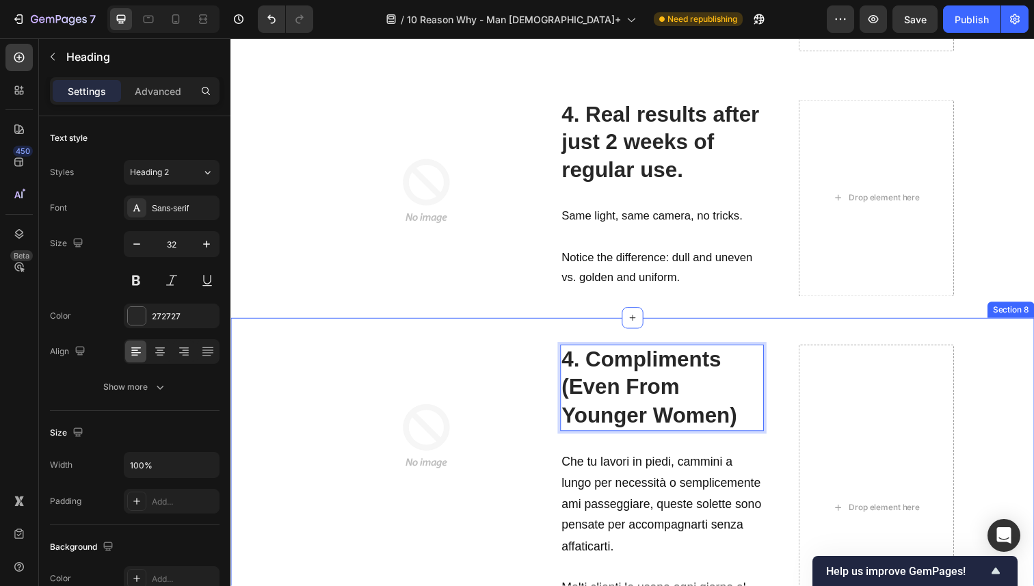
scroll to position [2420, 0]
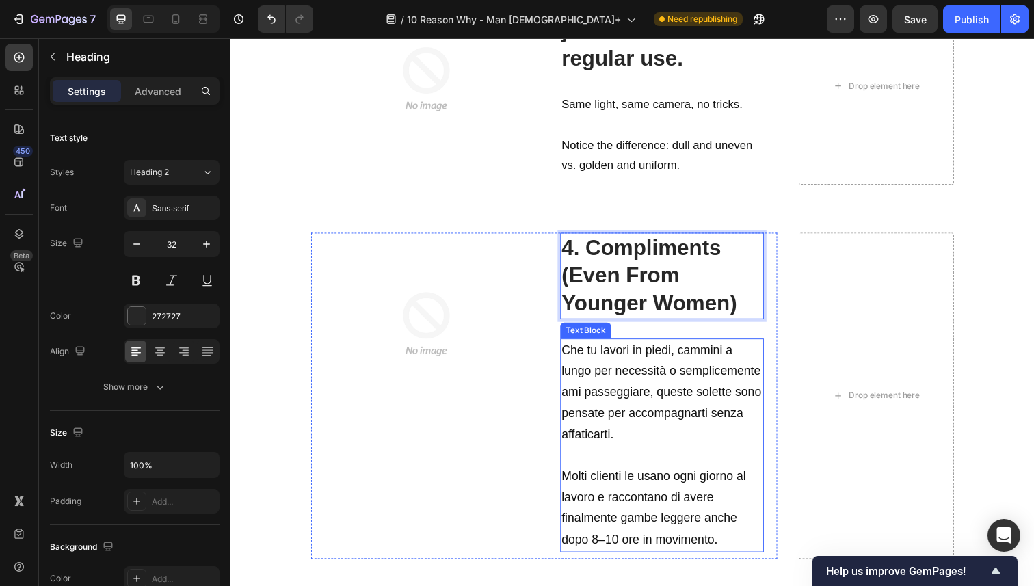
click at [620, 386] on p "Che tu lavori in piedi, cammini a lungo per necessità o semplicemente ami passe…" at bounding box center [670, 401] width 205 height 108
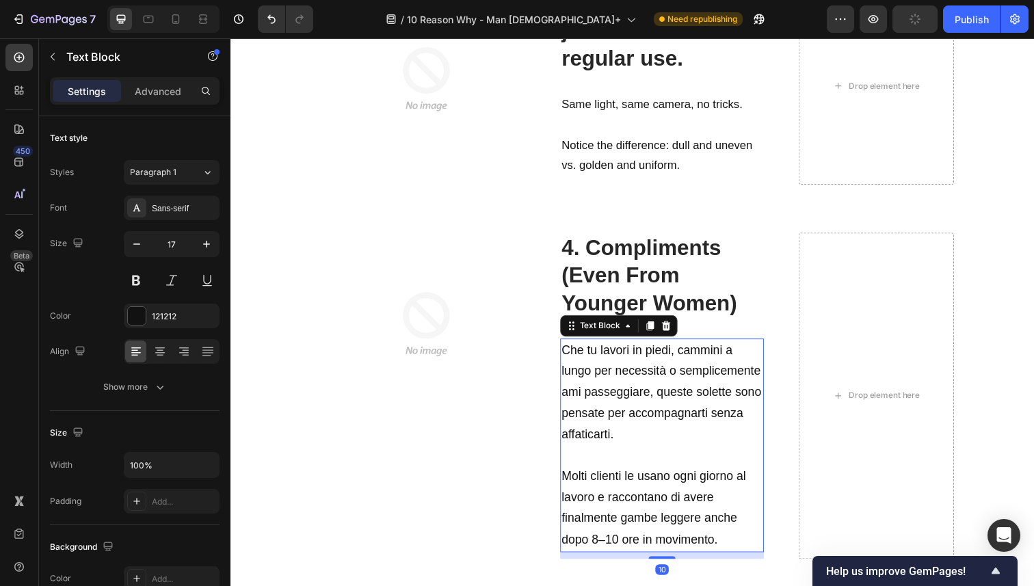
click at [735, 539] on p "Molti clienti le usano ogni giorno al lavoro e raccontano di avere finalmente g…" at bounding box center [670, 518] width 205 height 86
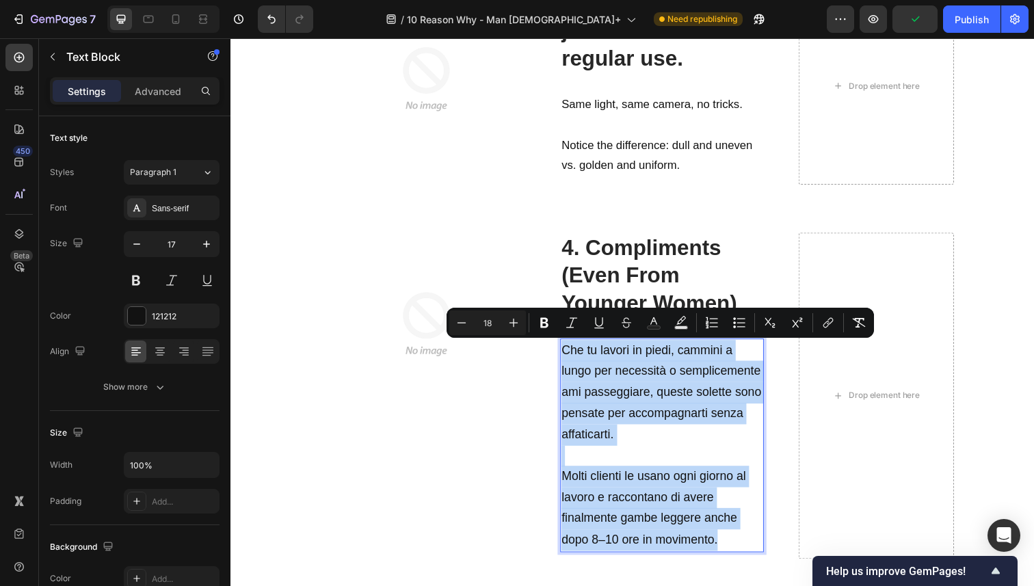
drag, startPoint x: 735, startPoint y: 545, endPoint x: 567, endPoint y: 363, distance: 246.9
click at [567, 363] on div "Che tu lavori in piedi, cammini a lungo per necessità o semplicemente ami passe…" at bounding box center [671, 454] width 208 height 218
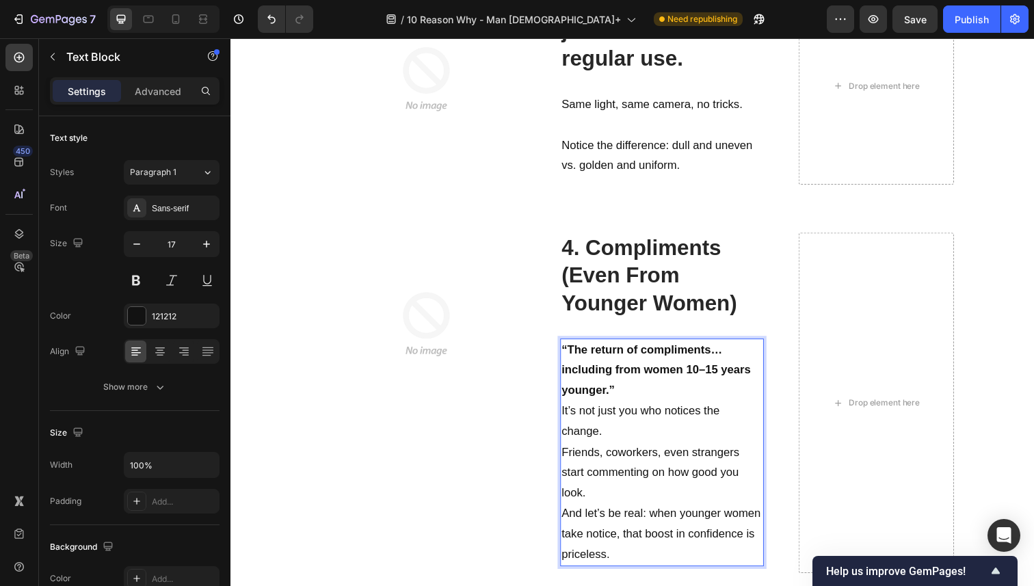
click at [630, 393] on p "“The return of compliments… including from women 10–15 years younger.”" at bounding box center [670, 378] width 205 height 63
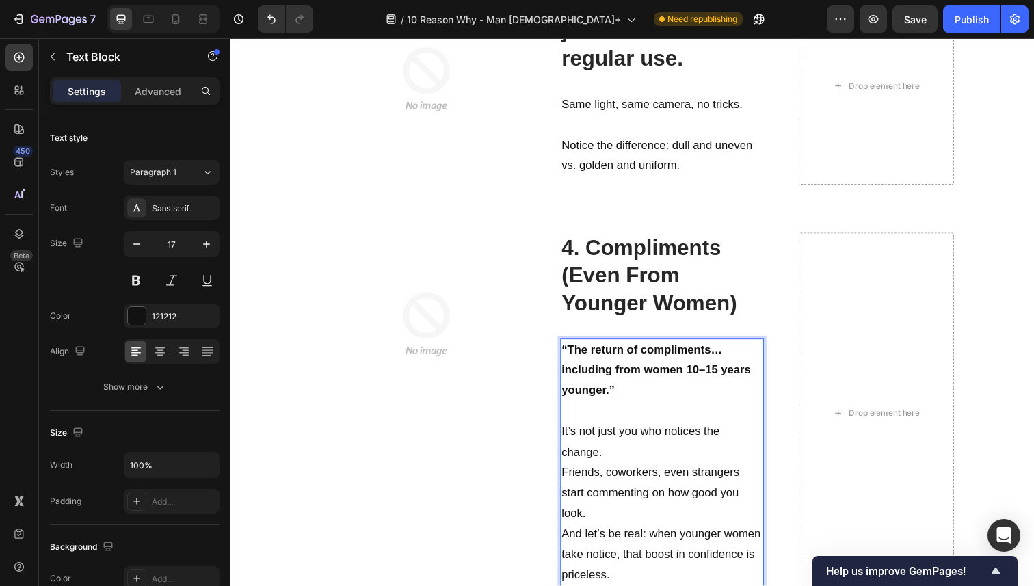
click at [623, 460] on p "It’s not just you who notices the change." at bounding box center [670, 451] width 205 height 42
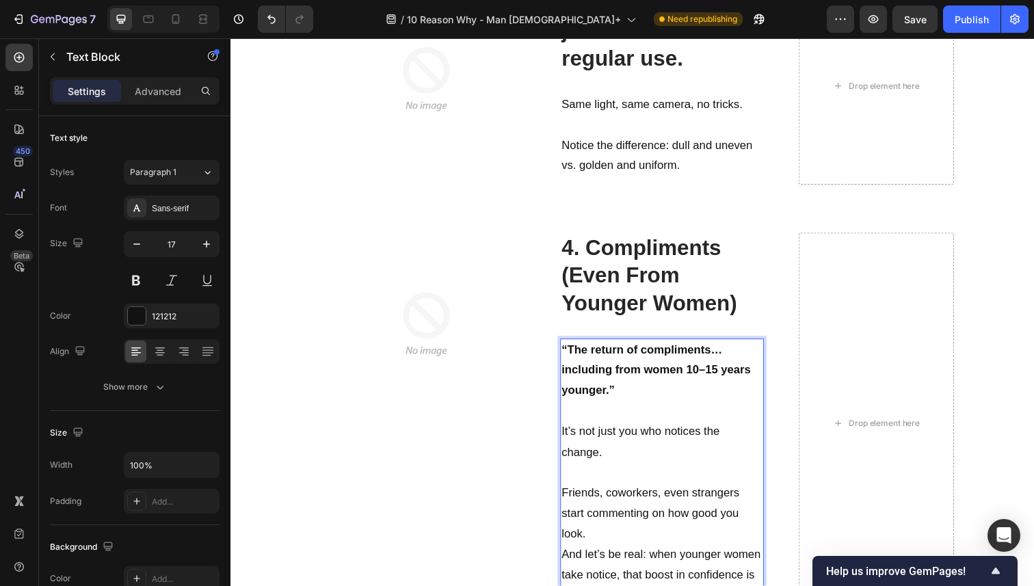
click at [616, 542] on p "Friends, coworkers, even strangers start commenting on how good you look." at bounding box center [670, 524] width 205 height 63
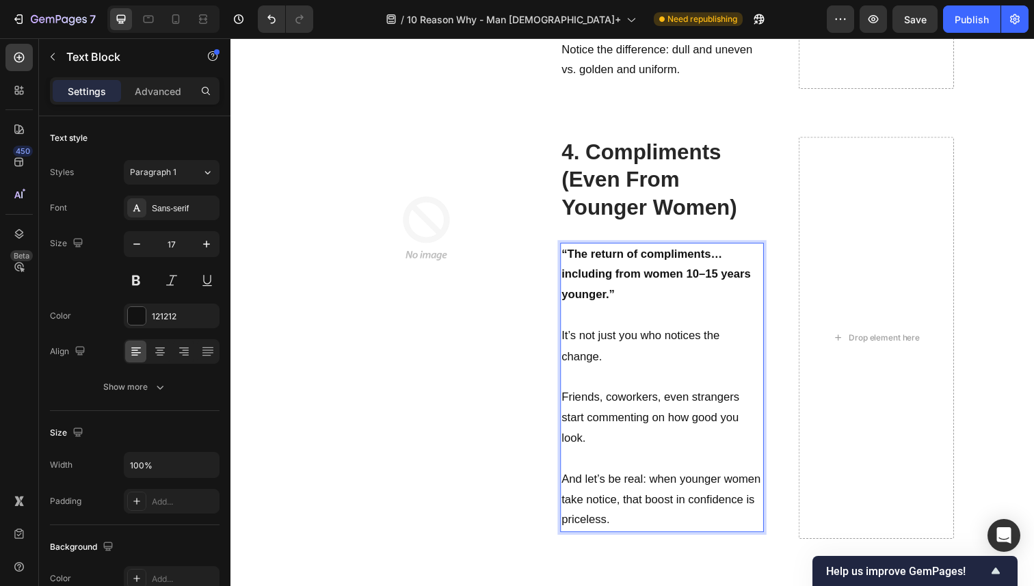
scroll to position [2561, 0]
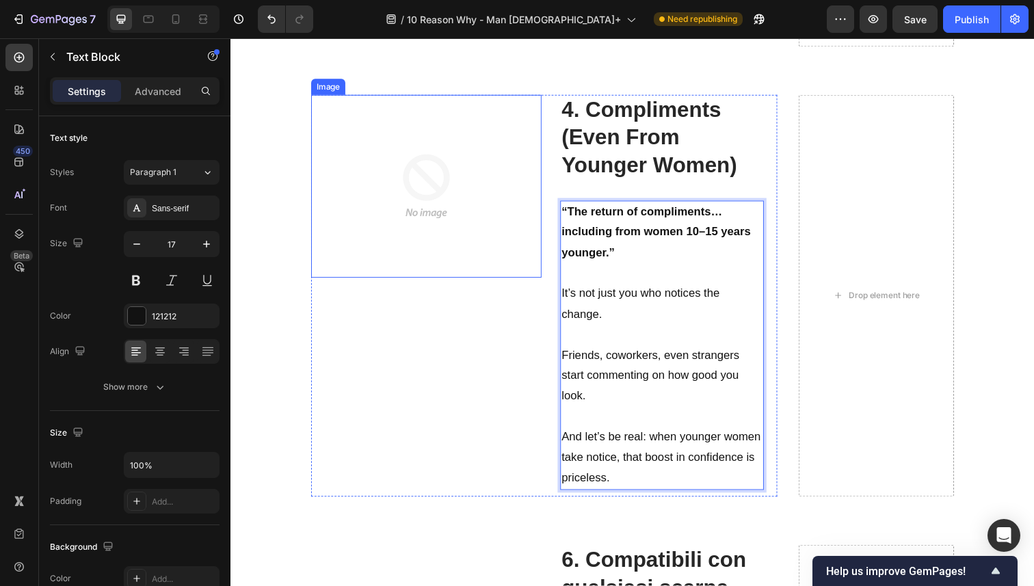
click at [423, 269] on img at bounding box center [430, 189] width 187 height 187
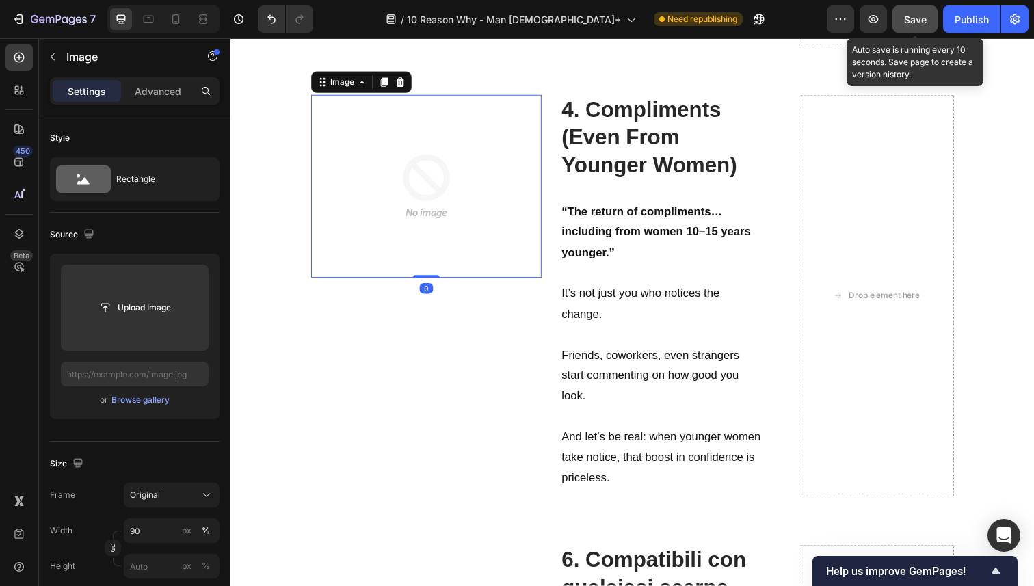
click at [900, 20] on button "Save" at bounding box center [915, 18] width 45 height 27
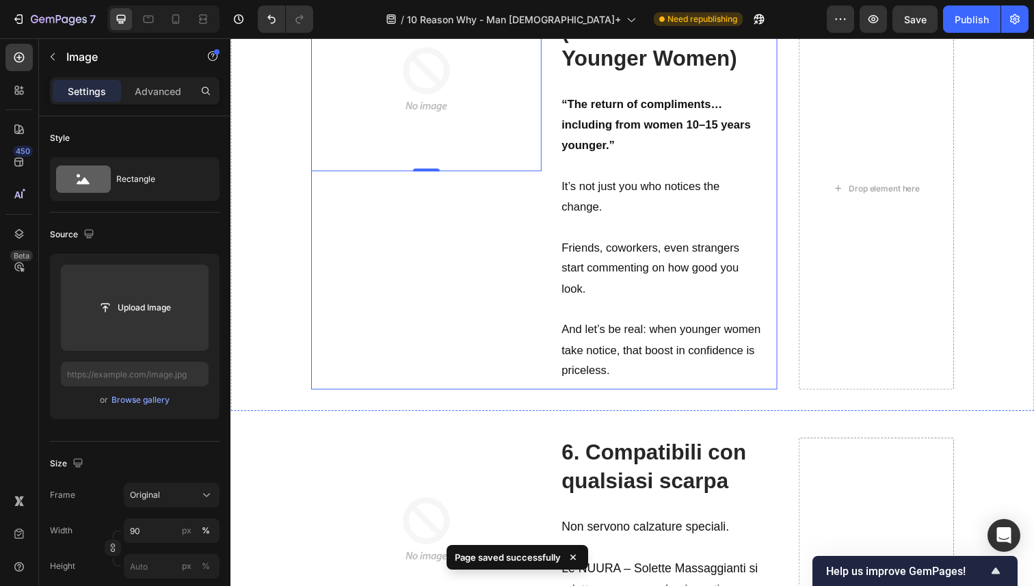
scroll to position [2762, 0]
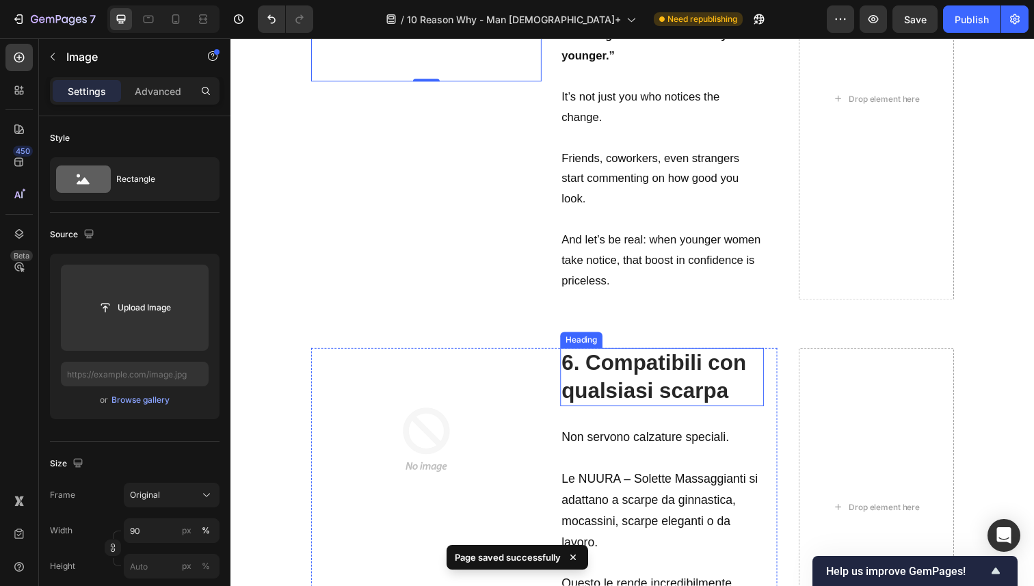
click at [642, 383] on h2 "6. Compatibili con qualsiasi scarpa" at bounding box center [671, 385] width 208 height 60
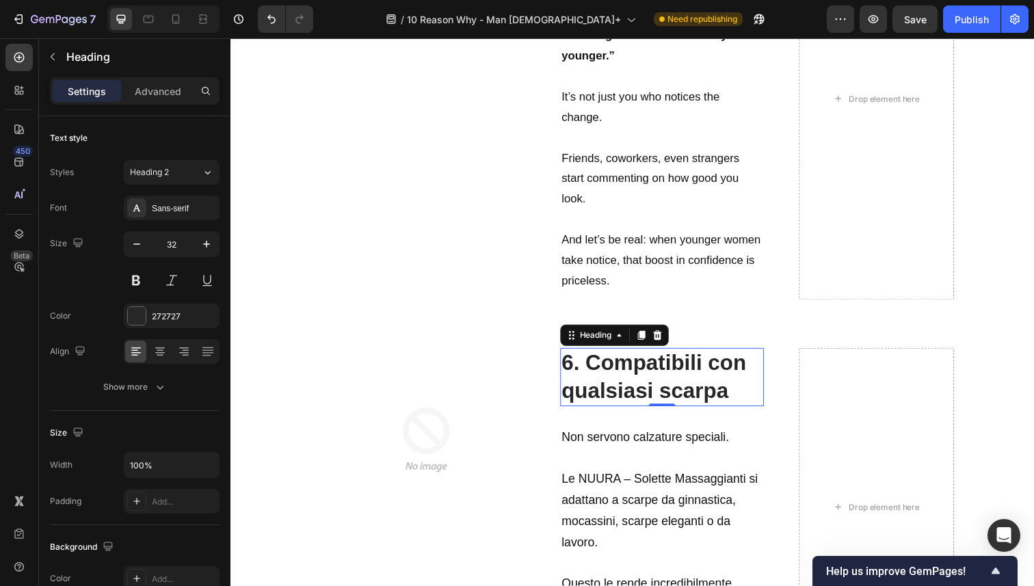
click at [642, 383] on h2 "6. Compatibili con qualsiasi scarpa" at bounding box center [671, 385] width 208 height 60
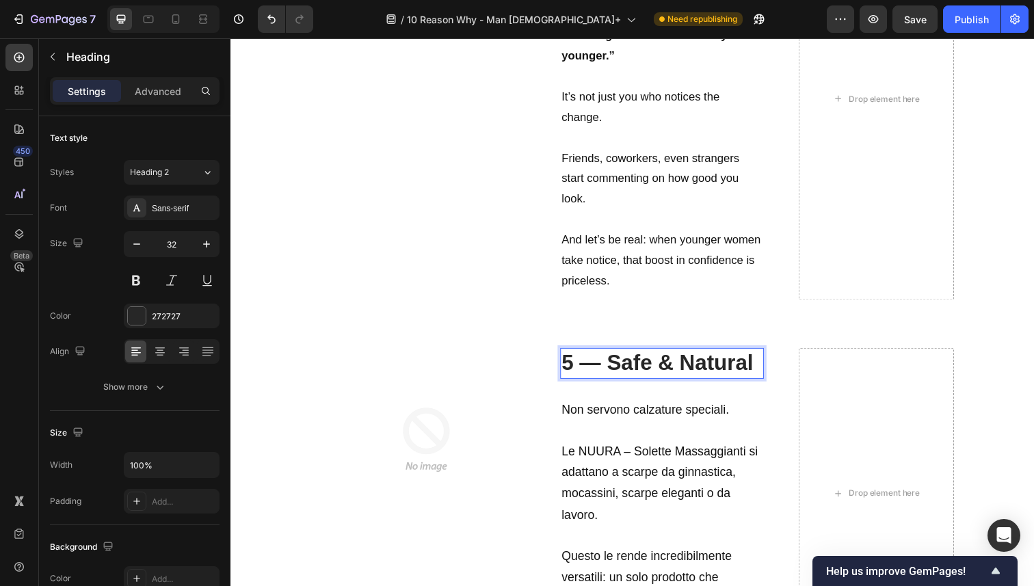
click at [615, 370] on strong "5 — Safe & Natural" at bounding box center [666, 370] width 196 height 25
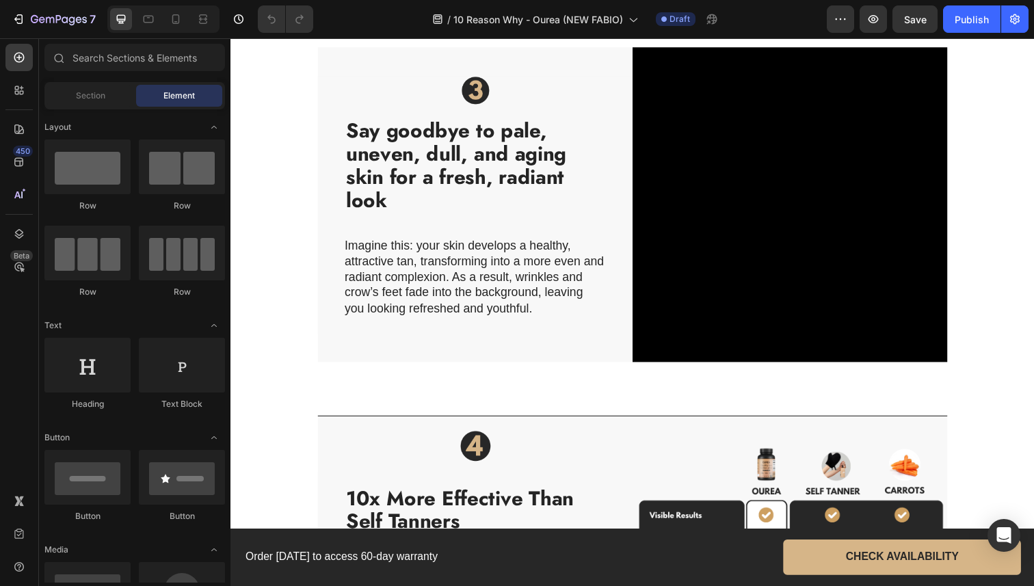
scroll to position [1209, 0]
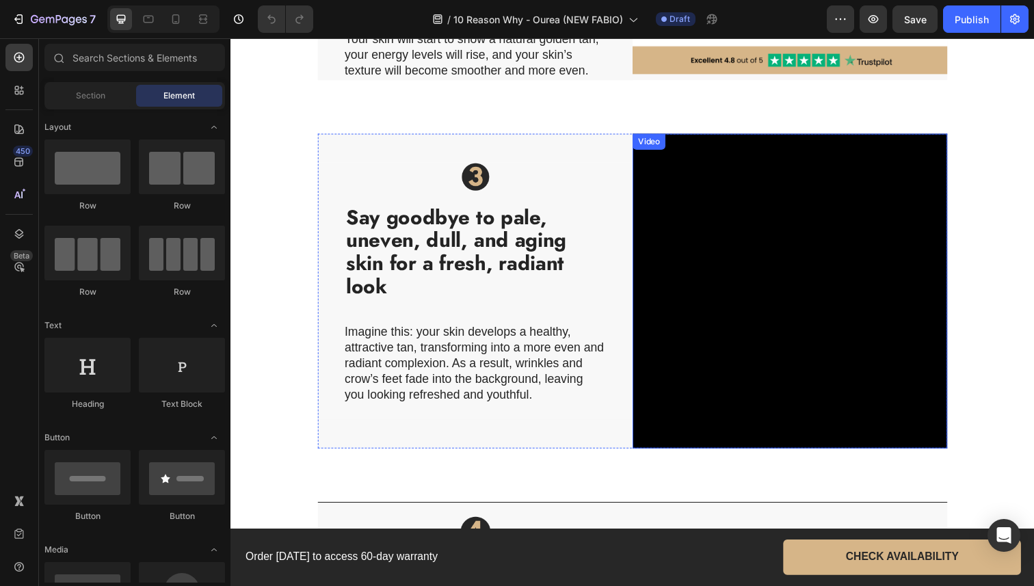
click at [720, 269] on video at bounding box center [802, 297] width 322 height 322
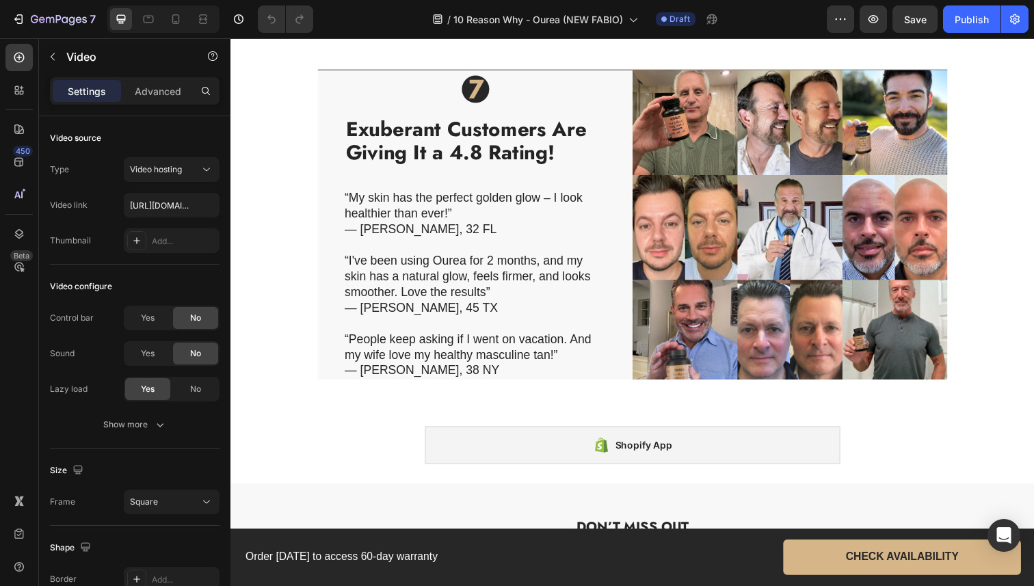
scroll to position [2782, 0]
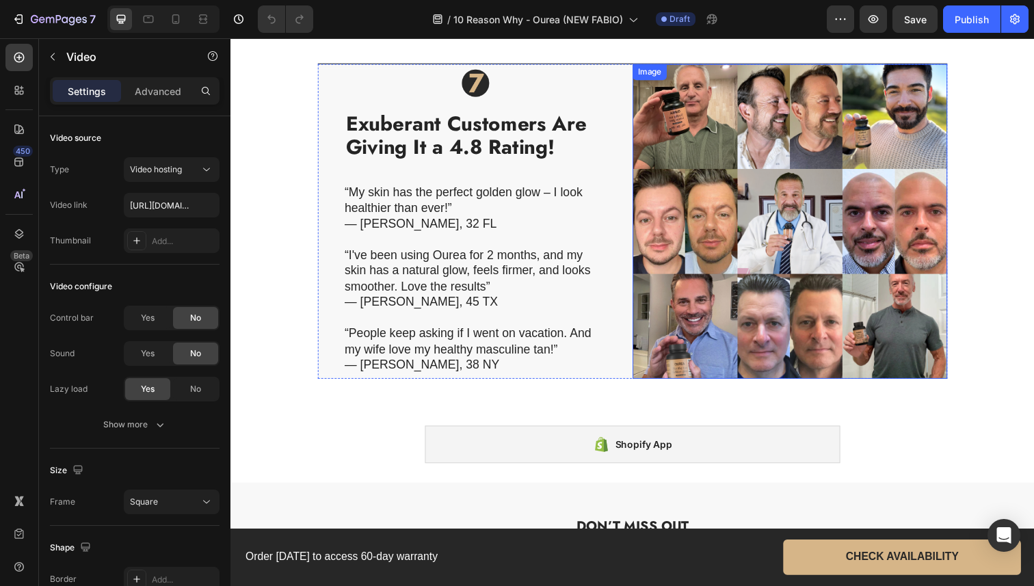
click at [722, 271] on img at bounding box center [802, 226] width 322 height 322
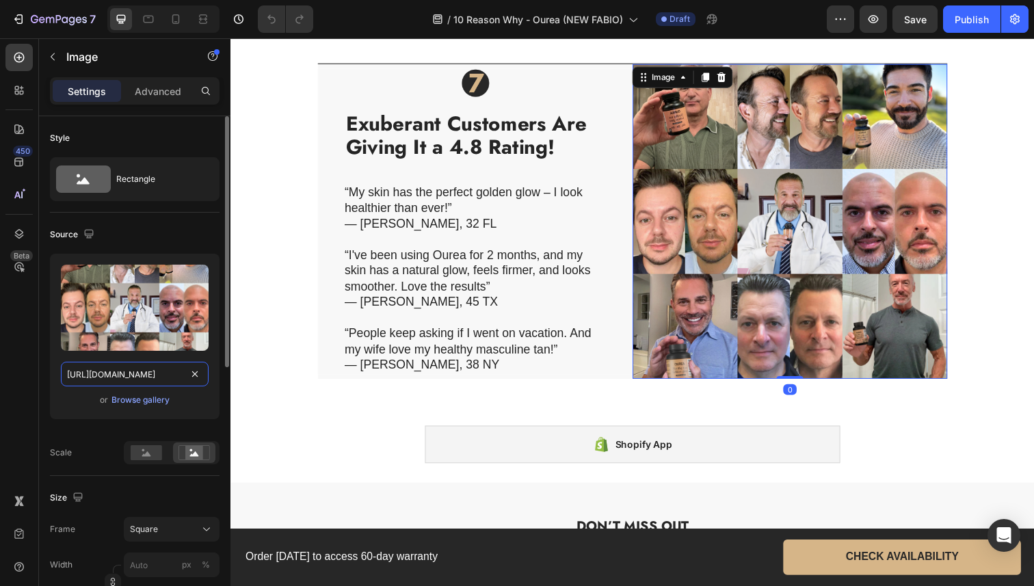
click at [131, 379] on input "[URL][DOMAIN_NAME]" at bounding box center [135, 374] width 148 height 25
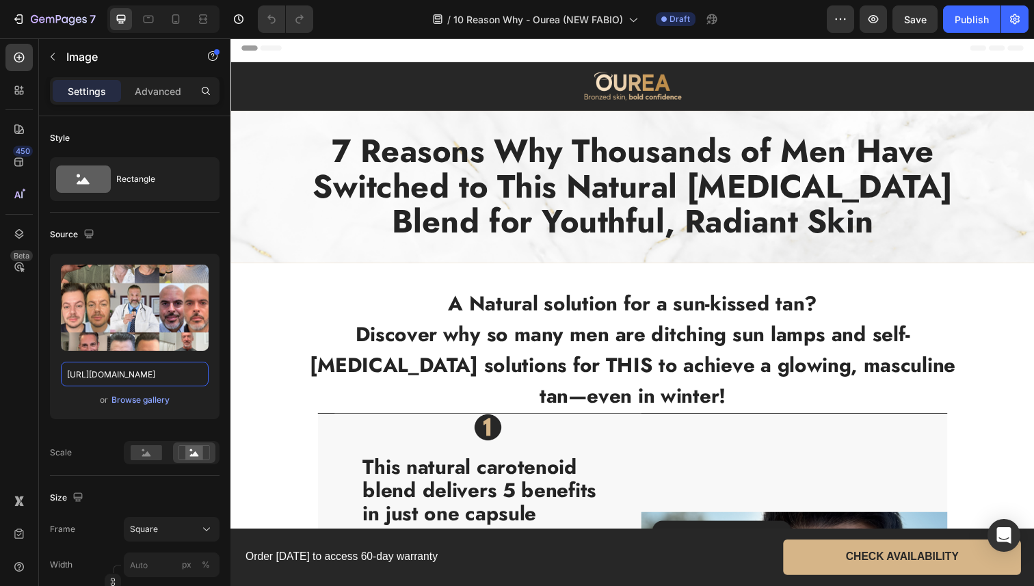
scroll to position [0, 0]
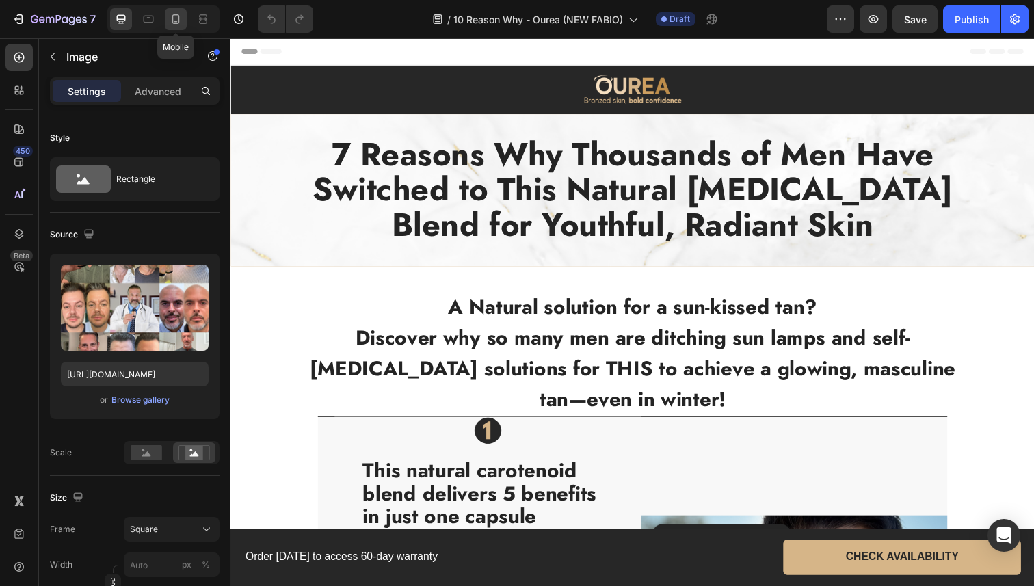
click at [182, 23] on icon at bounding box center [176, 19] width 14 height 14
type input "335"
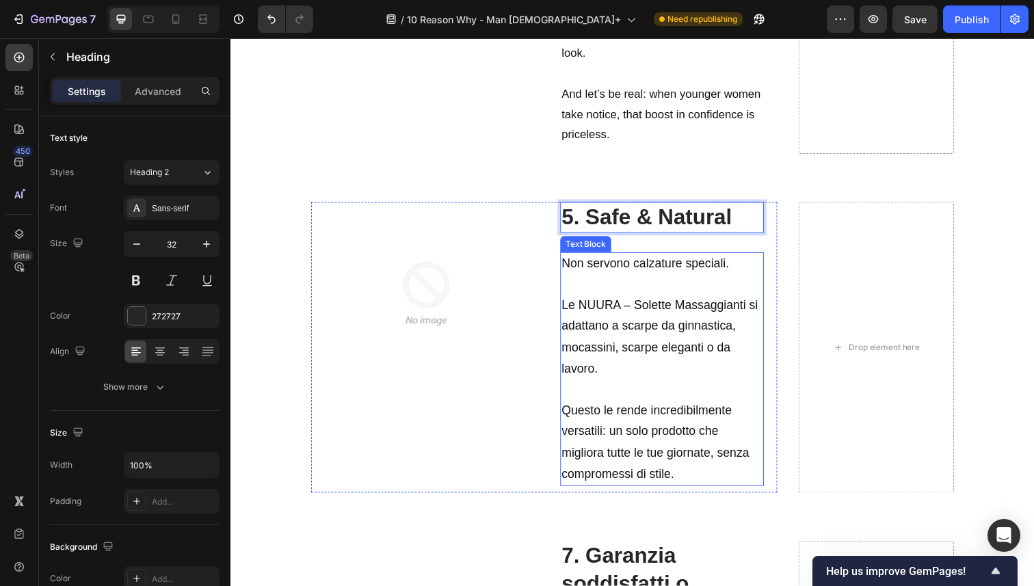
scroll to position [2912, 0]
click at [631, 376] on p "Le NUURA – Solette Massaggianti si adattano a scarpe da ginnastica, mocassini, …" at bounding box center [670, 343] width 205 height 86
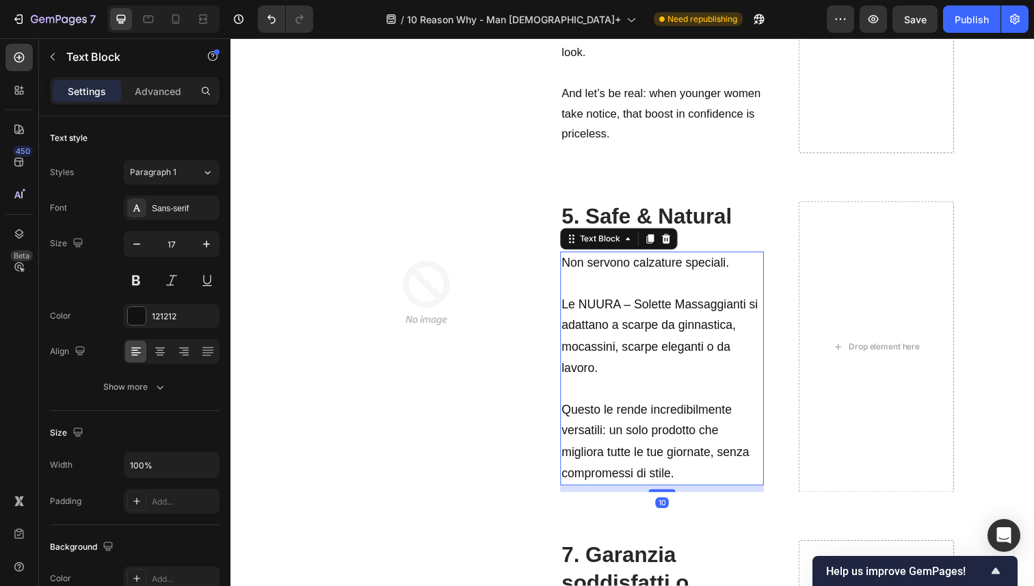
click at [692, 471] on p "Questo le rende incredibilmente versatili: un solo prodotto che migliora tutte …" at bounding box center [670, 451] width 205 height 86
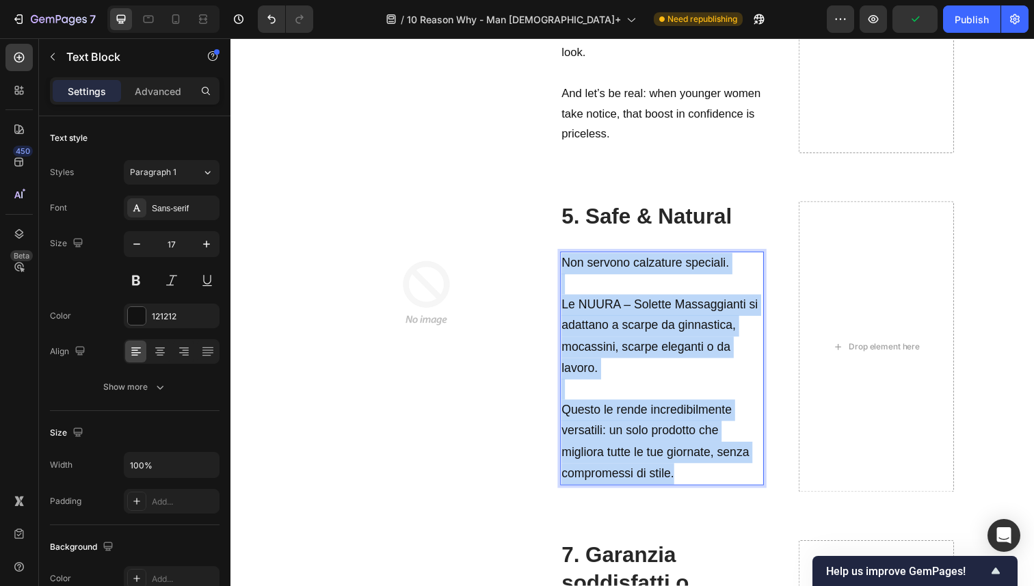
drag, startPoint x: 696, startPoint y: 480, endPoint x: 566, endPoint y: 271, distance: 245.5
click at [567, 271] on div "Non servono calzature speciali. Le NUURA – Solette Massaggianti si adattano a s…" at bounding box center [671, 376] width 208 height 239
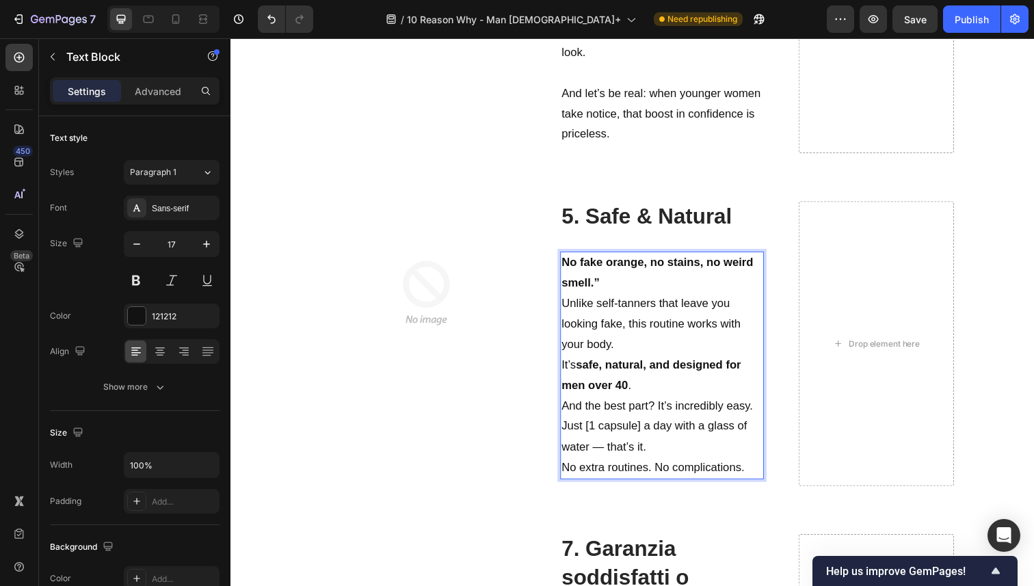
click at [603, 290] on p "No fake orange, no stains, no weird smell.”" at bounding box center [670, 279] width 205 height 42
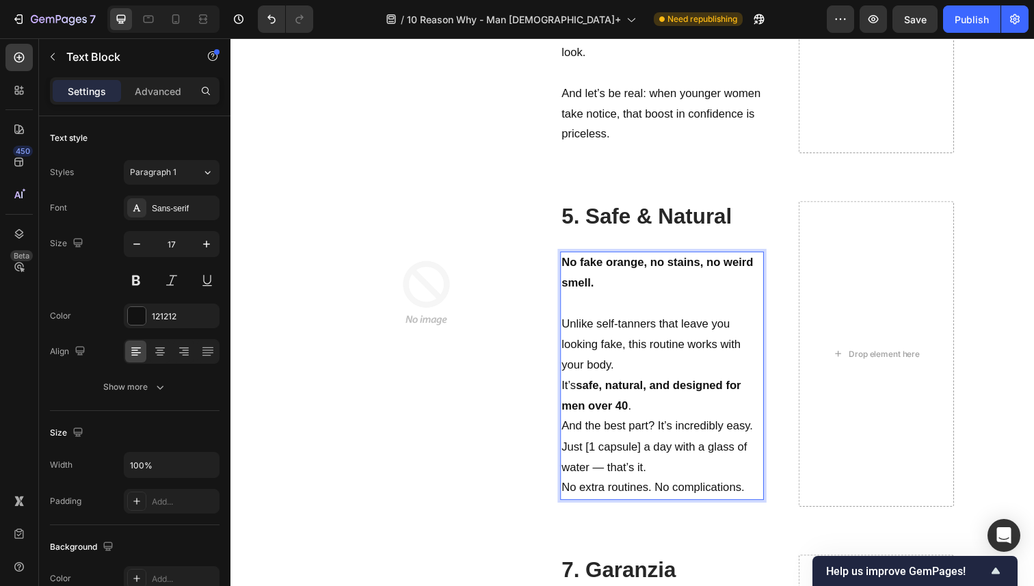
click at [625, 368] on p "Unlike self-tanners that leave you looking fake, this routine works with your b…" at bounding box center [670, 351] width 205 height 63
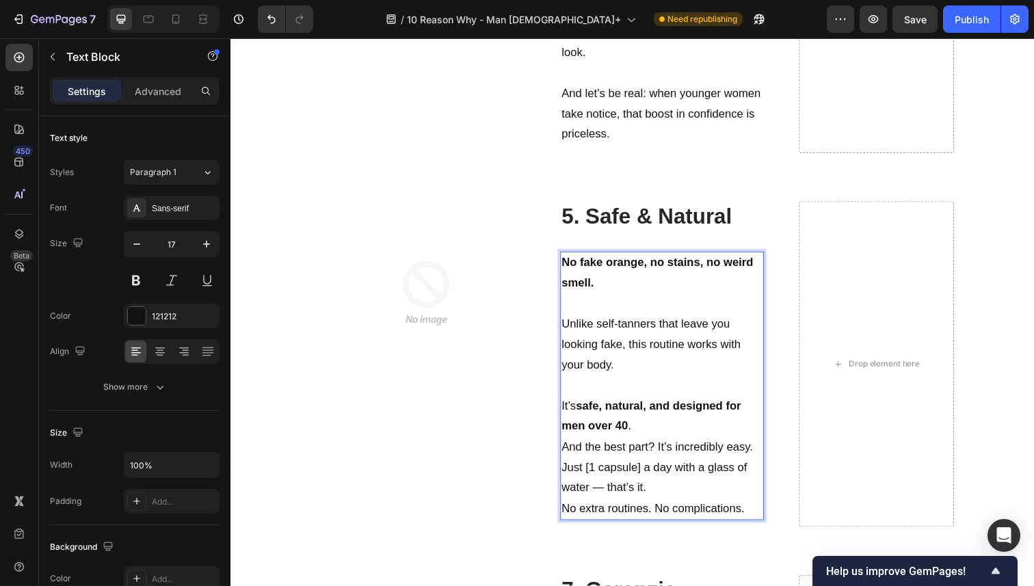
click at [649, 435] on p "It’s safe, natural, and designed for men over 40 ." at bounding box center [670, 425] width 205 height 42
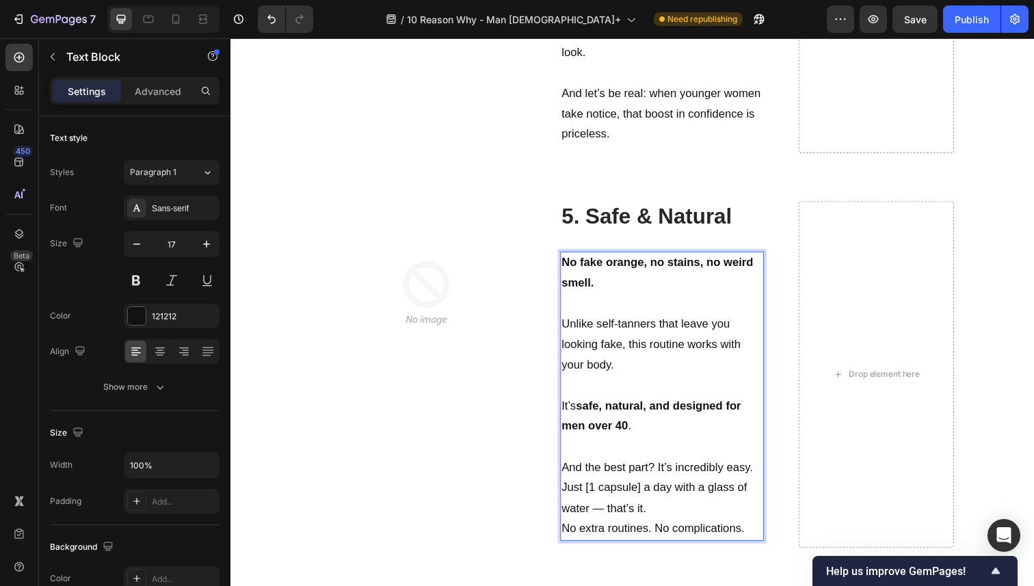
click at [645, 501] on p "Just [1 capsule] a day with a glass of water — that’s it." at bounding box center [670, 509] width 205 height 42
click at [592, 499] on p "Just [1 capsule a day with a glass of water — that’s it." at bounding box center [670, 509] width 205 height 42
click at [669, 520] on p "Just 1 capsule a day with a glass of water — that’s it." at bounding box center [670, 509] width 205 height 42
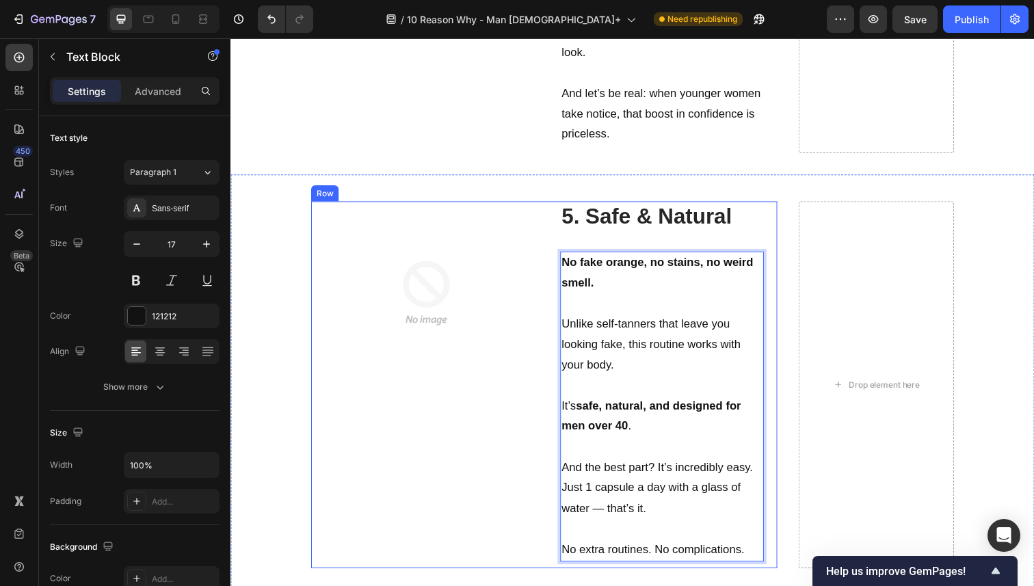
click at [523, 455] on div "Image" at bounding box center [430, 392] width 235 height 375
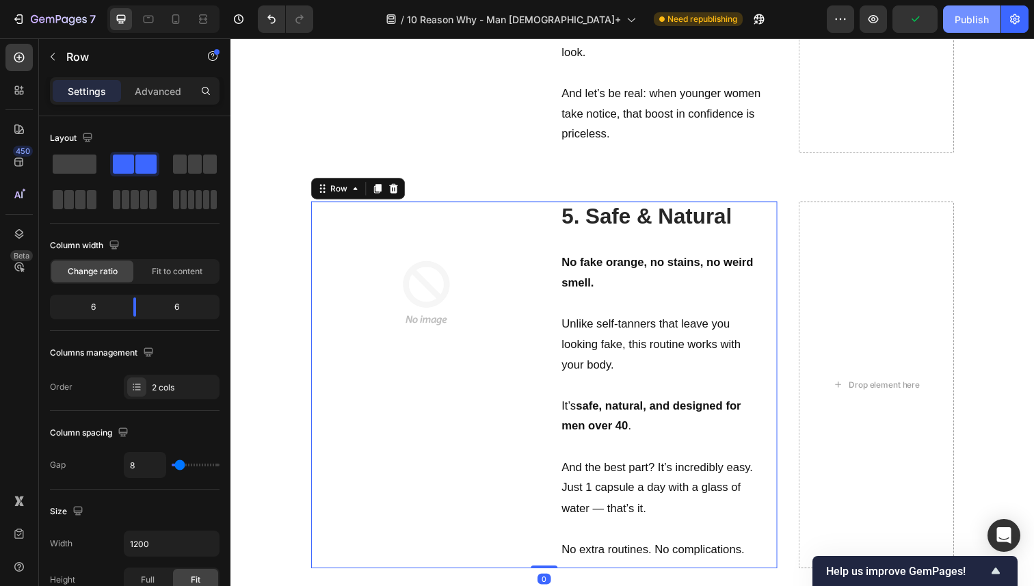
click at [954, 27] on button "Publish" at bounding box center [971, 18] width 57 height 27
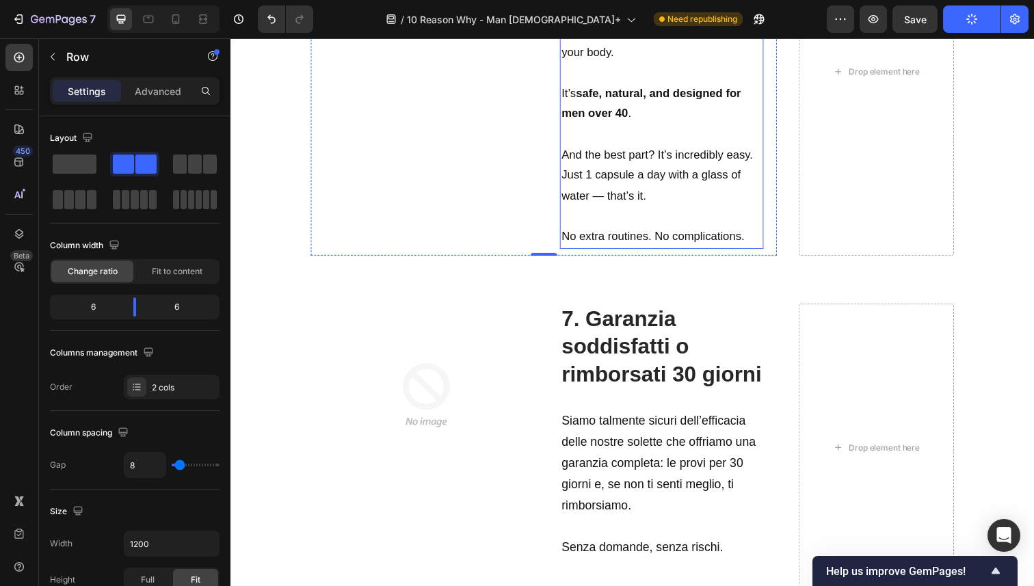
scroll to position [3286, 0]
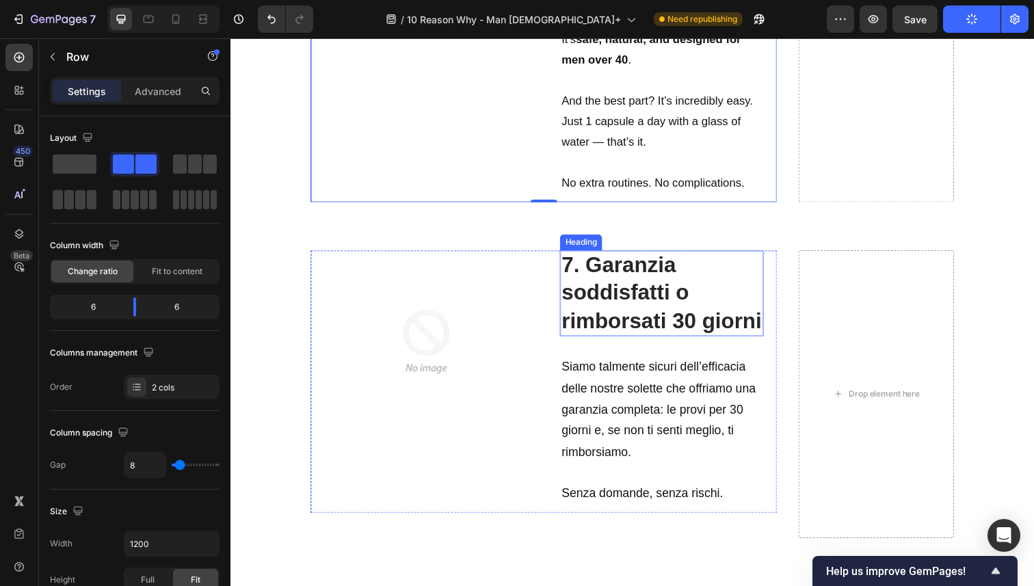
click at [591, 321] on strong "7. Garanzia soddisfatti o rimborsati 30 giorni" at bounding box center [670, 298] width 205 height 81
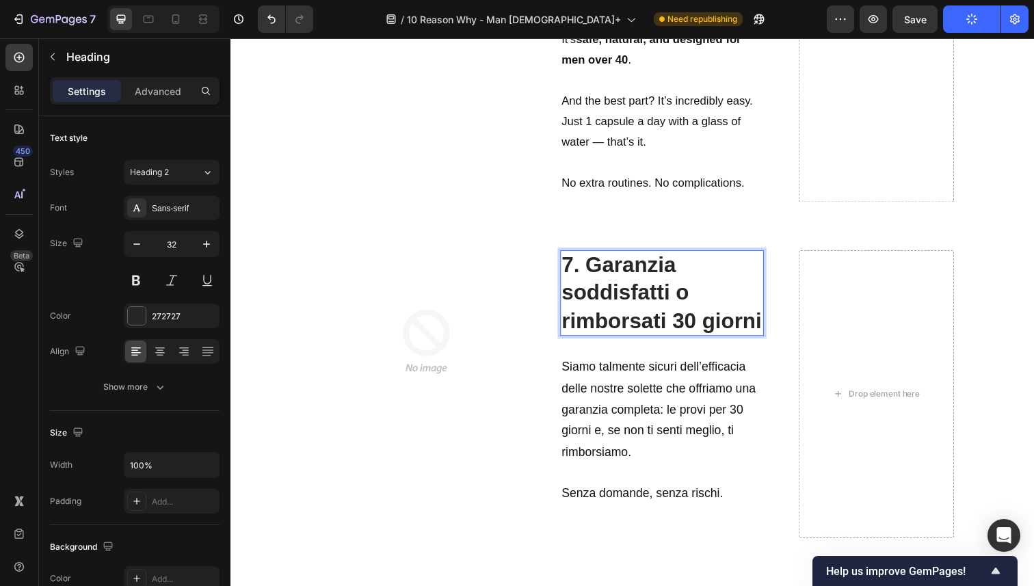
click at [591, 321] on strong "7. Garanzia soddisfatti o rimborsati 30 giorni" at bounding box center [670, 298] width 205 height 81
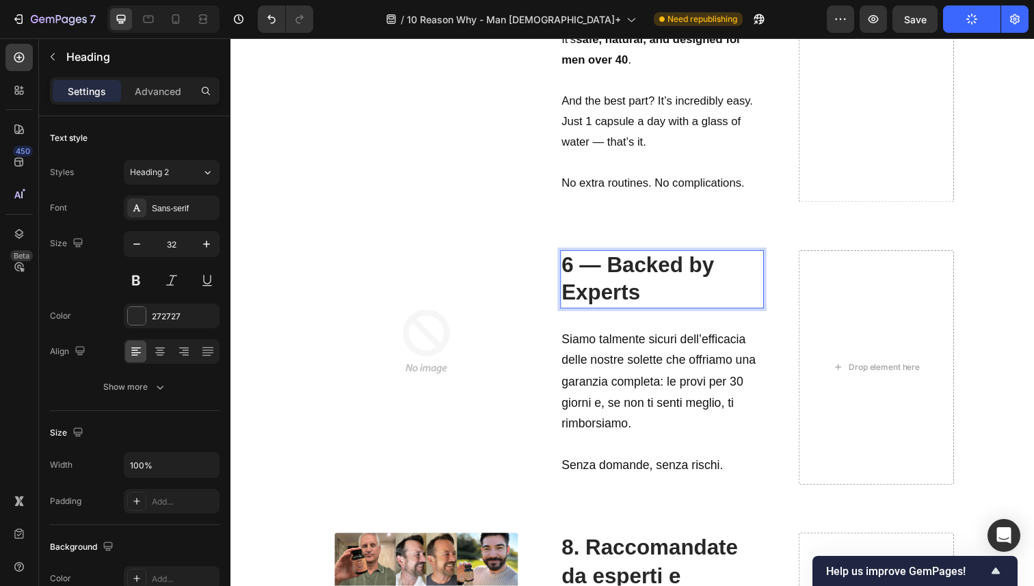
click at [614, 272] on strong "6 — Backed by Experts" at bounding box center [646, 284] width 156 height 53
click at [626, 421] on p "Siamo talmente sicuri dell’efficacia delle nostre solette che offriamo una gara…" at bounding box center [670, 390] width 205 height 108
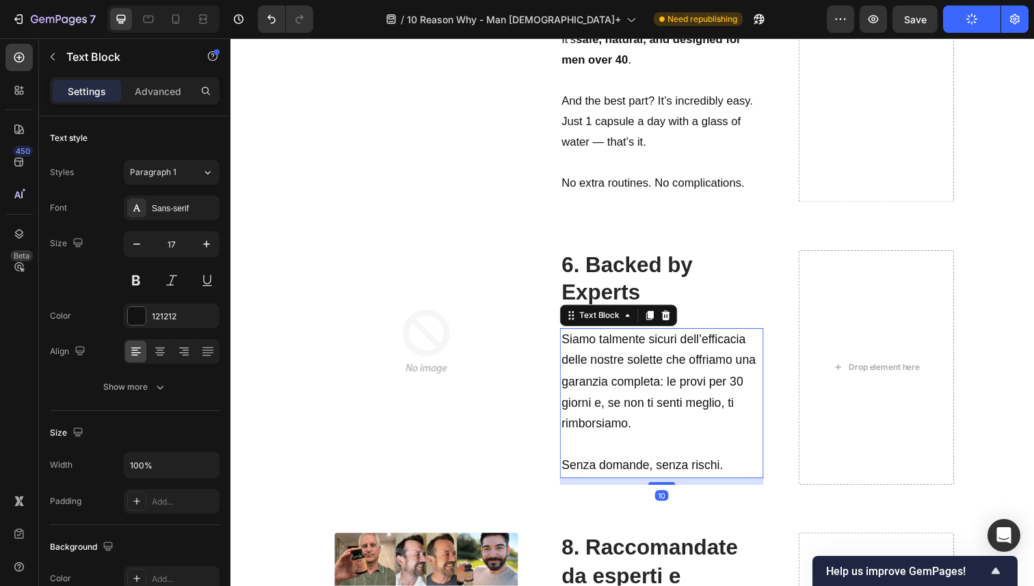
click at [728, 469] on span "Senza domande, senza rischi." at bounding box center [650, 475] width 165 height 14
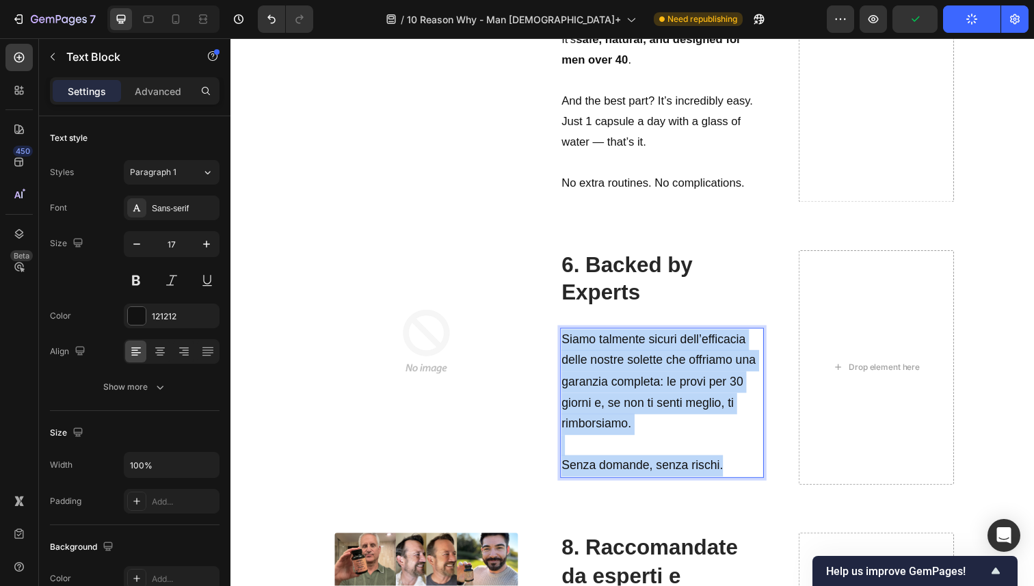
drag, startPoint x: 736, startPoint y: 469, endPoint x: 568, endPoint y: 343, distance: 209.2
click at [568, 343] on div "Siamo talmente sicuri dell’efficacia delle nostre solette che offriamo una gara…" at bounding box center [671, 411] width 208 height 153
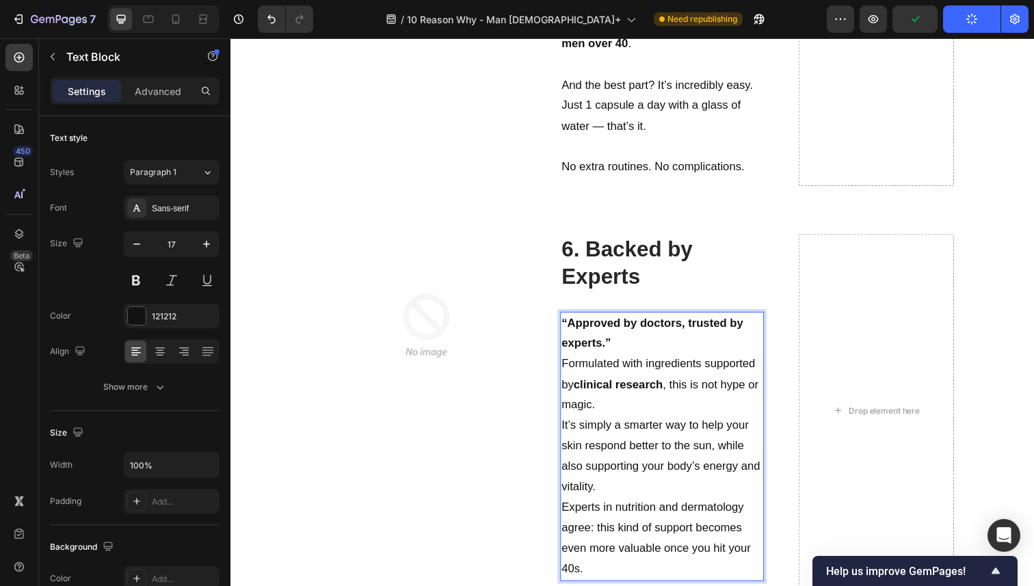
scroll to position [3306, 0]
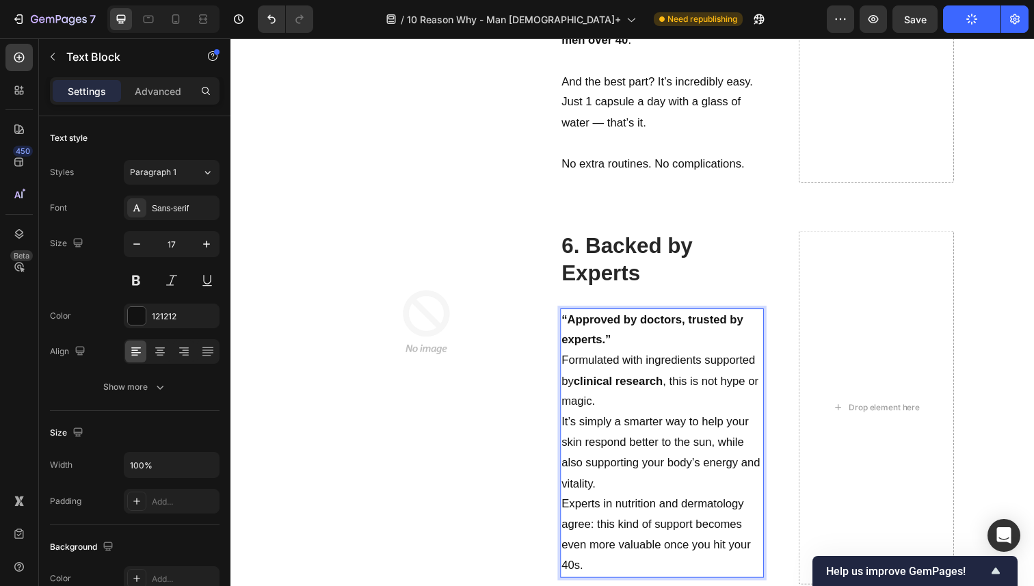
click at [621, 348] on p "“Approved by doctors, trusted by experts.”" at bounding box center [670, 337] width 205 height 42
click at [572, 326] on strong "“Approved by doctors, trusted by experts." at bounding box center [660, 336] width 185 height 34
click at [612, 346] on p "Approved by doctors, trusted by experts." at bounding box center [670, 337] width 205 height 42
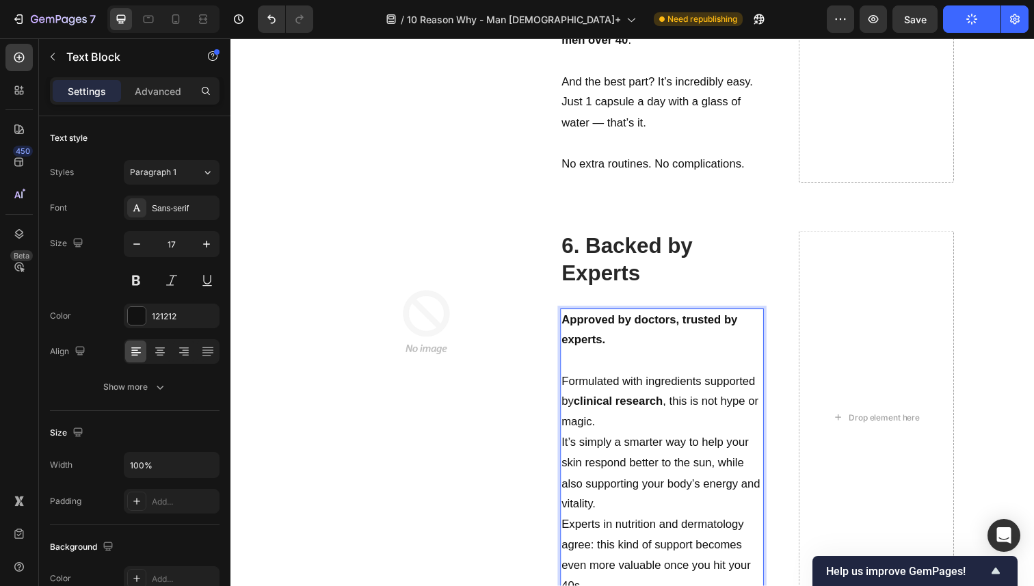
click at [620, 423] on p "Formulated with ingredients supported by clinical research , this is not hype o…" at bounding box center [670, 410] width 205 height 63
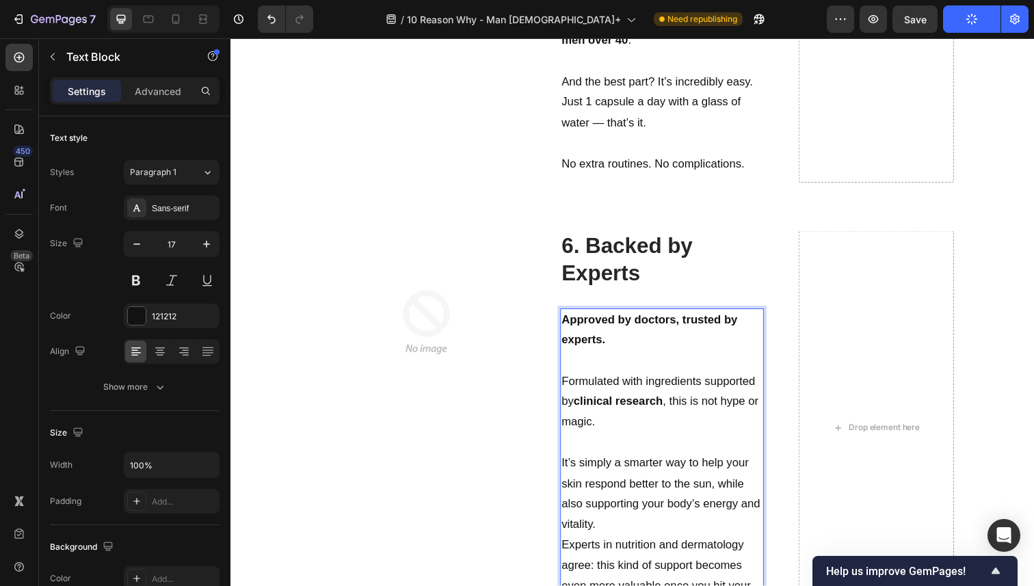
click at [635, 530] on p "It’s simply a smarter way to help your skin respond better to the sun, while al…" at bounding box center [670, 503] width 205 height 83
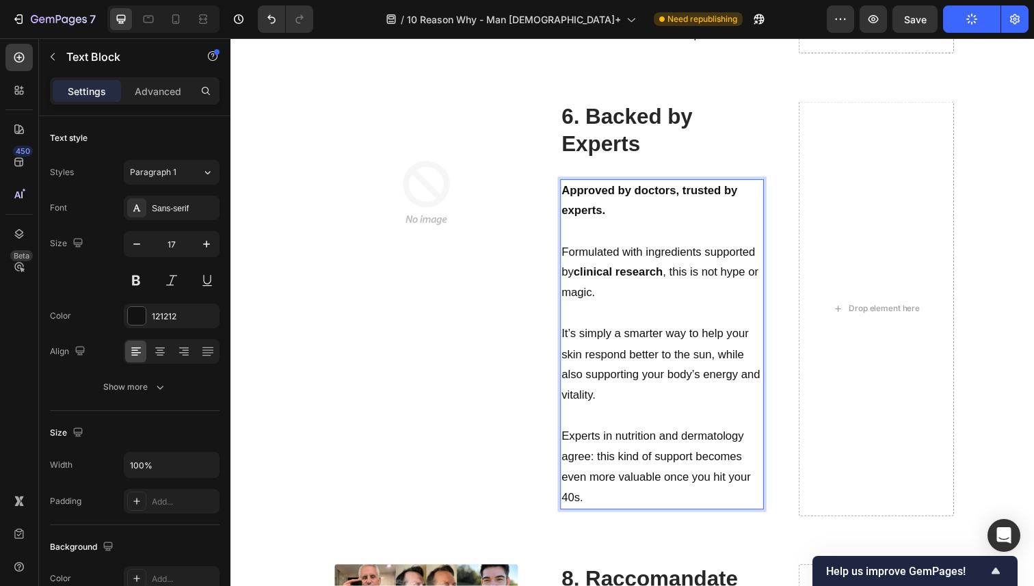
scroll to position [3446, 0]
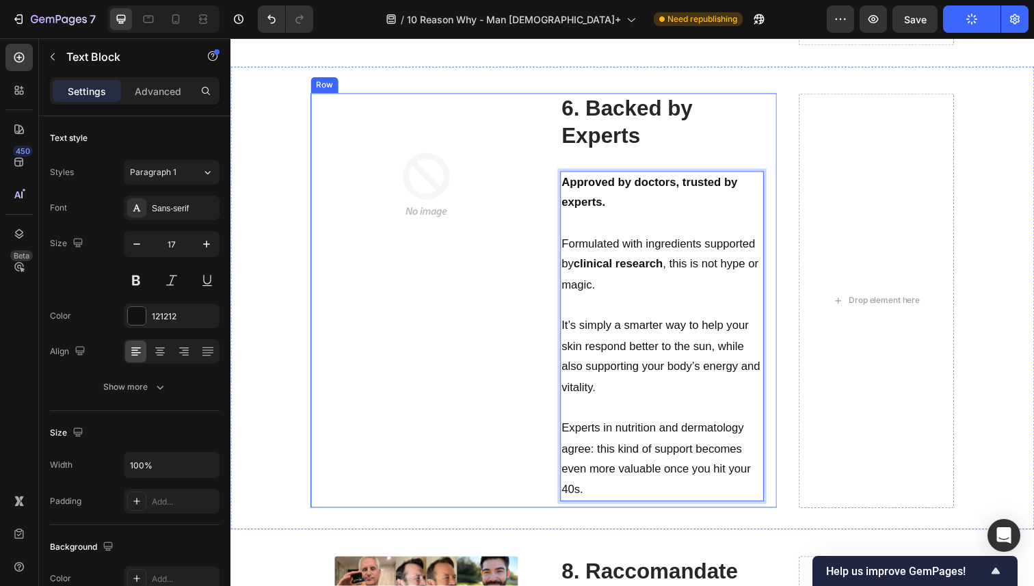
click at [516, 420] on div "Image" at bounding box center [430, 307] width 235 height 424
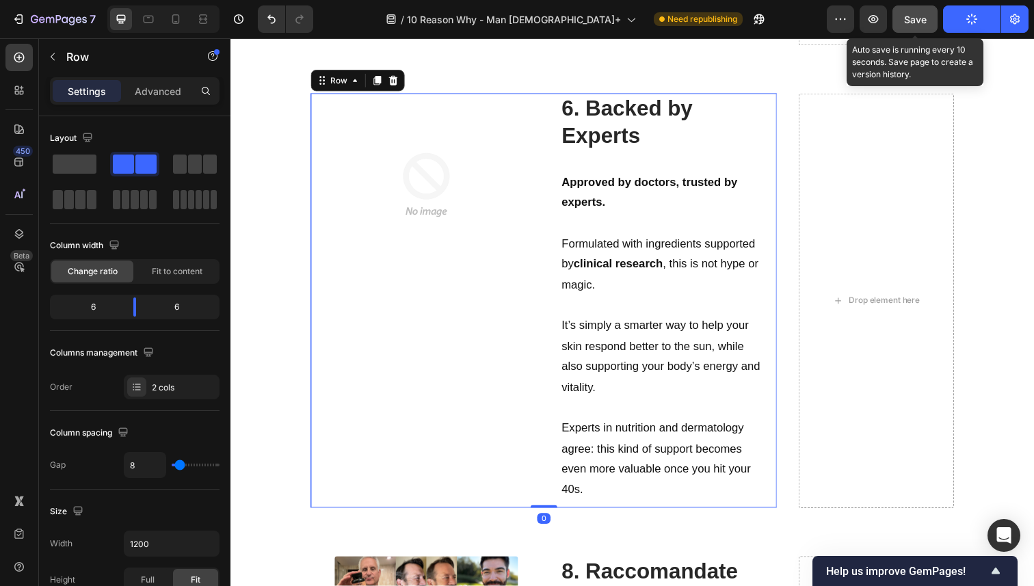
click at [900, 5] on button "Save" at bounding box center [915, 18] width 45 height 27
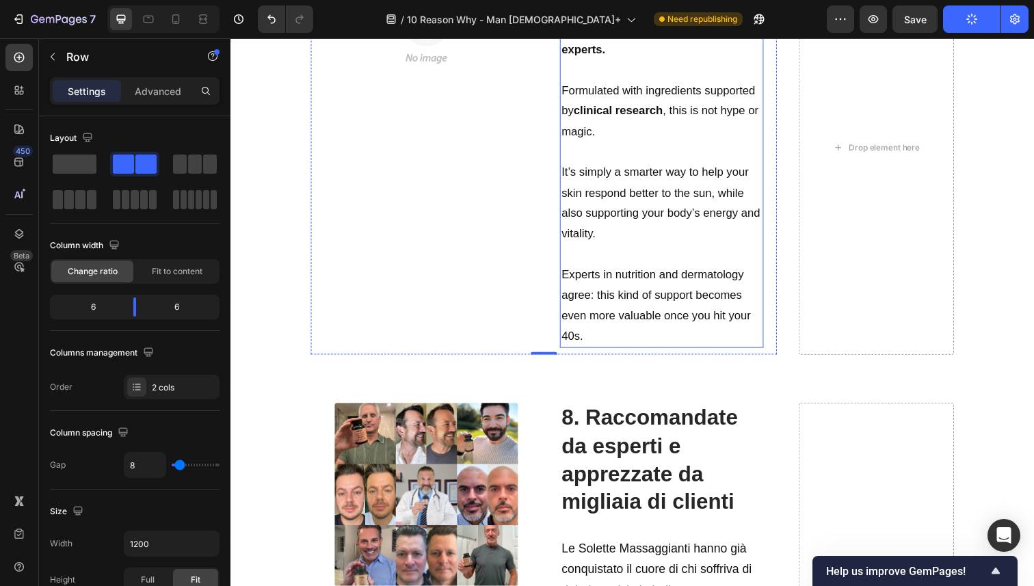
scroll to position [3655, 0]
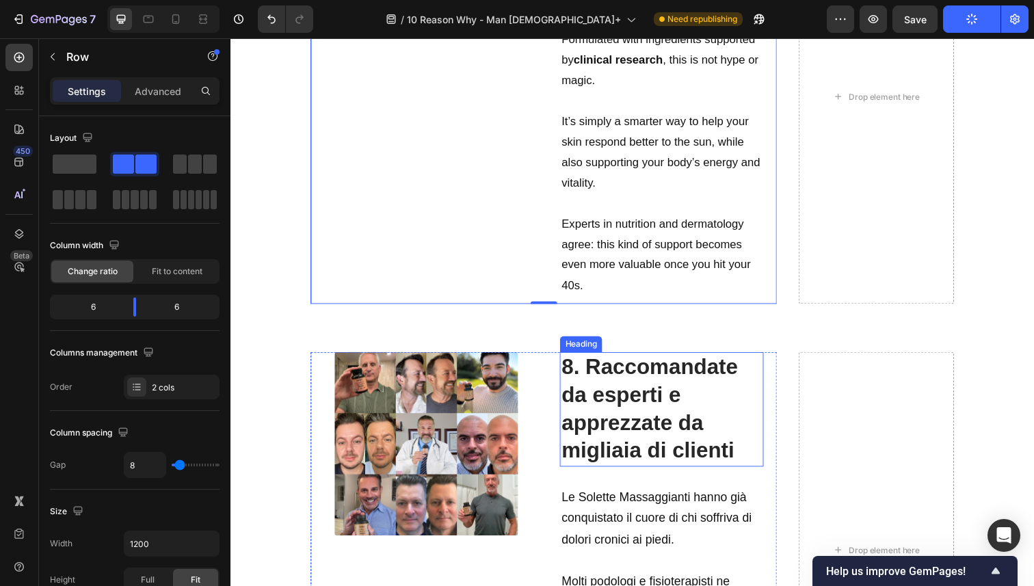
click at [649, 387] on strong "8. Raccomandate da esperti e apprezzate da migliaia di clienti" at bounding box center [658, 417] width 180 height 110
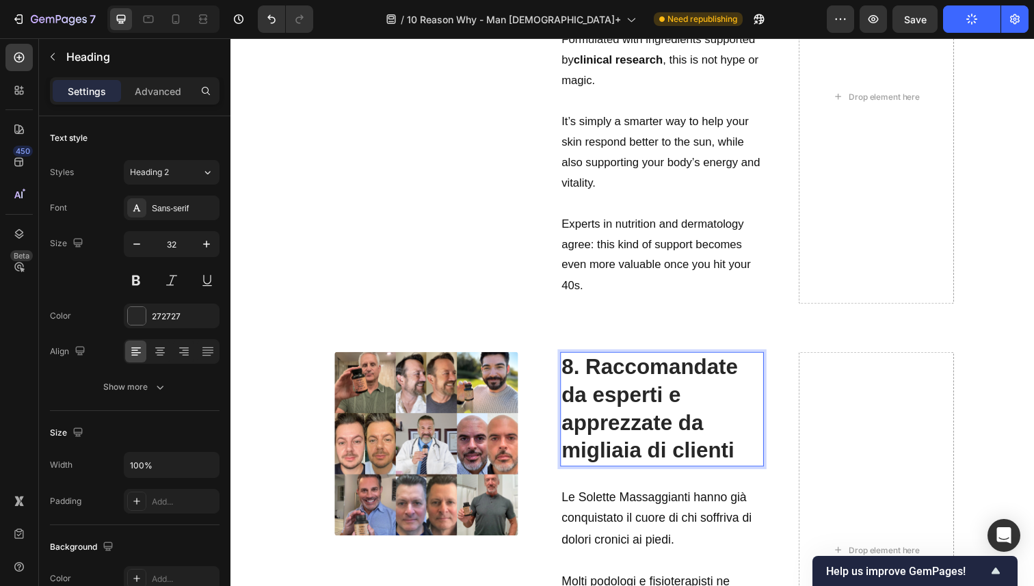
click at [649, 387] on strong "8. Raccomandate da esperti e apprezzate da migliaia di clienti" at bounding box center [658, 417] width 180 height 110
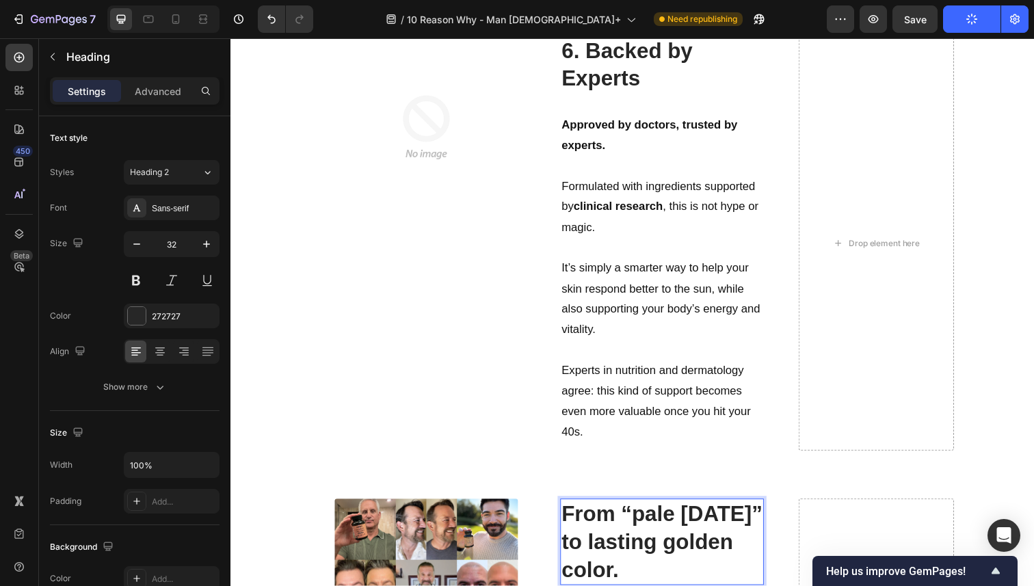
scroll to position [3600, 0]
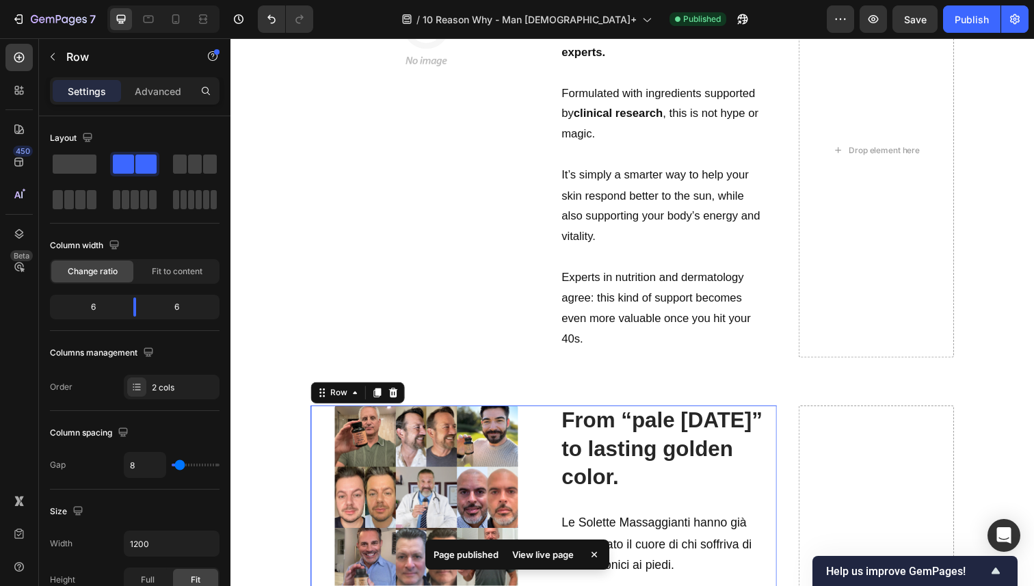
click at [568, 428] on strong "From “pale Monday” to lasting golden color." at bounding box center [670, 457] width 205 height 81
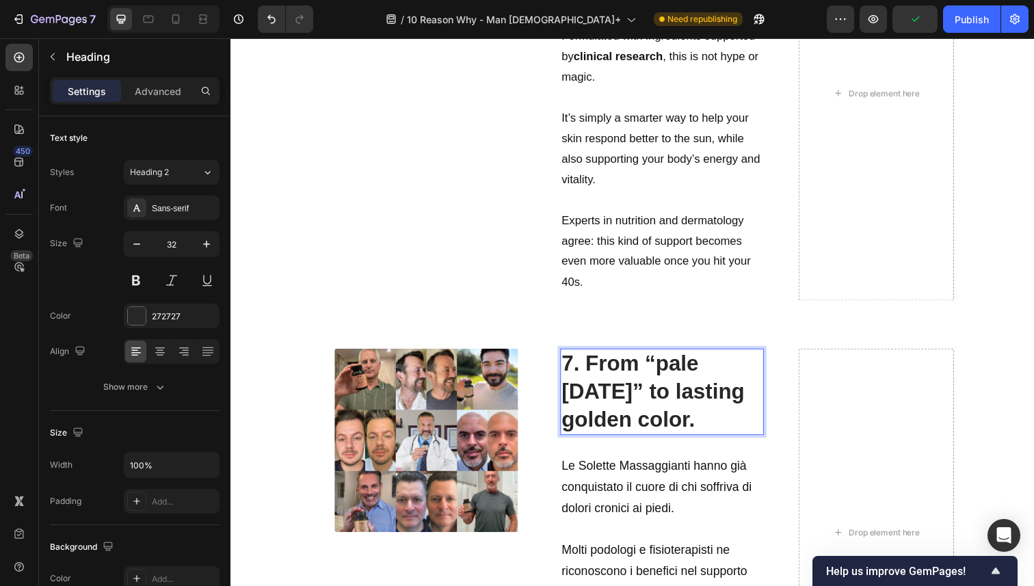
scroll to position [3848, 0]
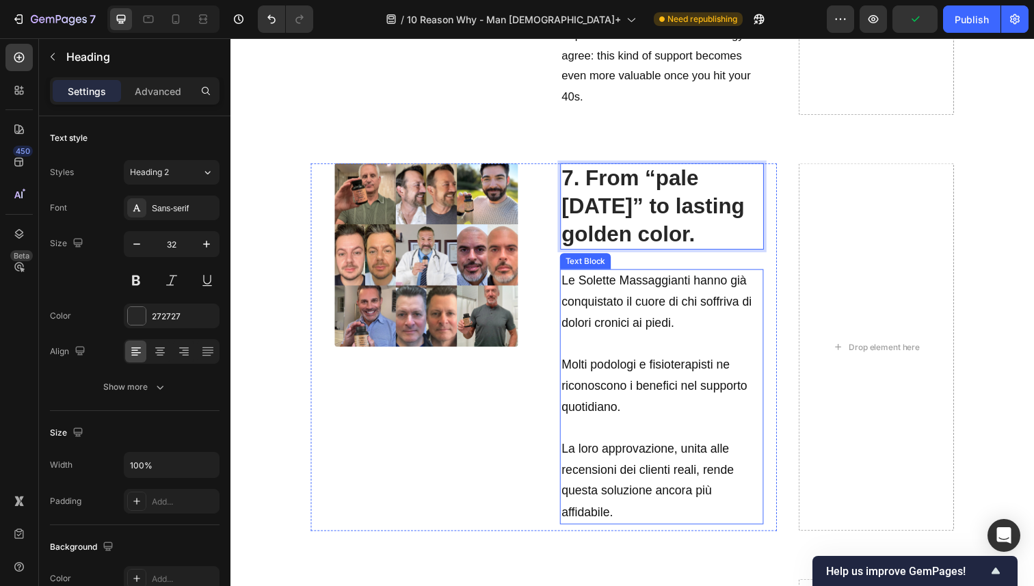
click at [627, 403] on p "Molti podologi e fisioterapisti ne riconoscono i benefici nel supporto quotidia…" at bounding box center [670, 394] width 205 height 65
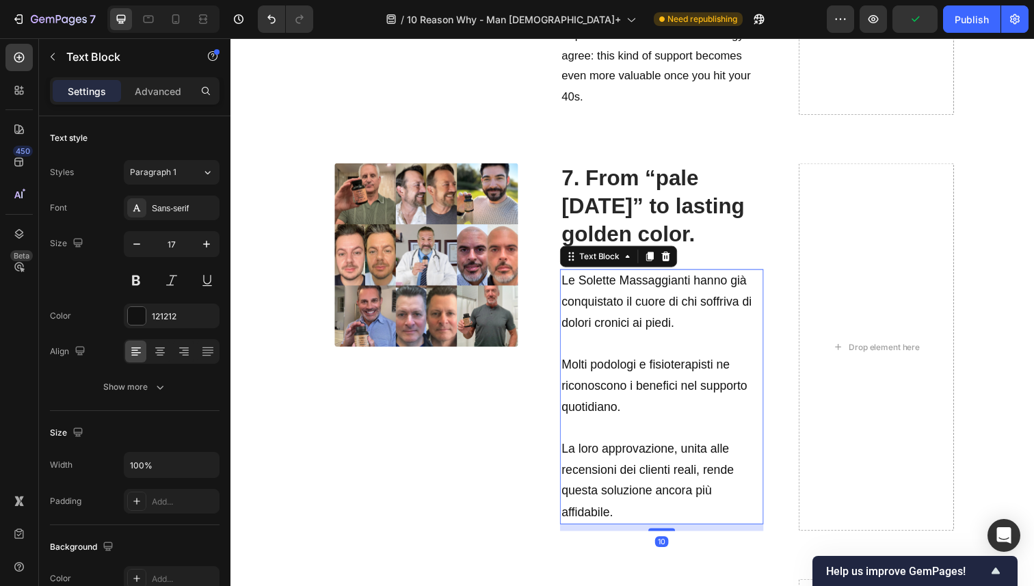
click at [623, 516] on p "La loro approvazione, unita alle recensioni dei clienti reali, rende questa sol…" at bounding box center [670, 490] width 205 height 86
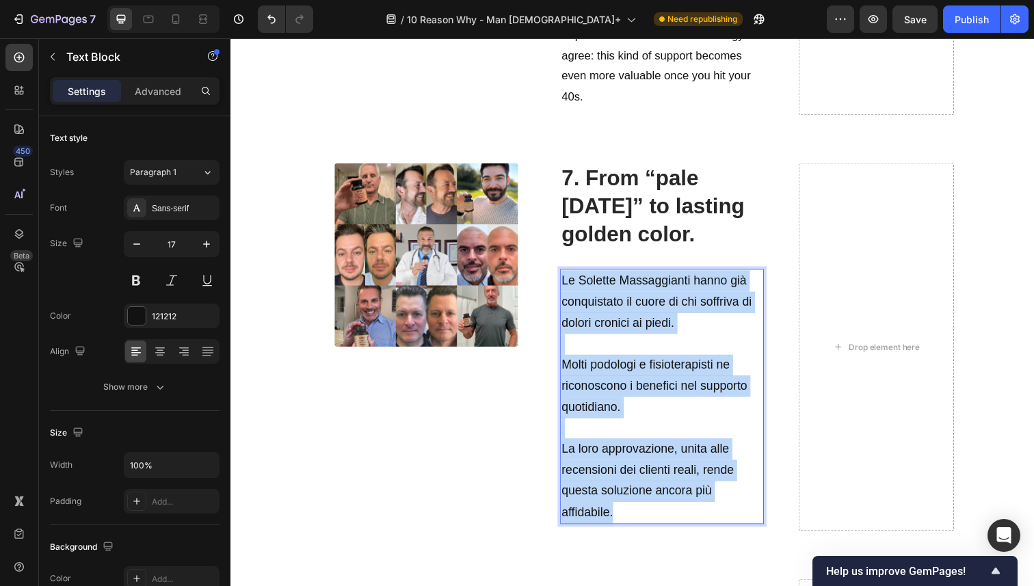
drag, startPoint x: 623, startPoint y: 515, endPoint x: 566, endPoint y: 291, distance: 231.6
click at [567, 291] on div "Le Solette Massaggianti hanno già conquistato il cuore di chi soffriva di dolor…" at bounding box center [671, 404] width 208 height 261
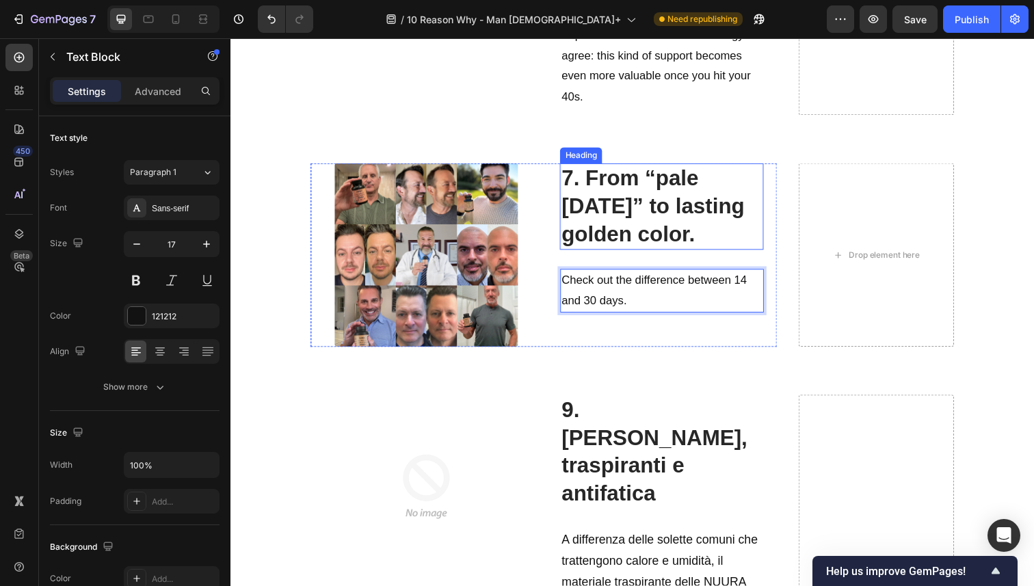
click at [584, 180] on strong "7. From “pale Monday” to lasting golden color." at bounding box center [661, 209] width 187 height 81
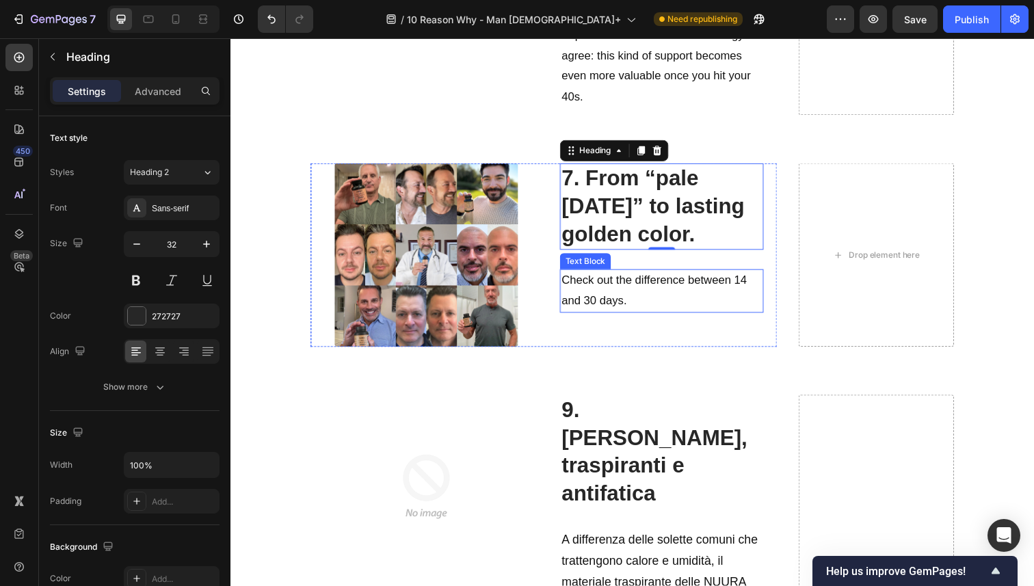
click at [644, 308] on p "Check out the difference between 14 and 30 days." at bounding box center [670, 297] width 205 height 42
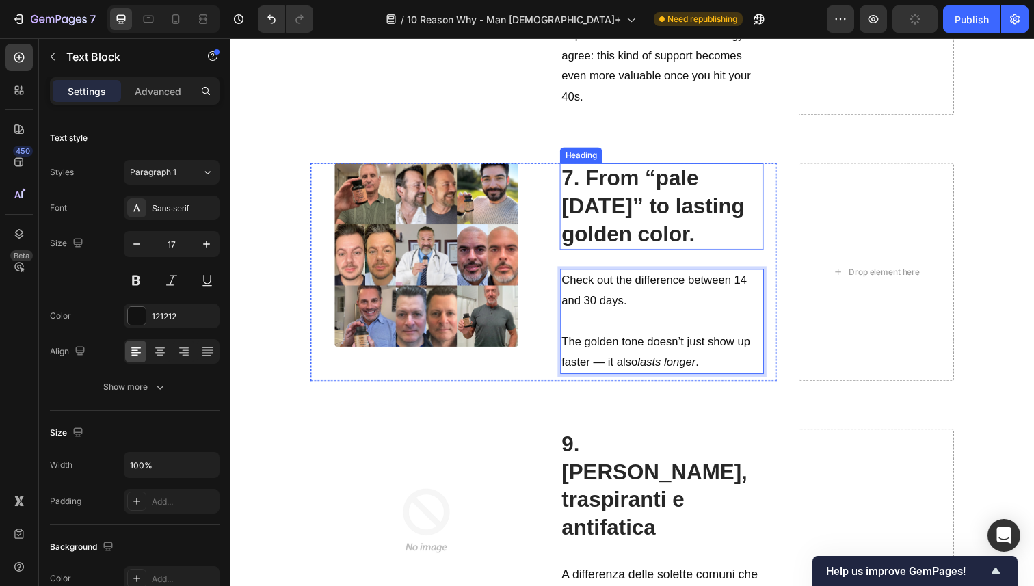
click at [625, 202] on strong "7. From “pale Monday” to lasting golden color." at bounding box center [661, 209] width 187 height 81
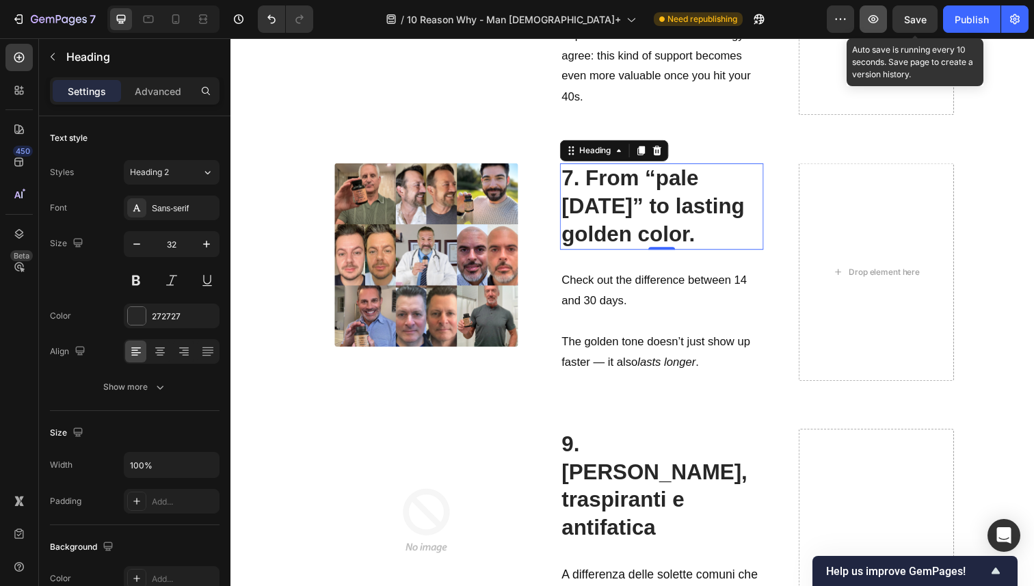
click at [914, 18] on span "Save" at bounding box center [915, 20] width 23 height 12
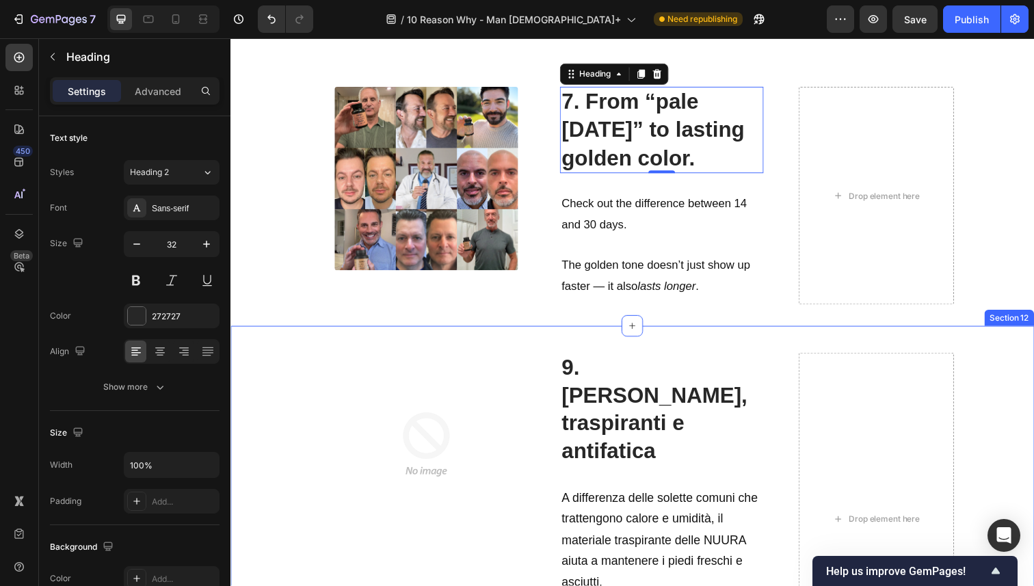
scroll to position [3929, 0]
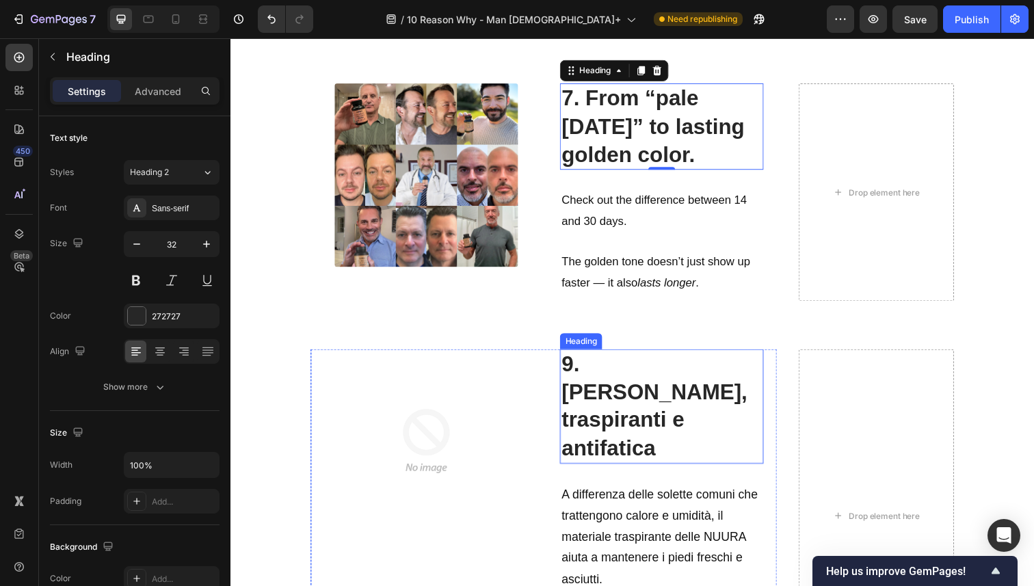
click at [642, 397] on strong "9. Fresche, traspiranti e antifatica" at bounding box center [662, 414] width 189 height 110
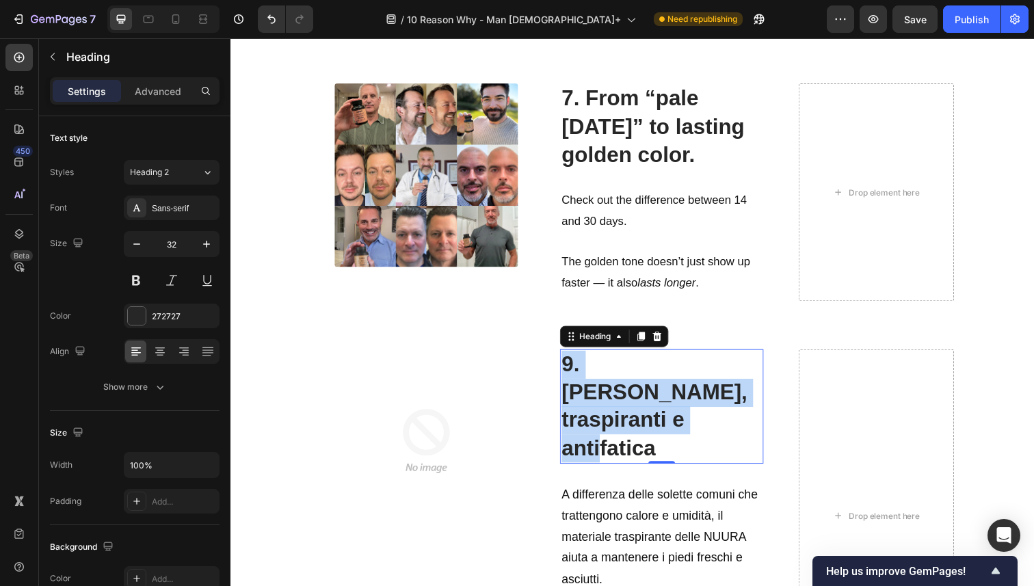
click at [642, 397] on strong "9. Fresche, traspiranti e antifatica" at bounding box center [662, 414] width 189 height 110
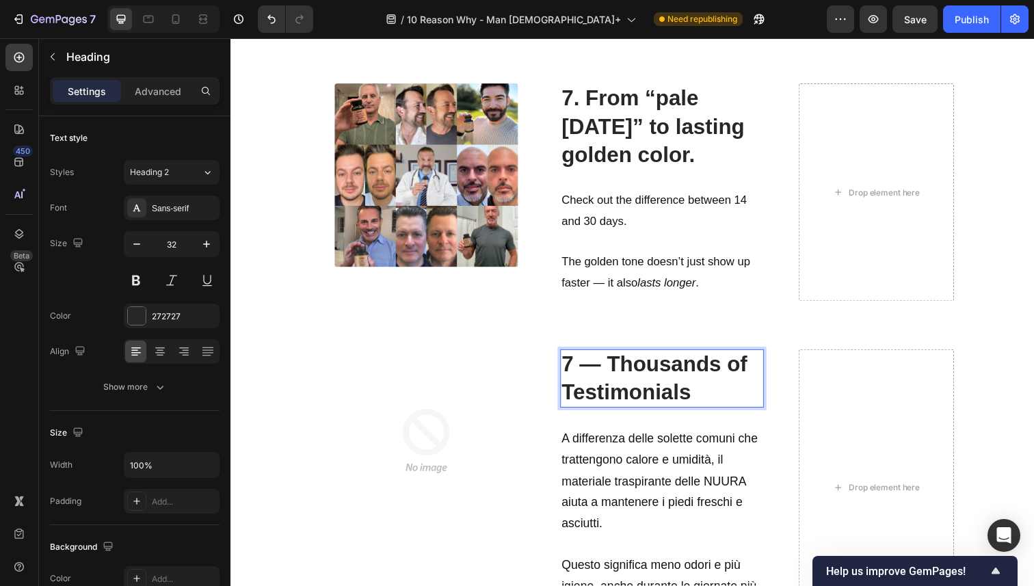
click at [607, 371] on strong "7 — Thousands of Testimonials" at bounding box center [662, 385] width 189 height 53
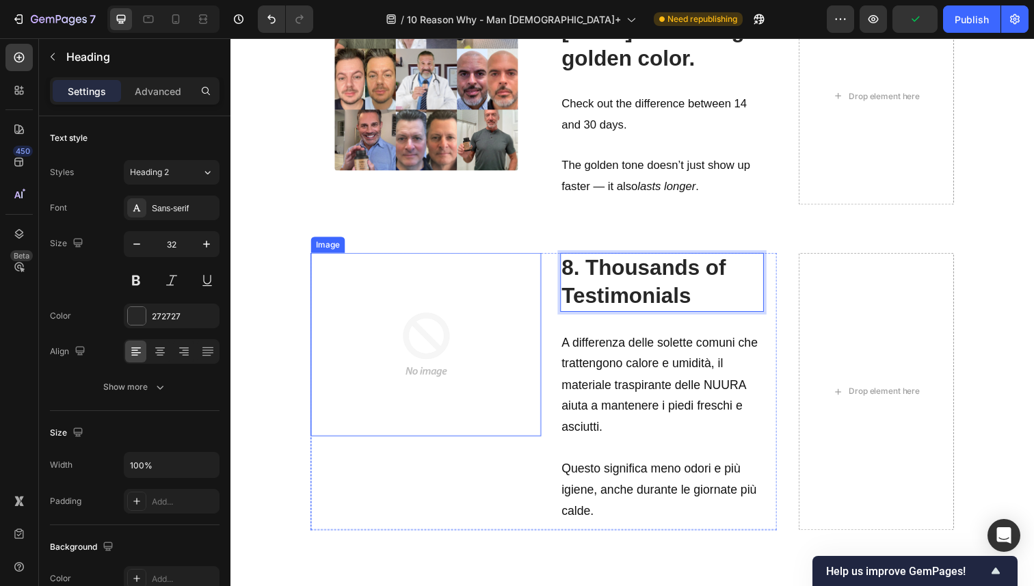
scroll to position [4031, 0]
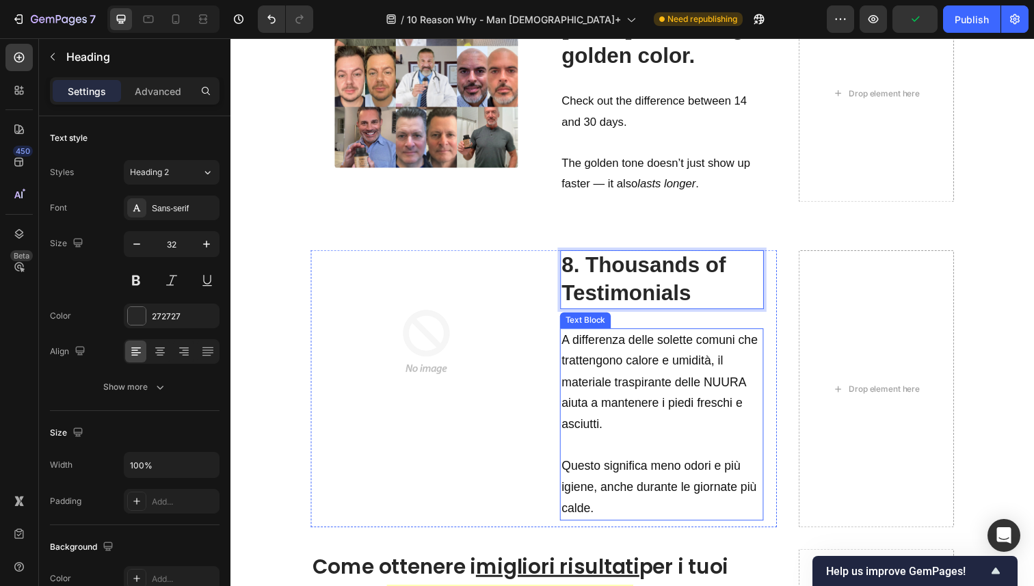
click at [632, 384] on span "A differenza delle solette comuni che trattengono calore e umidità, il material…" at bounding box center [668, 390] width 200 height 100
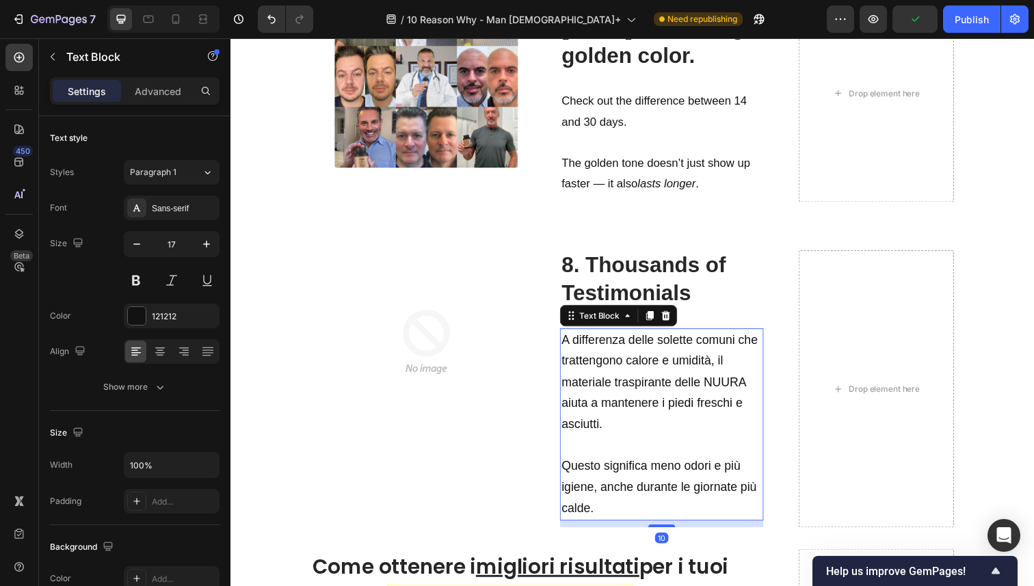
click at [639, 519] on p "Questo significa meno odori e più igiene, anche durante le giornate più calde." at bounding box center [670, 497] width 205 height 65
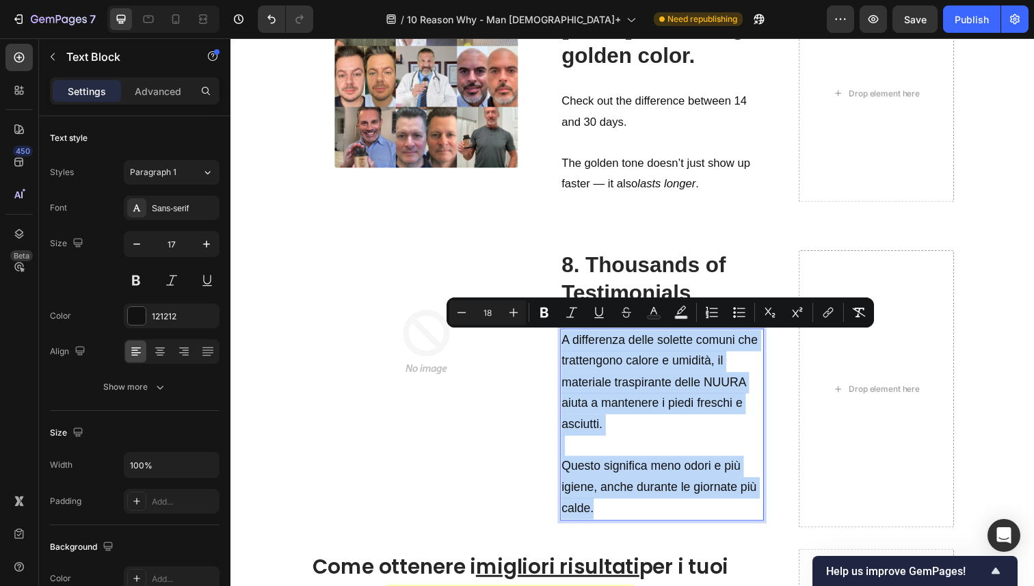
drag, startPoint x: 639, startPoint y: 519, endPoint x: 568, endPoint y: 353, distance: 180.2
click at [568, 353] on div "A differenza delle solette comuni che trattengono calore e umidità, il material…" at bounding box center [671, 433] width 208 height 196
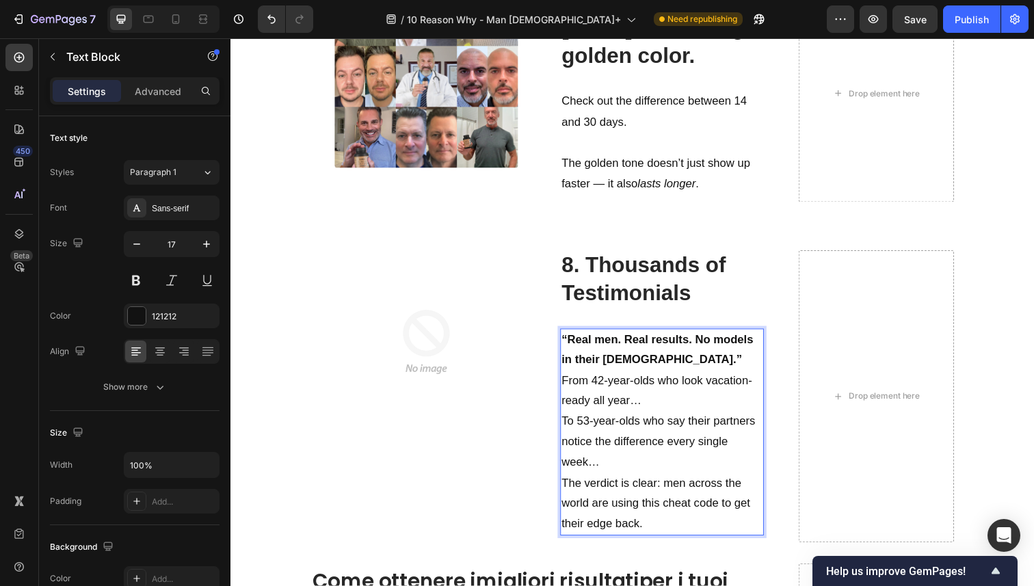
click at [642, 374] on p "“Real men. Real results. No models in their 20s.”" at bounding box center [670, 358] width 205 height 42
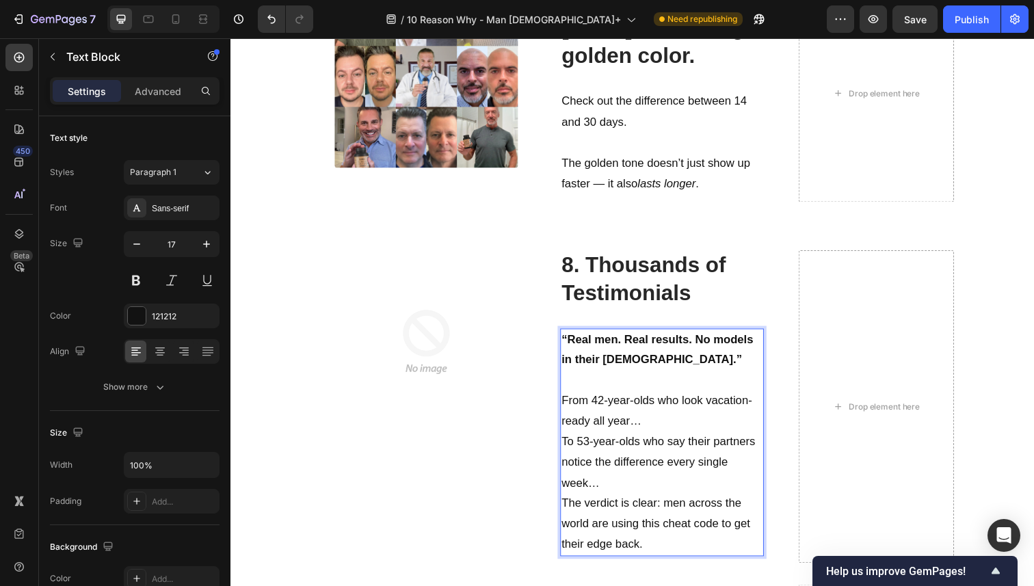
click at [651, 428] on p "From 42-year-olds who look vacation-ready all year…" at bounding box center [670, 420] width 205 height 42
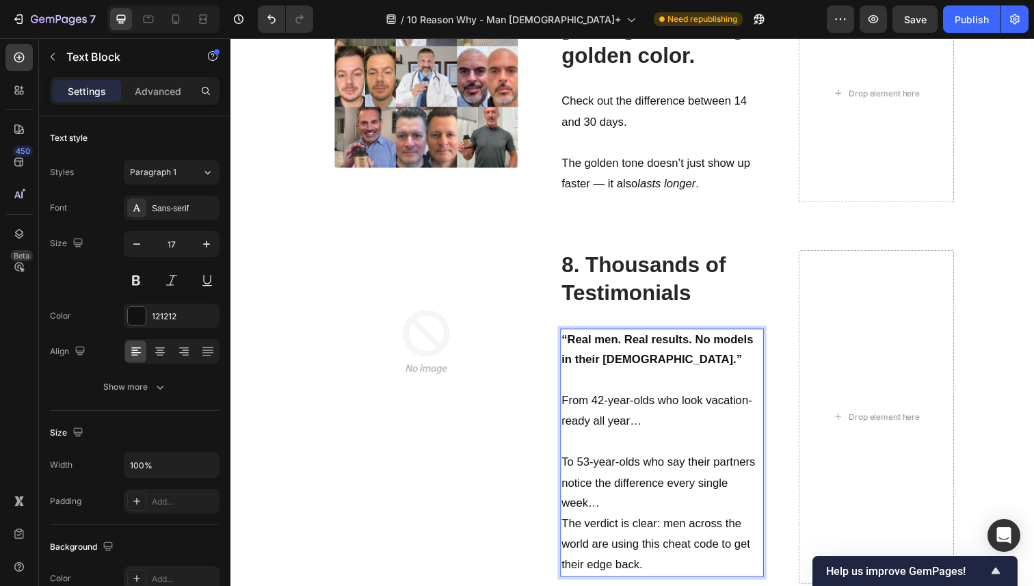
click at [646, 508] on p "To 53-year-olds who say their partners notice the difference every single week…" at bounding box center [670, 493] width 205 height 63
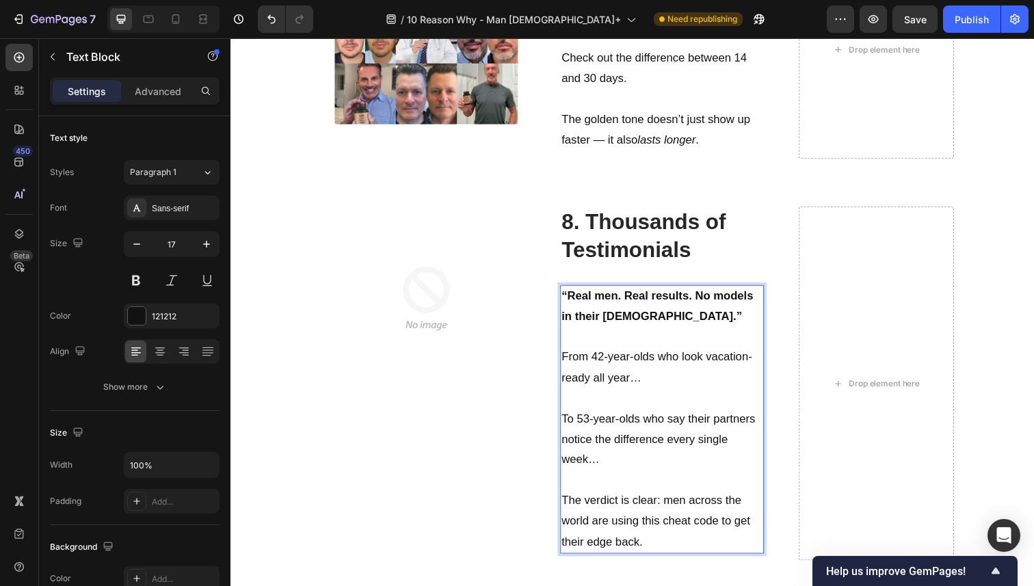
scroll to position [4104, 0]
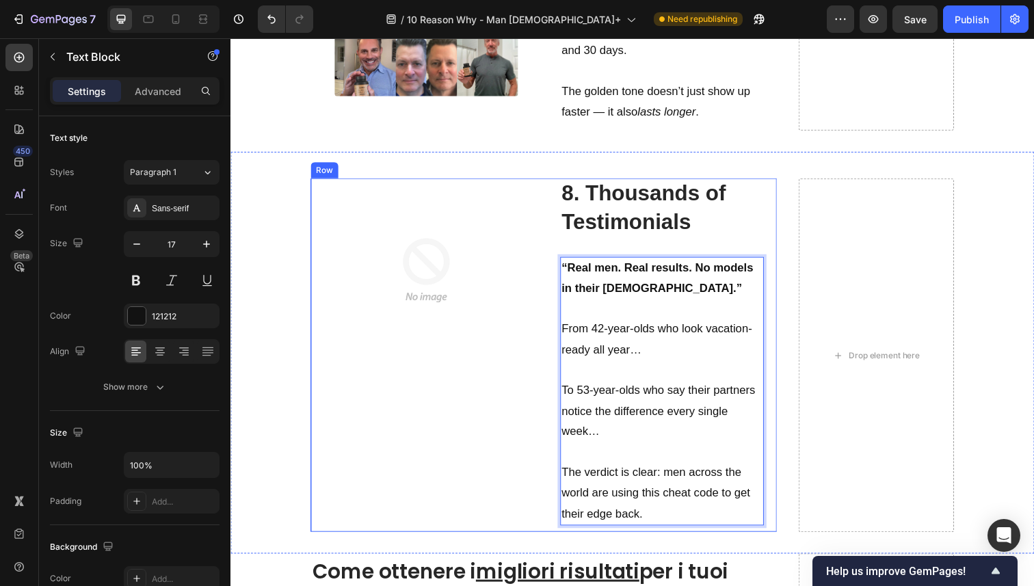
click at [513, 385] on div "Image" at bounding box center [430, 362] width 235 height 361
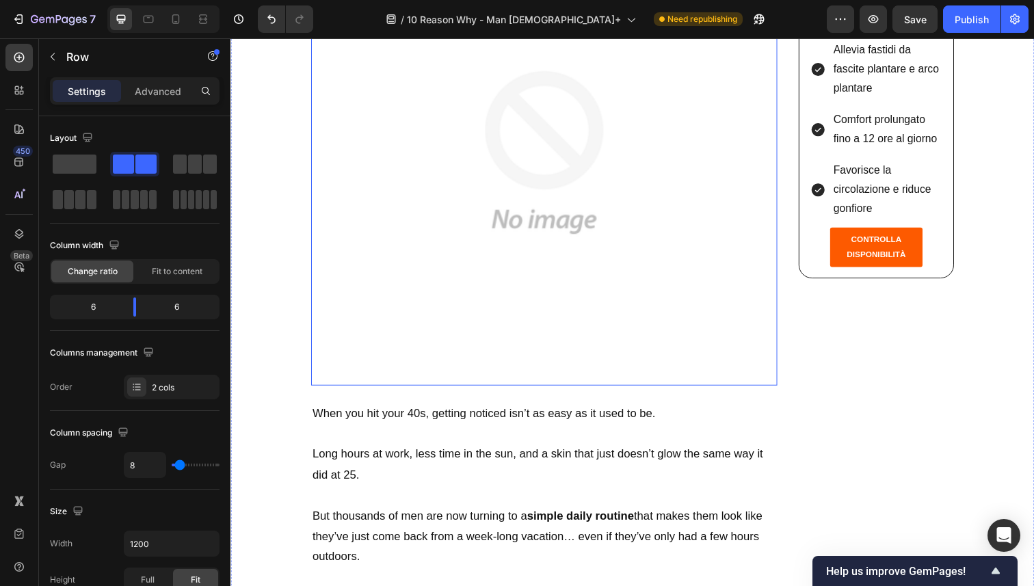
scroll to position [0, 0]
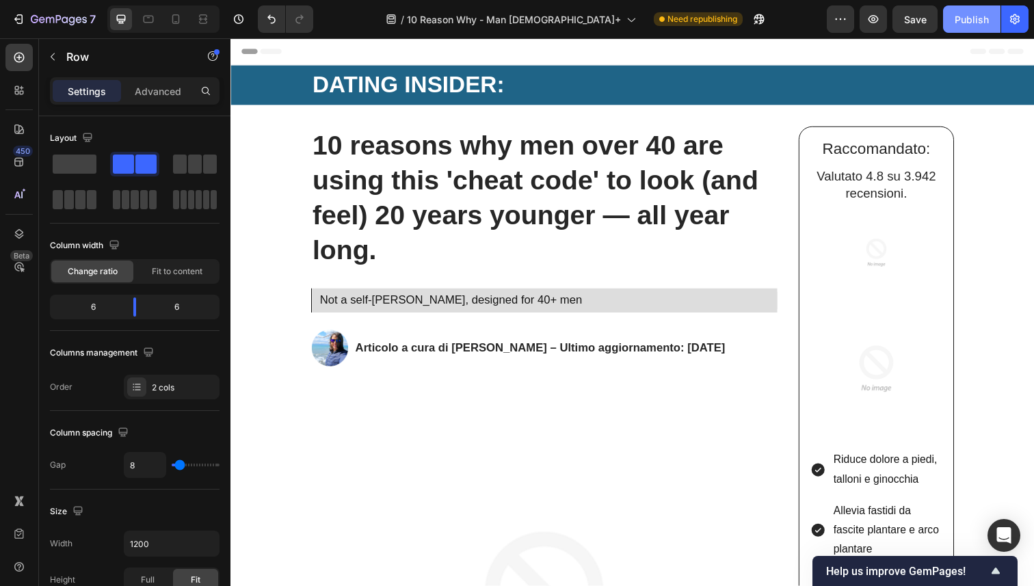
click at [960, 25] on div "Publish" at bounding box center [972, 19] width 34 height 14
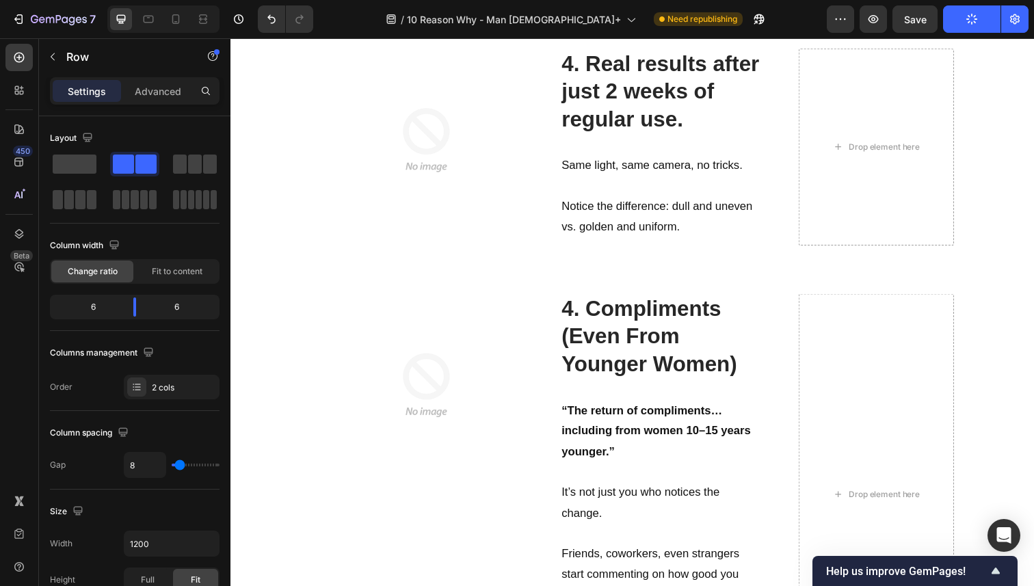
scroll to position [2357, 0]
click at [585, 314] on strong "4. Compliments (Even From Younger Women)" at bounding box center [657, 344] width 179 height 81
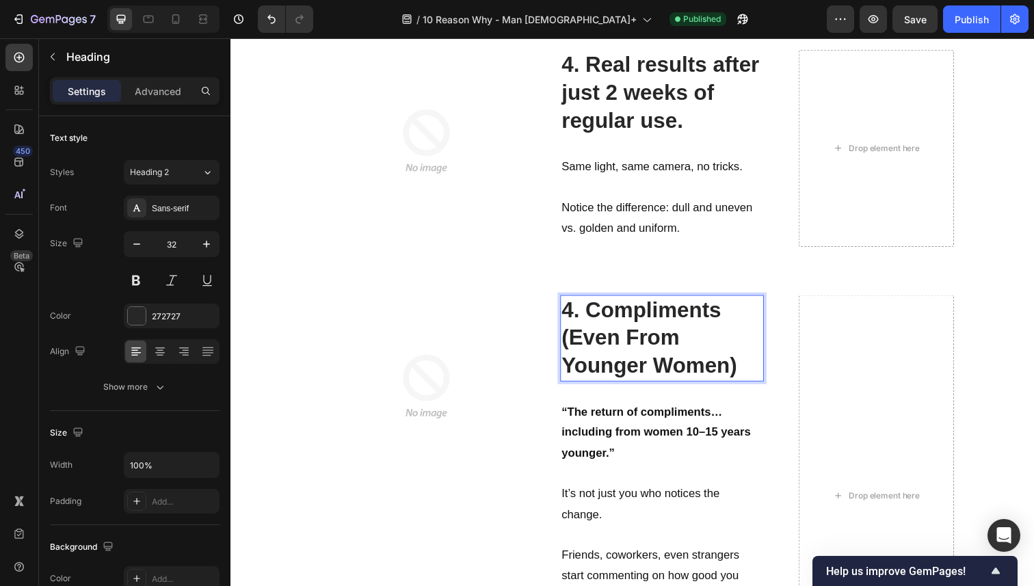
click at [568, 315] on strong "4. Compliments (Even From Younger Women)" at bounding box center [657, 344] width 179 height 81
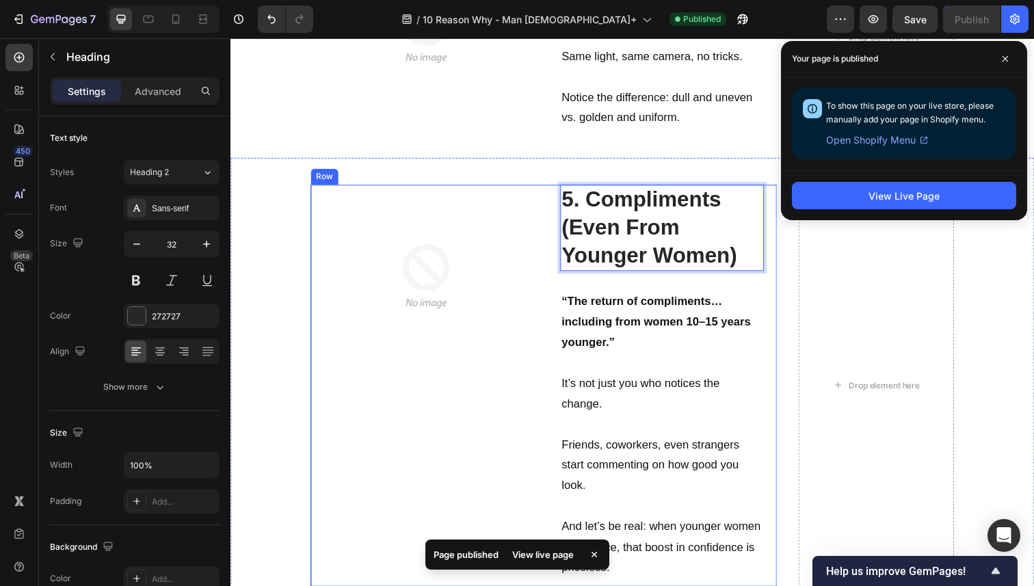
scroll to position [2611, 0]
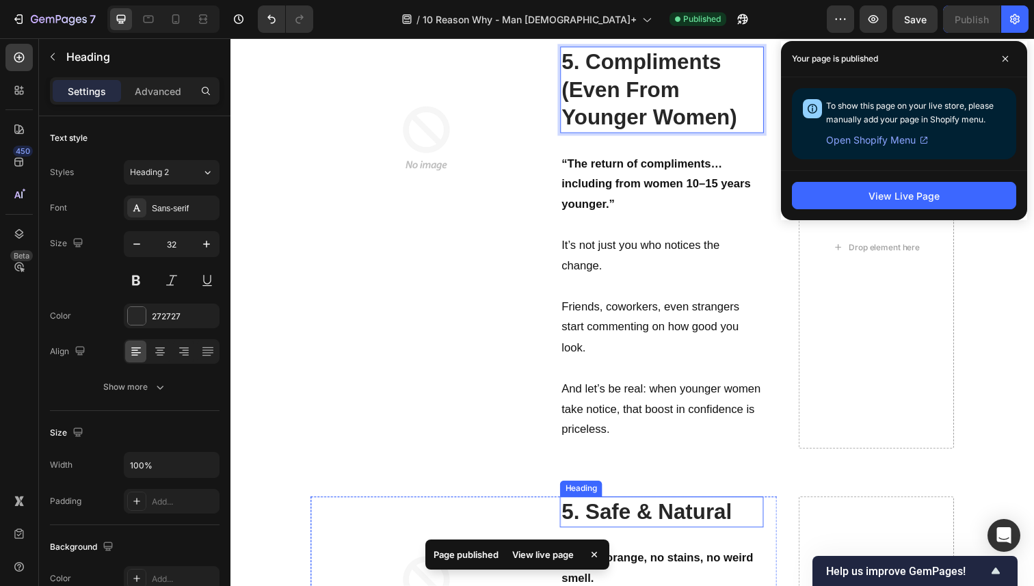
click at [580, 525] on strong "5. Safe & Natural" at bounding box center [655, 522] width 174 height 25
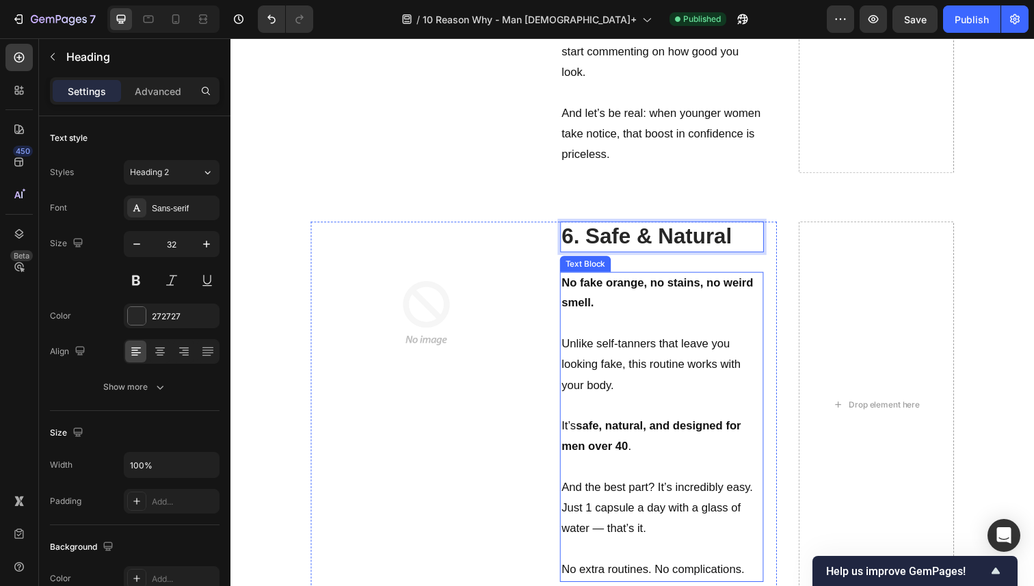
scroll to position [3045, 0]
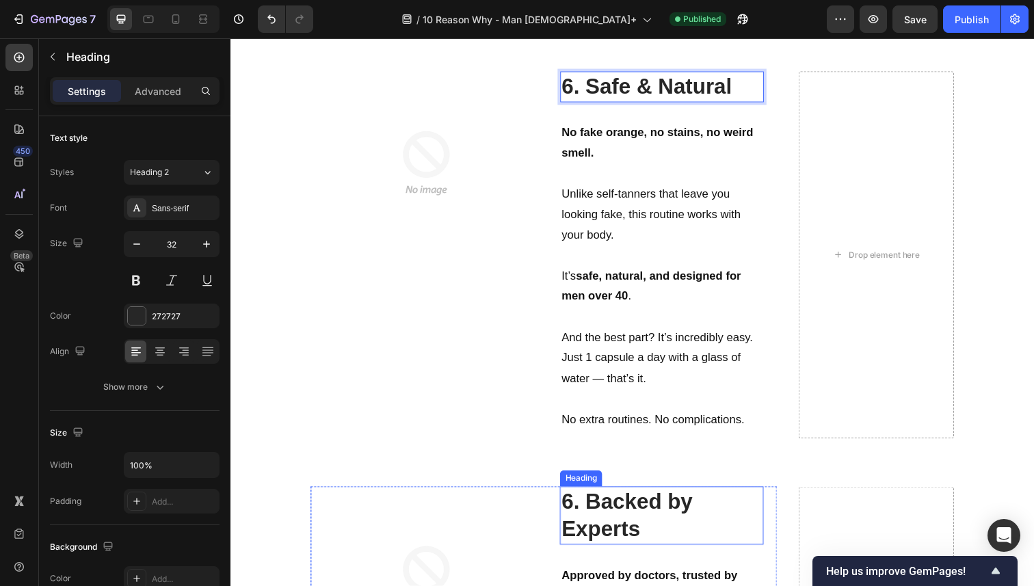
click at [578, 519] on strong "6. Backed by Experts" at bounding box center [635, 525] width 134 height 53
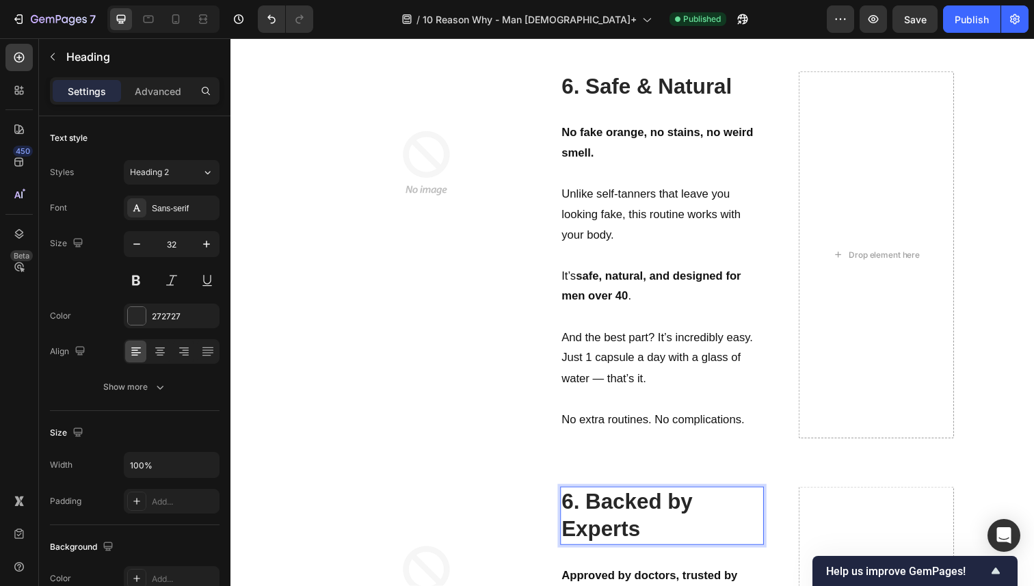
click at [577, 514] on strong "6. Backed by Experts" at bounding box center [635, 525] width 134 height 53
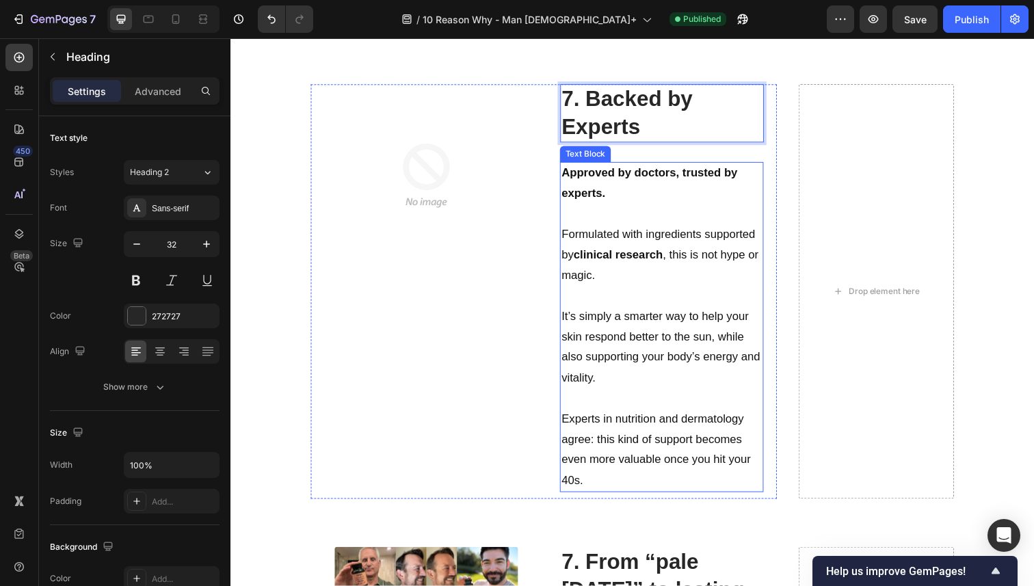
scroll to position [3579, 0]
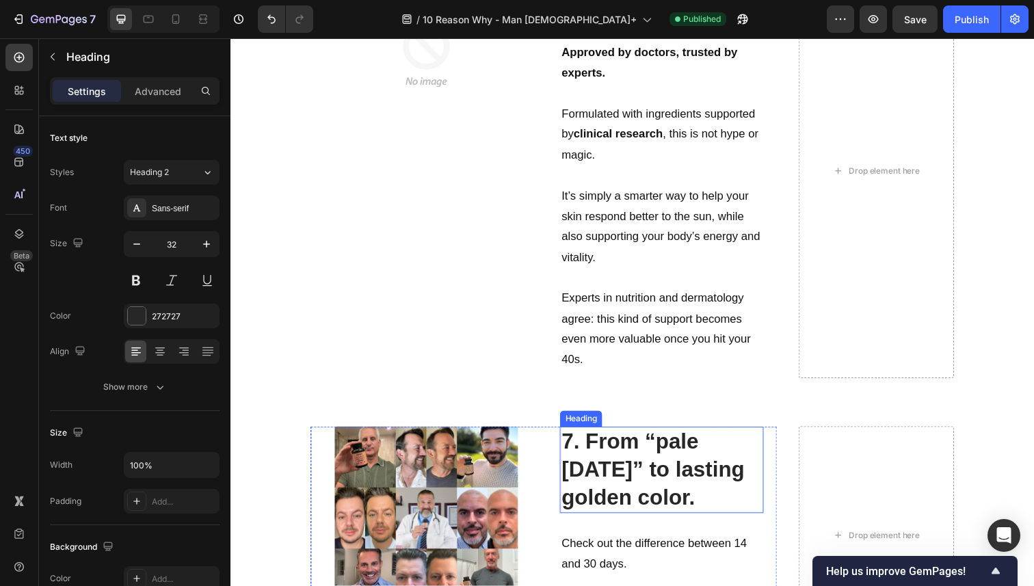
click at [574, 447] on strong "7. From “pale Monday” to lasting golden color." at bounding box center [661, 478] width 187 height 81
click at [574, 449] on strong "7. From “pale Monday” to lasting golden color." at bounding box center [661, 478] width 187 height 81
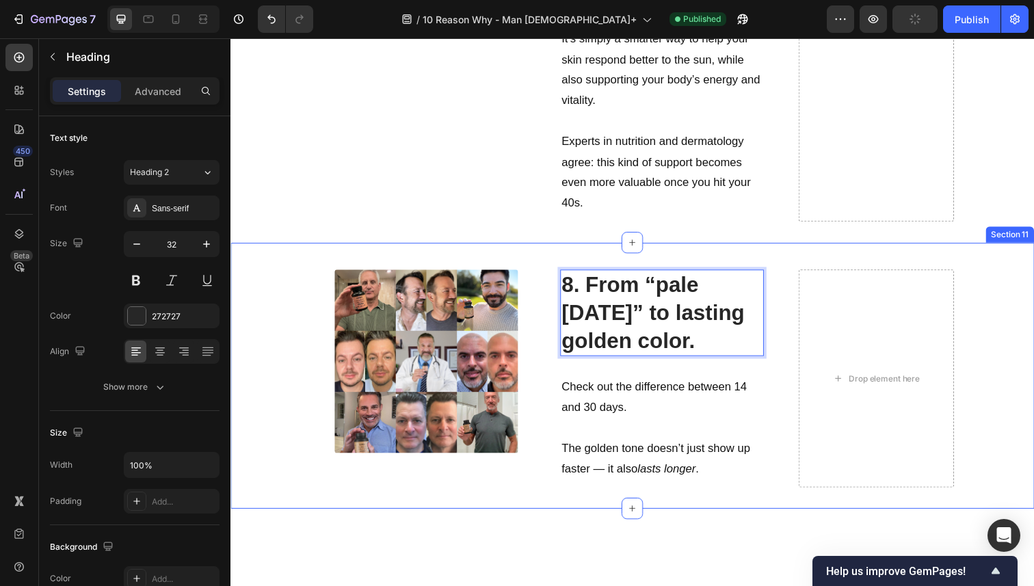
scroll to position [3849, 0]
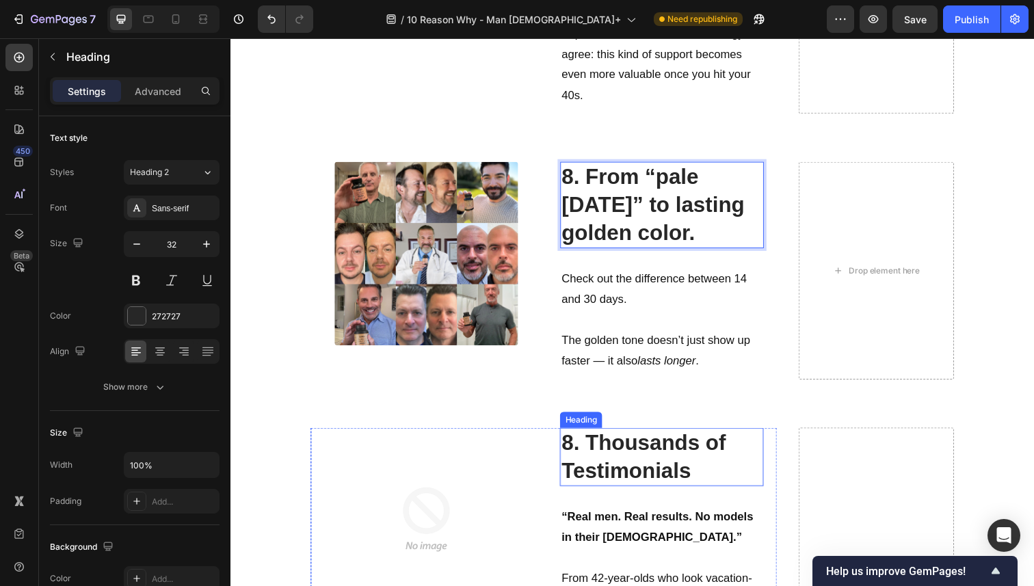
click at [577, 458] on strong "8. Thousands of Testimonials" at bounding box center [652, 465] width 168 height 53
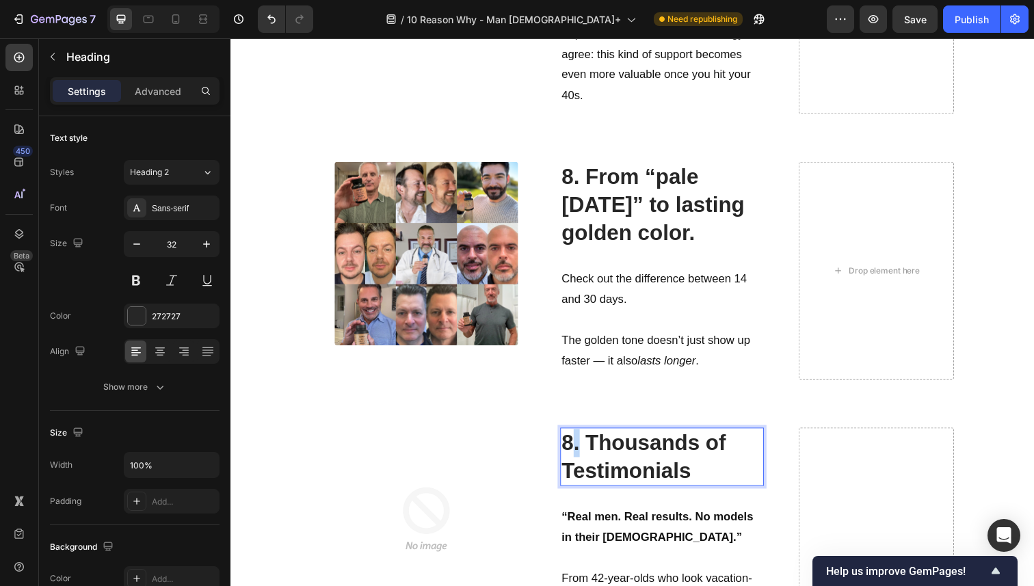
click at [576, 456] on strong "8. Thousands of Testimonials" at bounding box center [652, 465] width 168 height 53
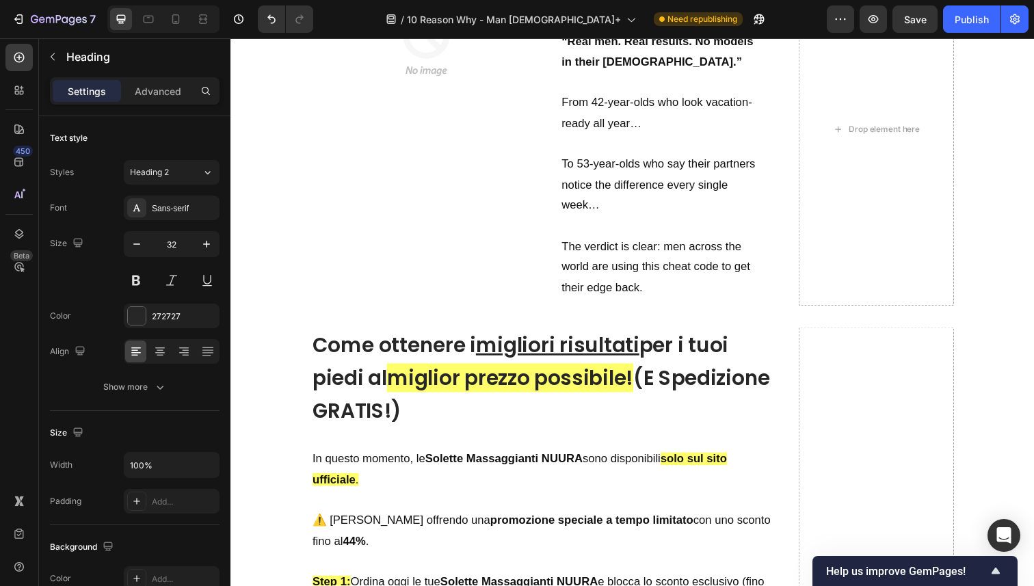
scroll to position [4336, 0]
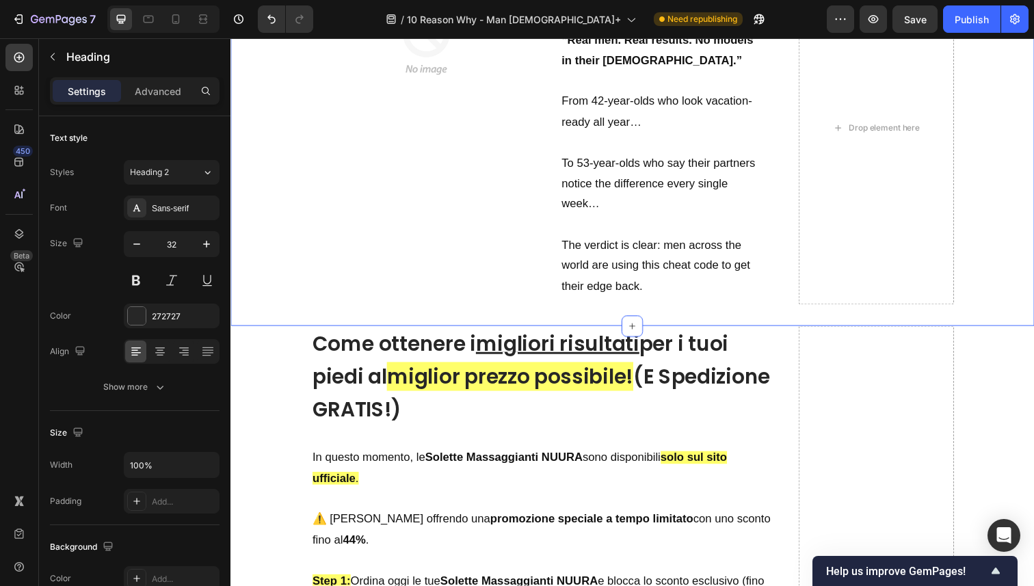
click at [271, 302] on div "Image 9. Thousands of Testimonials Heading 0 Text Block “Real men. Real results…" at bounding box center [641, 127] width 821 height 410
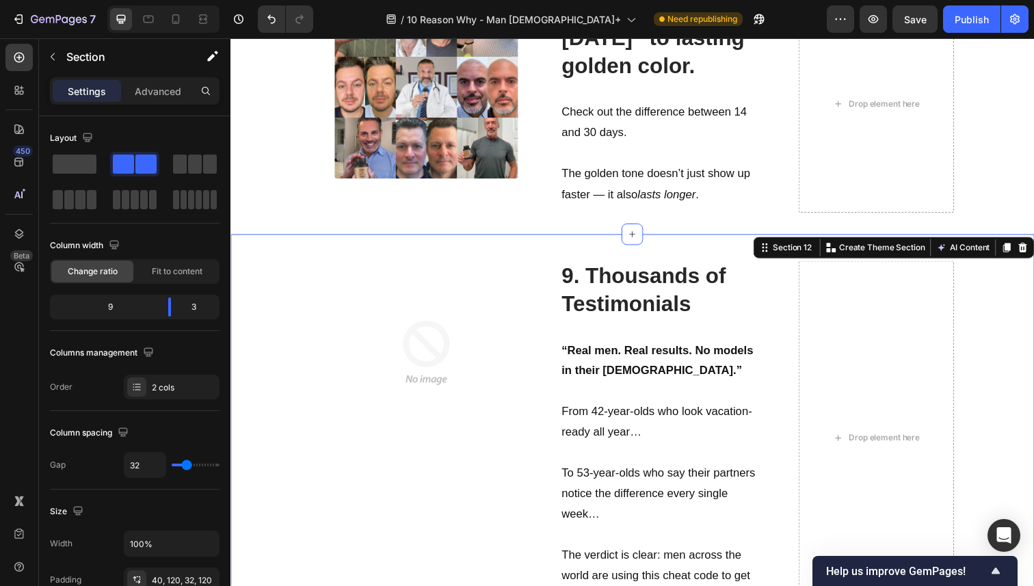
scroll to position [3993, 0]
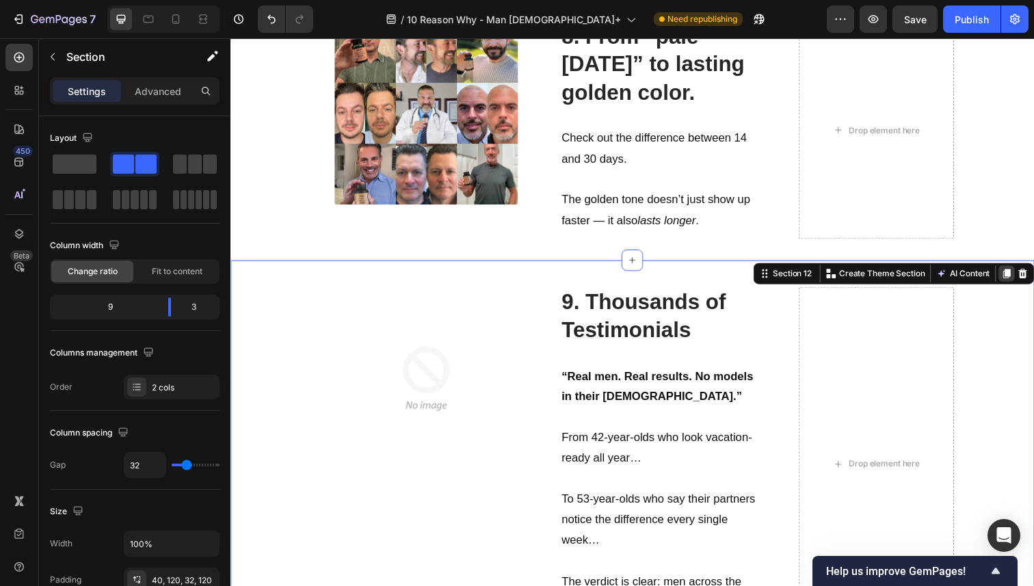
click at [1020, 279] on icon at bounding box center [1024, 280] width 8 height 10
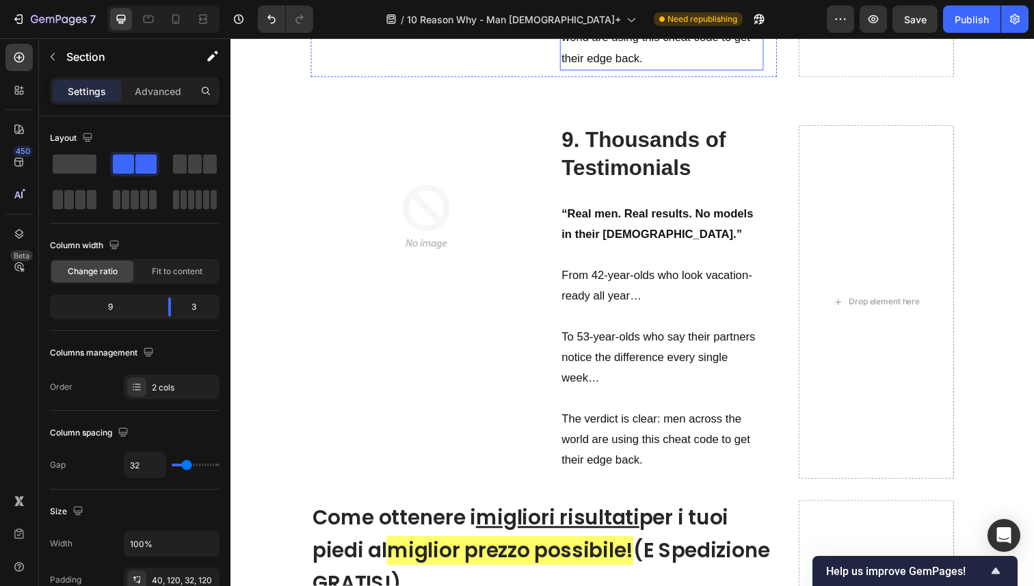
scroll to position [4583, 0]
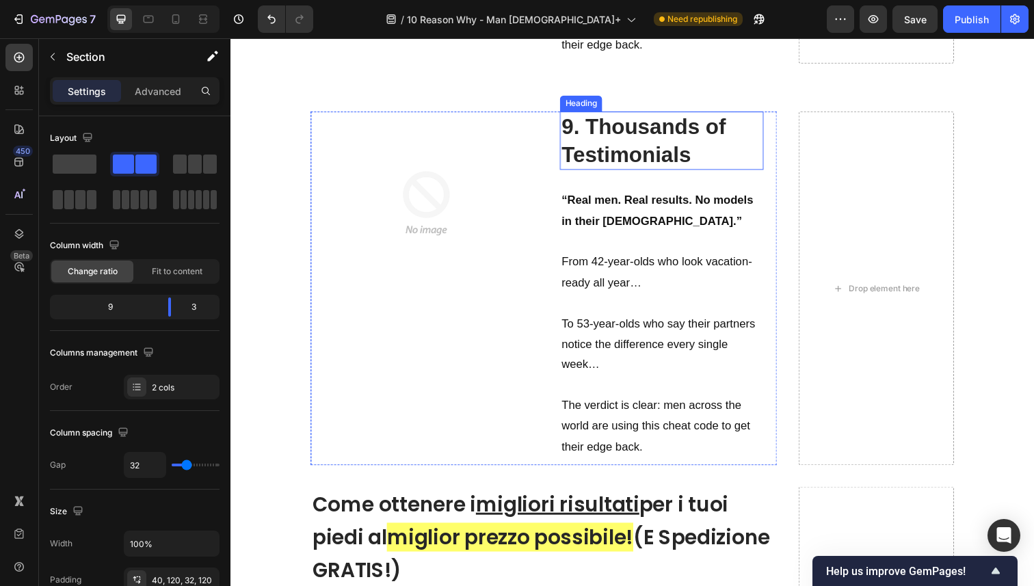
click at [592, 140] on strong "9. Thousands of Testimonials" at bounding box center [652, 142] width 168 height 53
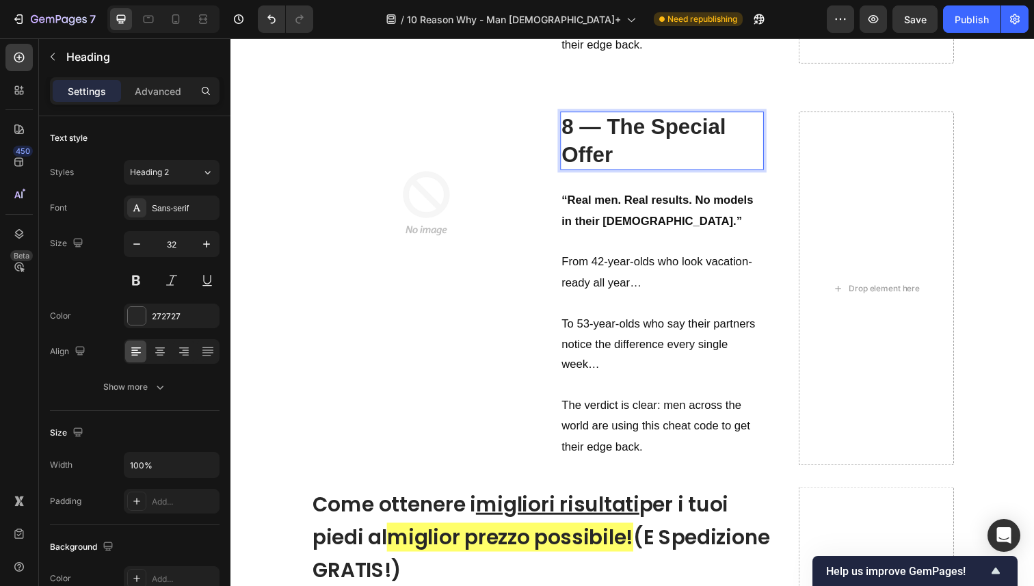
click at [583, 131] on strong "8 — The Special Offer" at bounding box center [652, 142] width 168 height 53
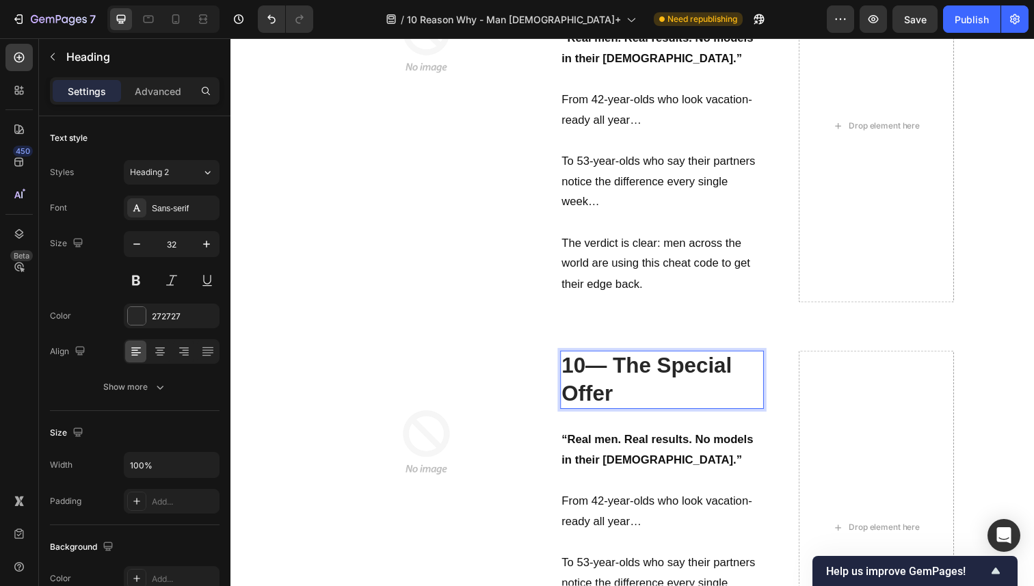
scroll to position [4339, 0]
click at [726, 397] on p "10. TODAY, The Special Offer" at bounding box center [670, 386] width 205 height 57
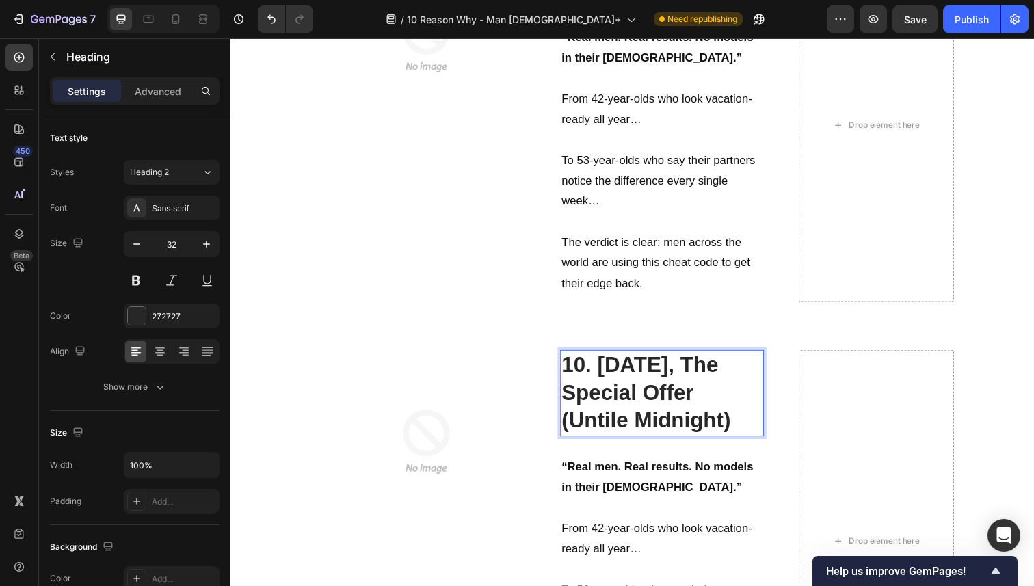
click at [623, 429] on strong "10. TODAY, The Special Offer (Untile Midnight)" at bounding box center [654, 400] width 172 height 81
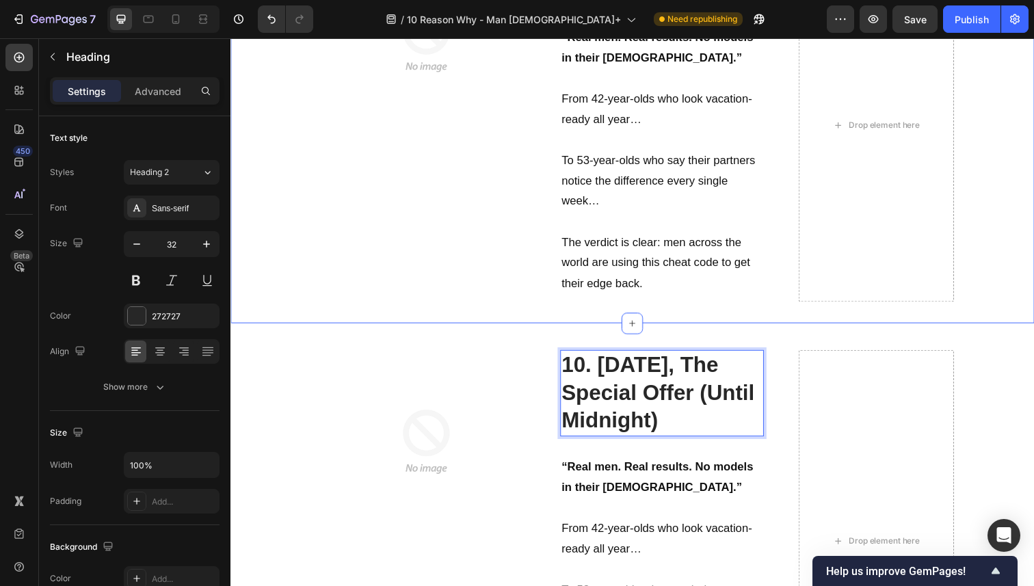
click at [708, 251] on p "The verdict is clear: men across the world are using this cheat code to get the…" at bounding box center [670, 268] width 205 height 63
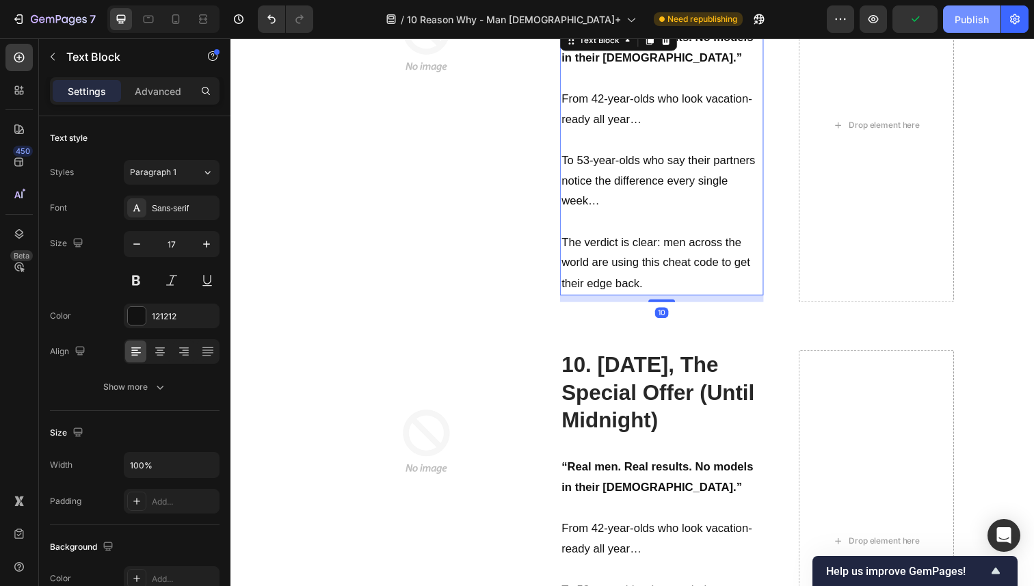
click at [973, 24] on div "Publish" at bounding box center [972, 19] width 34 height 14
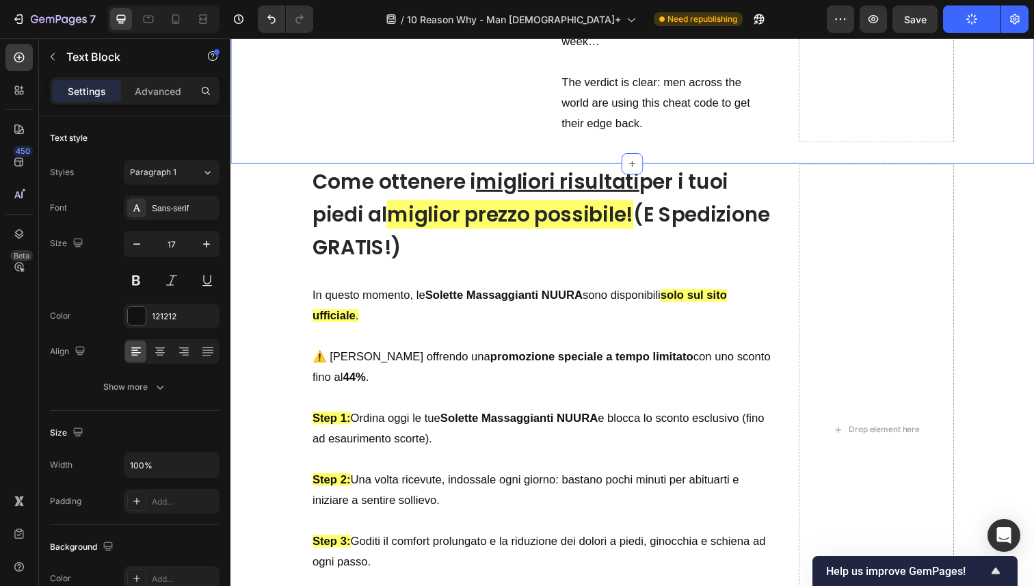
scroll to position [4965, 0]
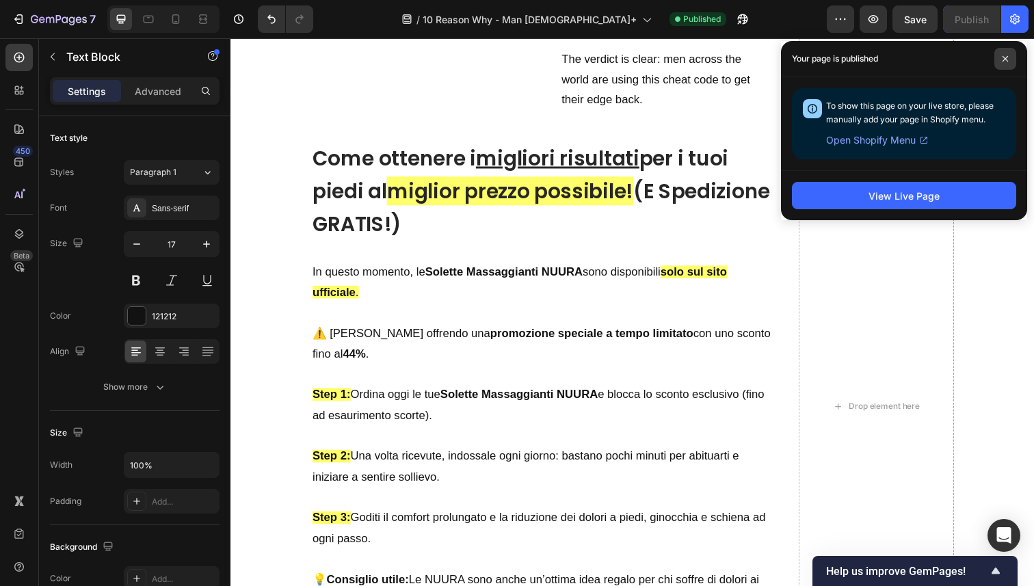
click at [1015, 55] on span at bounding box center [1006, 59] width 22 height 22
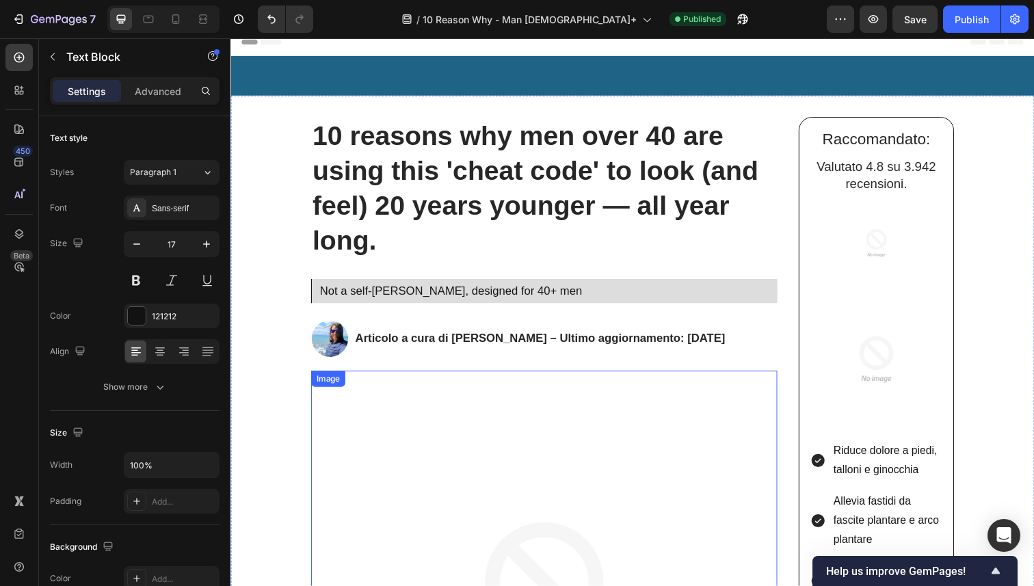
scroll to position [0, 0]
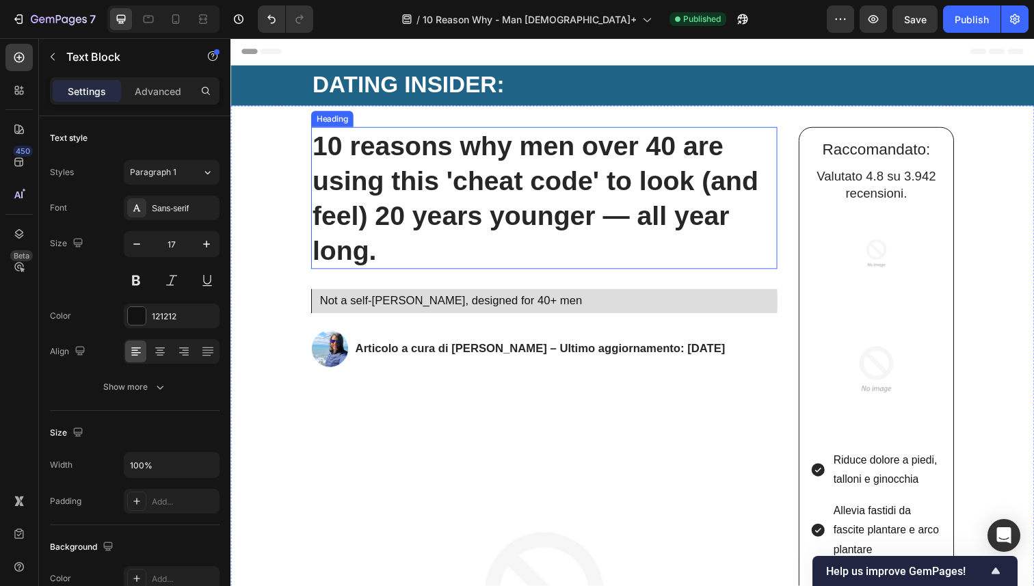
click at [483, 261] on strong "10 reasons why men over 40 are using this 'cheat code' to look (and feel) 20 ye…" at bounding box center [542, 201] width 456 height 137
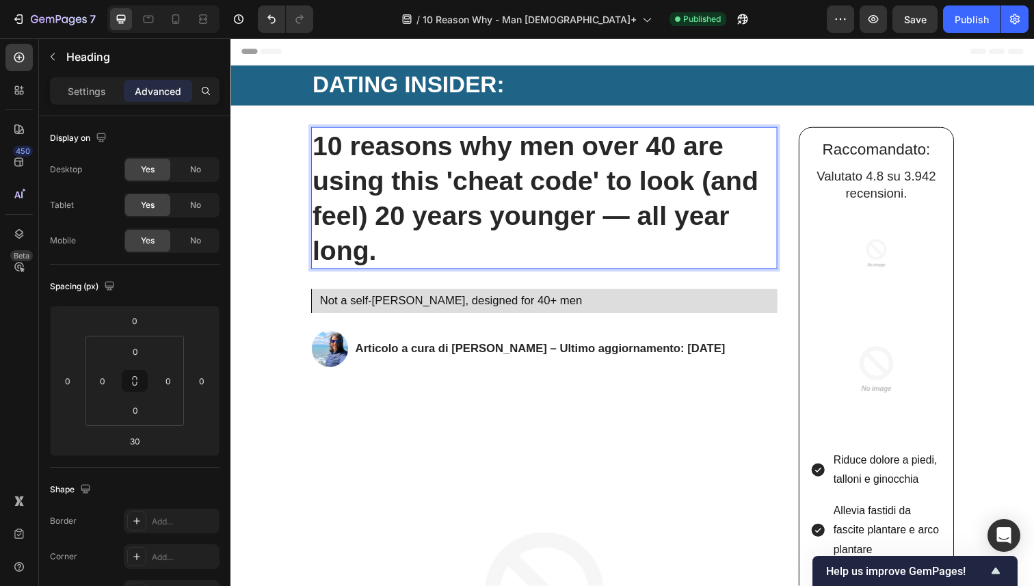
click at [480, 259] on strong "10 reasons why men over 40 are using this 'cheat code' to look (and feel) 20 ye…" at bounding box center [542, 201] width 456 height 137
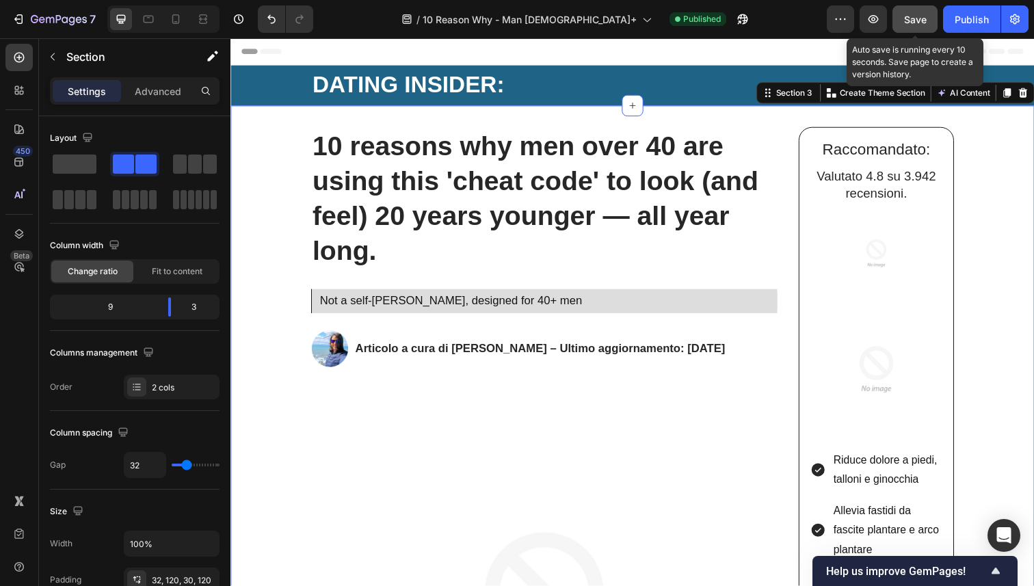
click at [917, 21] on span "Save" at bounding box center [915, 20] width 23 height 12
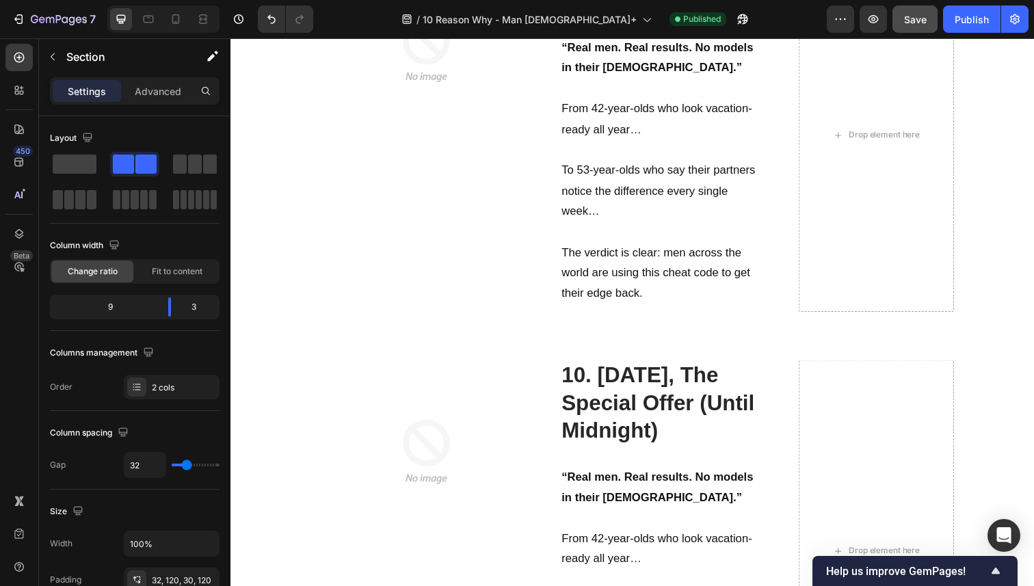
scroll to position [4443, 0]
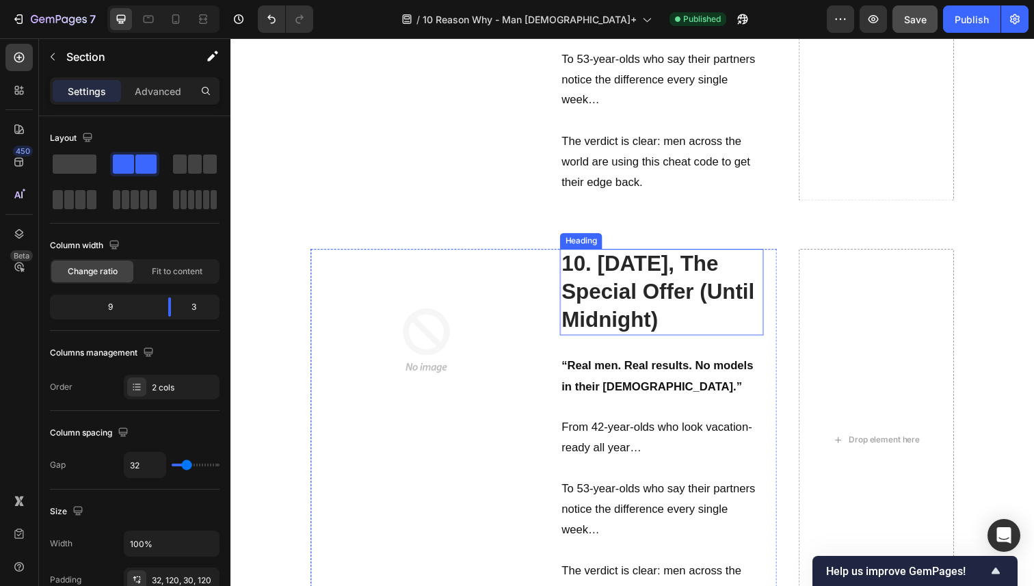
click at [694, 324] on h2 "10. TODAY, The Special Offer (Until Midnight)" at bounding box center [671, 298] width 208 height 88
